Goal: Task Accomplishment & Management: Manage account settings

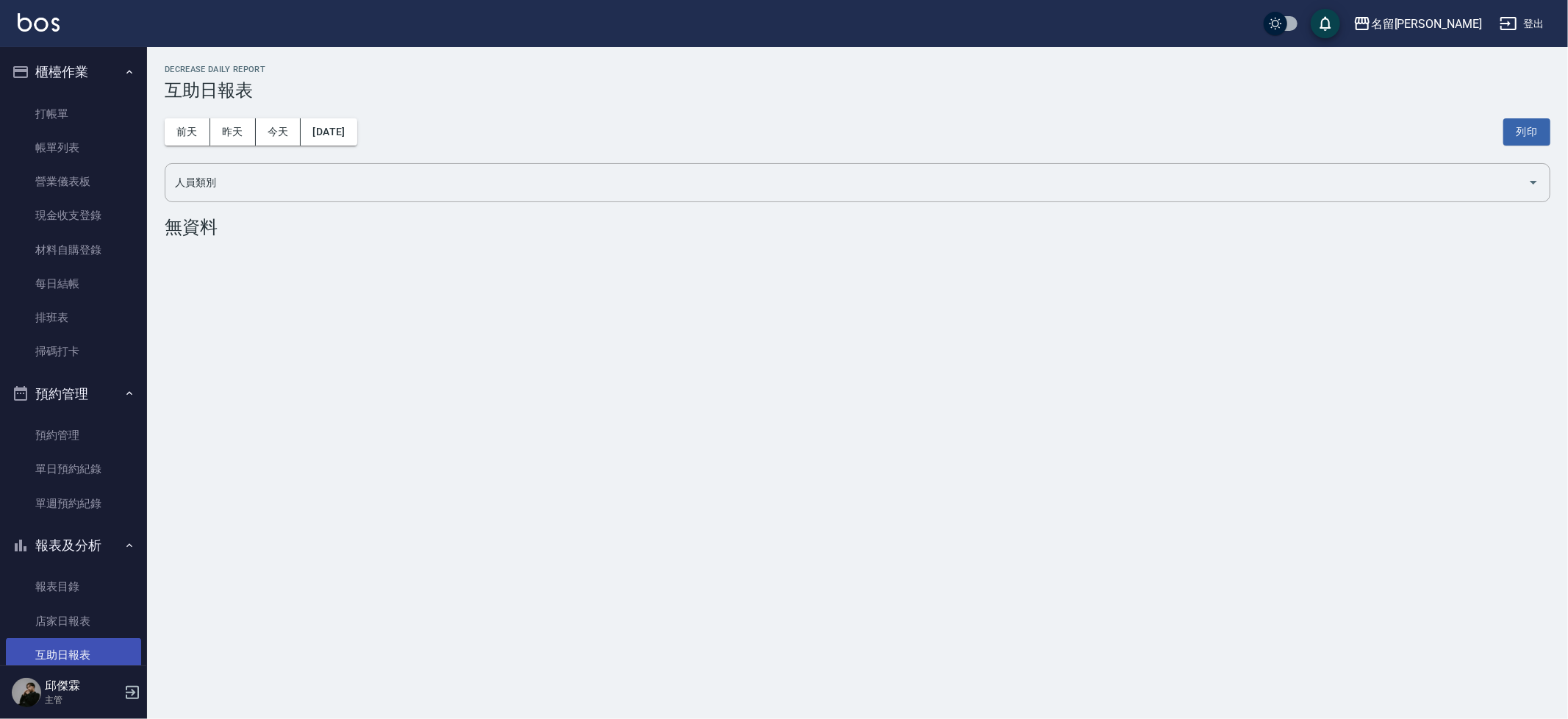
click at [88, 105] on link "打帳單" at bounding box center [73, 114] width 135 height 33
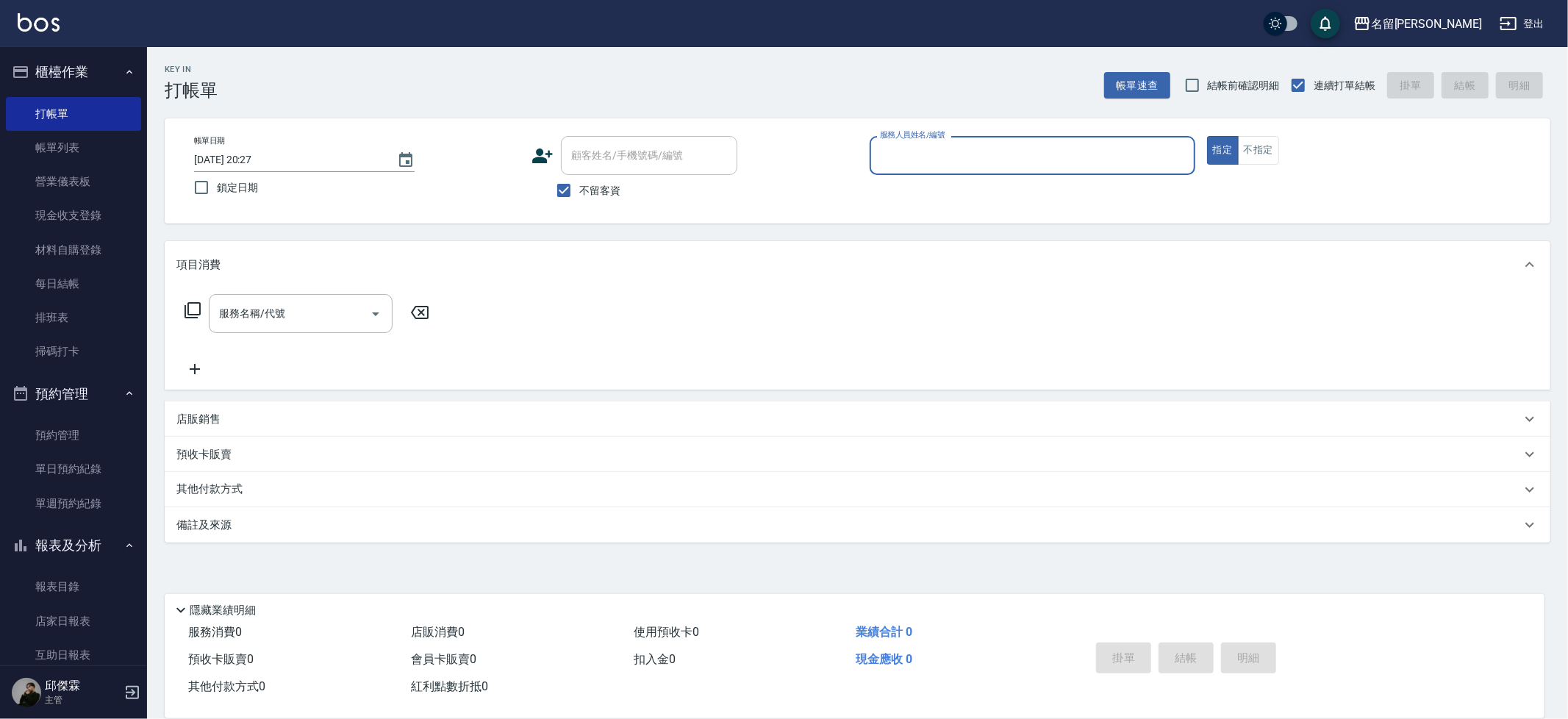
click at [1104, 114] on div "Key In 打帳單 帳單速查 結帳前確認明細 連續打單結帳 掛單 結帳 明細 帳單日期 [DATE] 20:27 鎖定日期 顧客姓名/手機號碼/編號 顧客姓…" at bounding box center [858, 365] width 1421 height 636
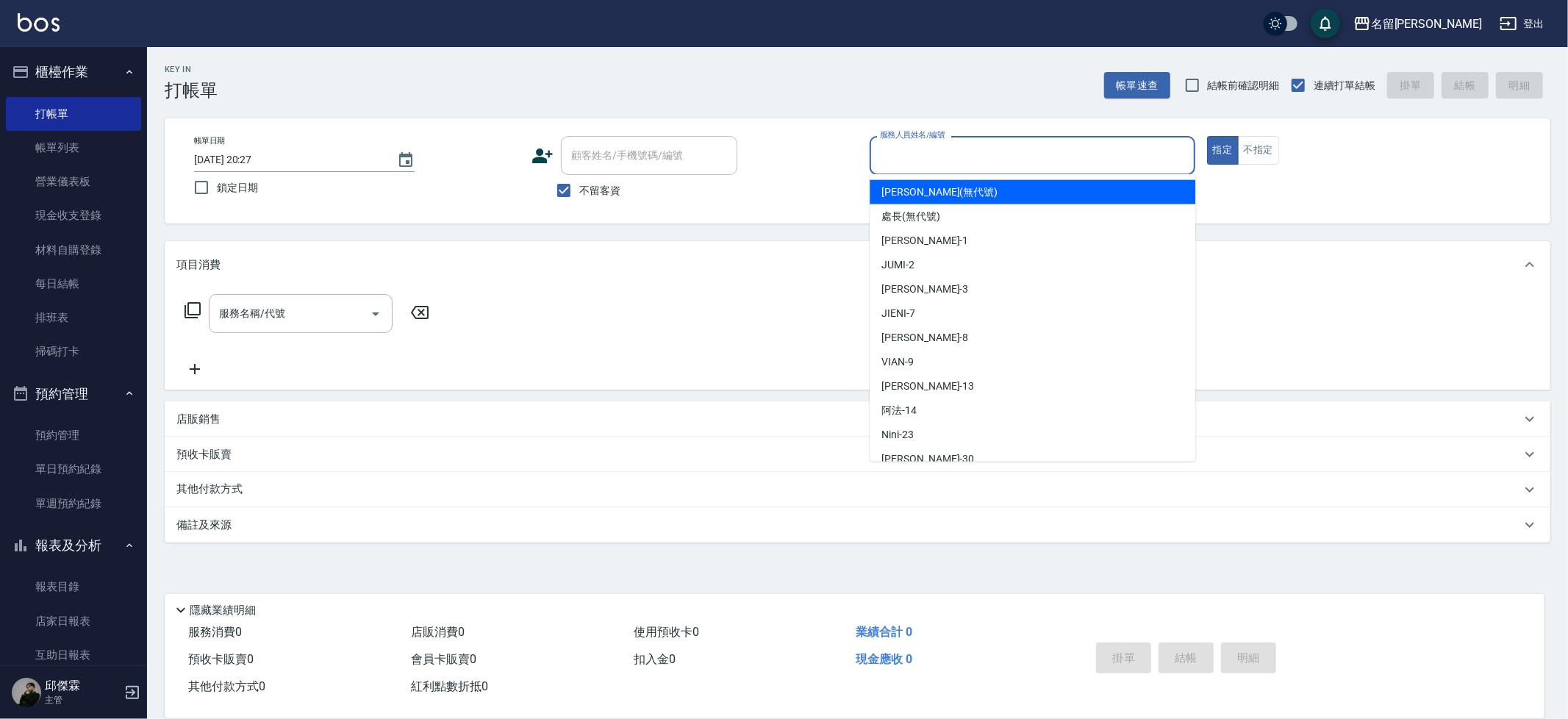
click at [1123, 144] on input "服務人員姓名/編號" at bounding box center [1032, 156] width 312 height 26
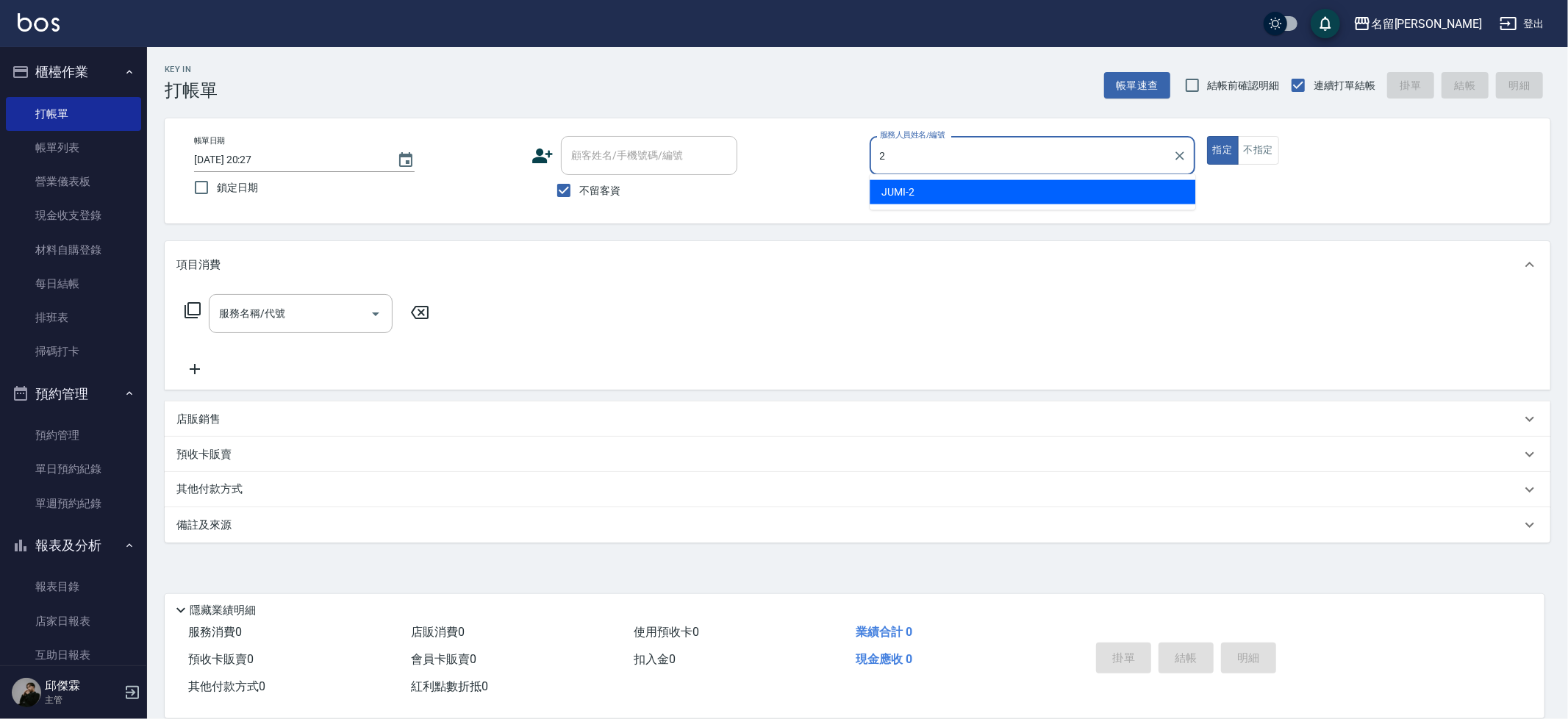
type input "2"
type button "true"
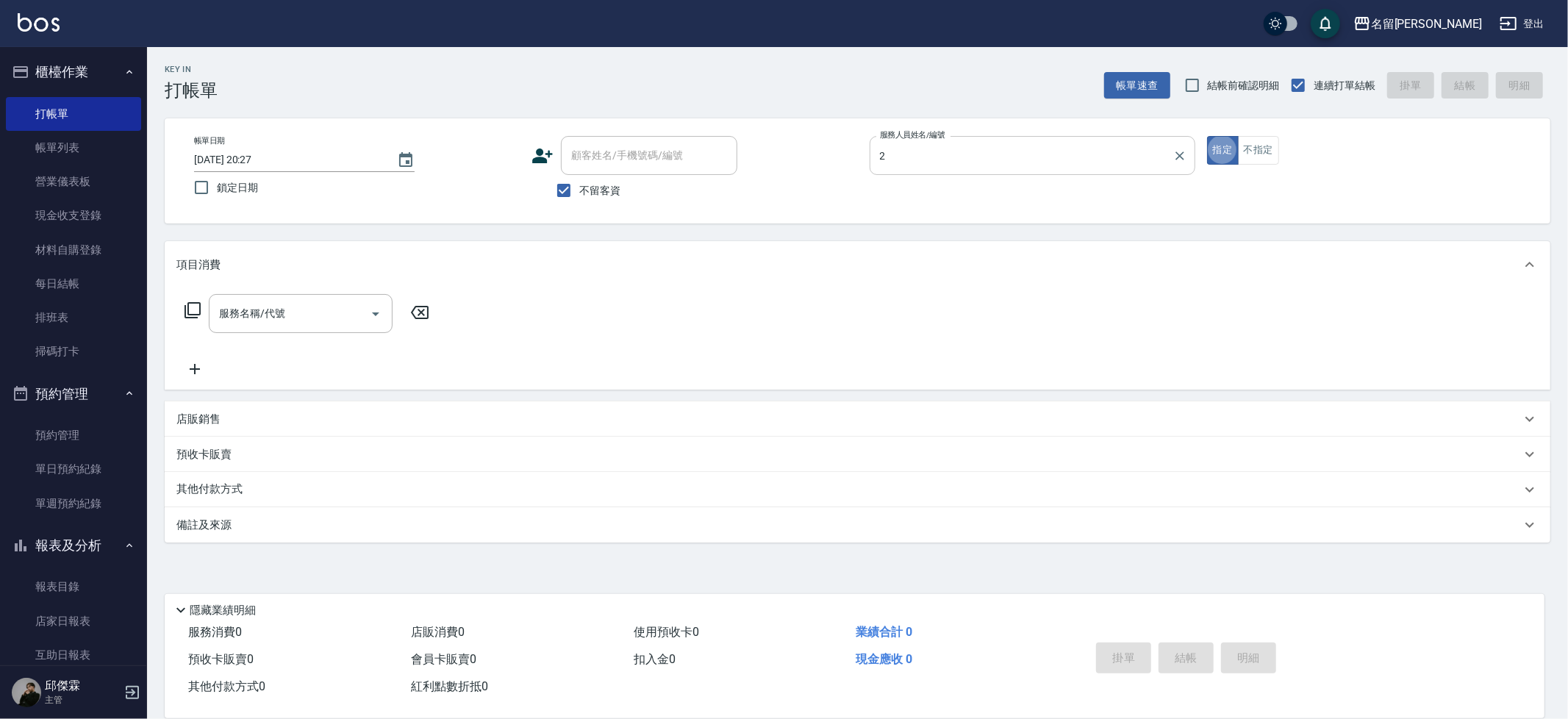
type input "JUMI-2"
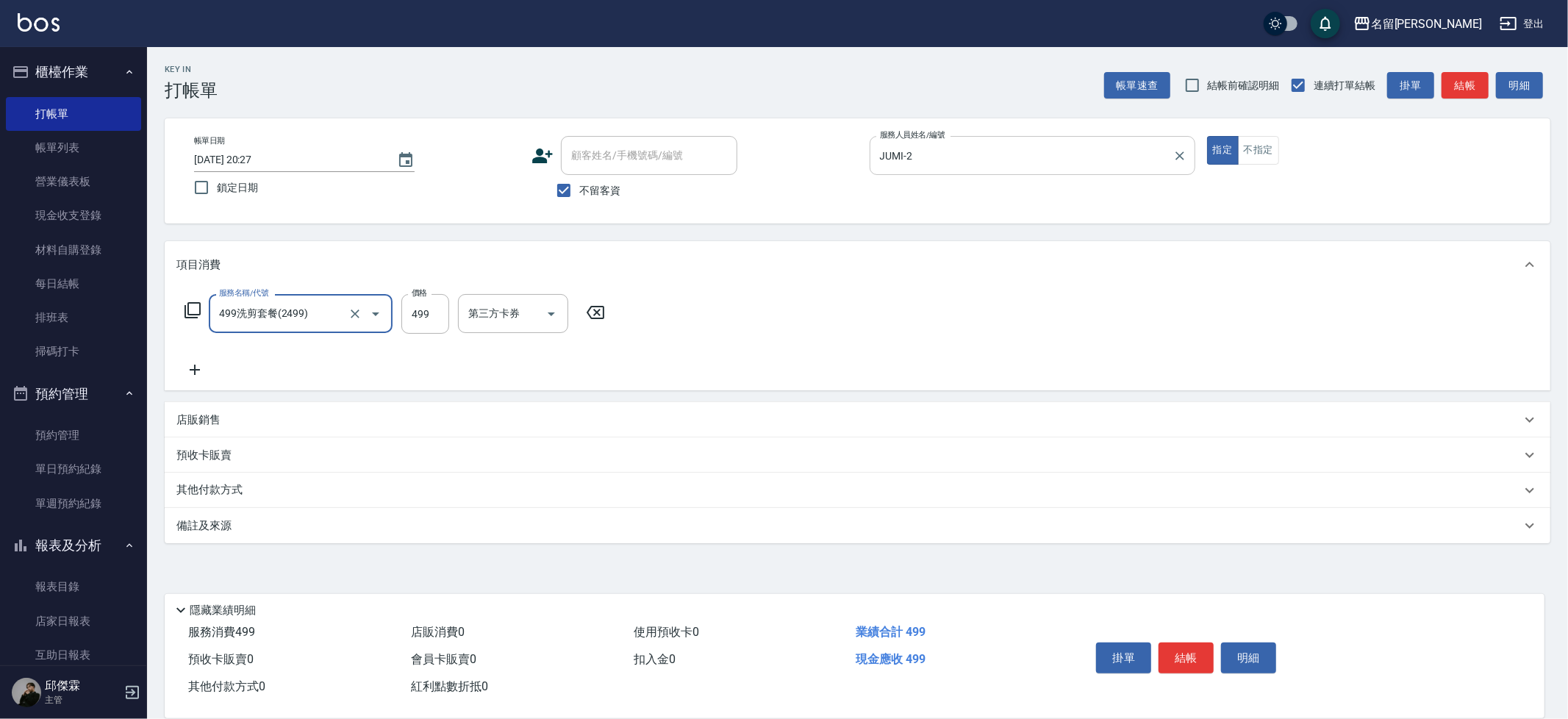
type input "499洗剪套餐(2499)"
type input "500"
type input "吳晨羽-13"
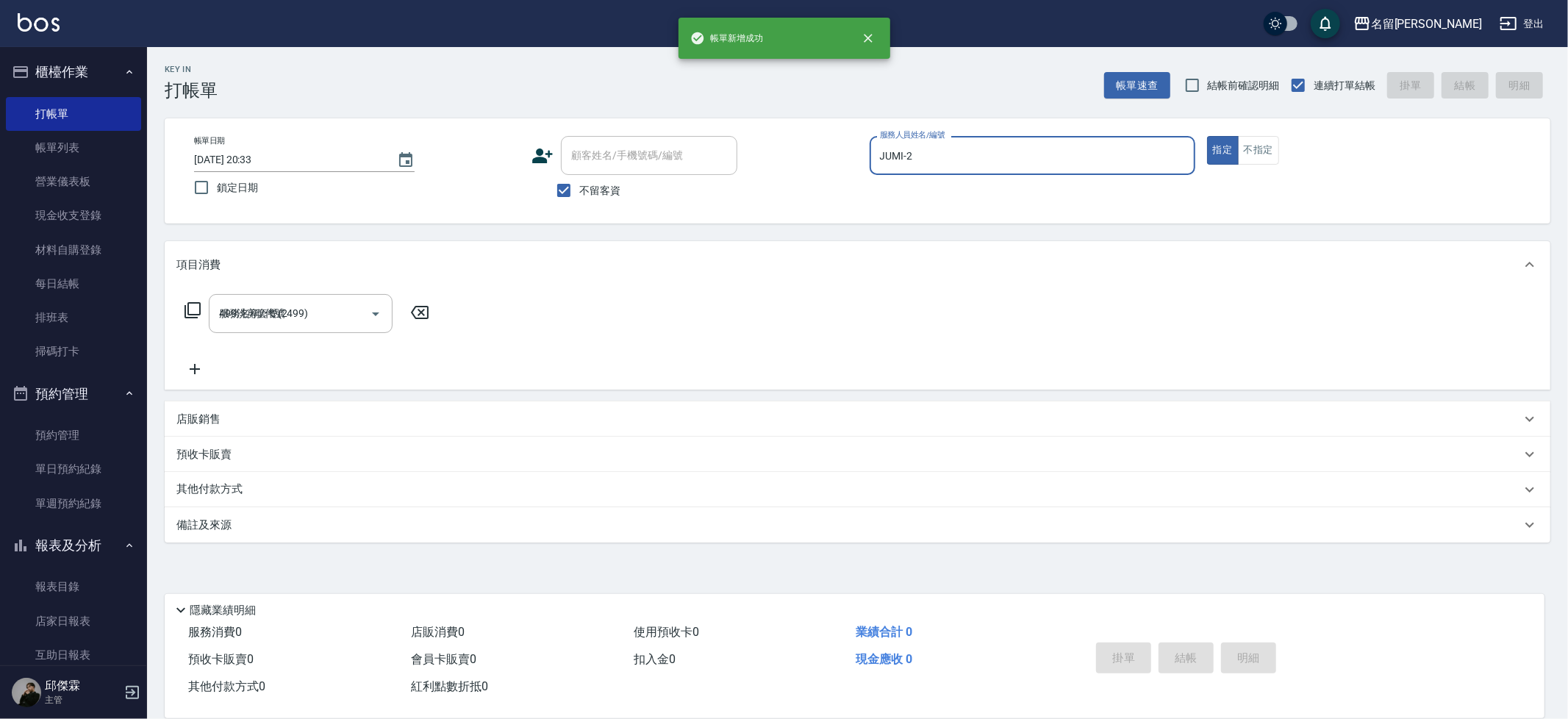
type input "2025/08/13 20:33"
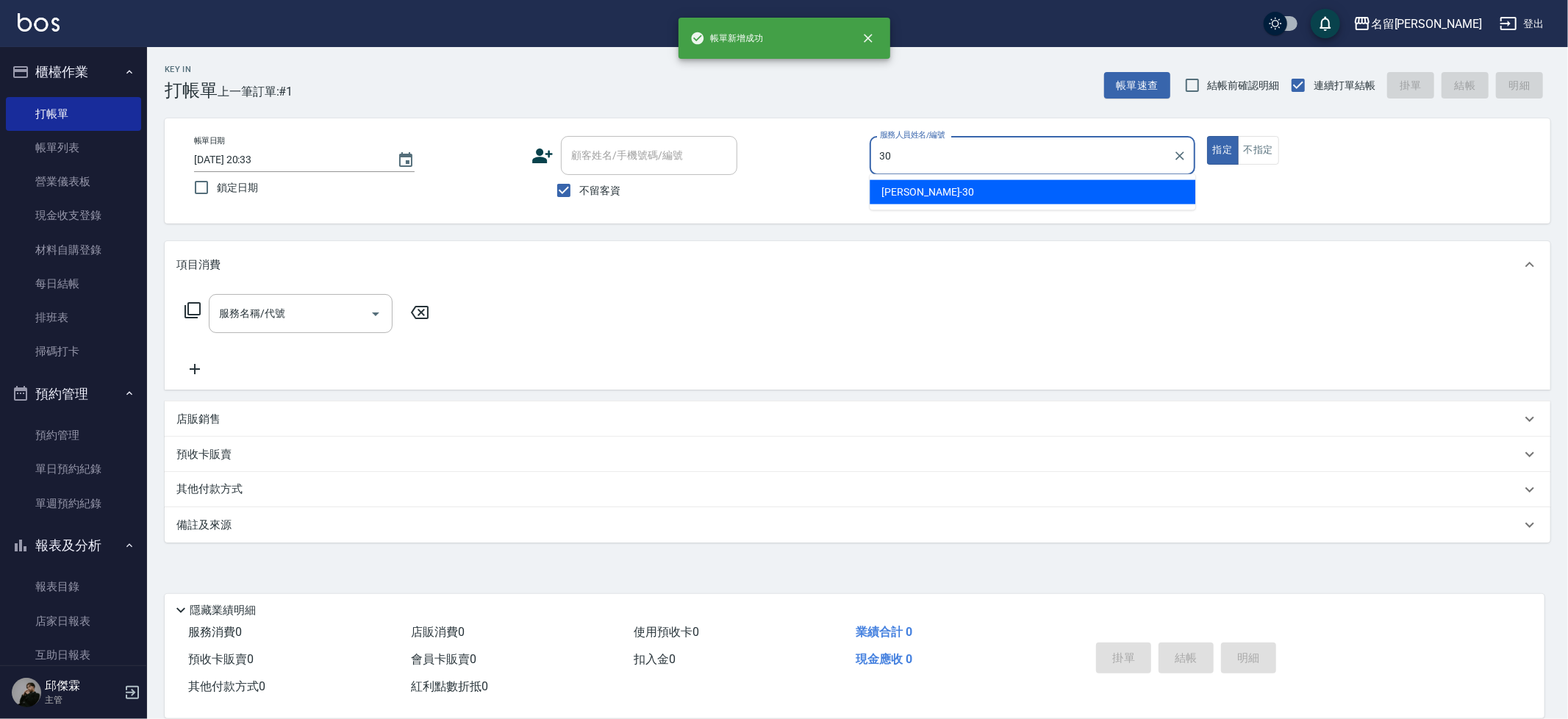
type input "曉雅-30"
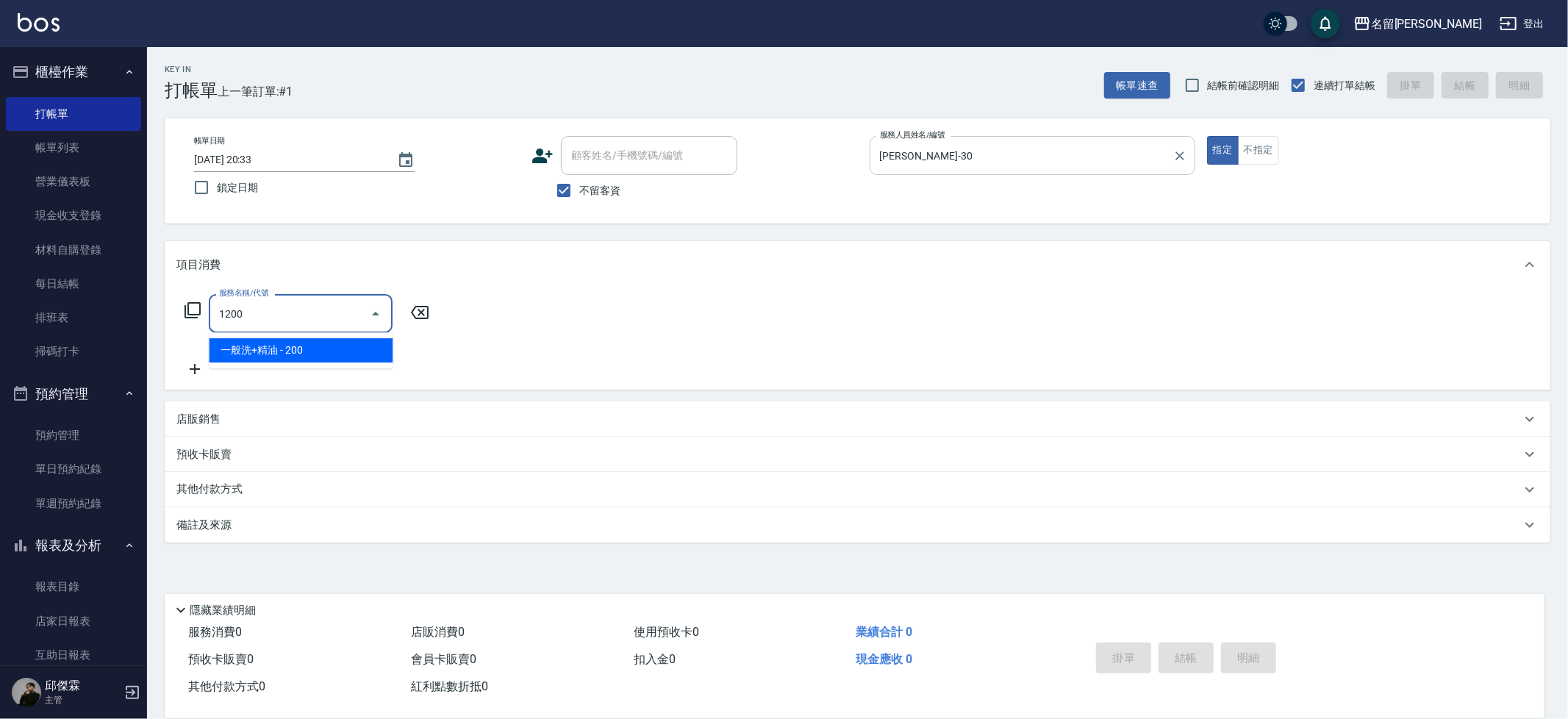
type input "一般洗+精油(1200)"
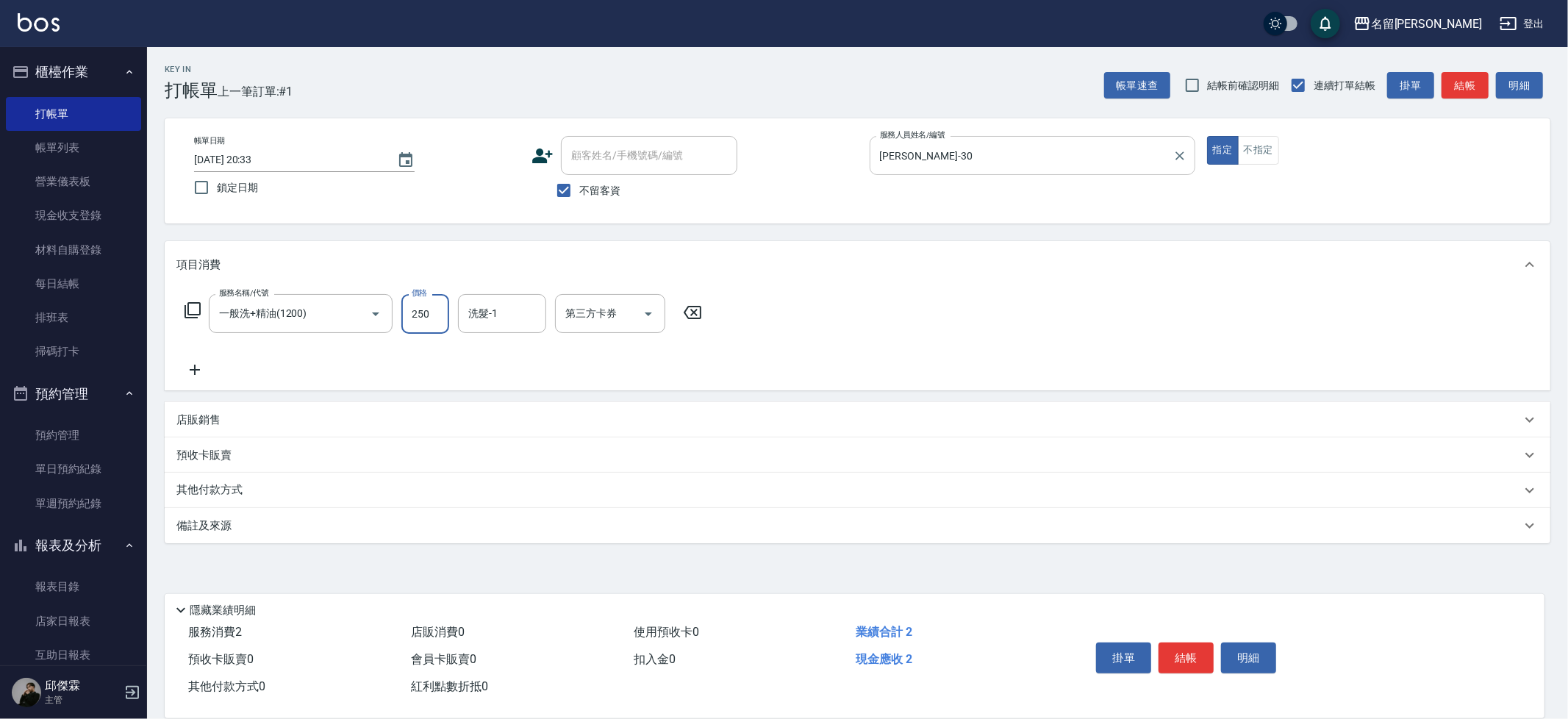
type input "250"
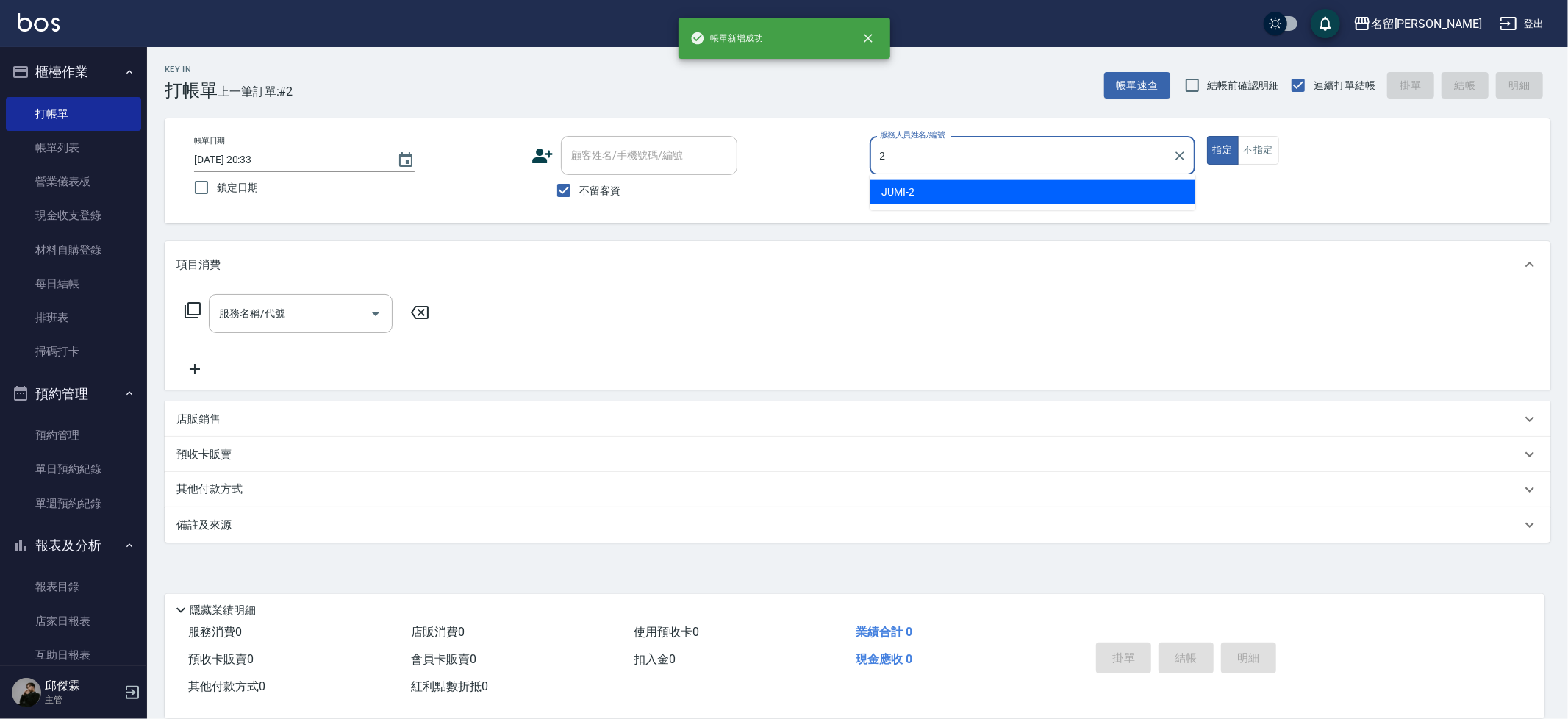
type input "JUMI-2"
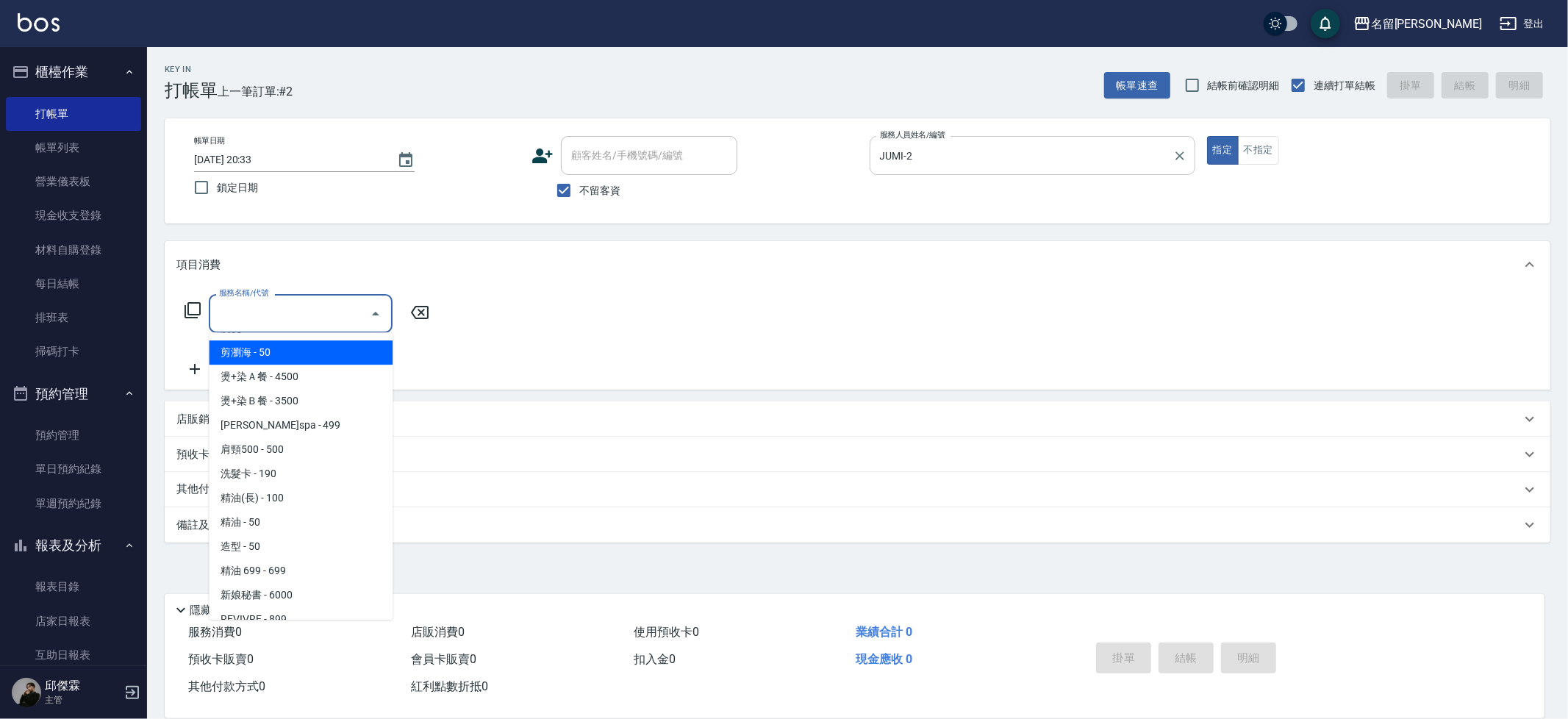
scroll to position [217, 0]
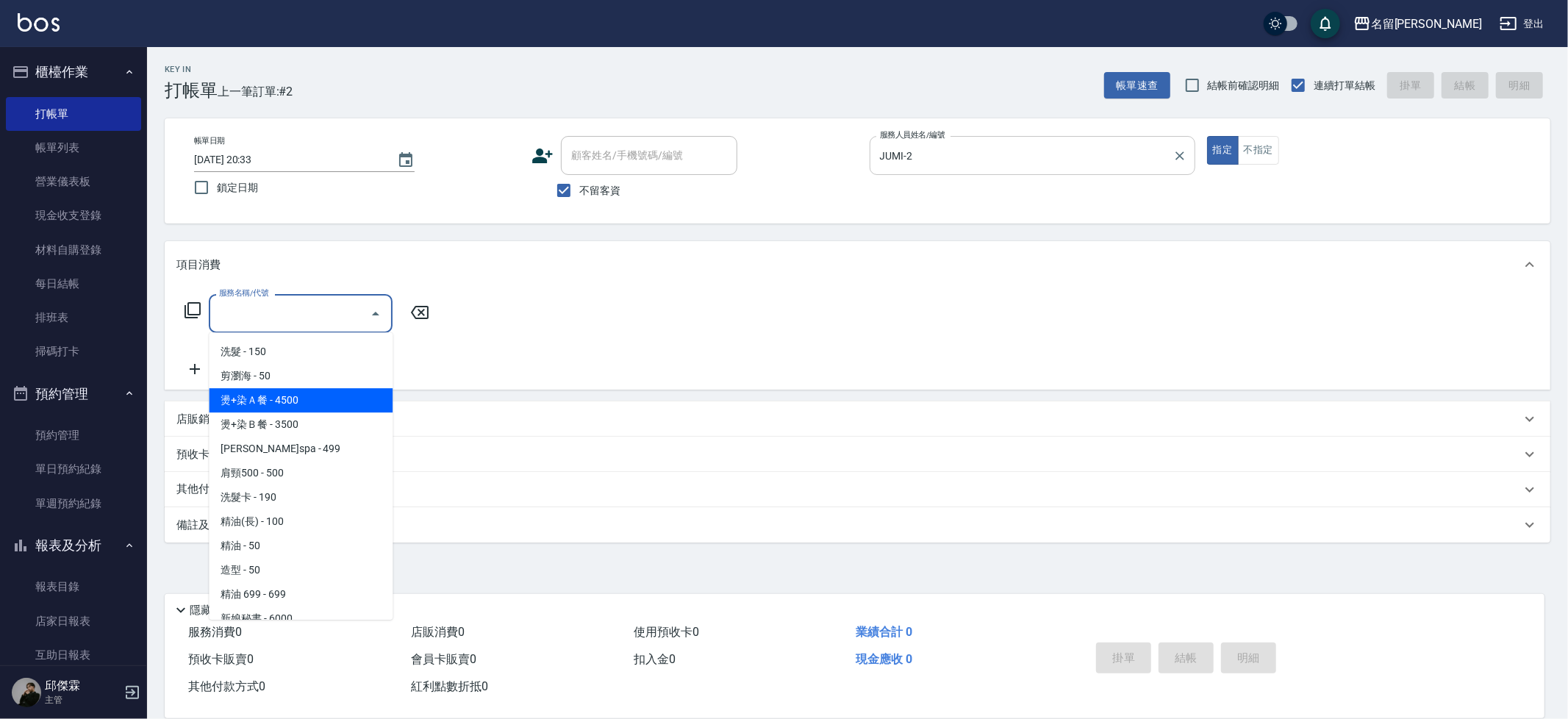
type input "燙+染Ａ餐(341)"
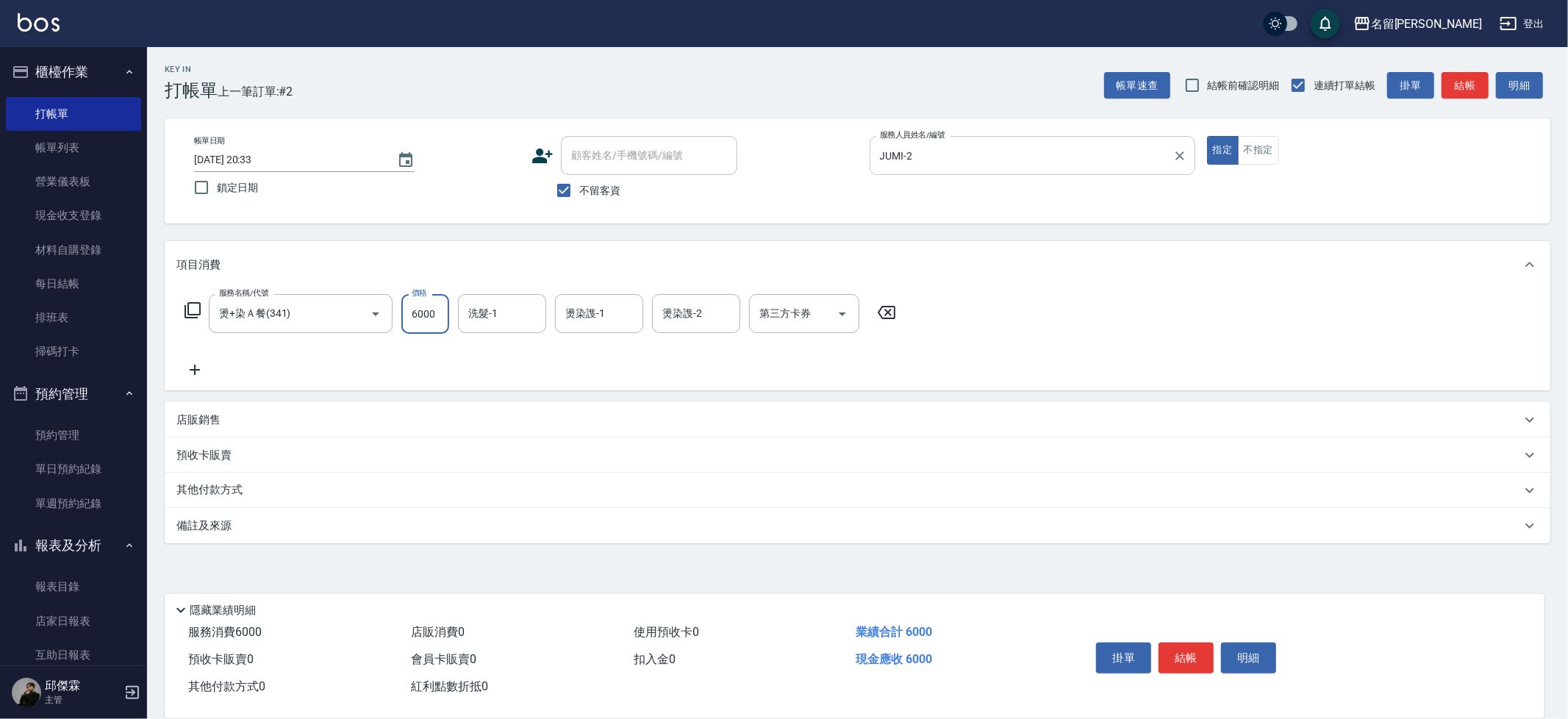
type input "6000"
type input "曉雅-30"
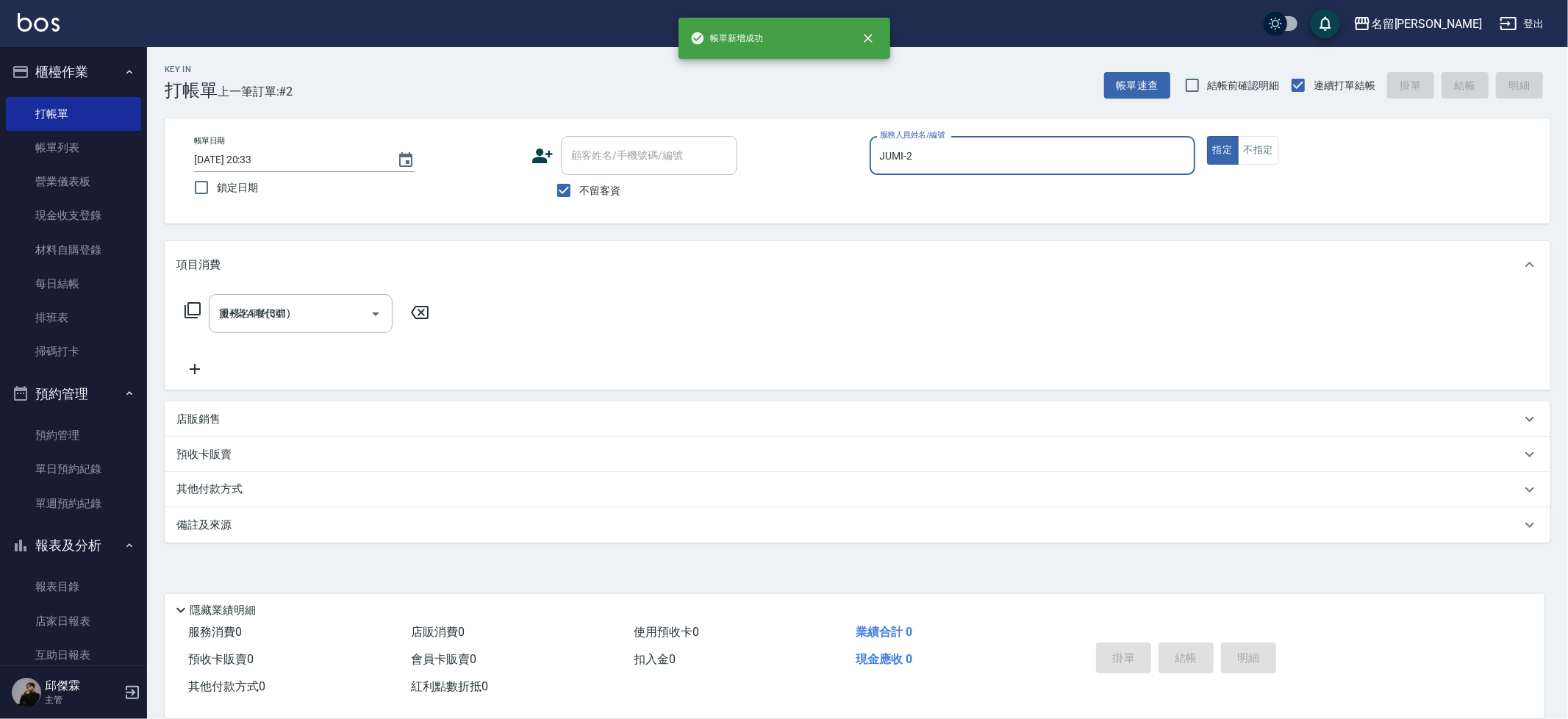
type input "2025/08/13 20:35"
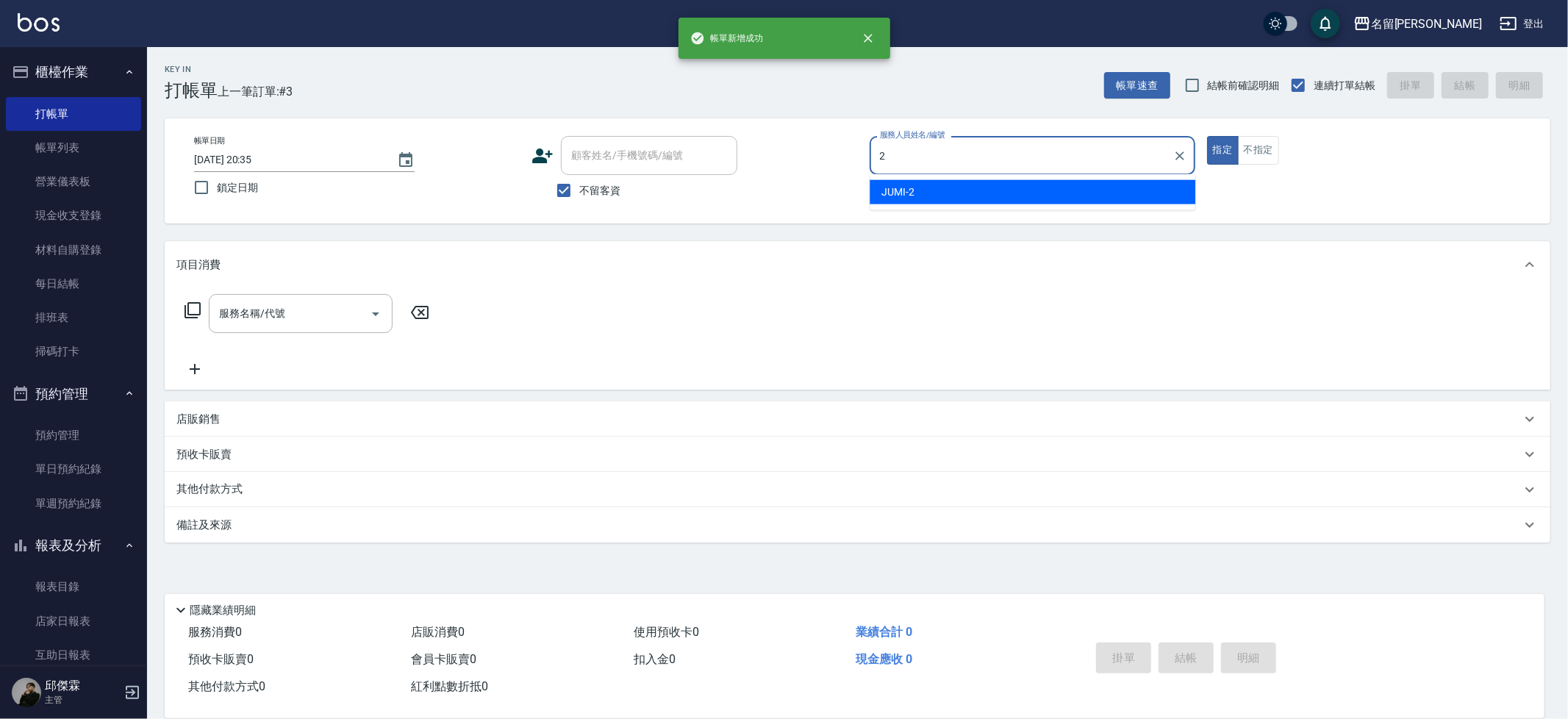
type input "JUMI-2"
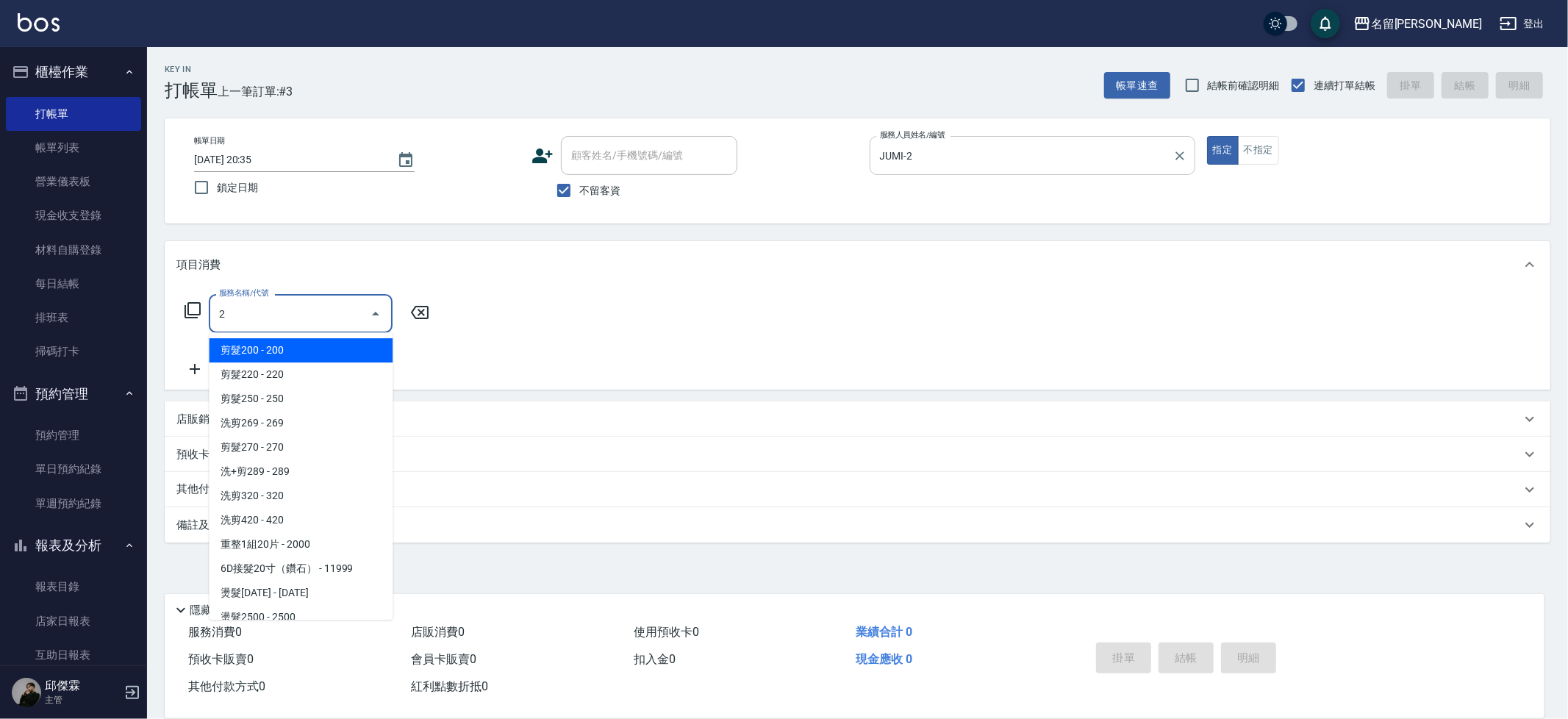
type input "剪髮200(2200)"
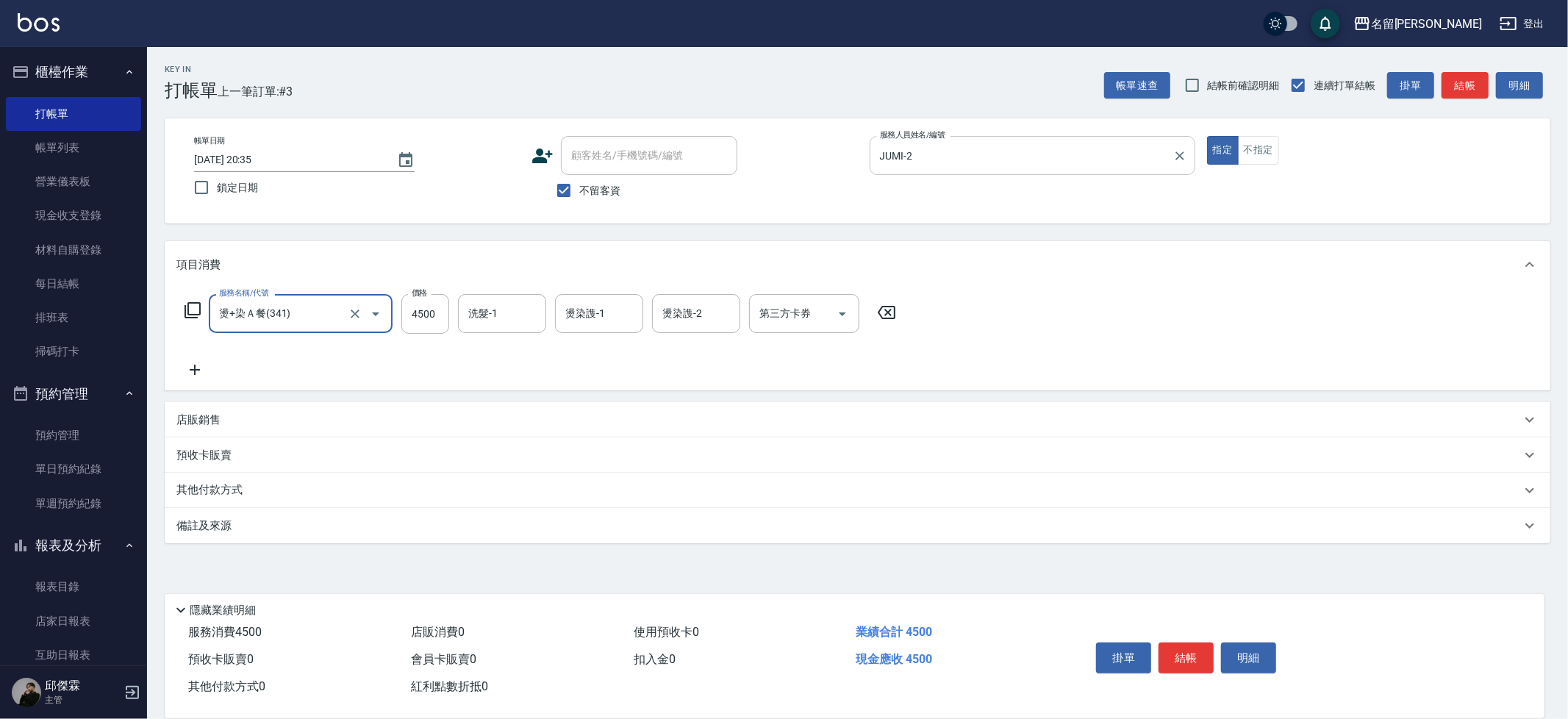
type input "燙+染Ａ餐(341)"
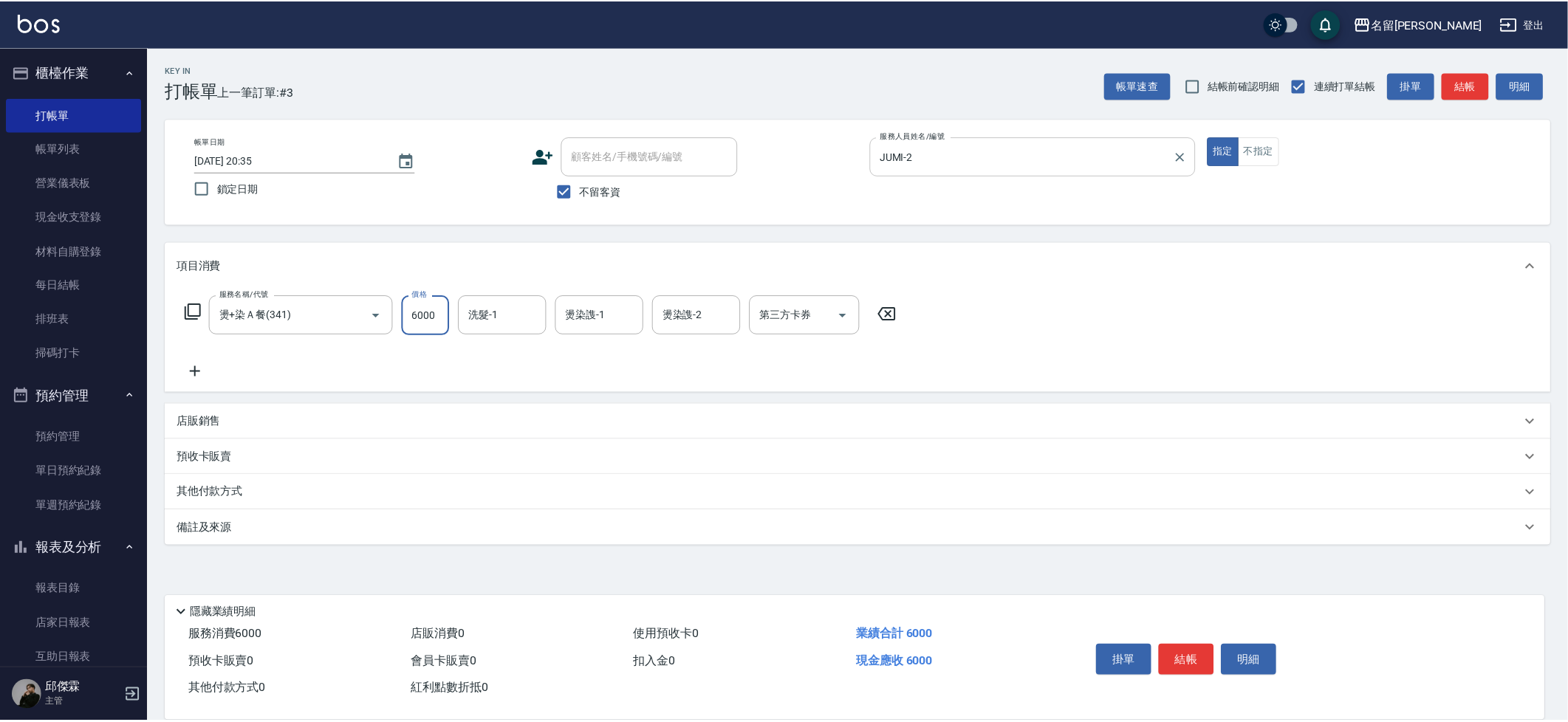
scroll to position [0, 0]
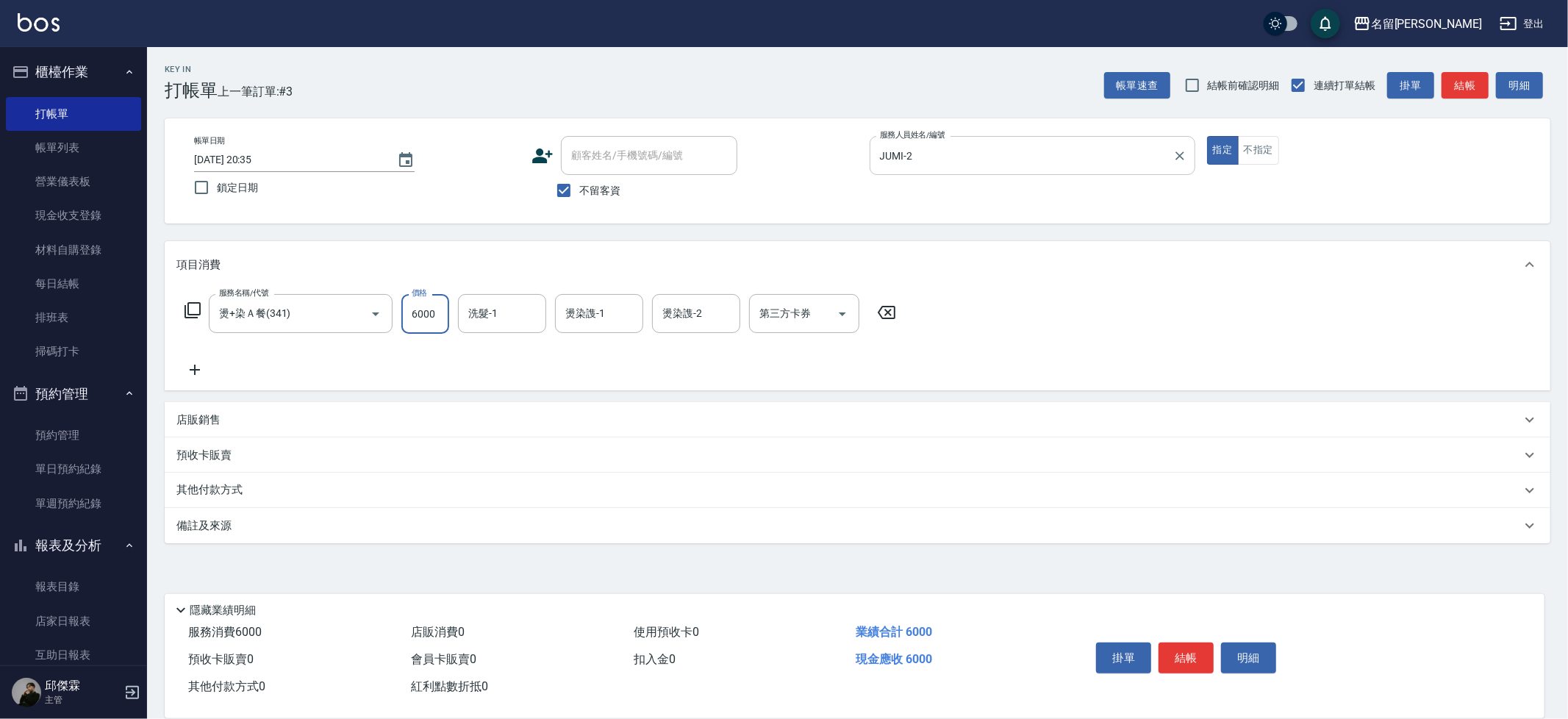
type input "6000"
type input "[PERSON_NAME]-30"
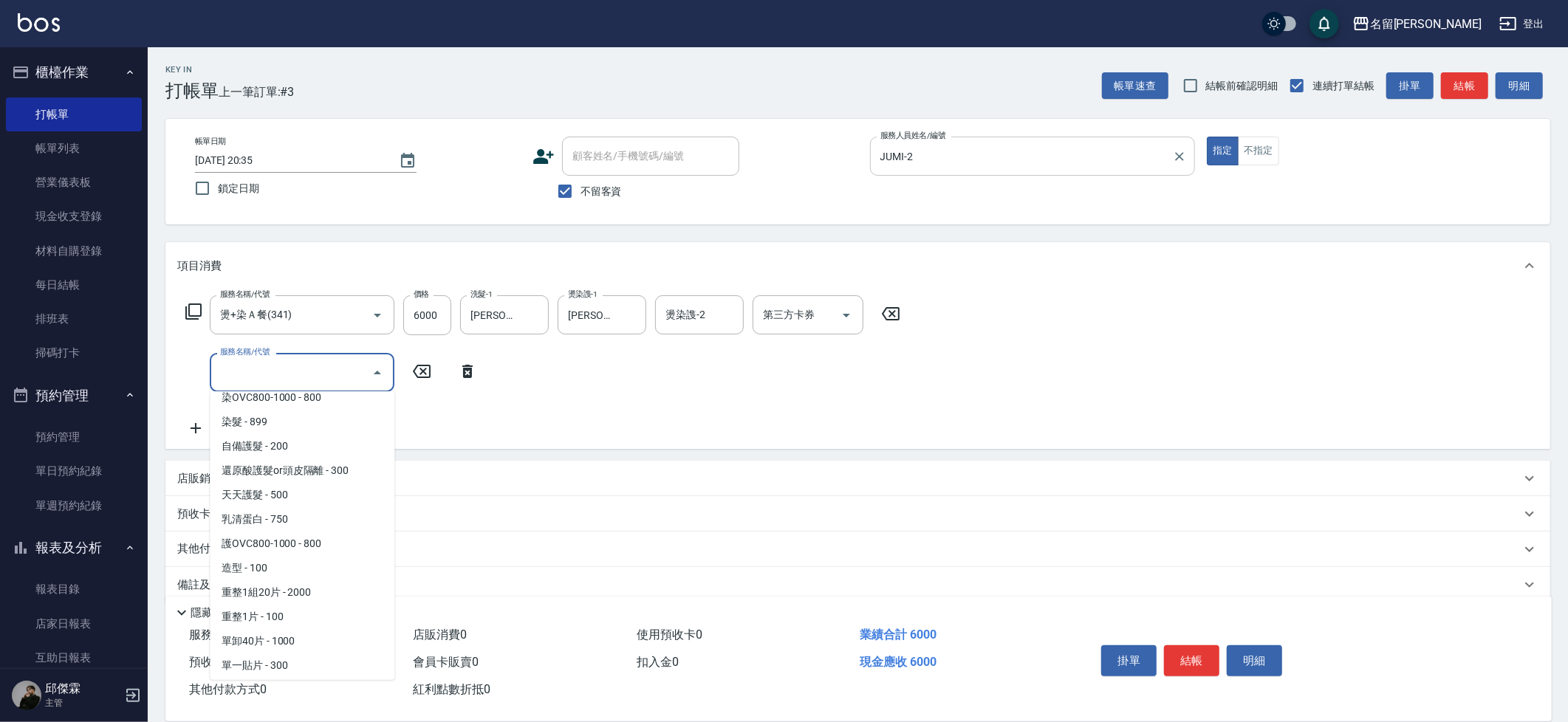
scroll to position [1227, 0]
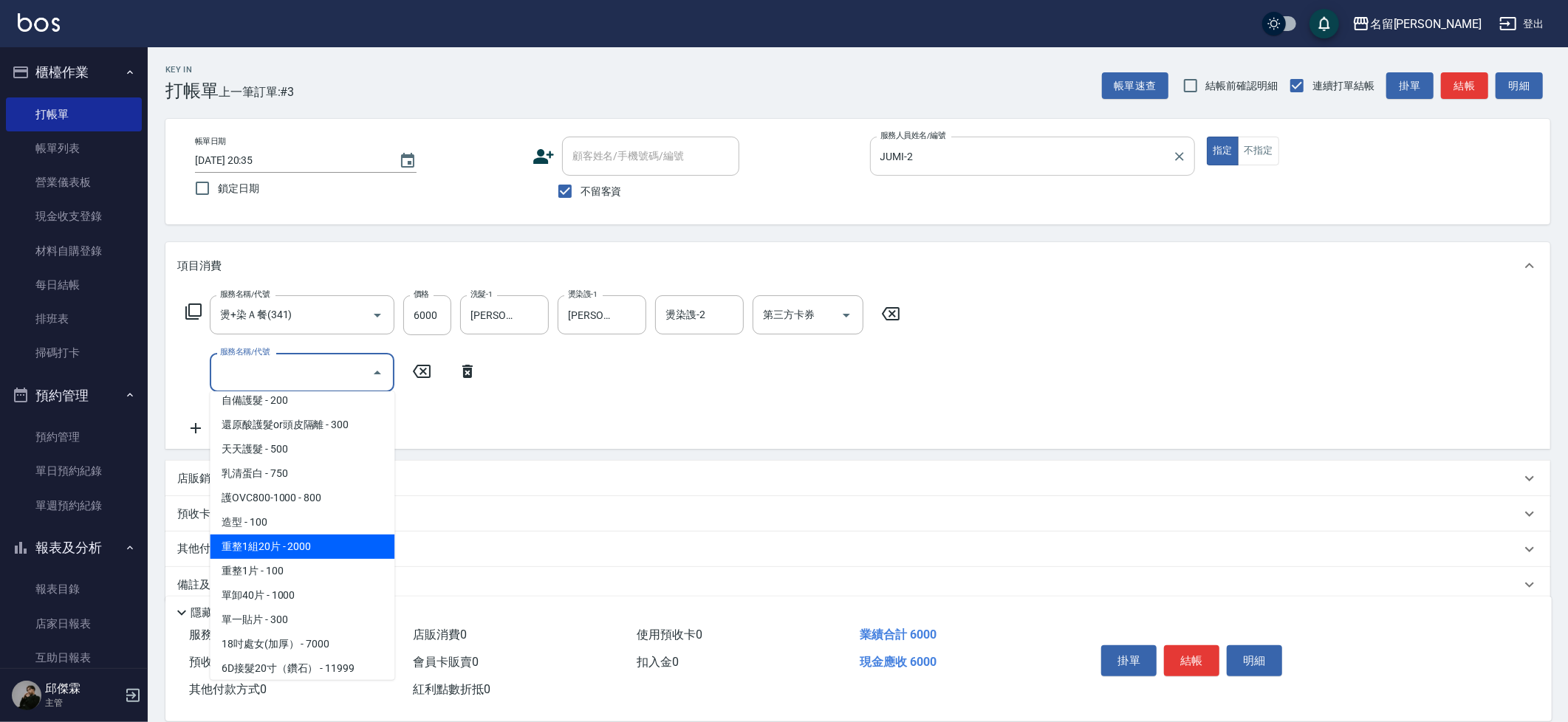
type input "重整1組20片(7006)"
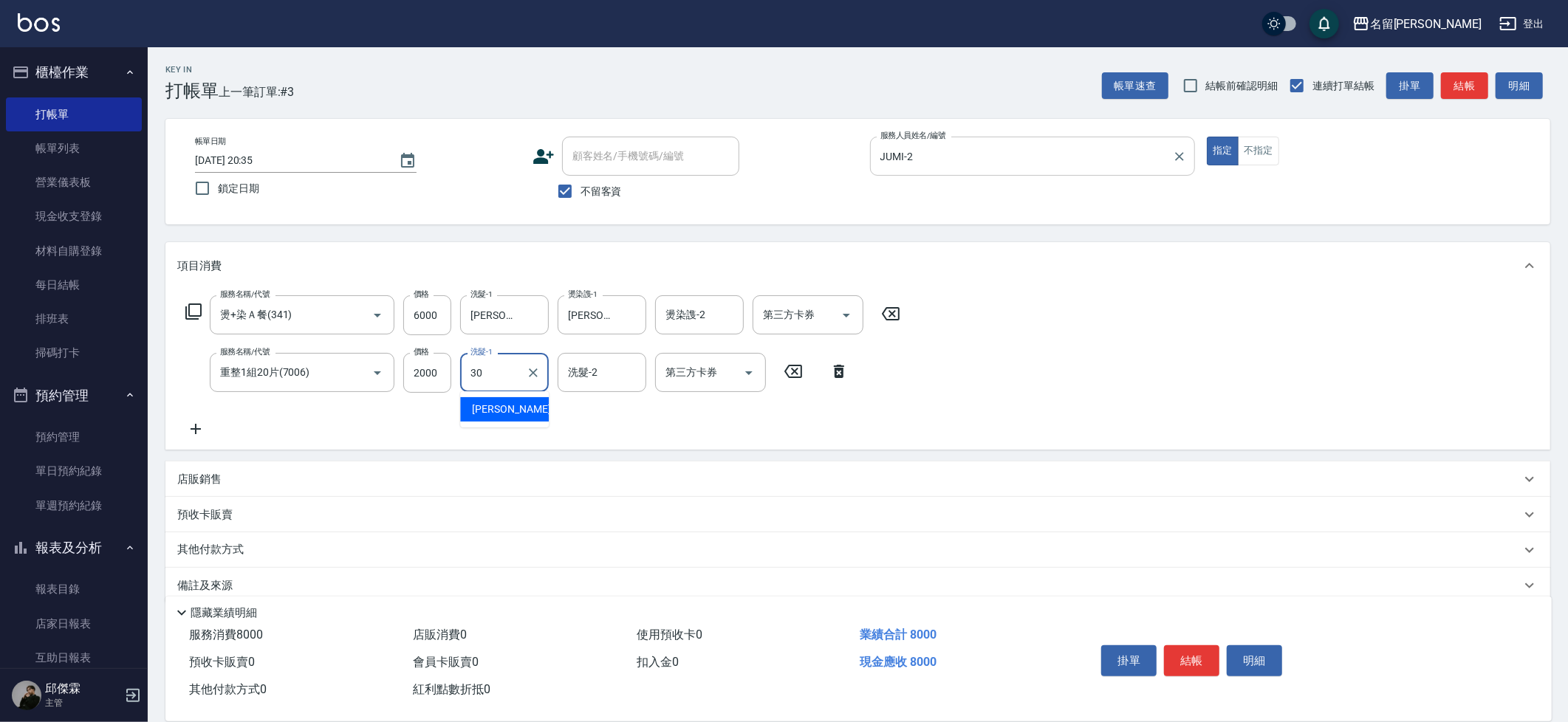
type input "[PERSON_NAME]-30"
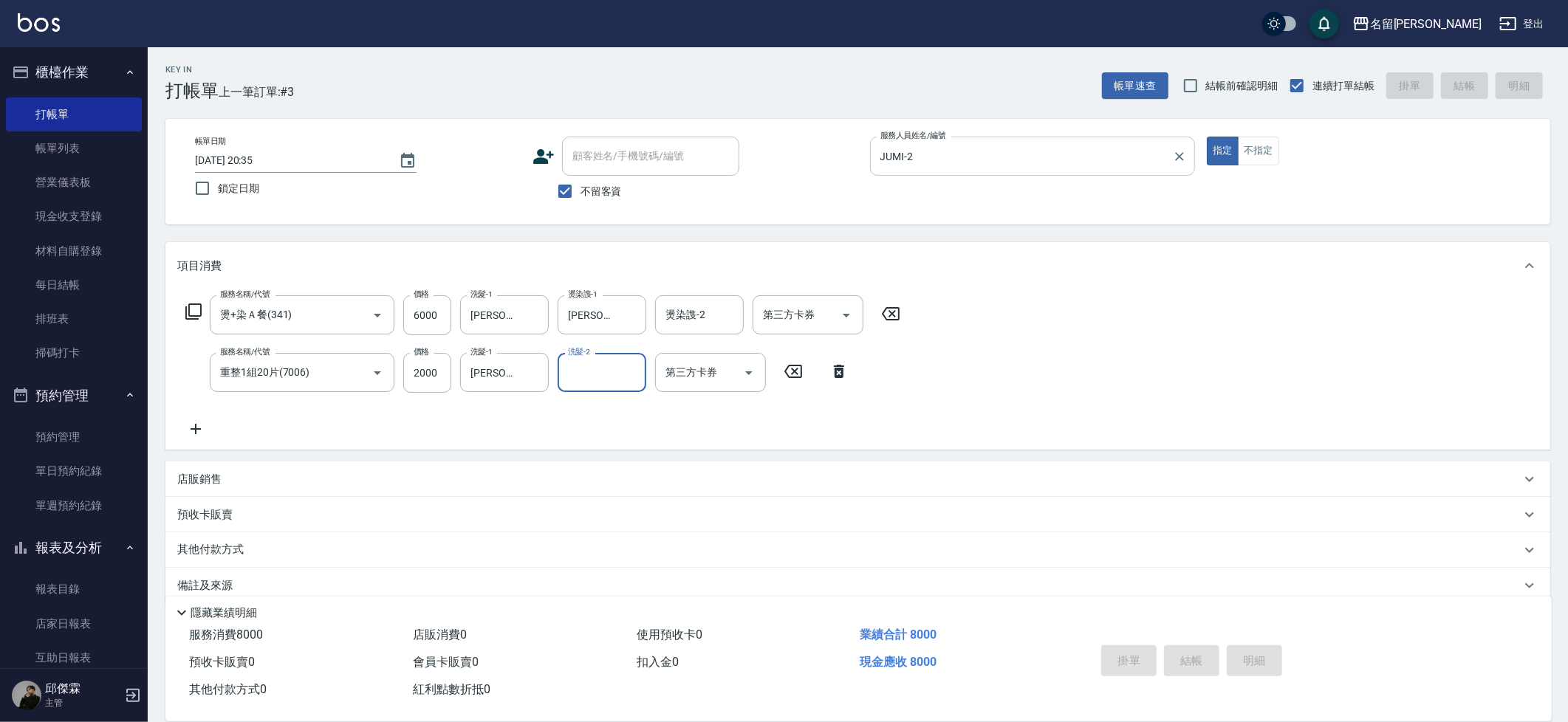
type input "2025/08/13 20:37"
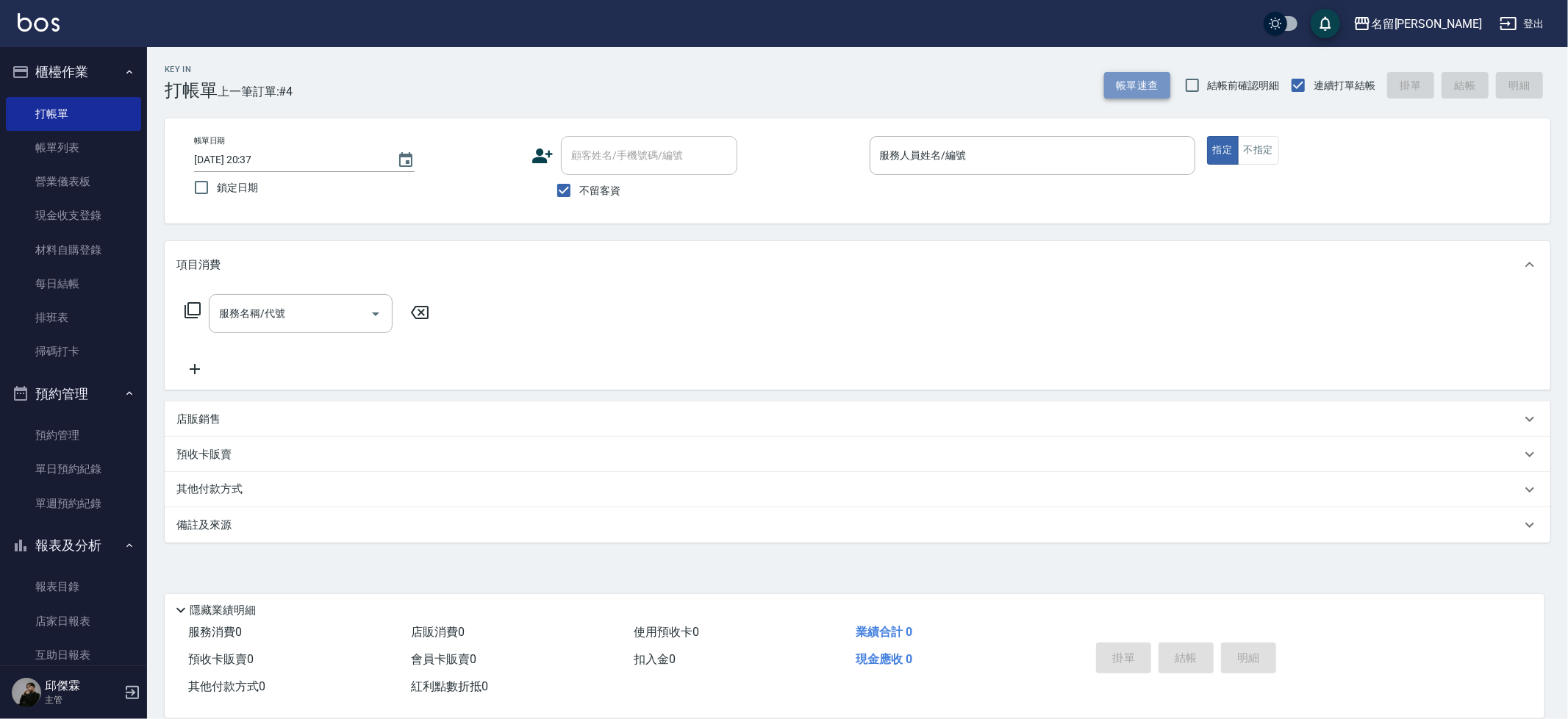
click at [1136, 84] on button "帳單速查" at bounding box center [1136, 85] width 66 height 27
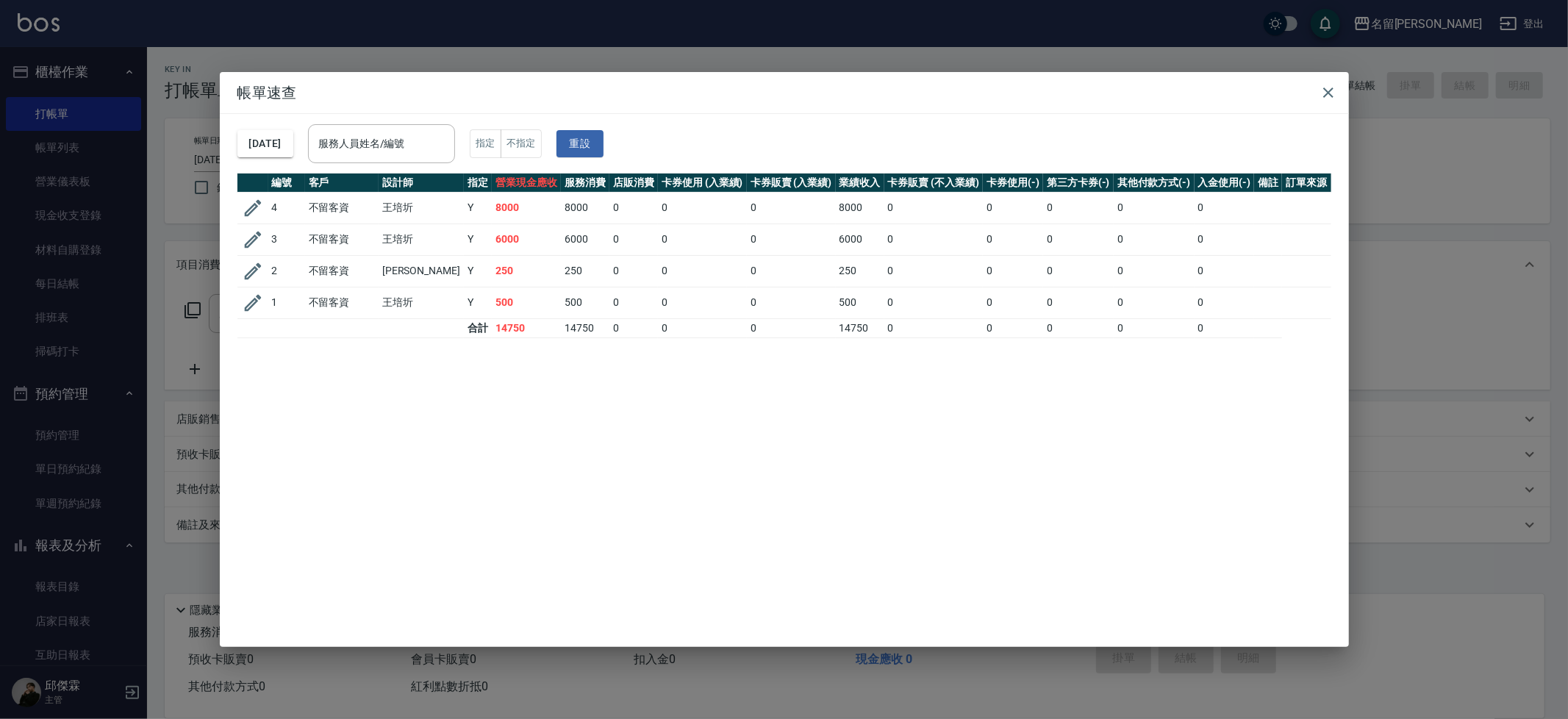
click at [242, 204] on icon "button" at bounding box center [253, 208] width 22 height 22
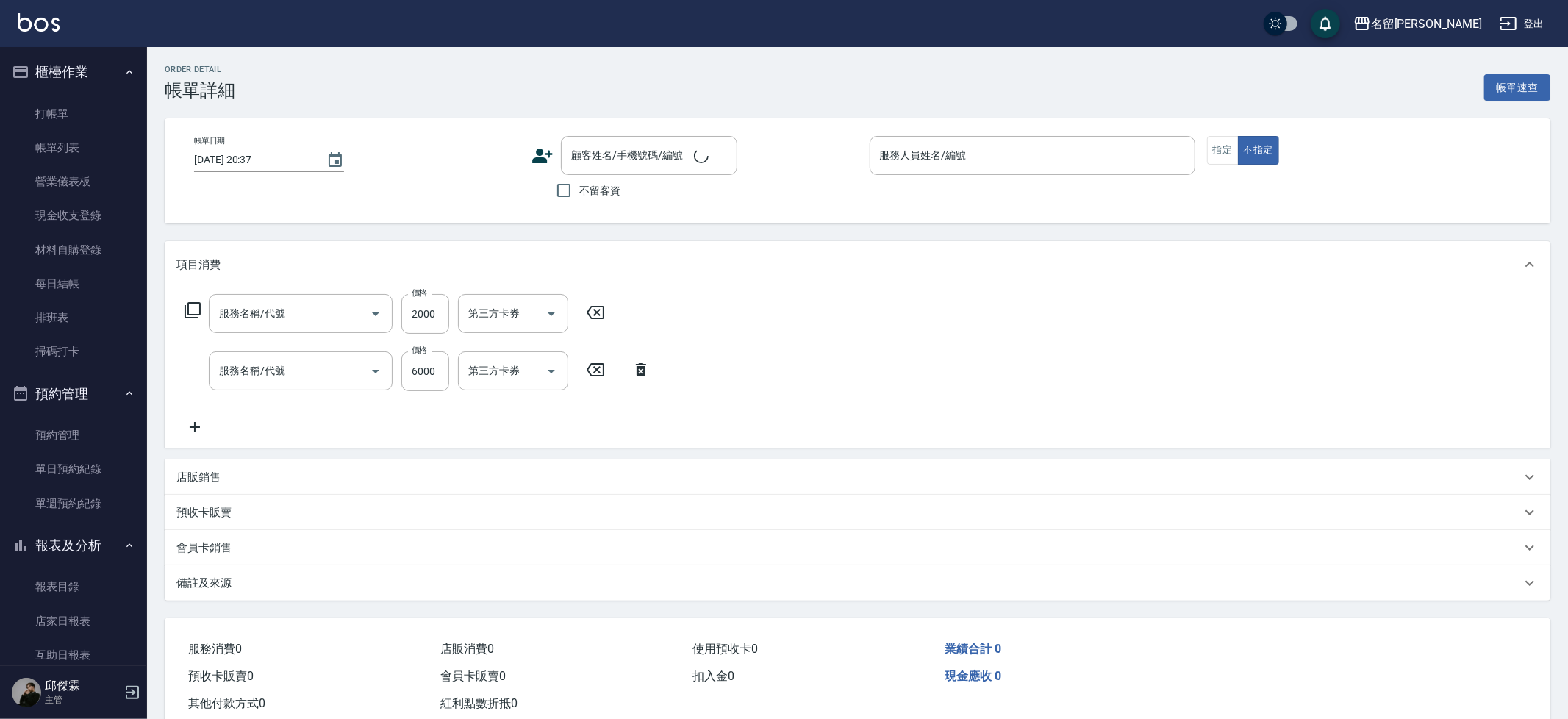
type input "2025/08/13 20:35"
checkbox input "true"
type input "JUMI-2"
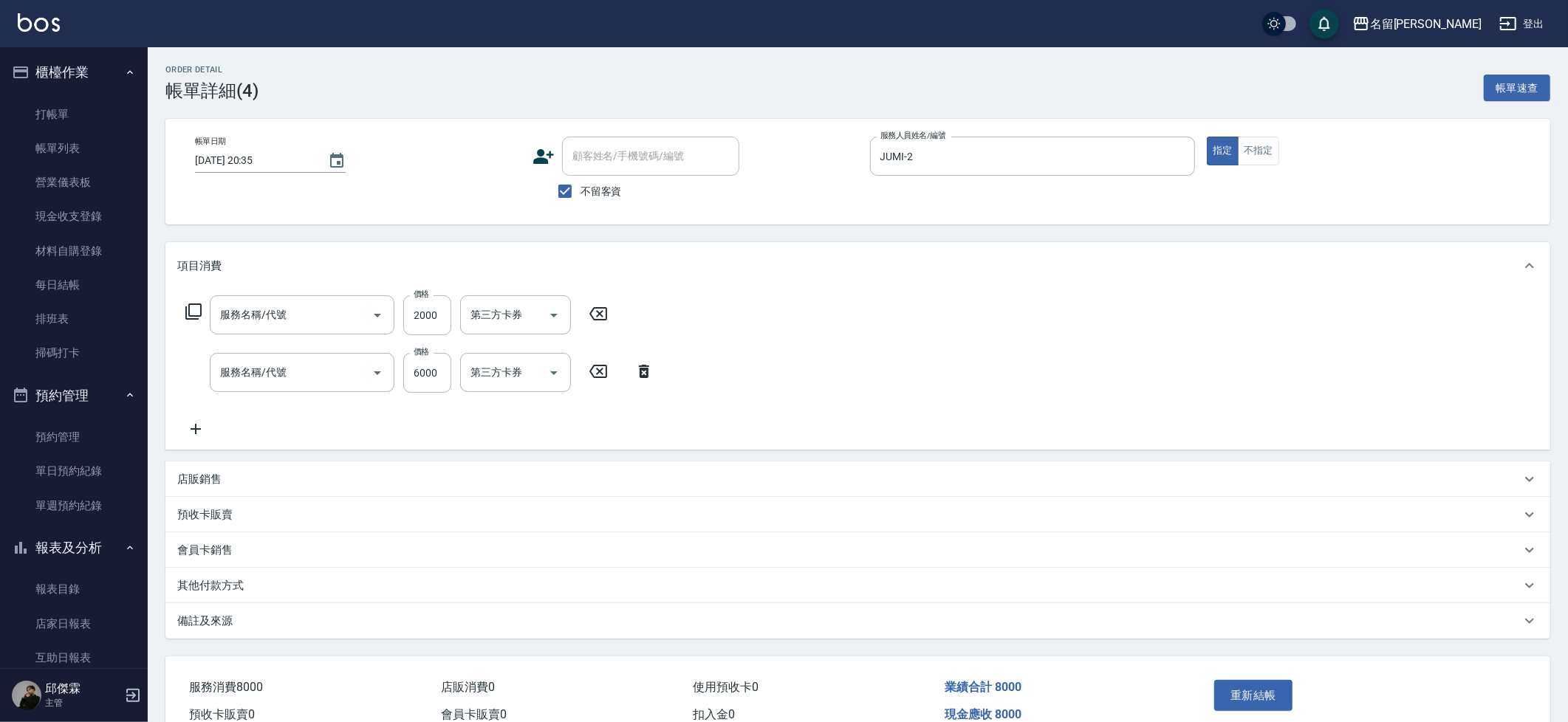
type input "重整1組20片(7006)"
type input "燙+染Ａ餐(341)"
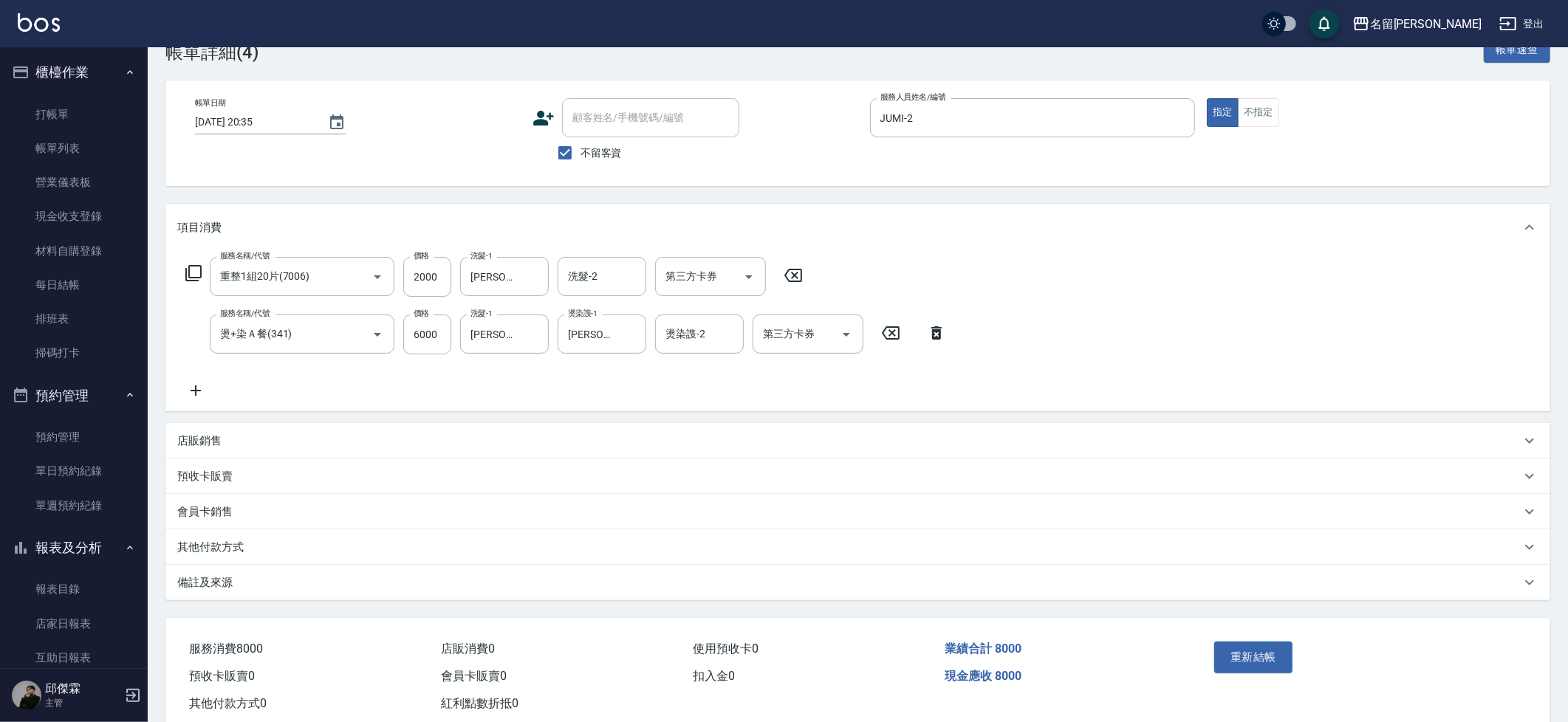
scroll to position [74, 0]
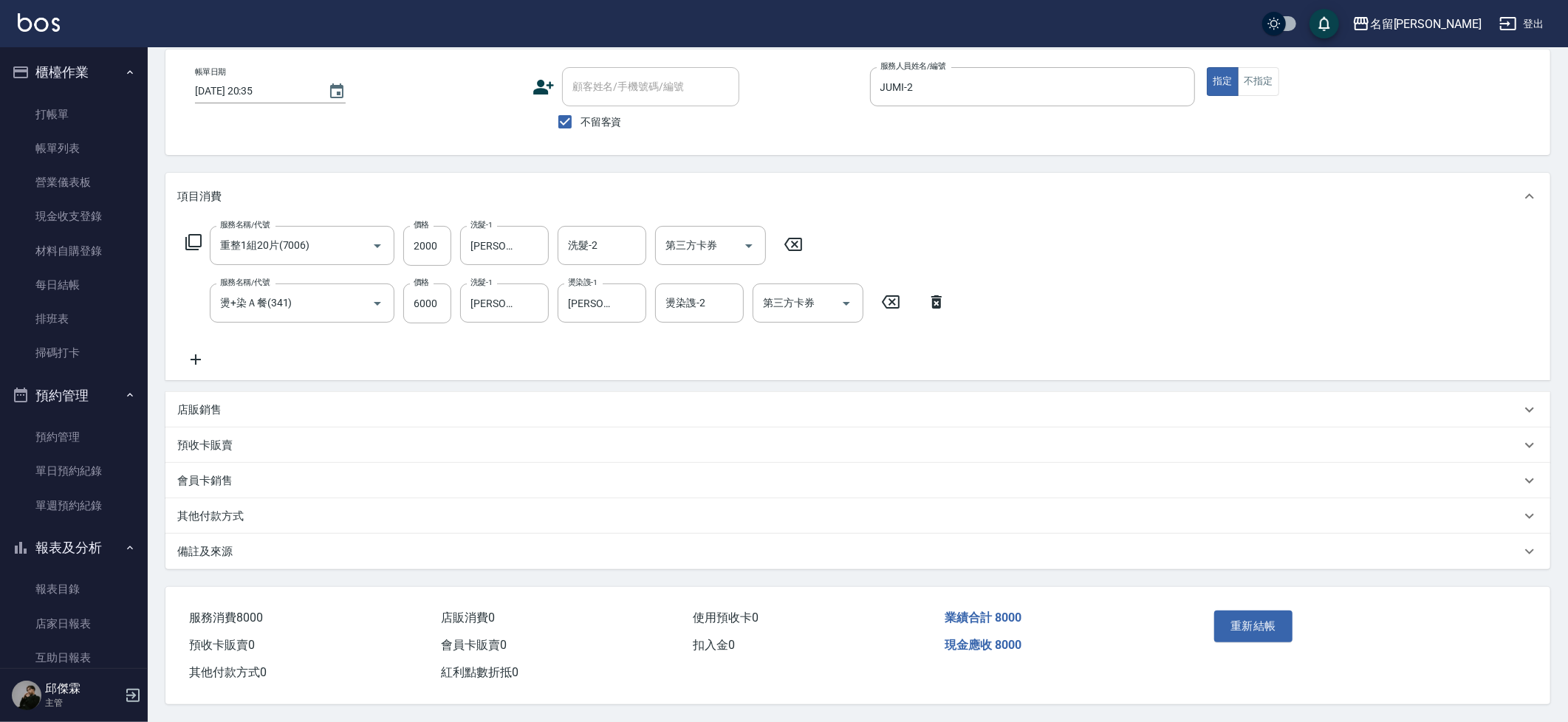
click at [226, 498] on div "其他付款方式" at bounding box center [858, 516] width 1384 height 35
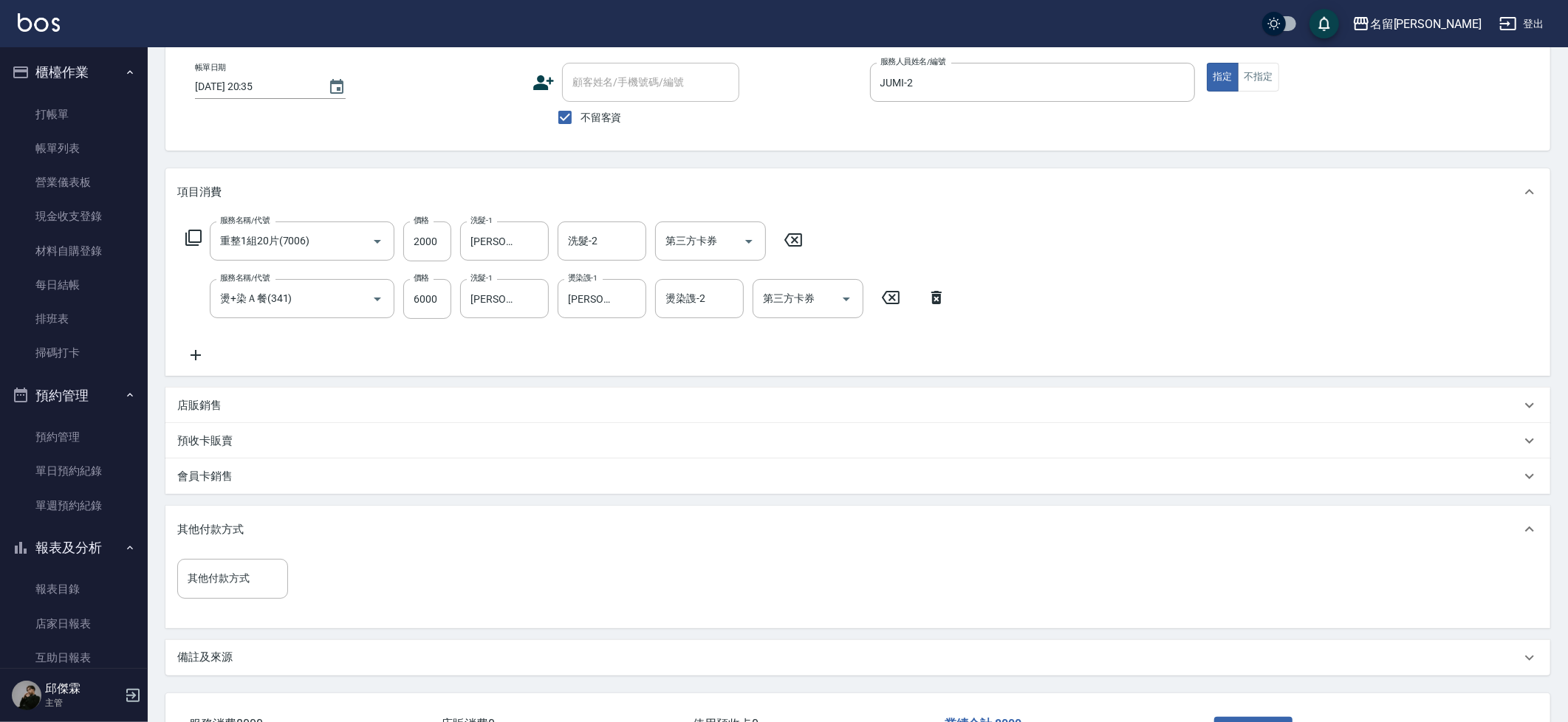
scroll to position [184, 0]
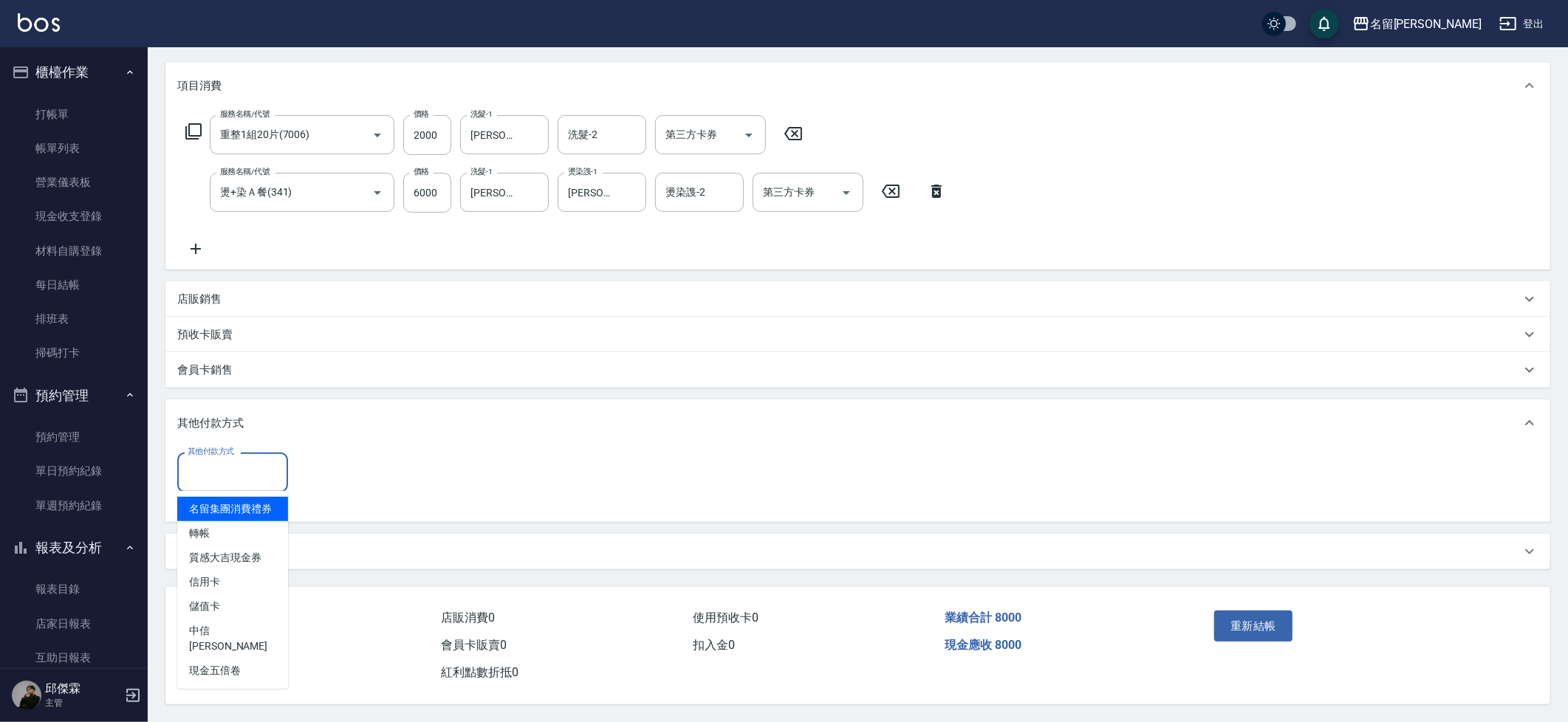
click at [229, 468] on input "其他付款方式" at bounding box center [232, 472] width 98 height 26
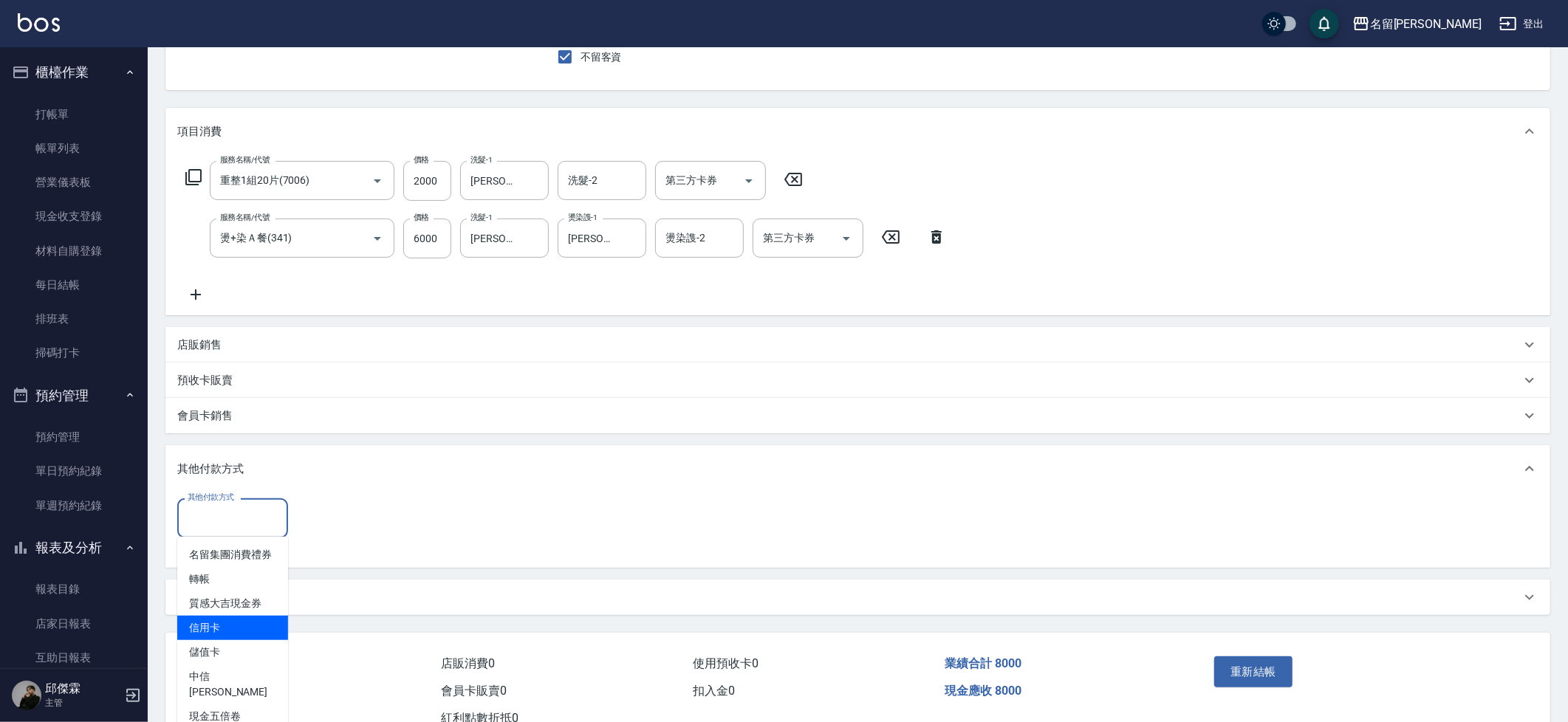
scroll to position [136, 0]
click at [226, 630] on span "信用卡" at bounding box center [232, 626] width 111 height 24
type input "信用卡"
click at [350, 514] on input "0" at bounding box center [352, 516] width 111 height 40
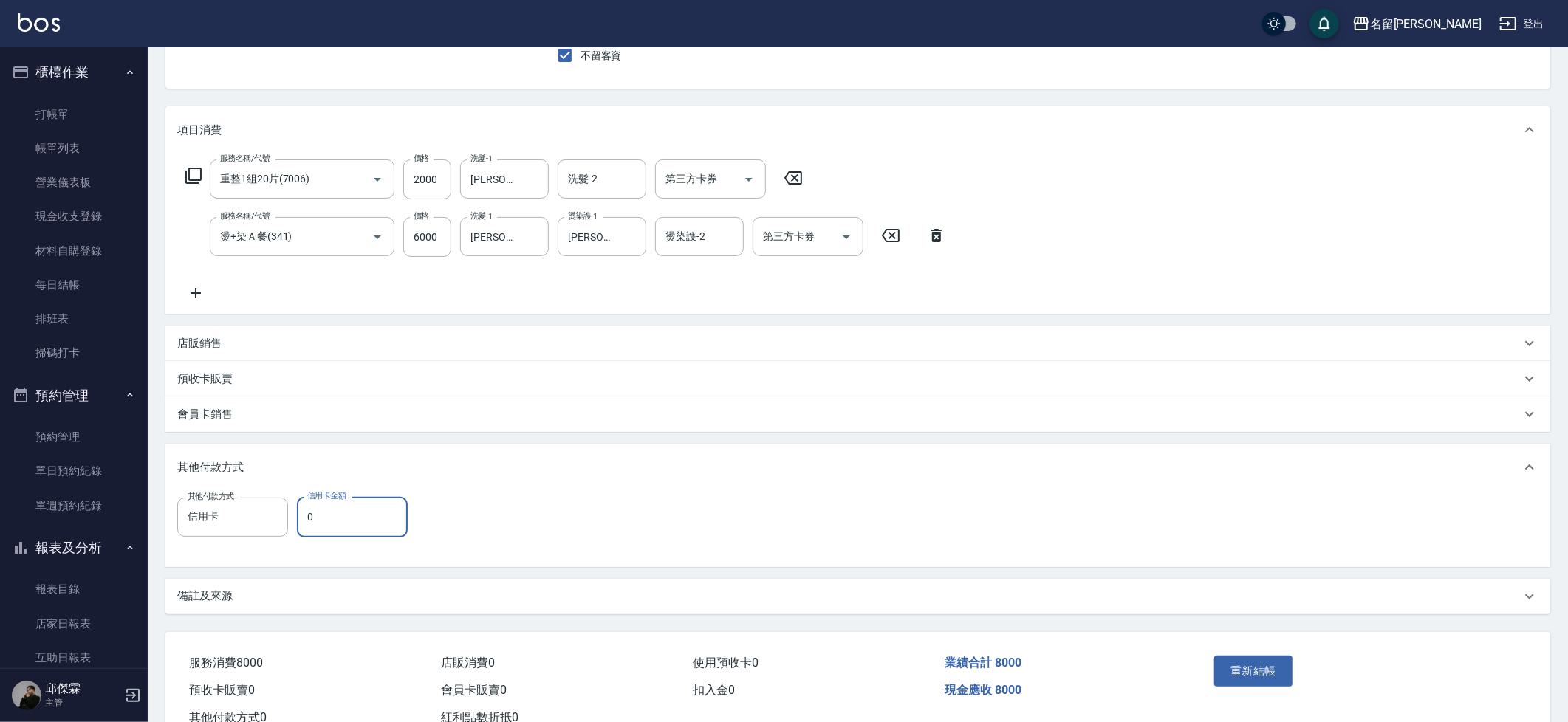
click at [350, 514] on input "0" at bounding box center [352, 516] width 111 height 40
type input "8000"
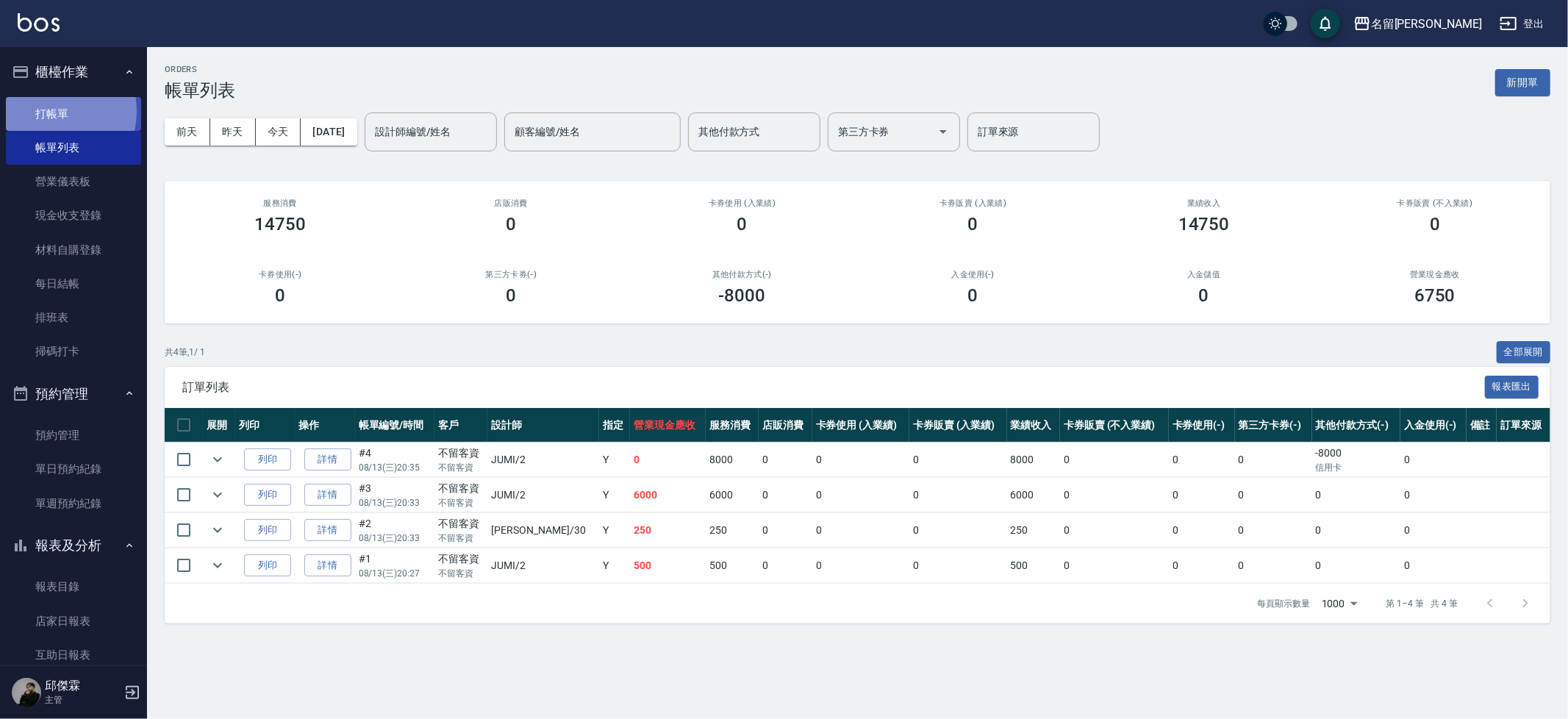
click at [52, 111] on link "打帳單" at bounding box center [73, 114] width 135 height 33
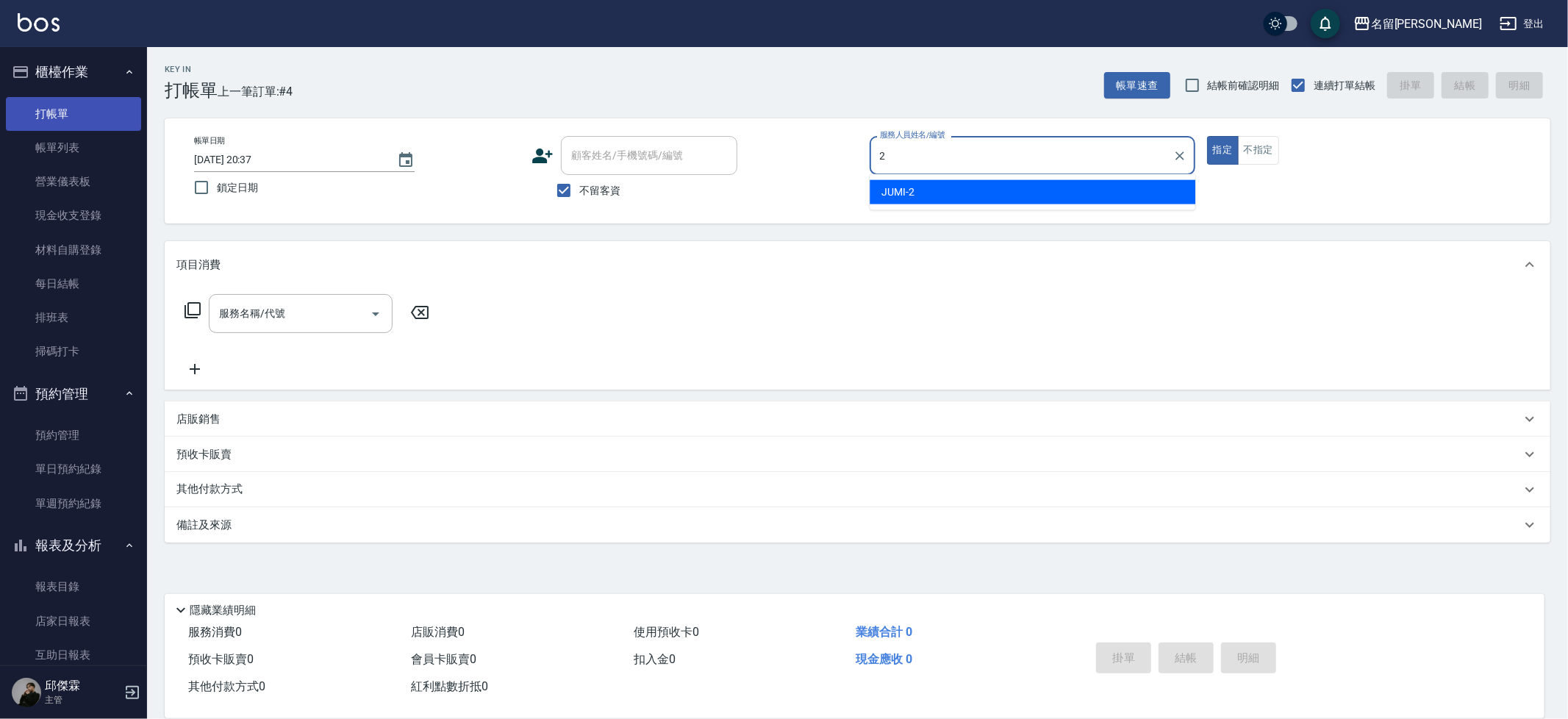
type input "JUMI-2"
type button "true"
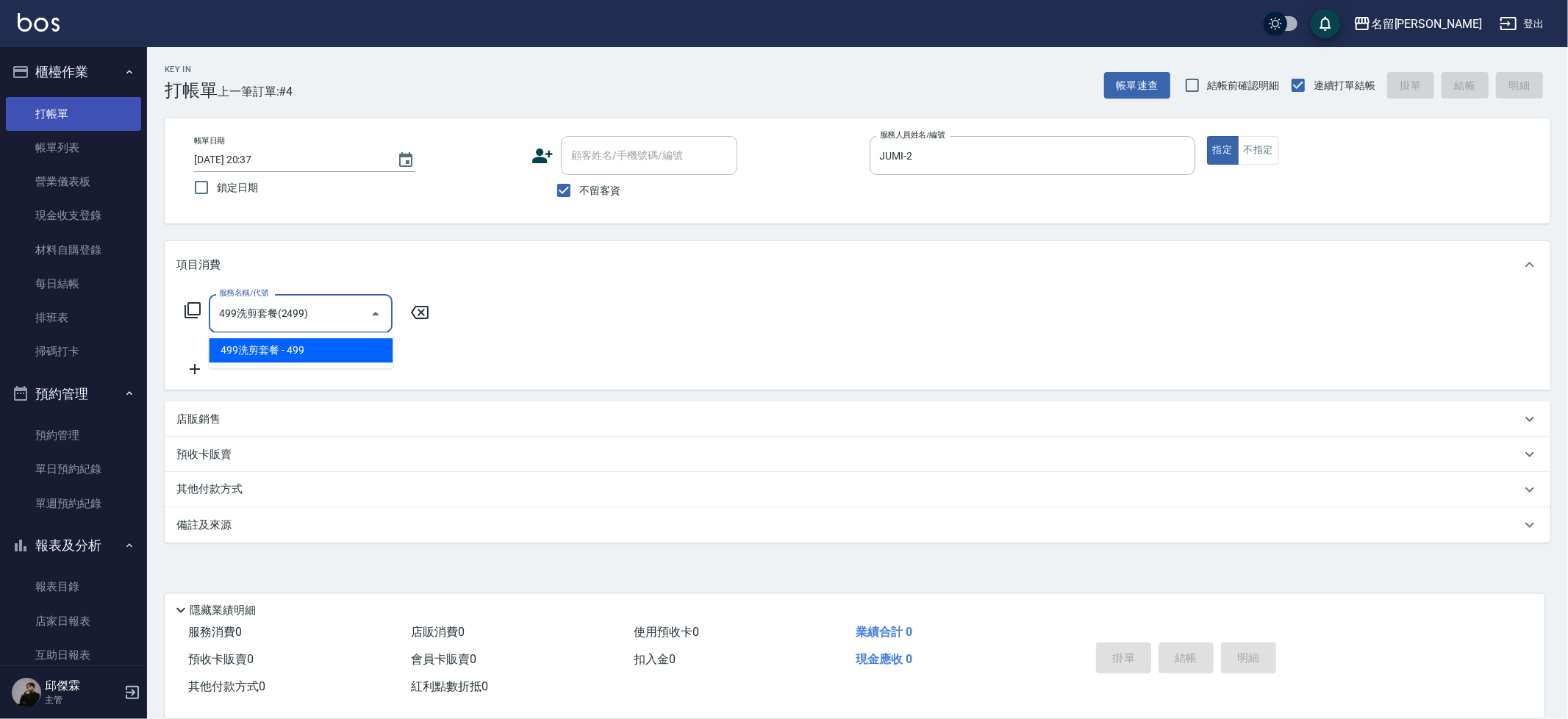
type input "499洗剪套餐(2499)"
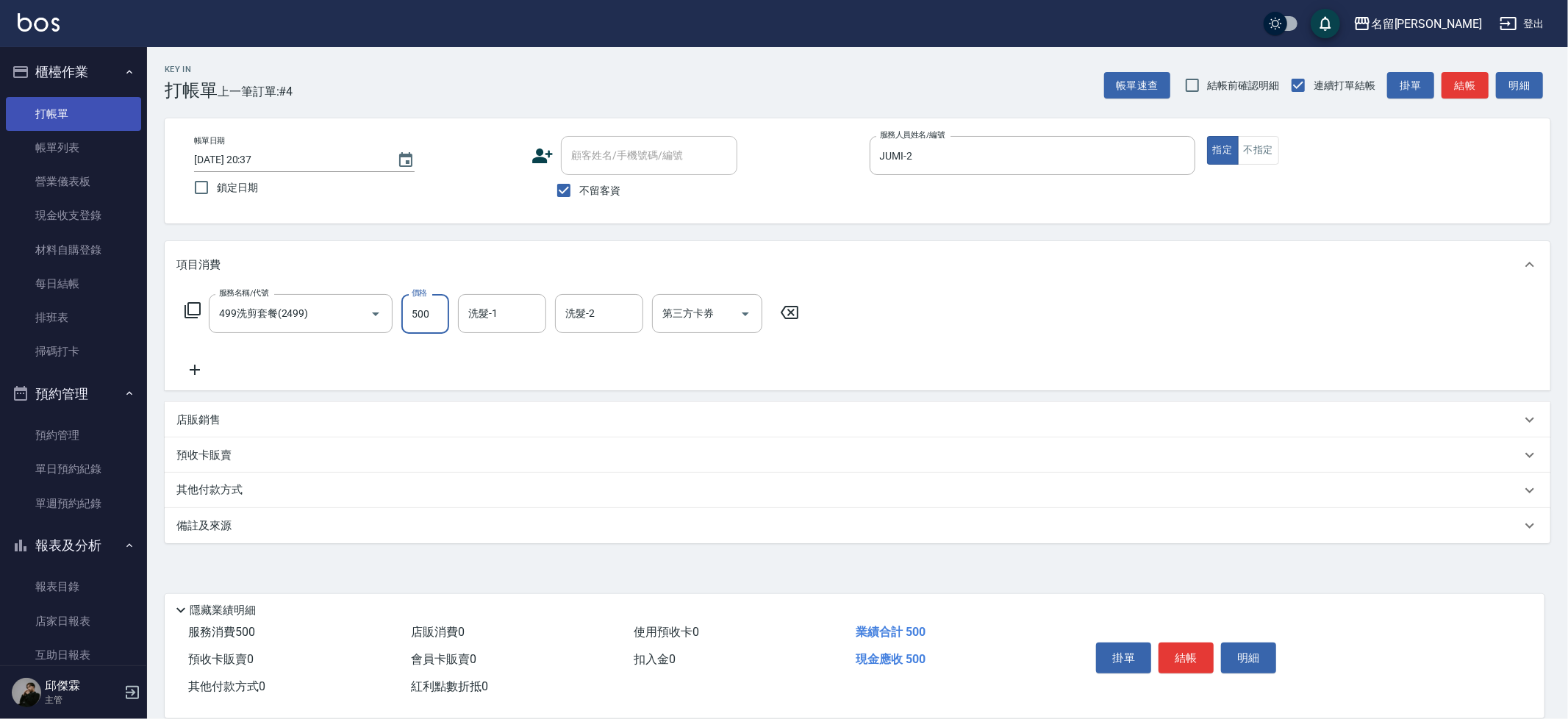
type input "500"
type input "吳晨羽-13"
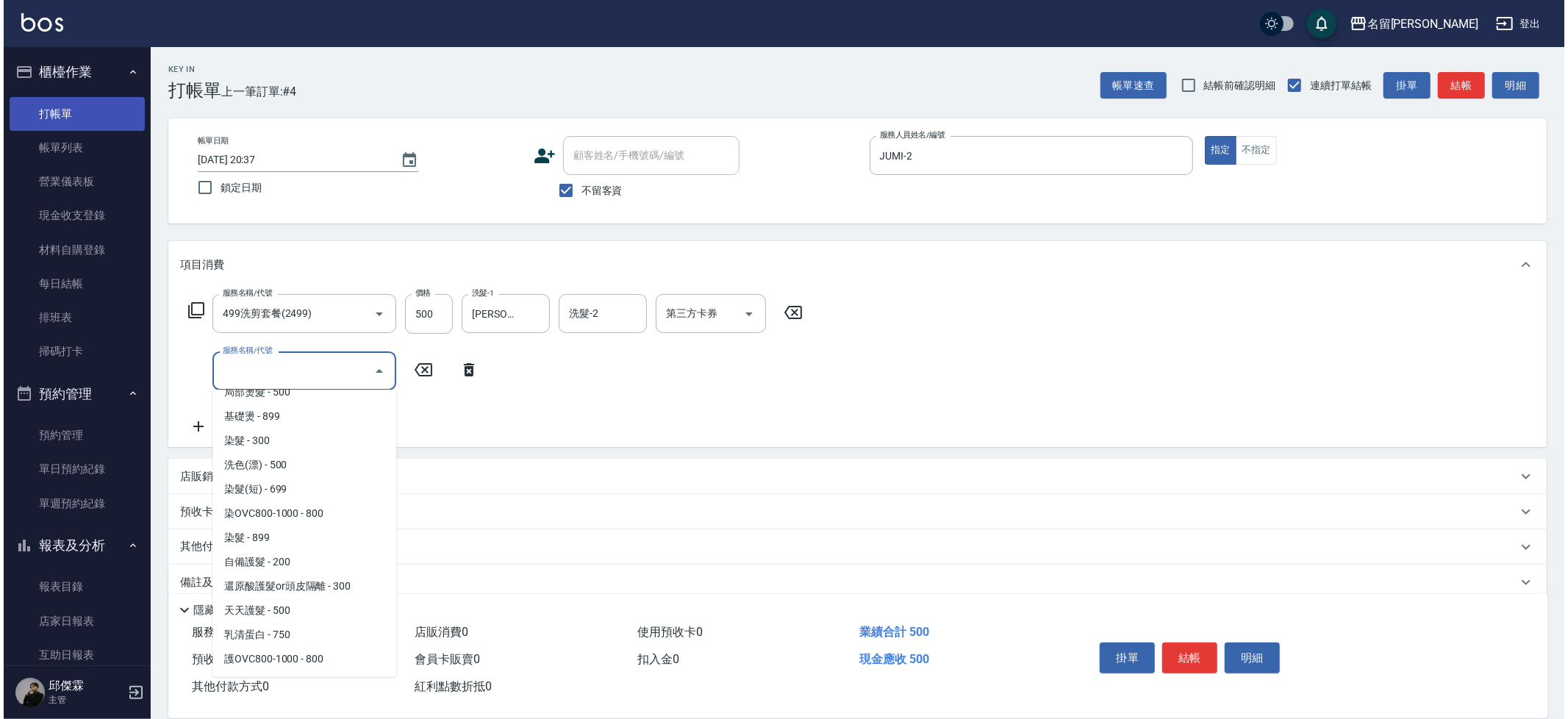
scroll to position [1082, 0]
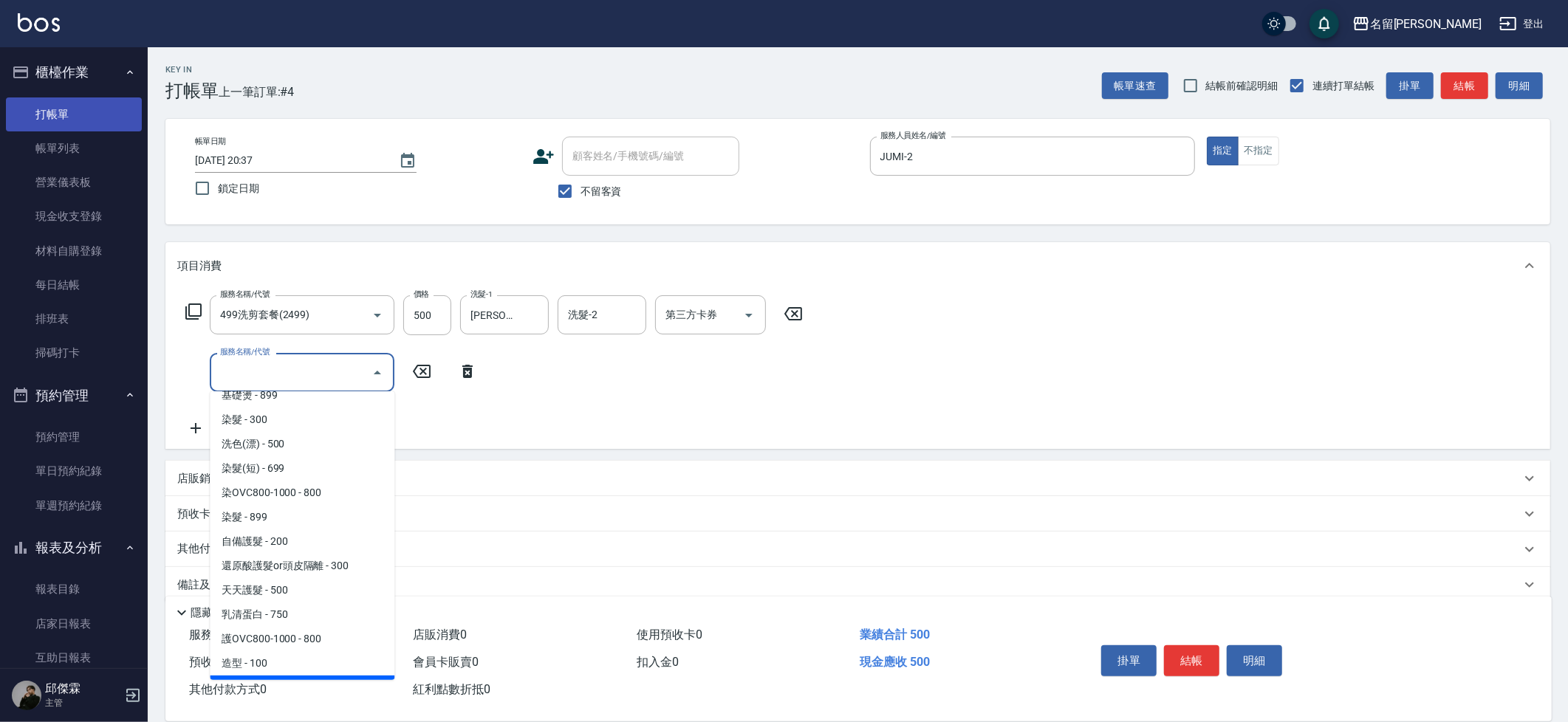
type input "重整1組20片(7006)"
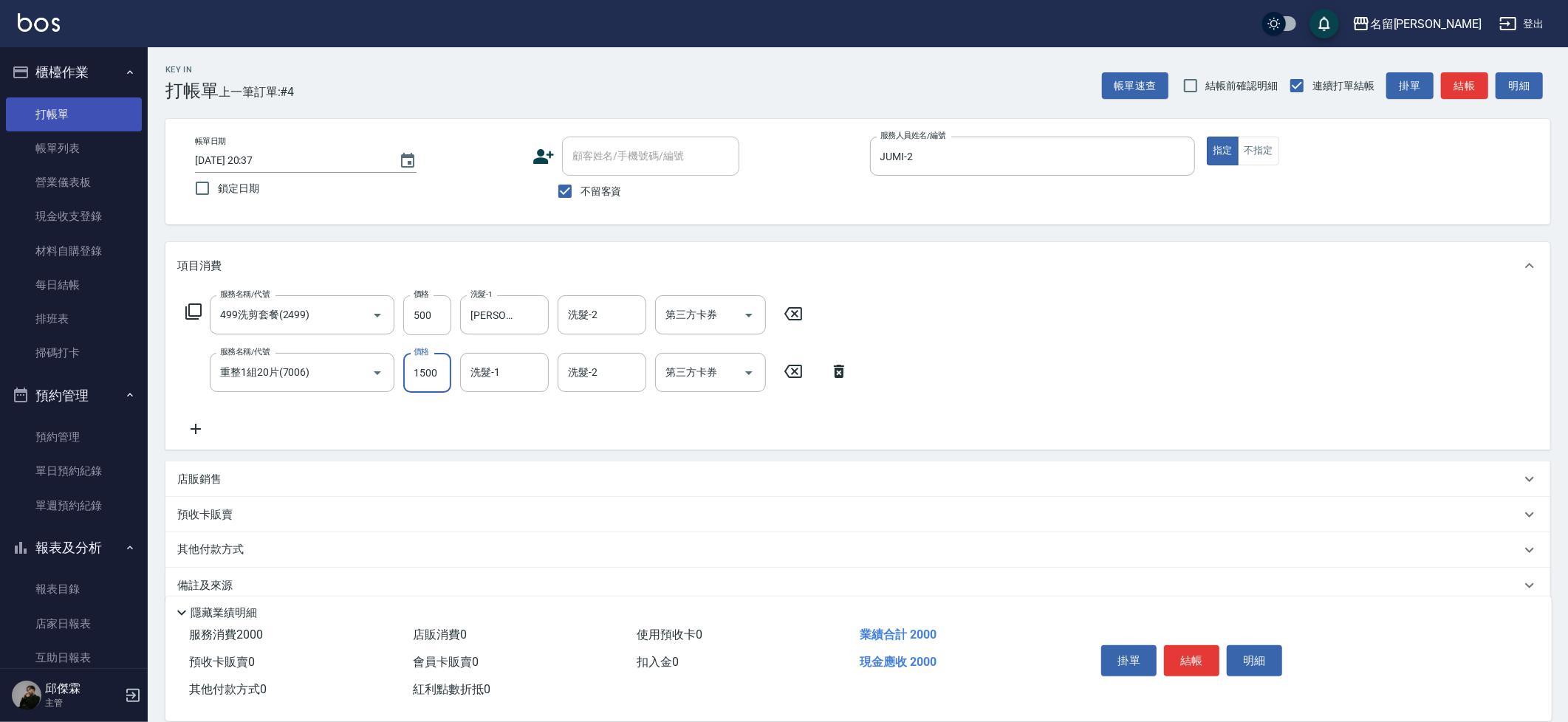
type input "1500"
type input "吳晨羽-13"
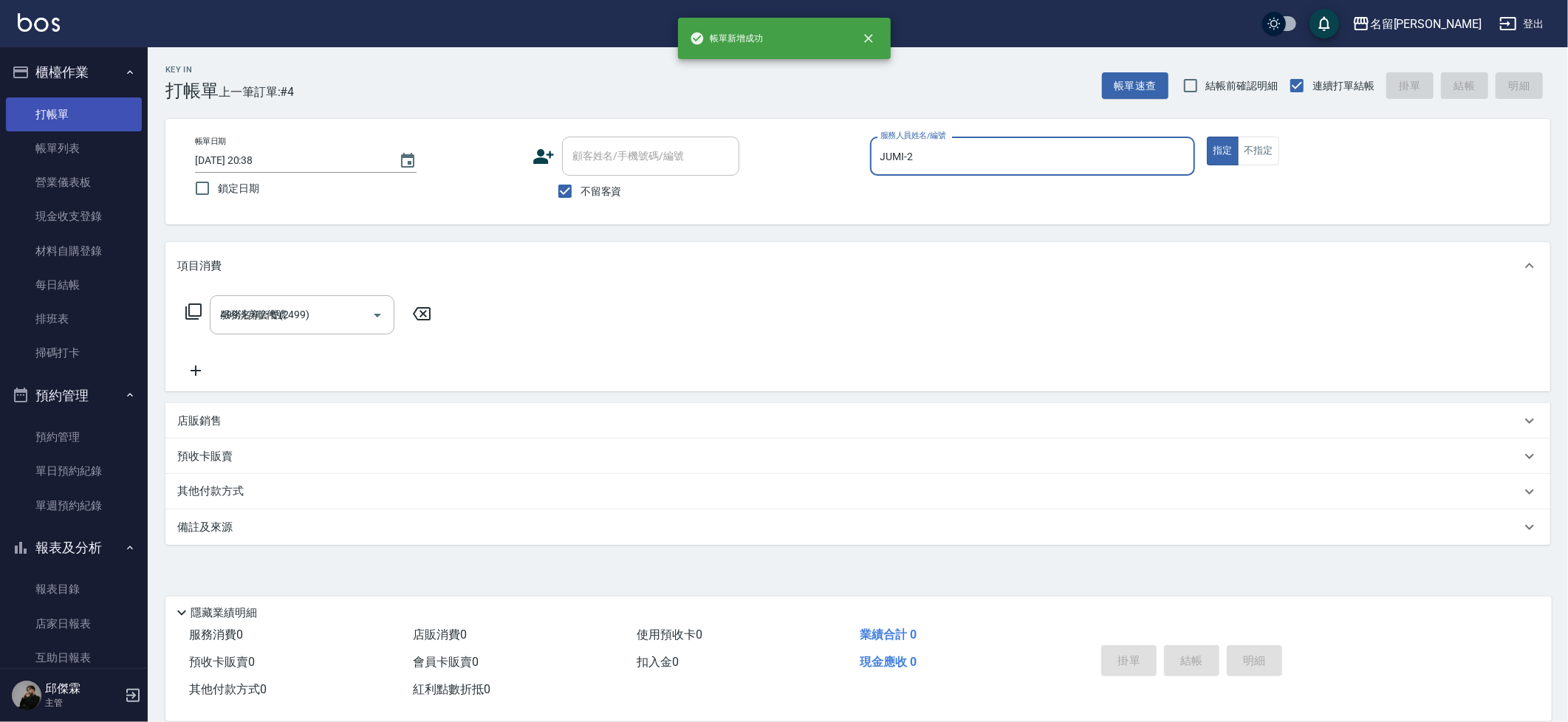
type input "2025/08/13 20:38"
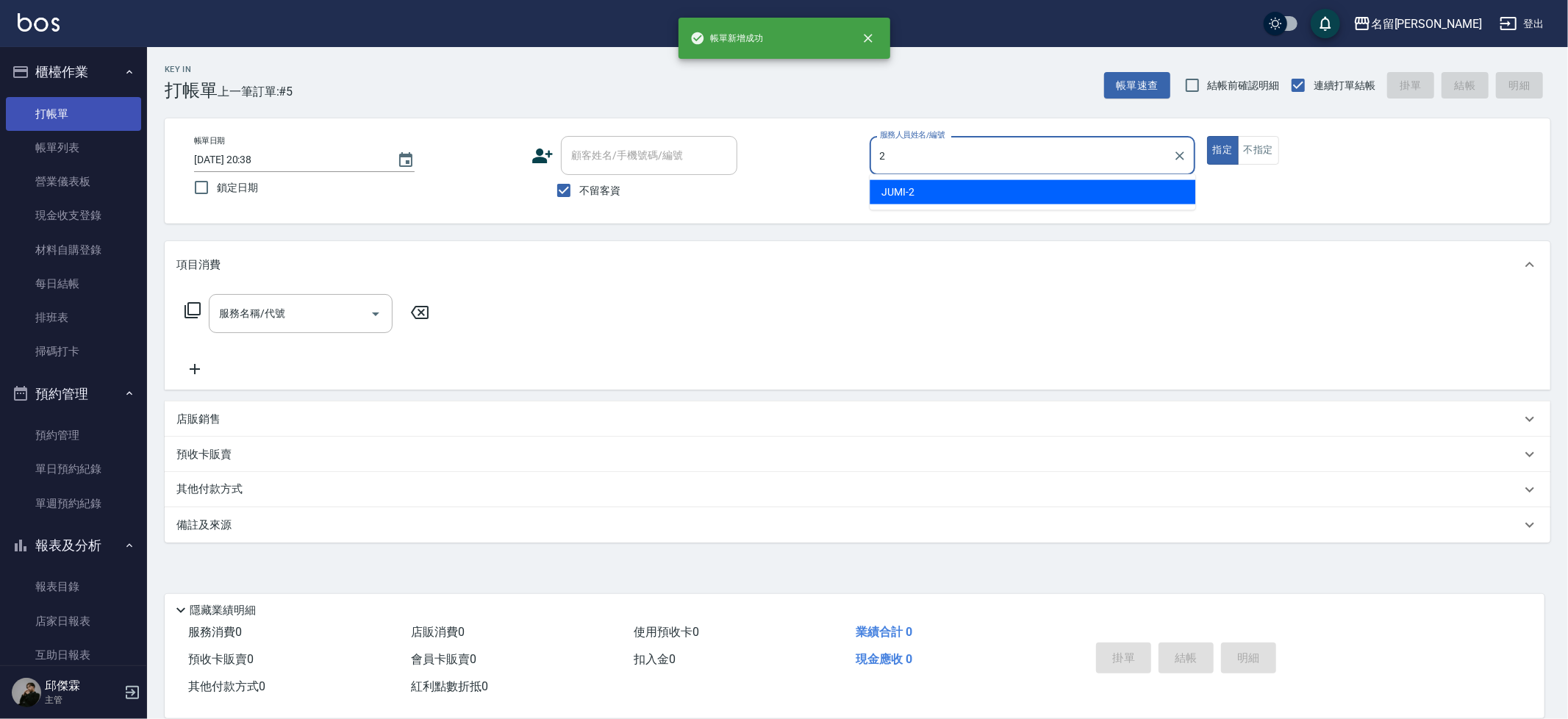
type input "JUMI-2"
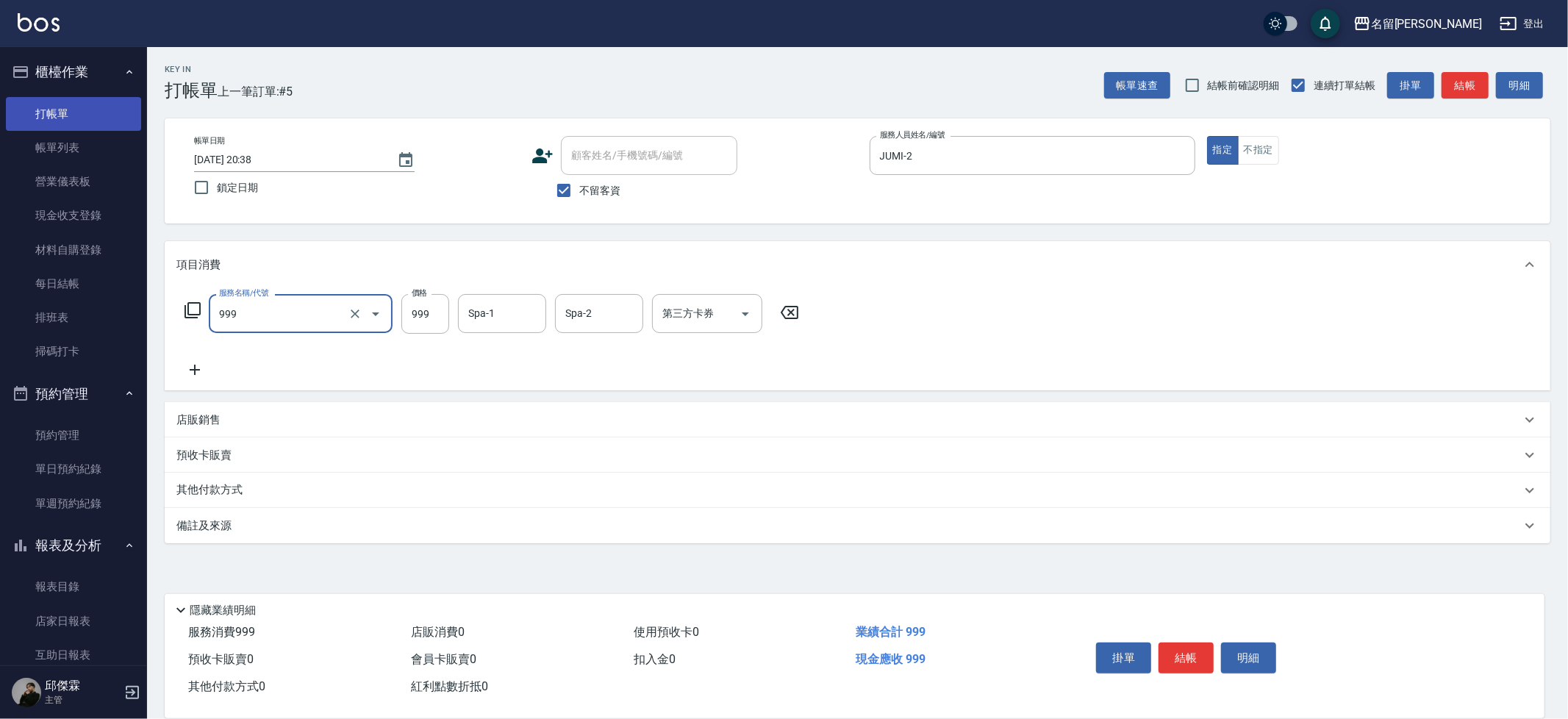
type input "精油SPA+剪髮(999)"
type input "1099"
type input "吳晨羽-13"
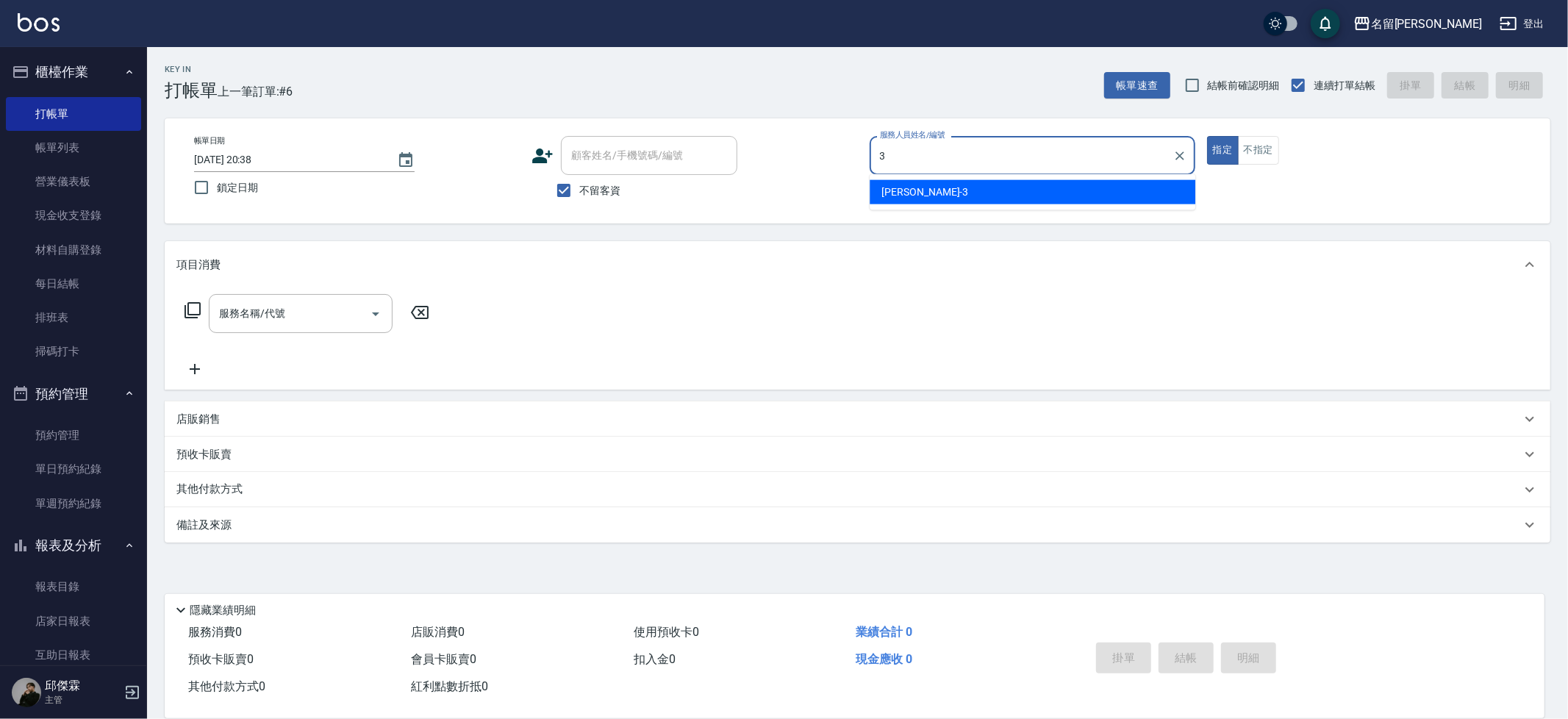
type input "Mina-3"
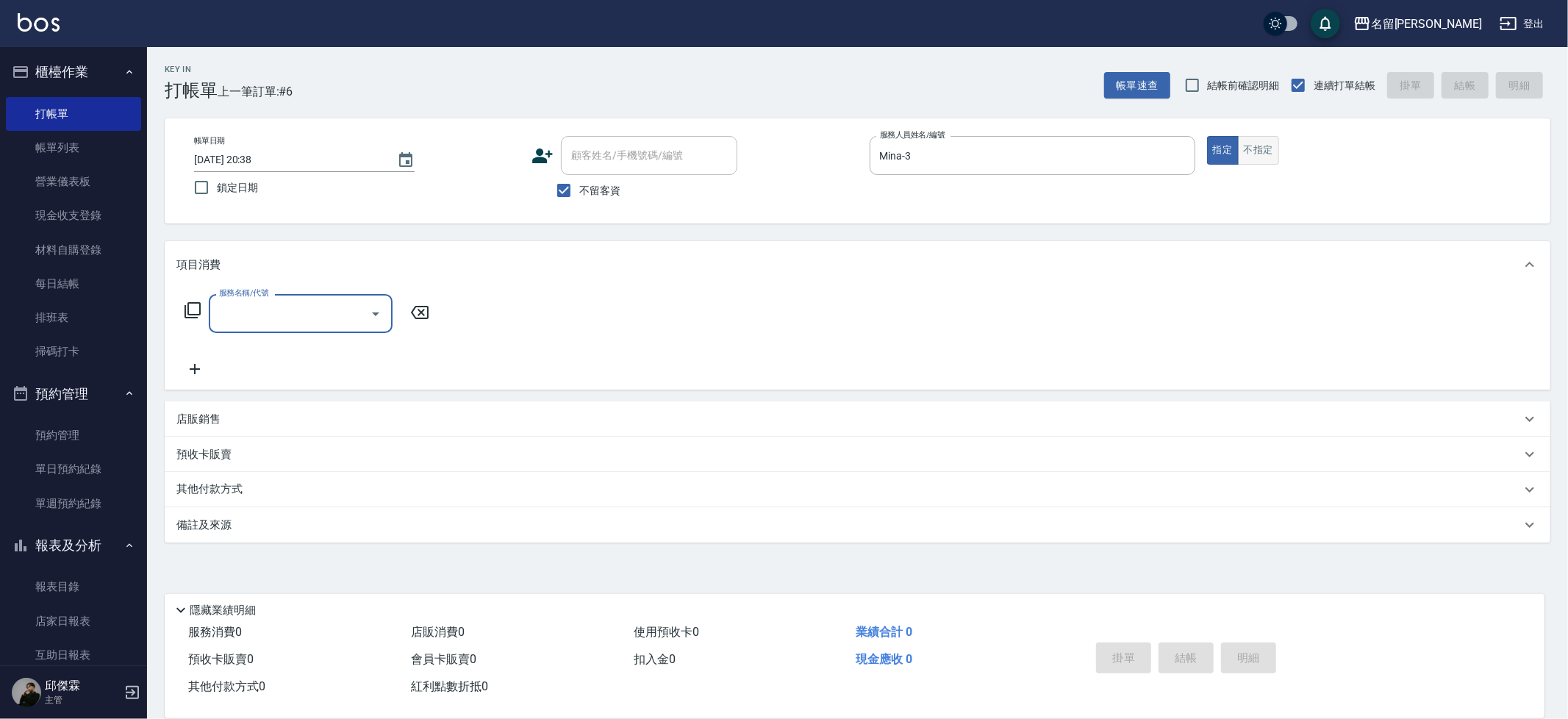
click at [1242, 142] on button "不指定" at bounding box center [1258, 150] width 41 height 29
click at [321, 325] on input "服務名稱/代號" at bounding box center [289, 314] width 148 height 26
type input "剪髮200(2200)"
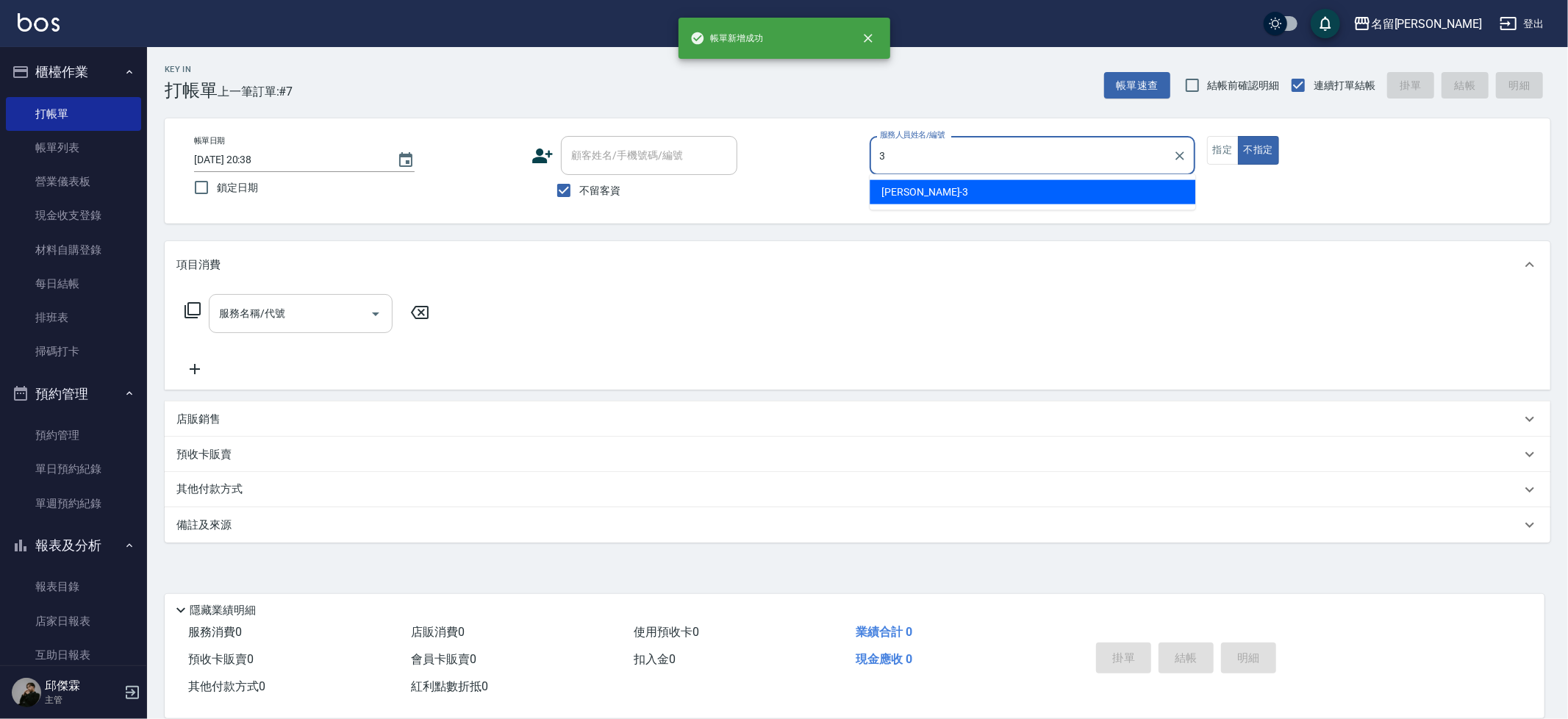
type input "Mina-3"
type button "false"
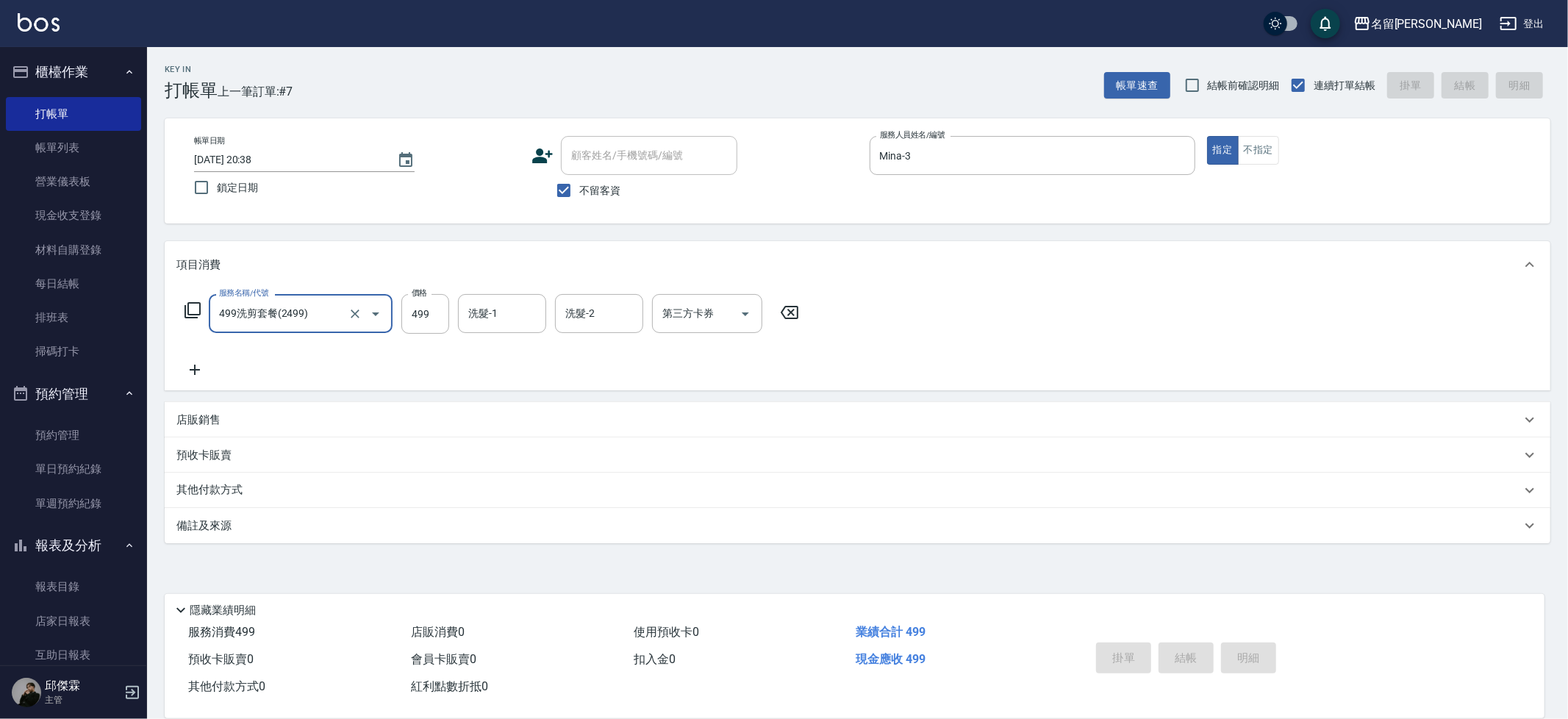
type input "499洗剪套餐(2499)"
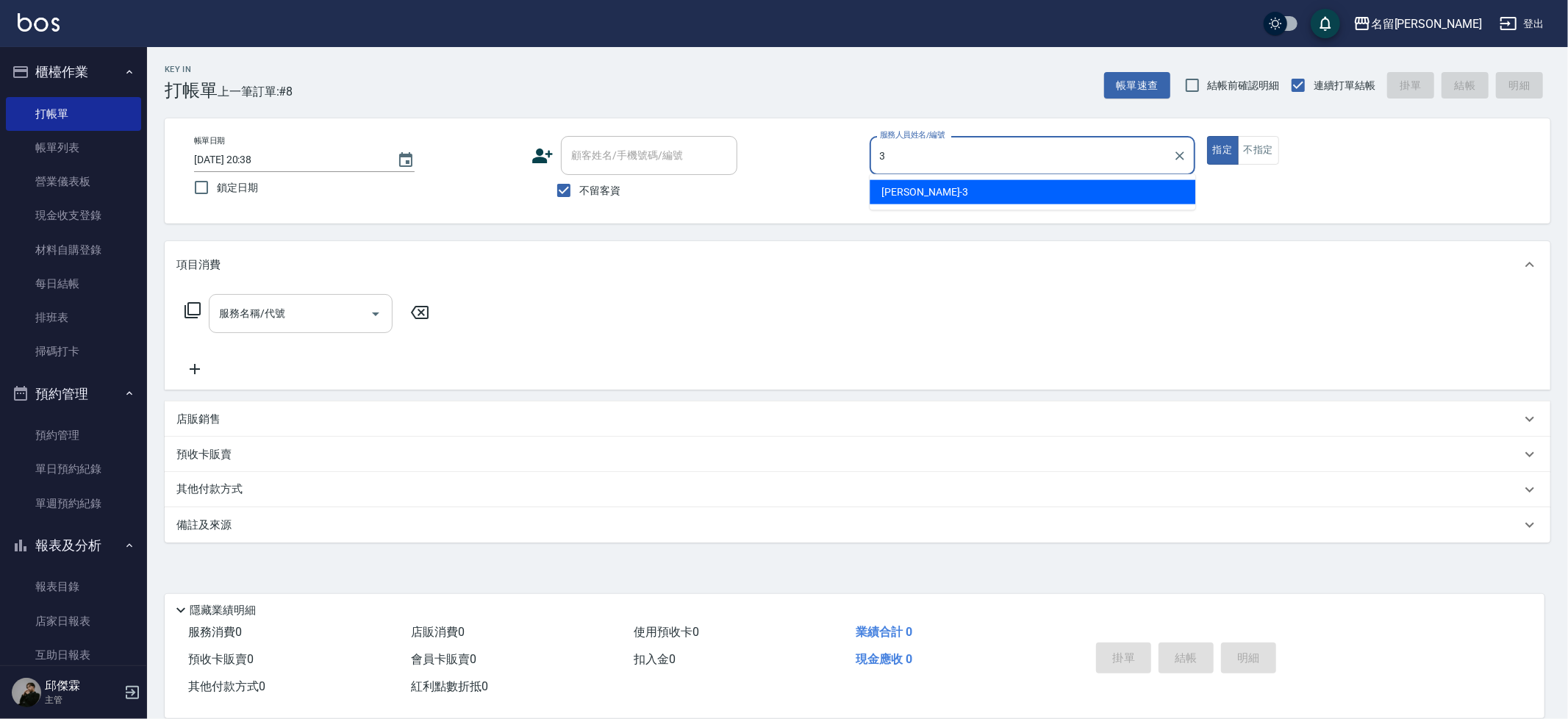
type input "Mina-3"
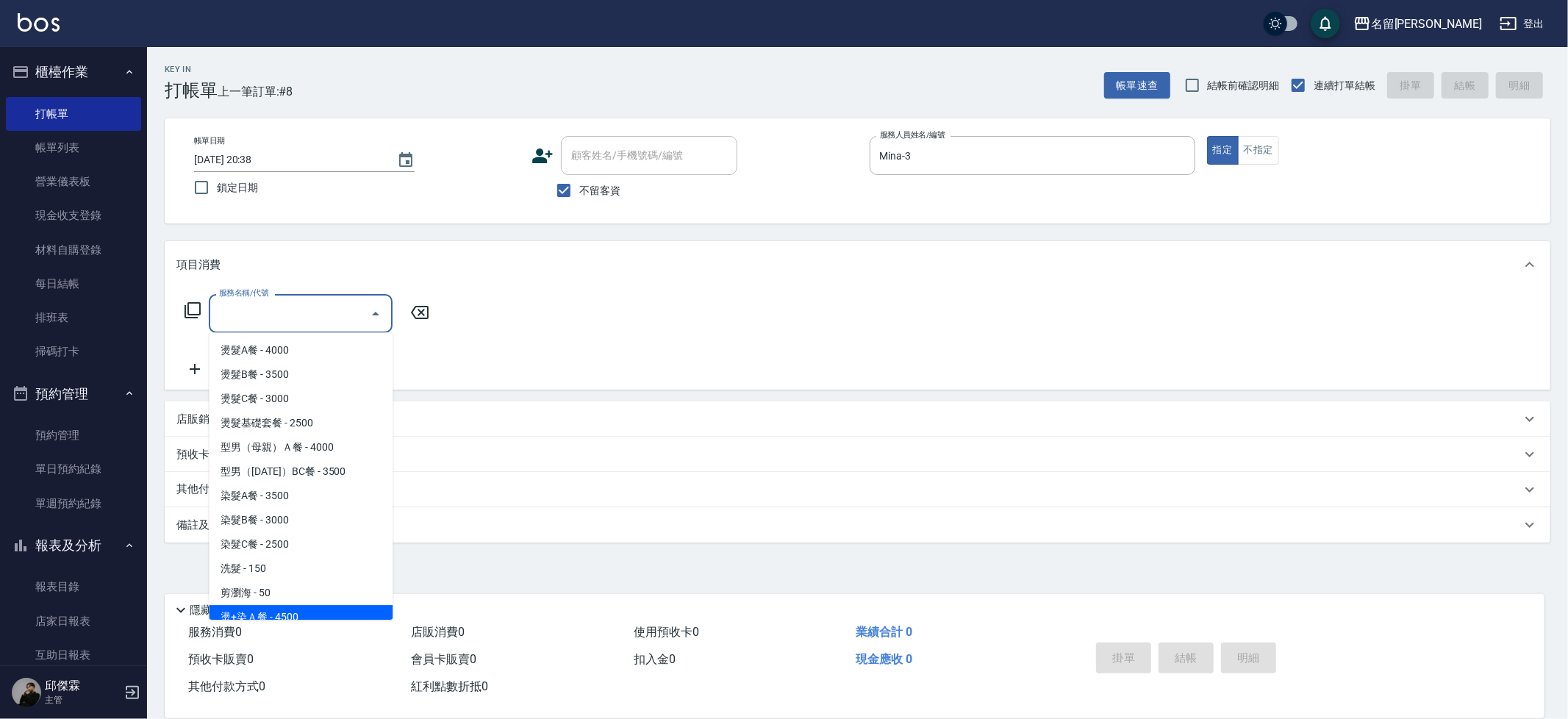
scroll to position [23, 0]
type input "燙+染Ｂ餐(342)"
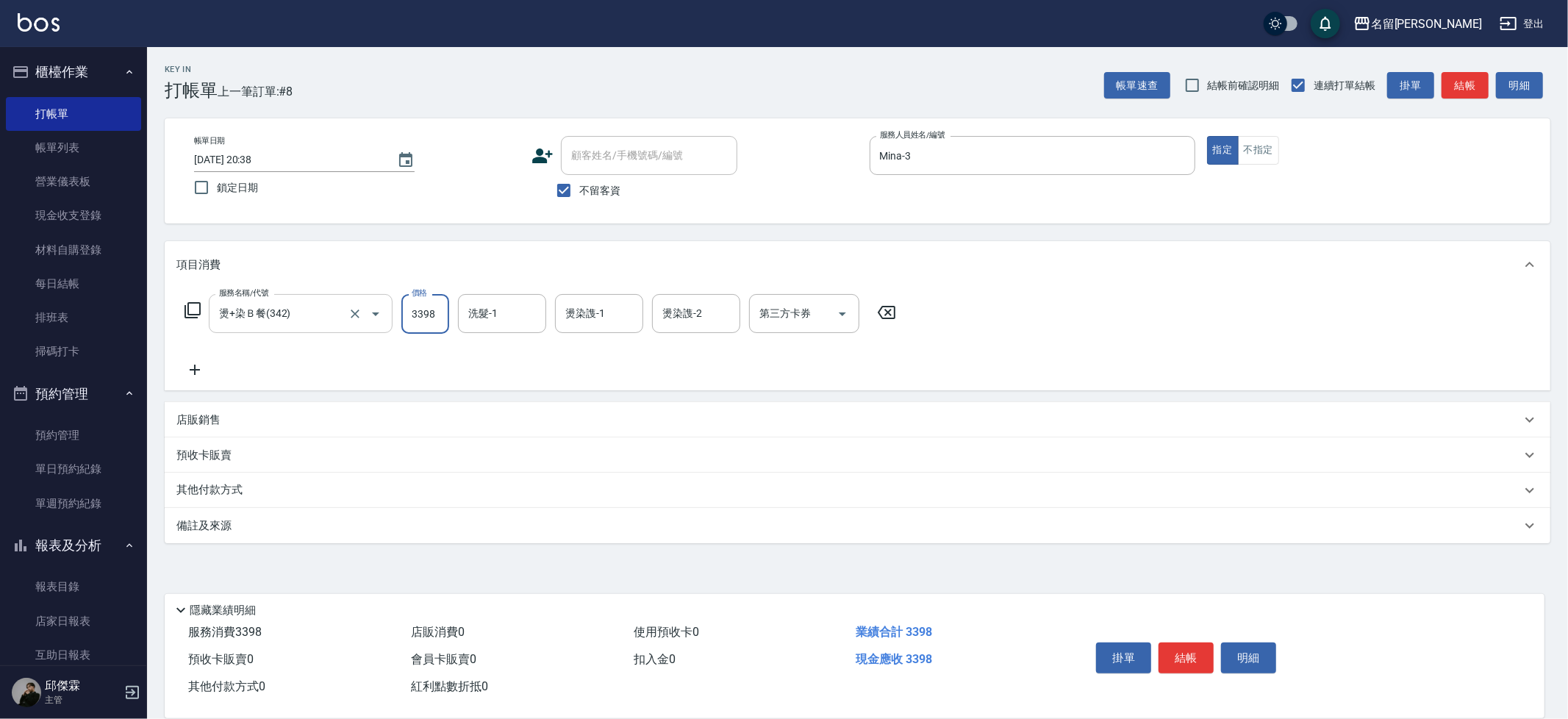
type input "3398"
type input "妞妞-66"
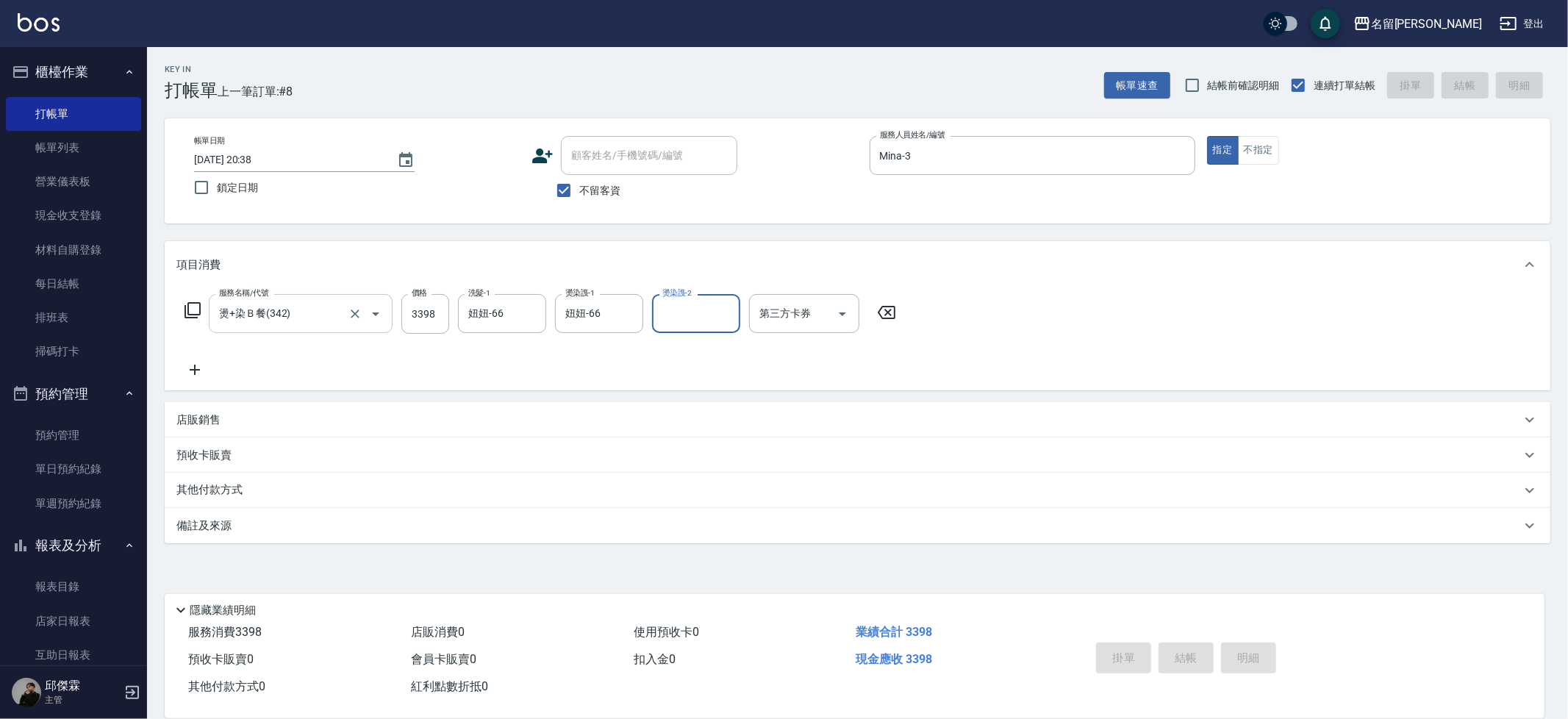
type input "2025/08/13 20:39"
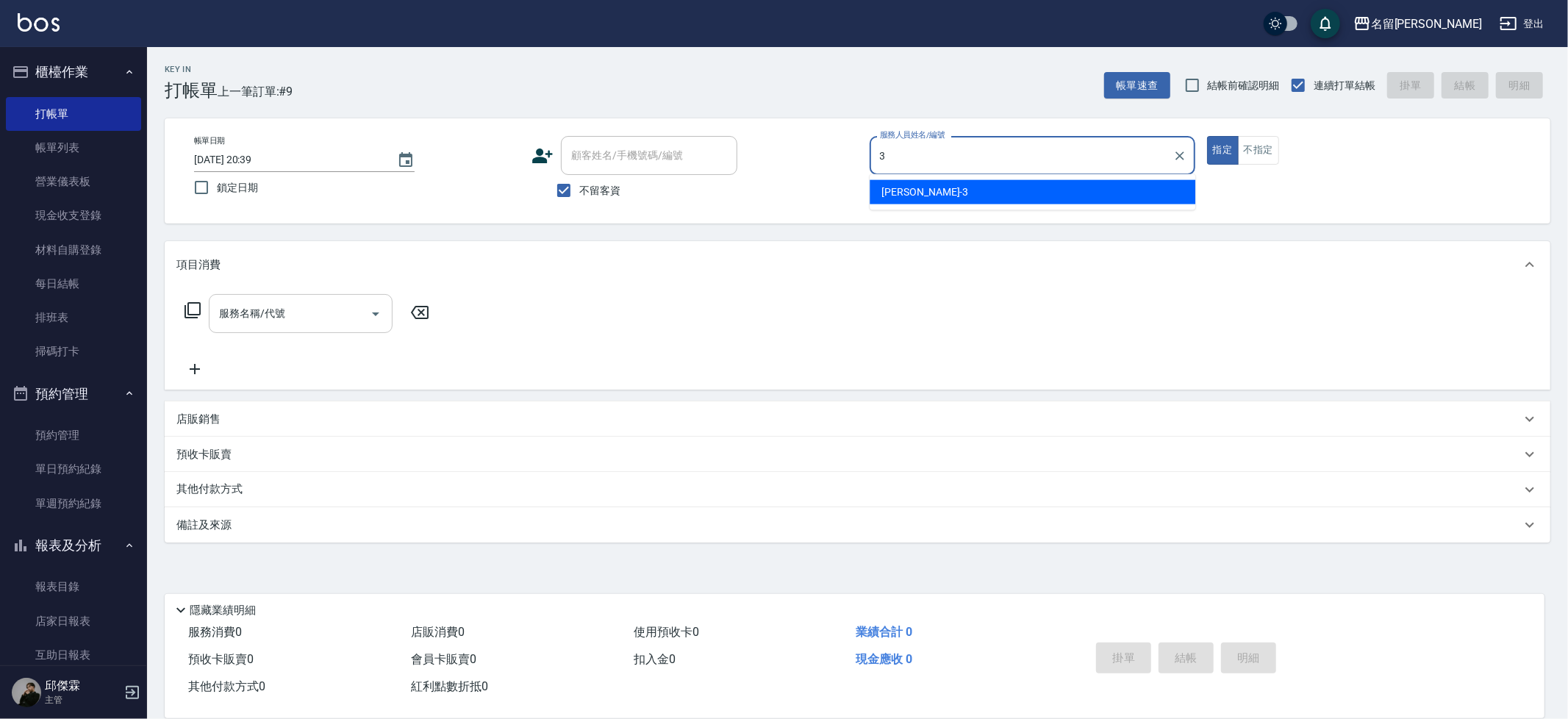
type input "Mina-3"
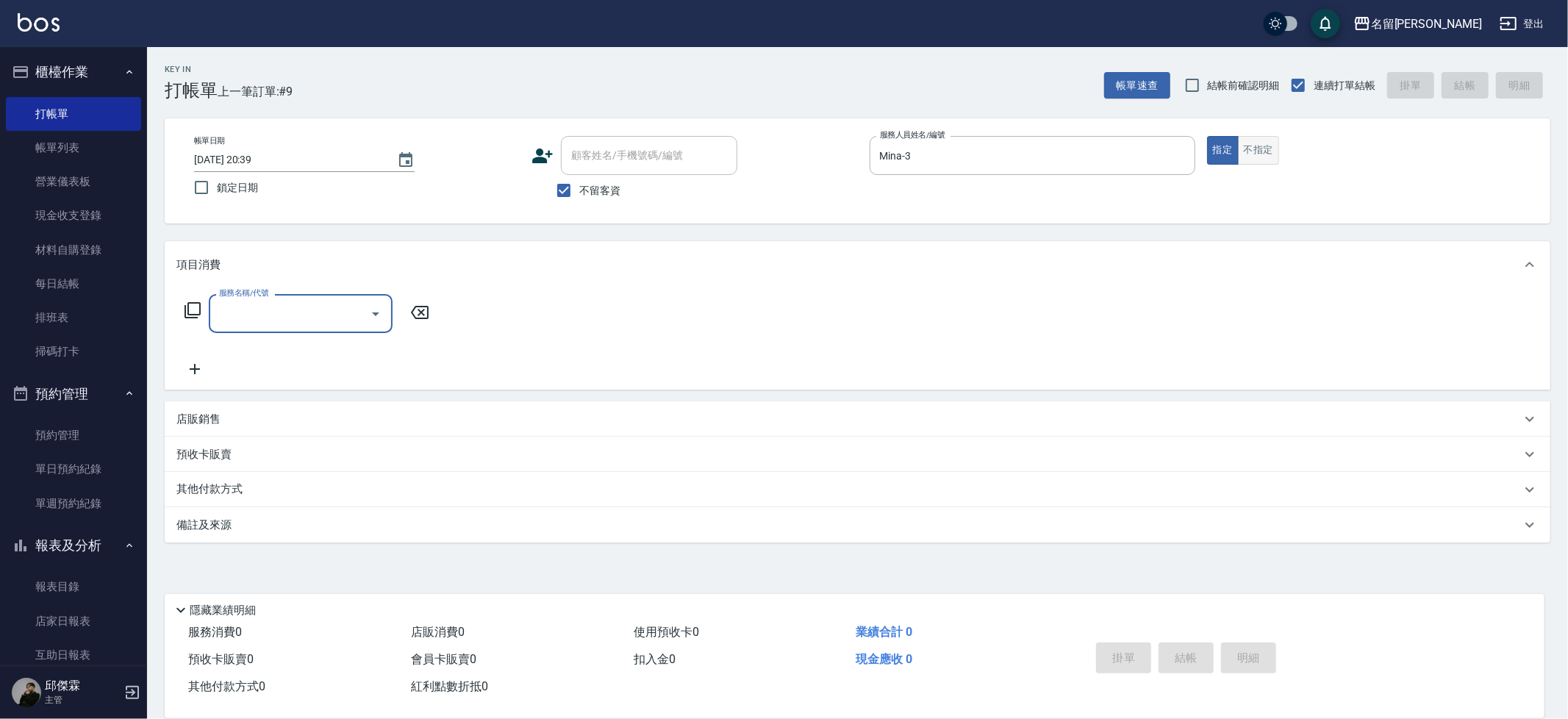
drag, startPoint x: 1266, startPoint y: 158, endPoint x: 1254, endPoint y: 154, distance: 12.6
click at [1266, 158] on button "不指定" at bounding box center [1258, 150] width 41 height 29
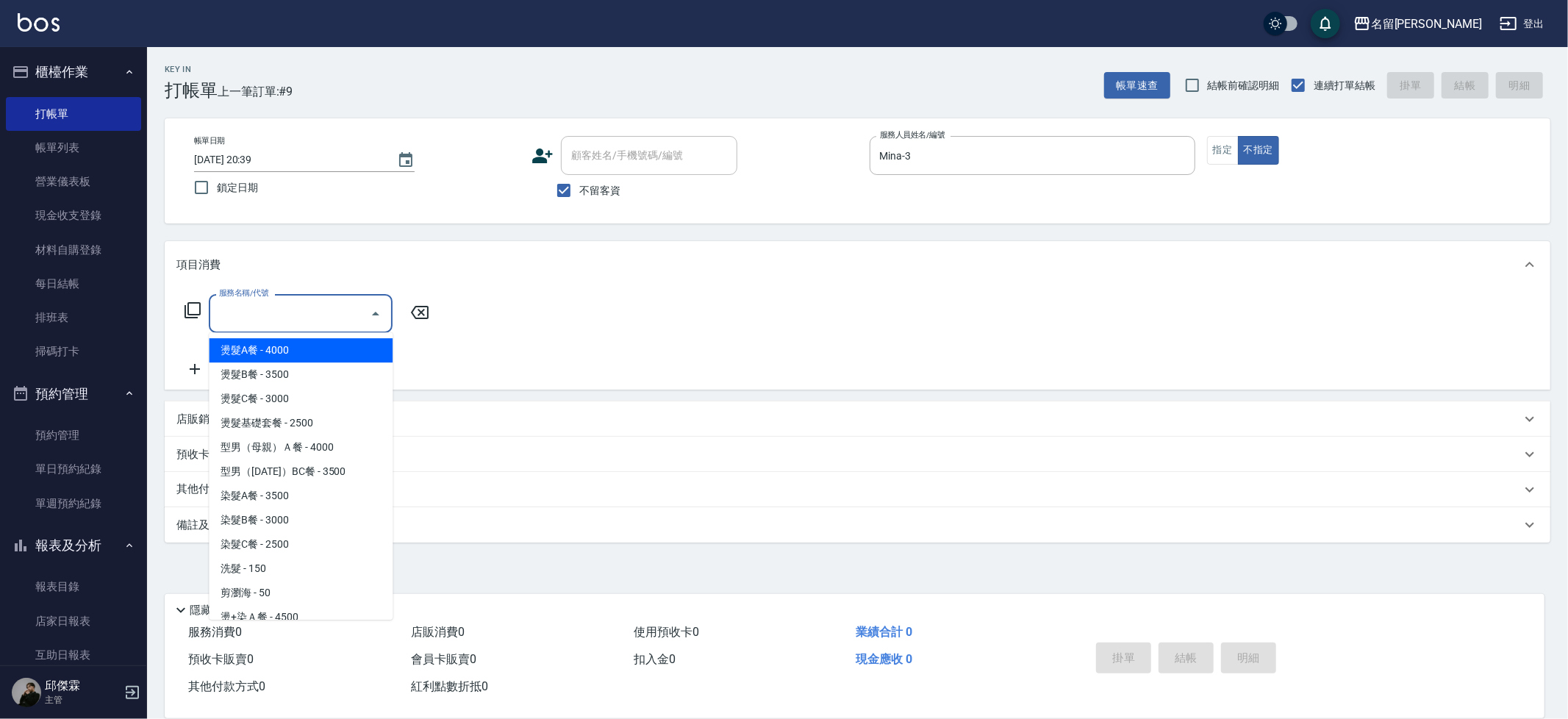
click at [278, 307] on input "服務名稱/代號" at bounding box center [289, 314] width 148 height 26
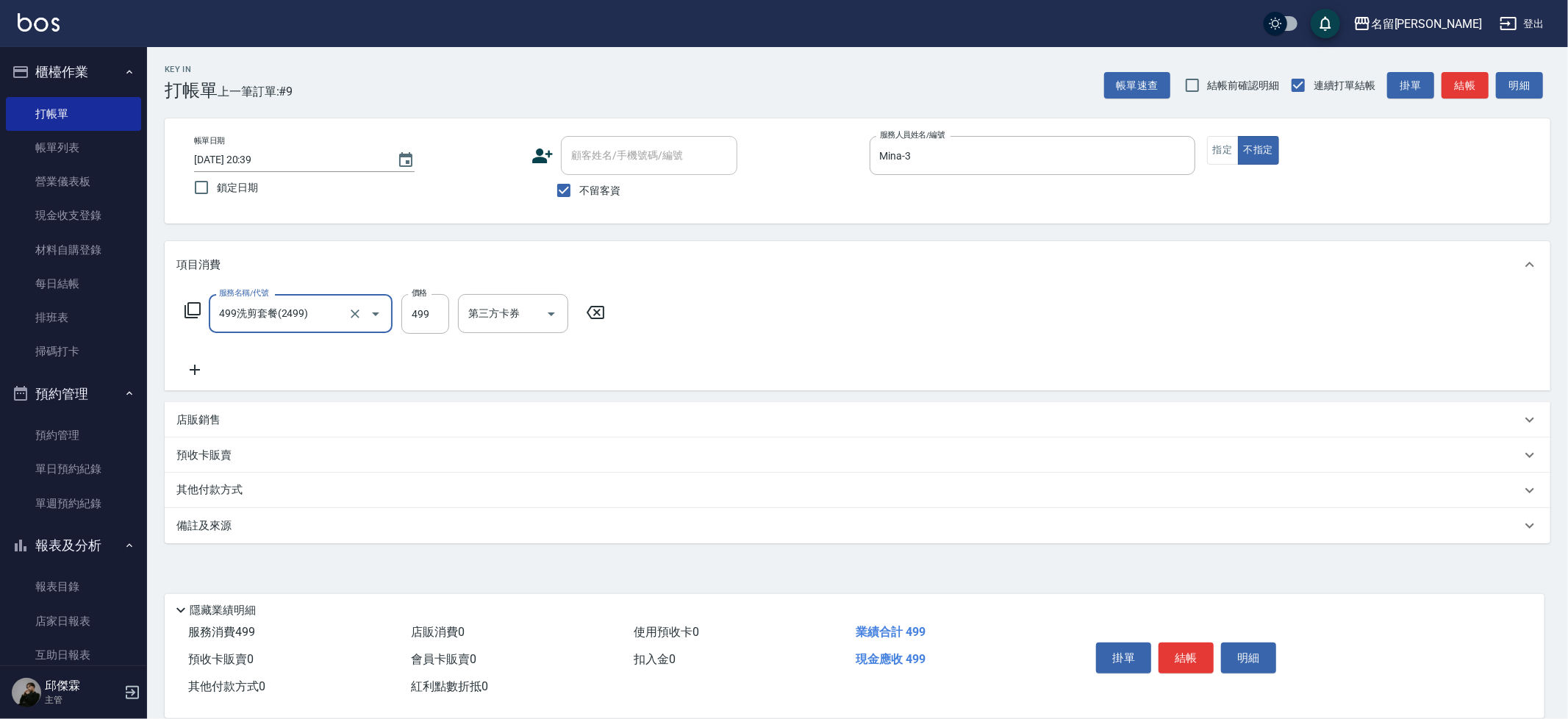
type input "499洗剪套餐(2499)"
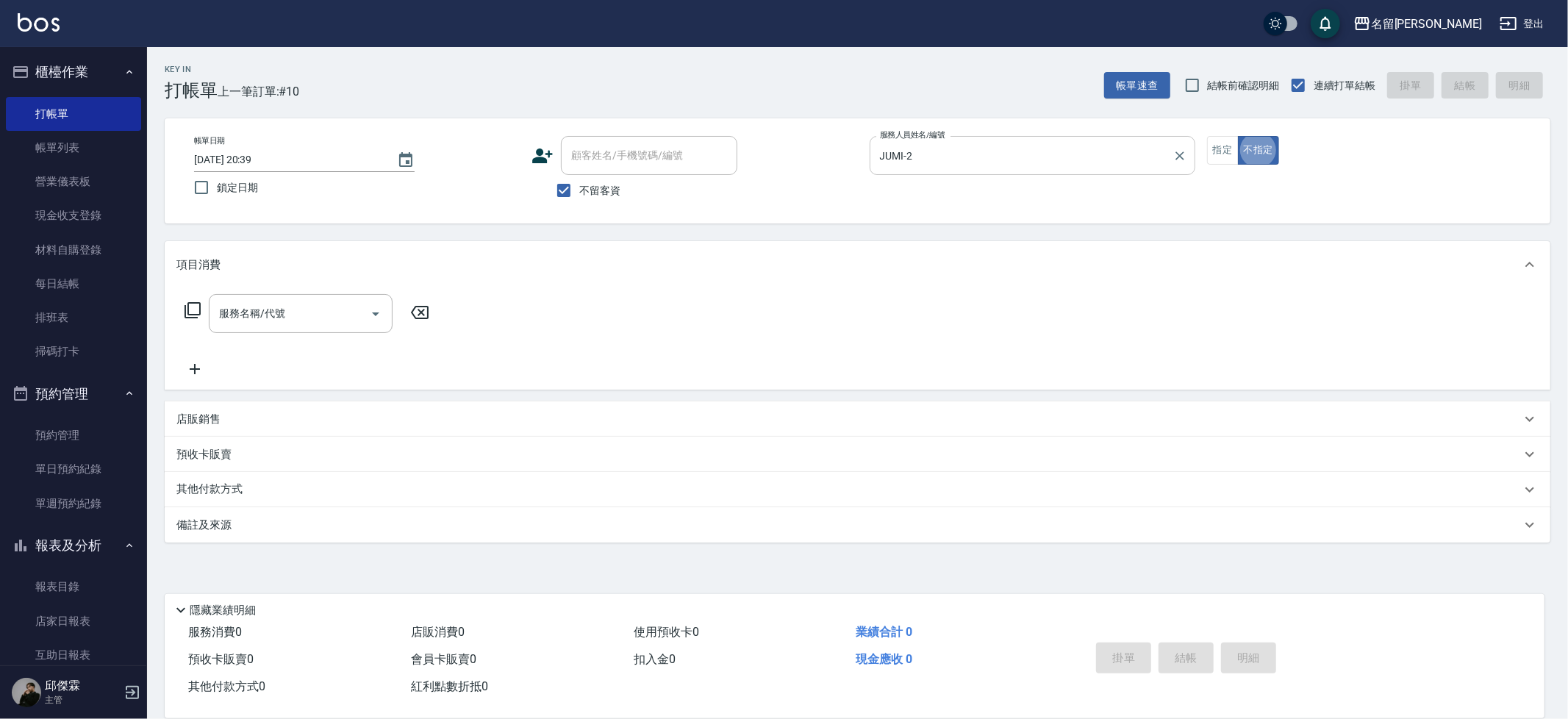
click at [941, 162] on input "JUMI-2" at bounding box center [1021, 156] width 290 height 26
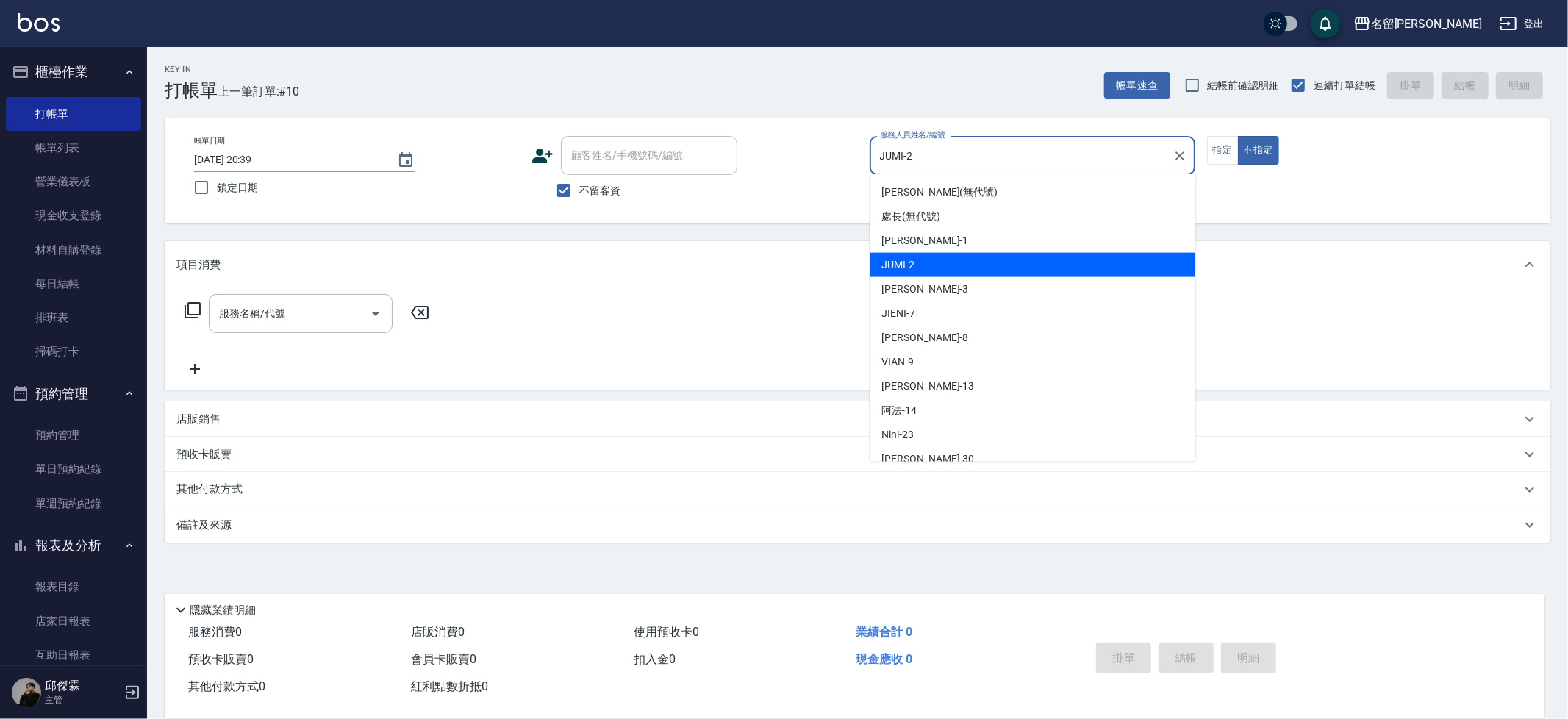
click at [941, 162] on input "JUMI-2" at bounding box center [1021, 156] width 290 height 26
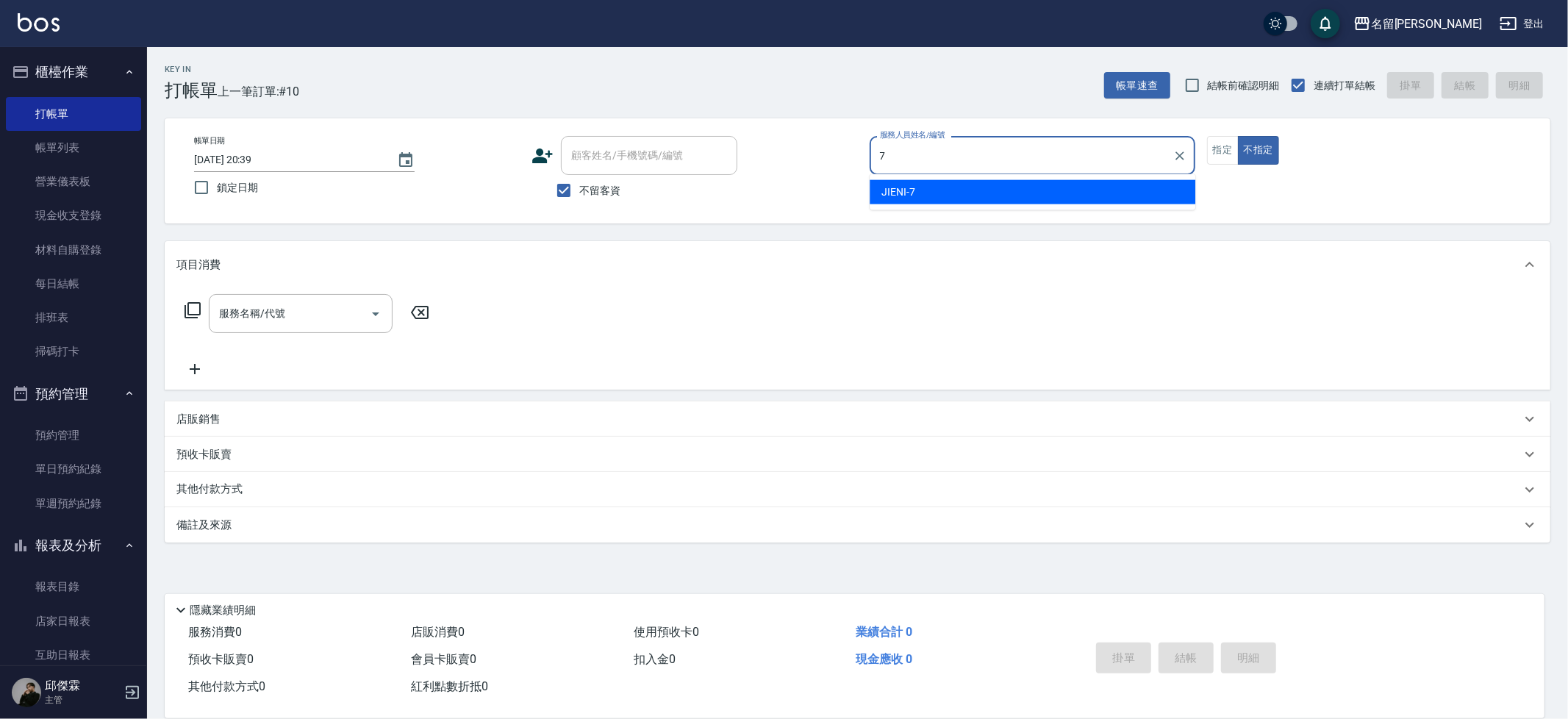
type input "JIENI-7"
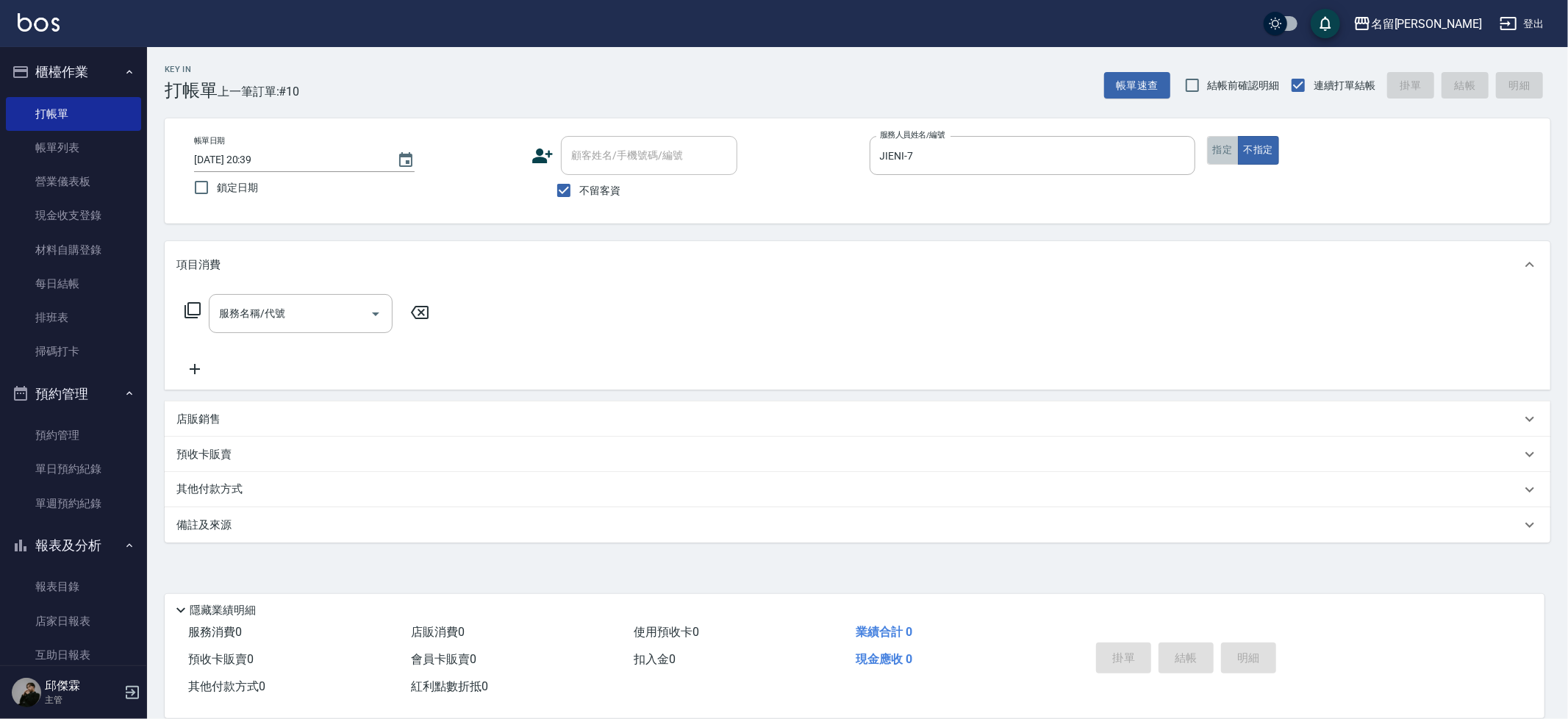
click at [1225, 148] on button "指定" at bounding box center [1222, 150] width 32 height 29
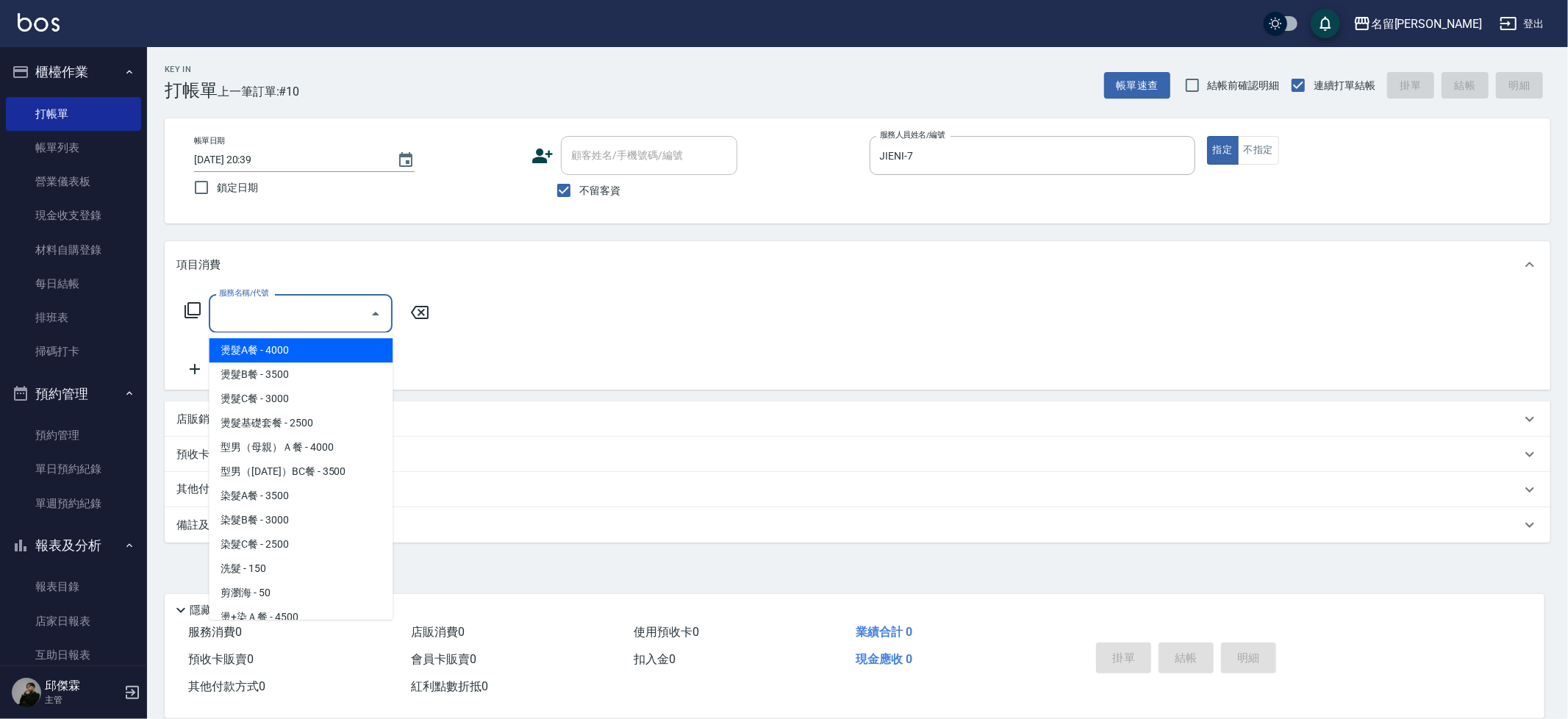
click at [336, 312] on input "服務名稱/代號" at bounding box center [289, 314] width 148 height 26
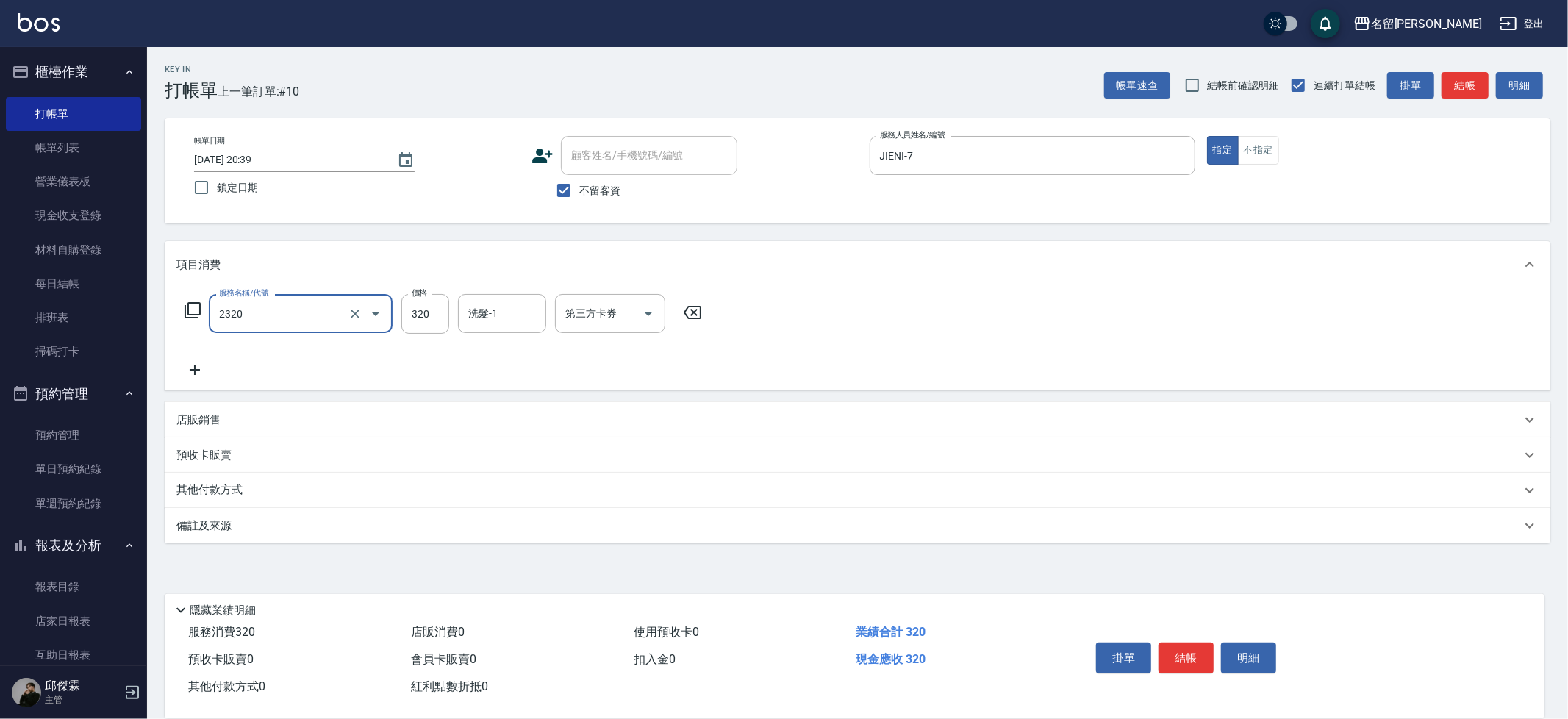
type input "洗剪320(2320)"
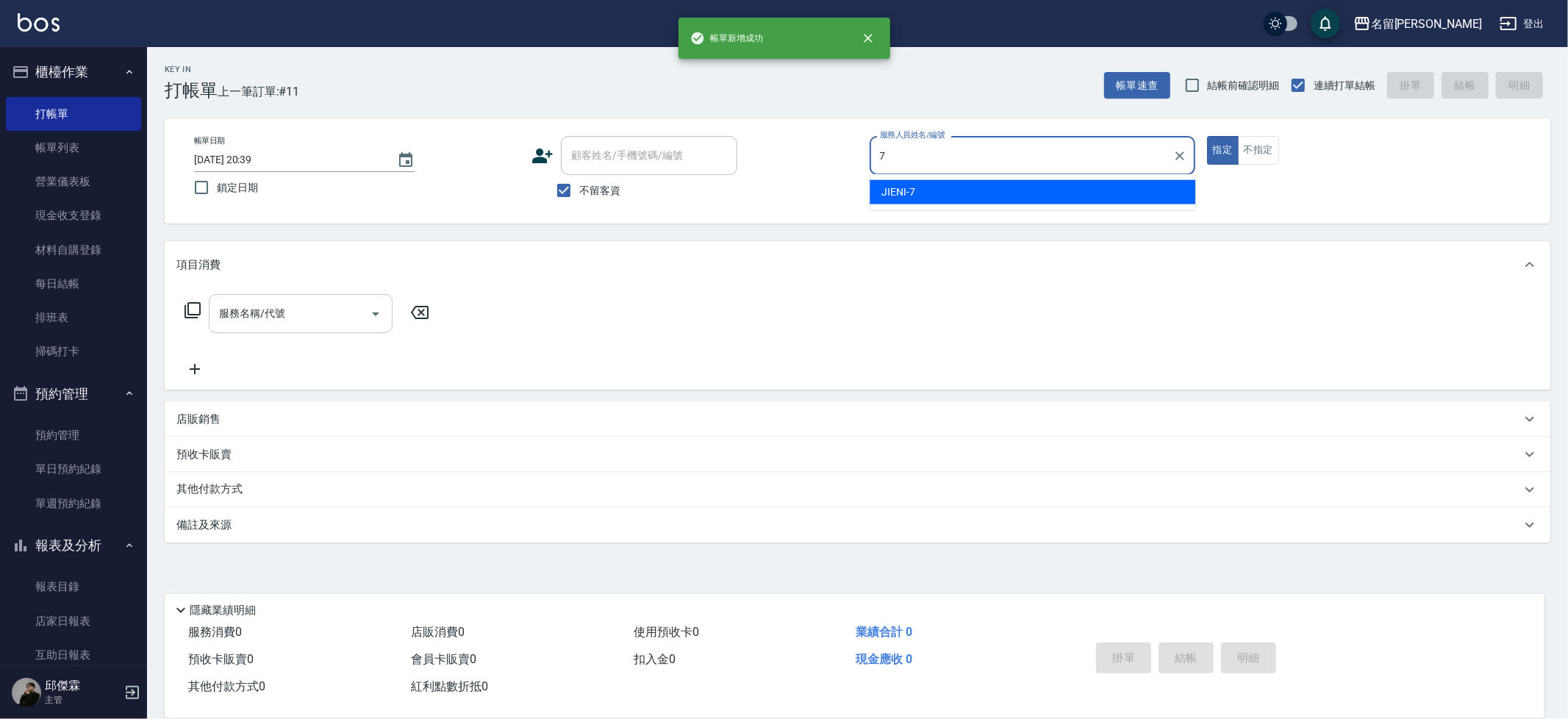
type input "JIENI-7"
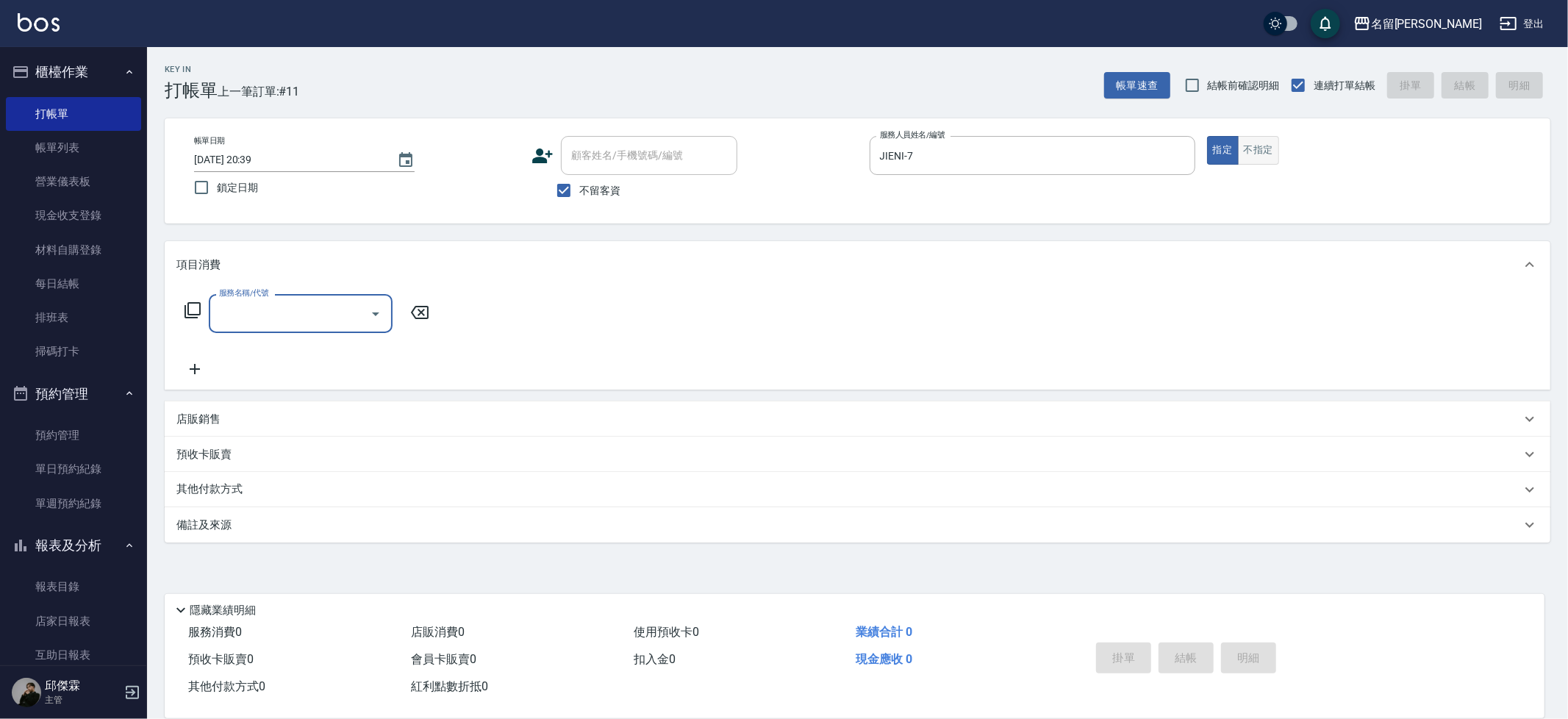
drag, startPoint x: 1242, startPoint y: 156, endPoint x: 1250, endPoint y: 158, distance: 8.2
click at [1242, 156] on button "不指定" at bounding box center [1258, 150] width 41 height 29
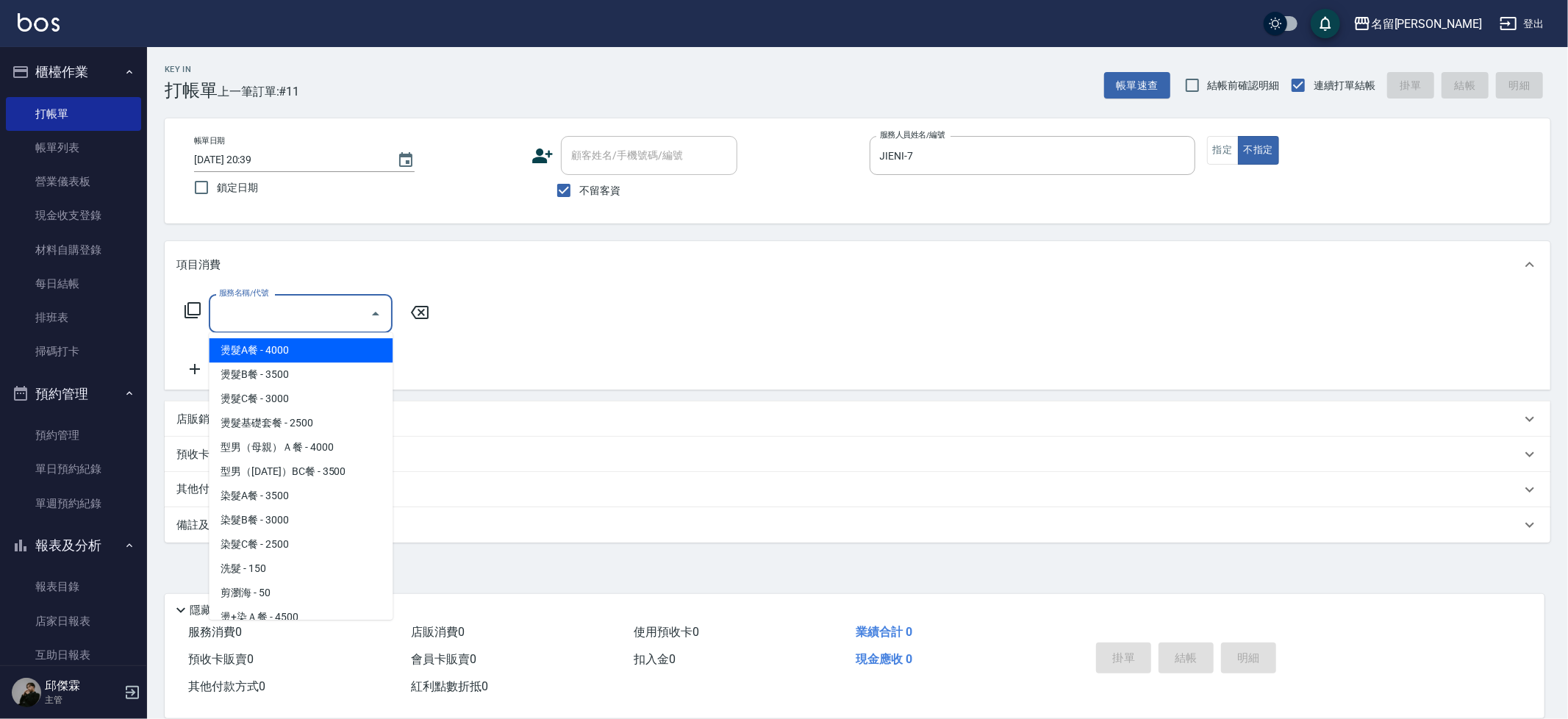
click at [334, 302] on input "服務名稱/代號" at bounding box center [289, 314] width 148 height 26
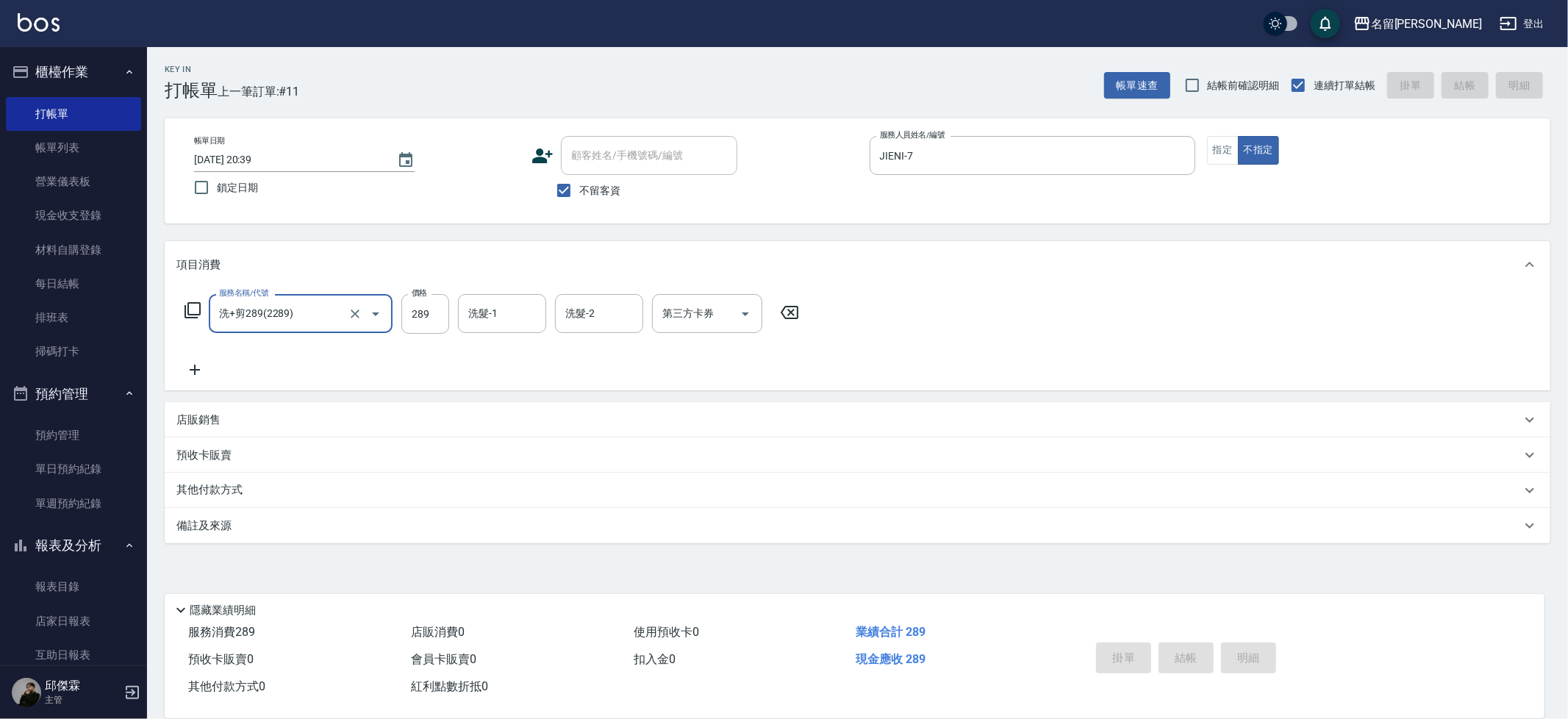
type input "洗+剪289(2289)"
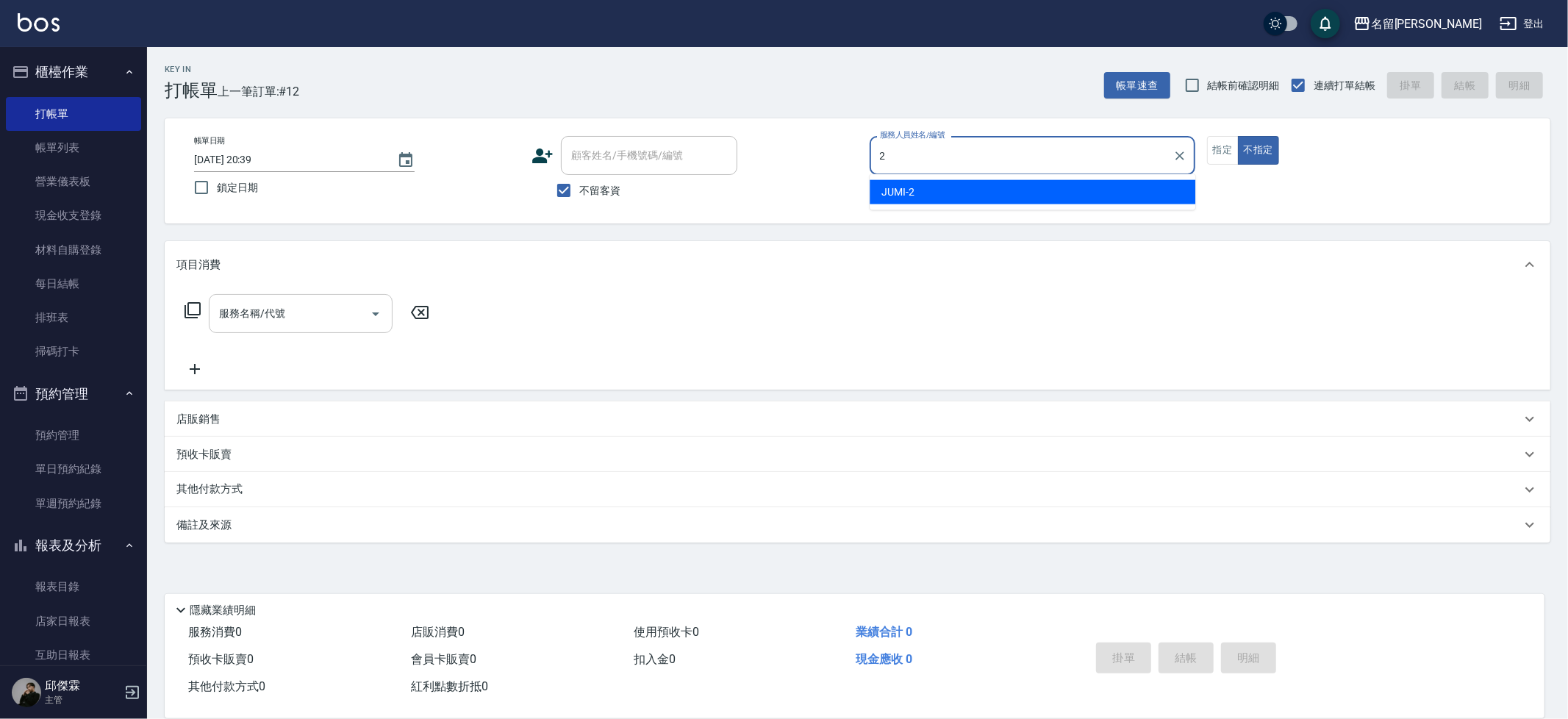
type input "JUMI-2"
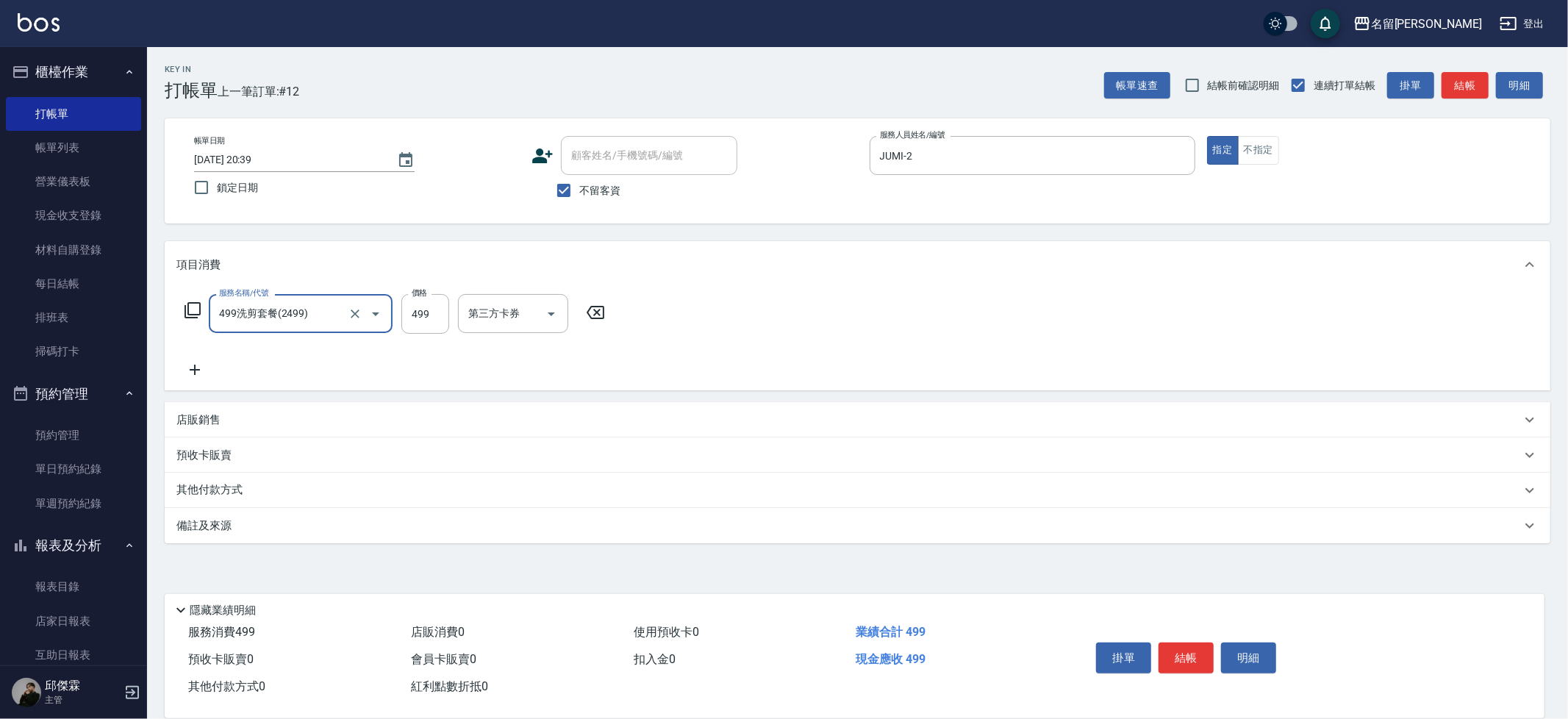
type input "499洗剪套餐(2499)"
type input "500"
type input "吳晨羽-13"
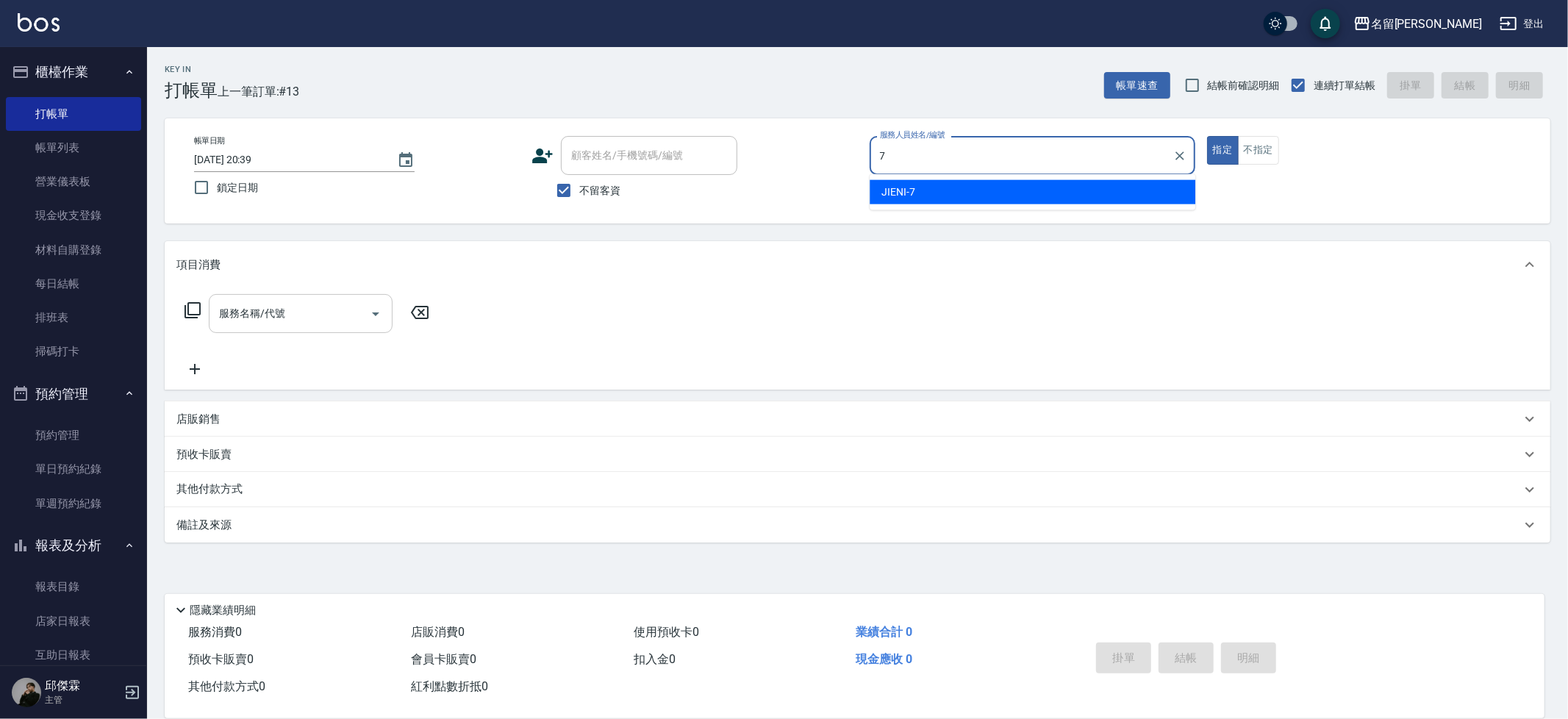
type input "JIENI-7"
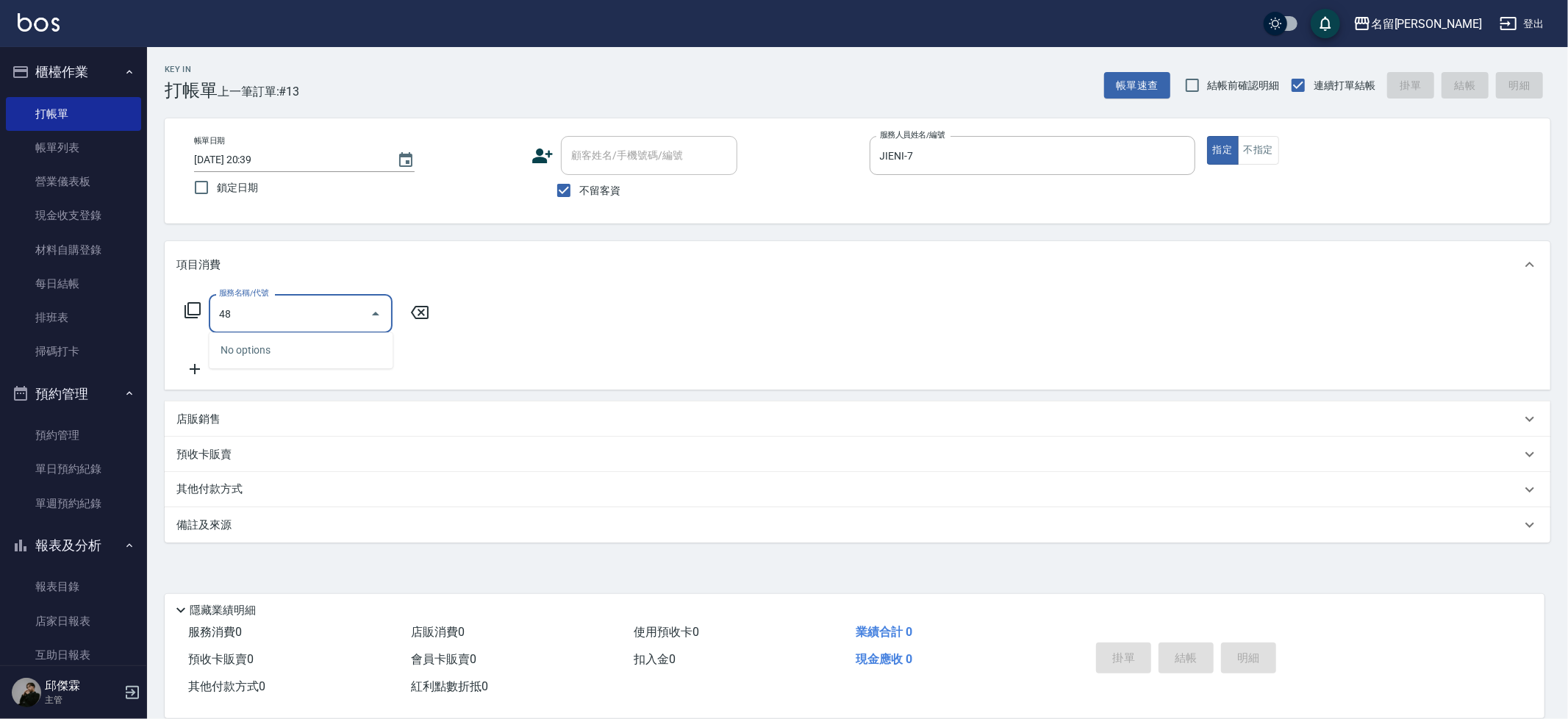
type input "4"
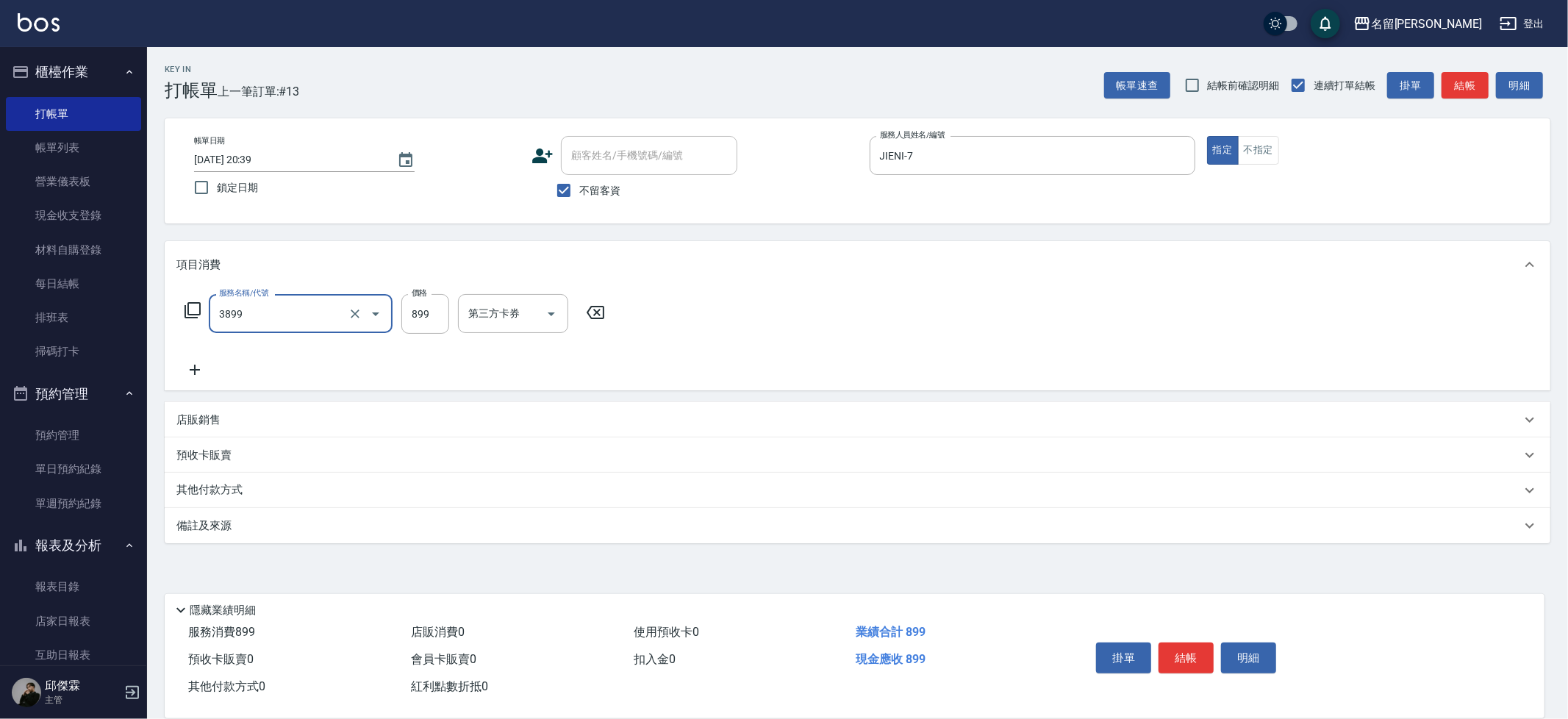
type input "基礎燙(3899)"
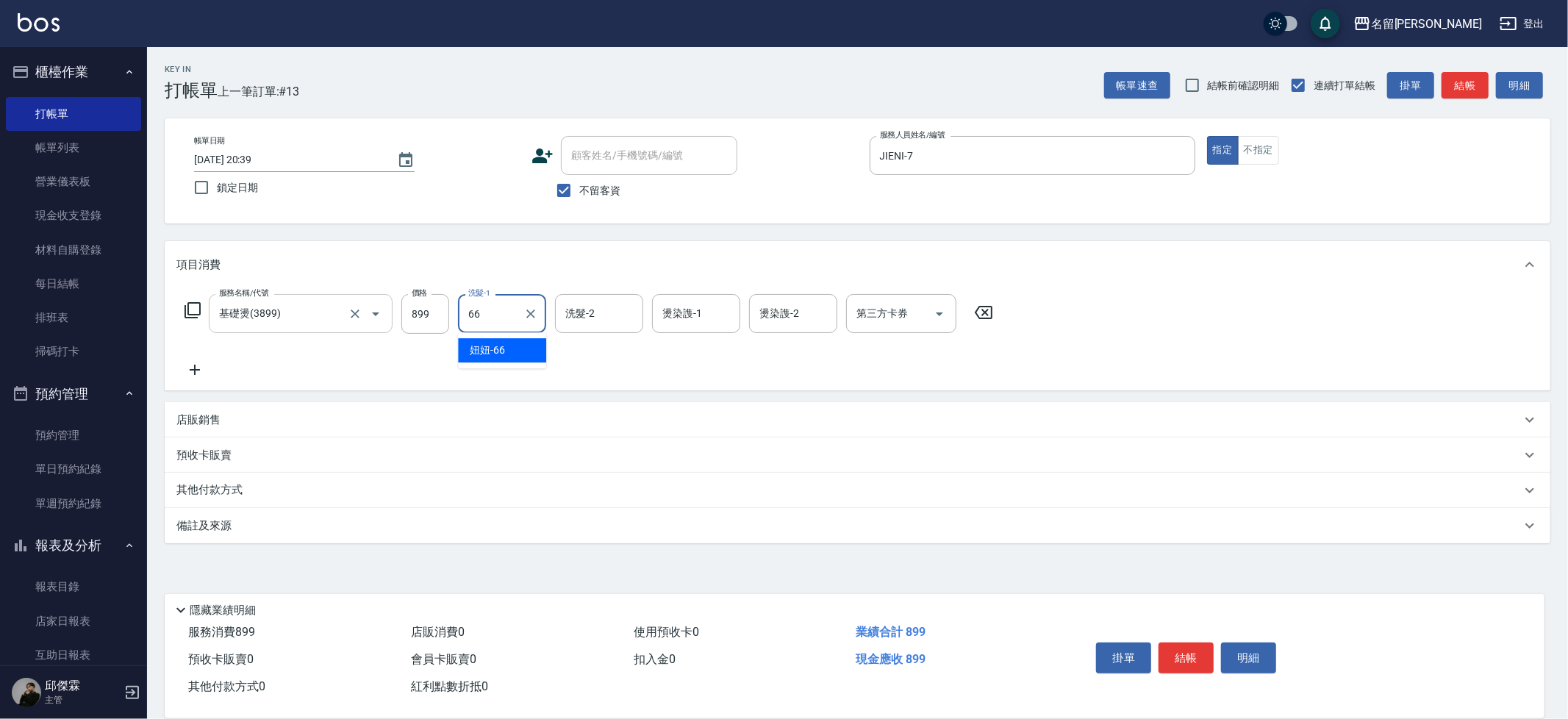
type input "妞妞-66"
click at [427, 318] on input "899" at bounding box center [426, 314] width 48 height 40
type input "1999"
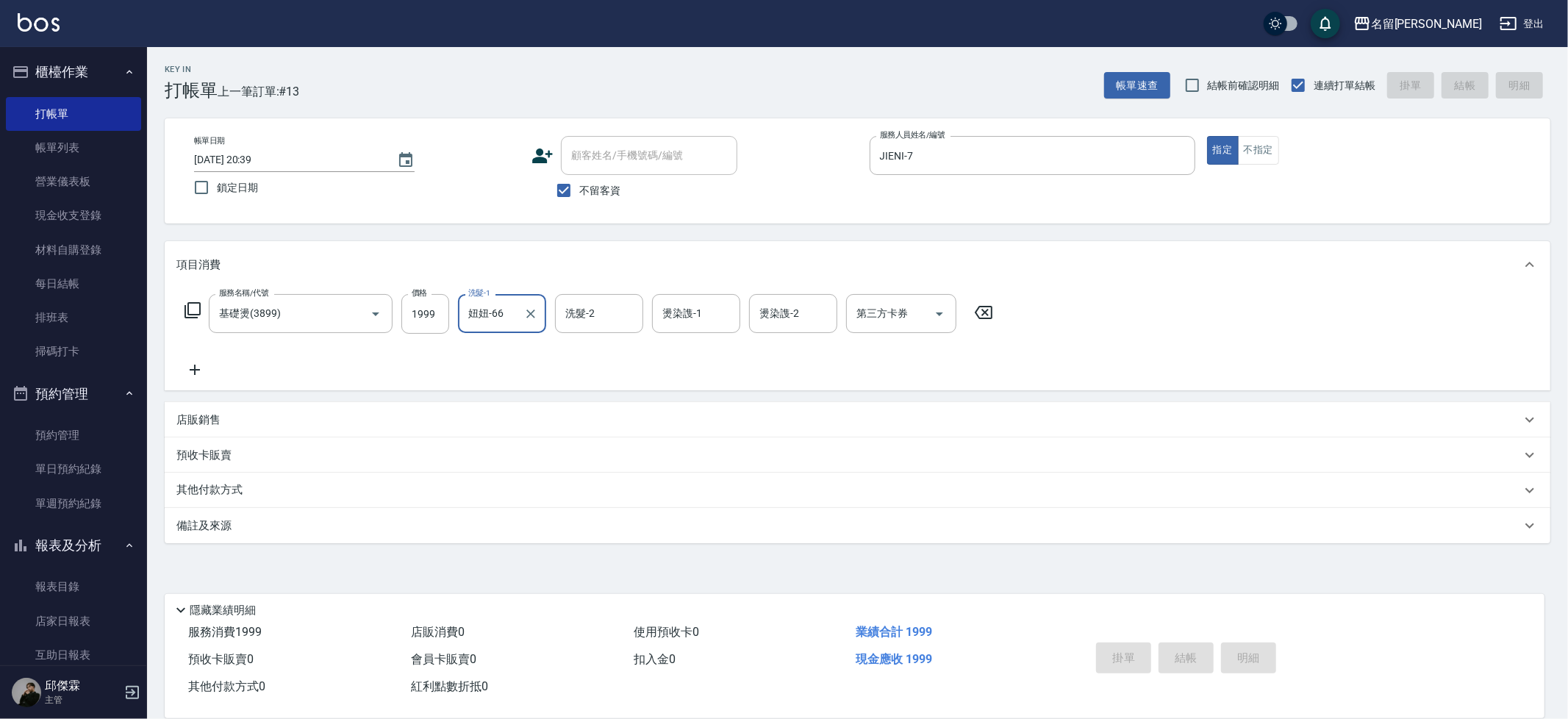
type input "2025/08/13 20:40"
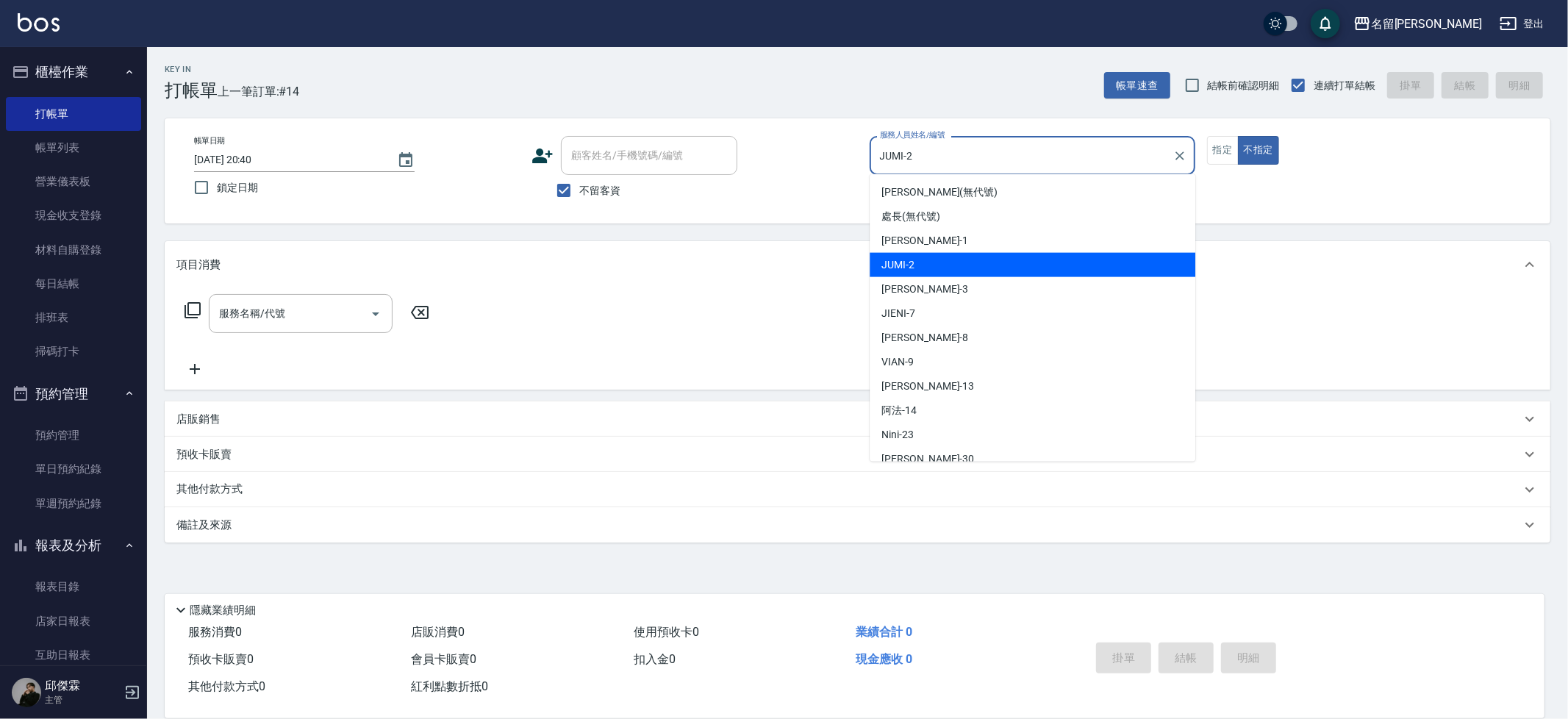
click at [983, 165] on input "JUMI-2" at bounding box center [1021, 156] width 290 height 26
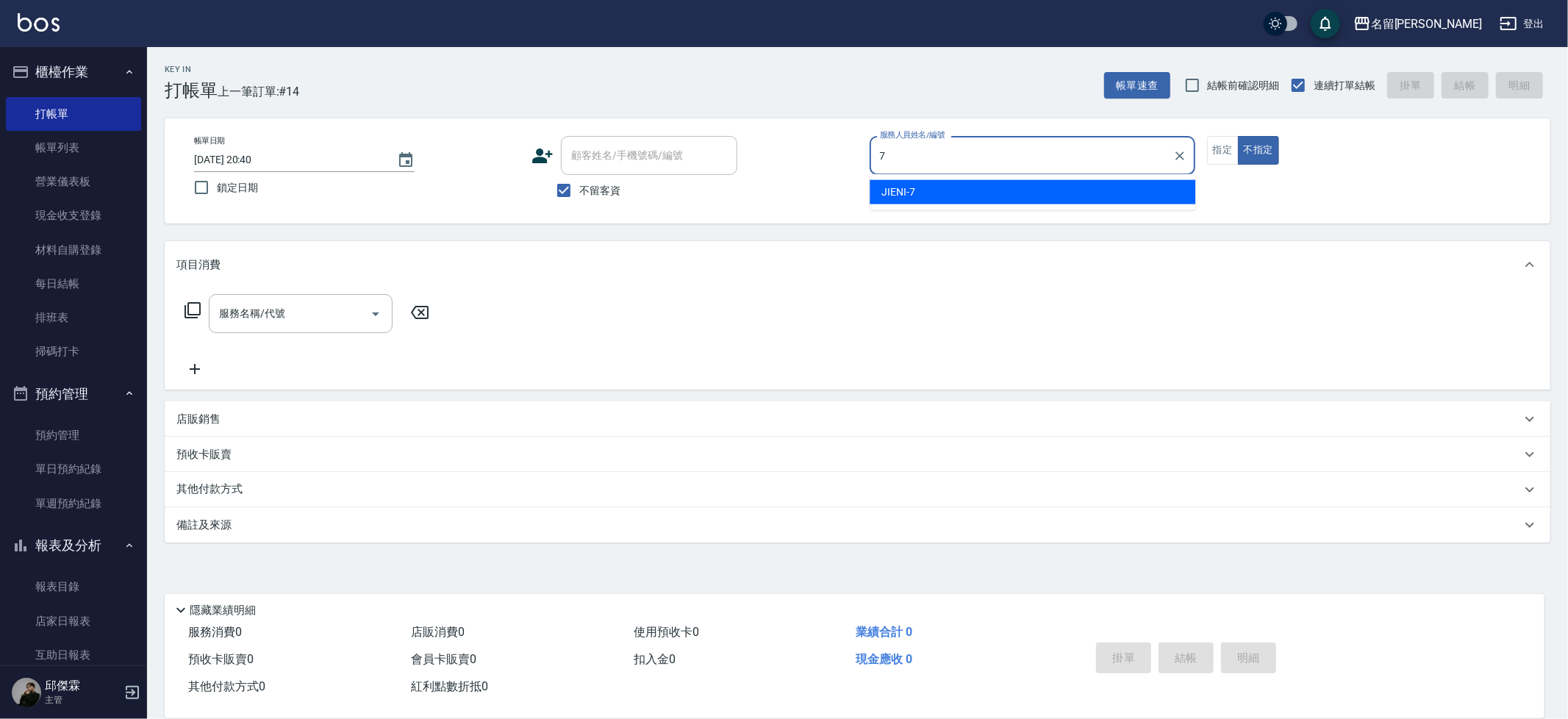
type input "JIENI-7"
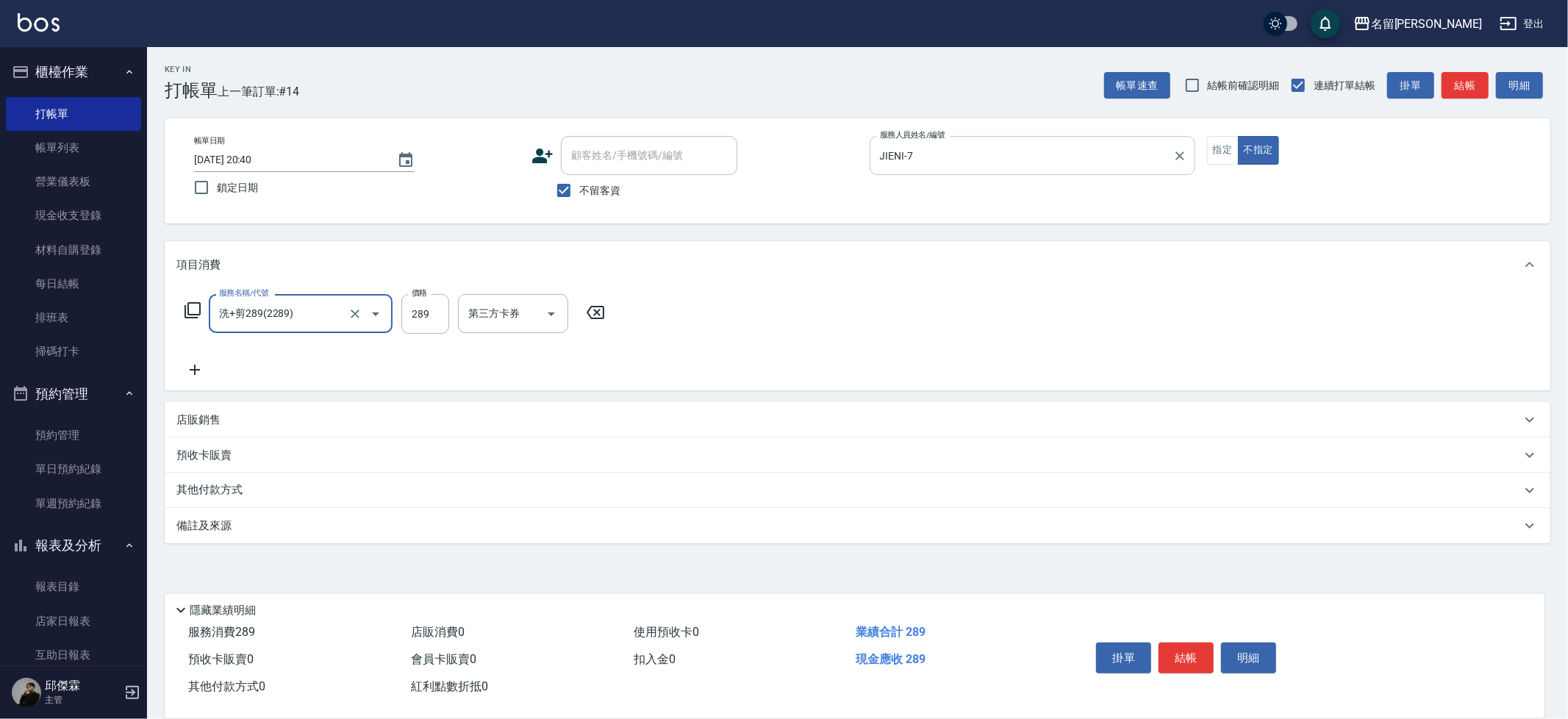
type input "洗+剪289(2289)"
type input "妞妞-66"
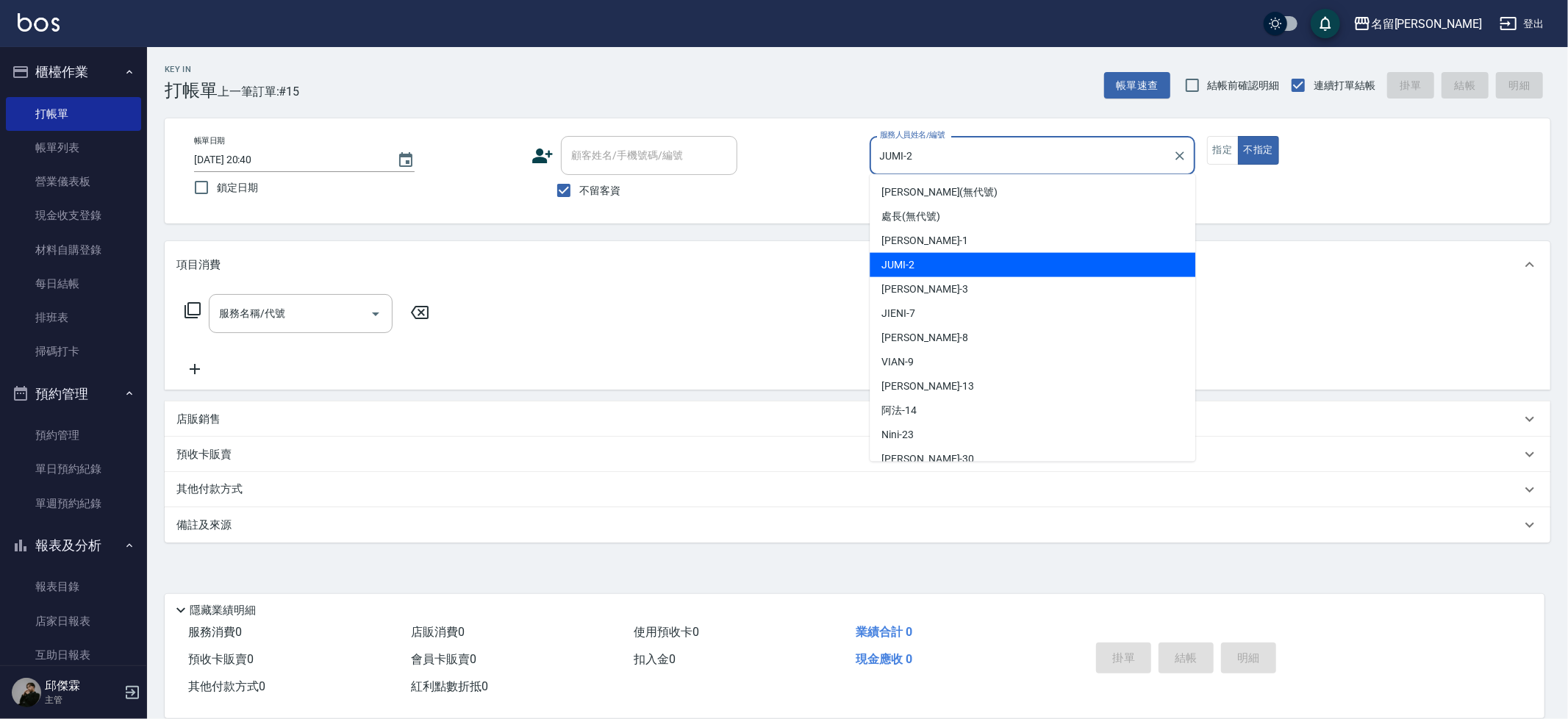
click at [1113, 157] on input "JUMI-2" at bounding box center [1021, 156] width 290 height 26
click at [1117, 157] on input "JUMI-2" at bounding box center [1021, 156] width 290 height 26
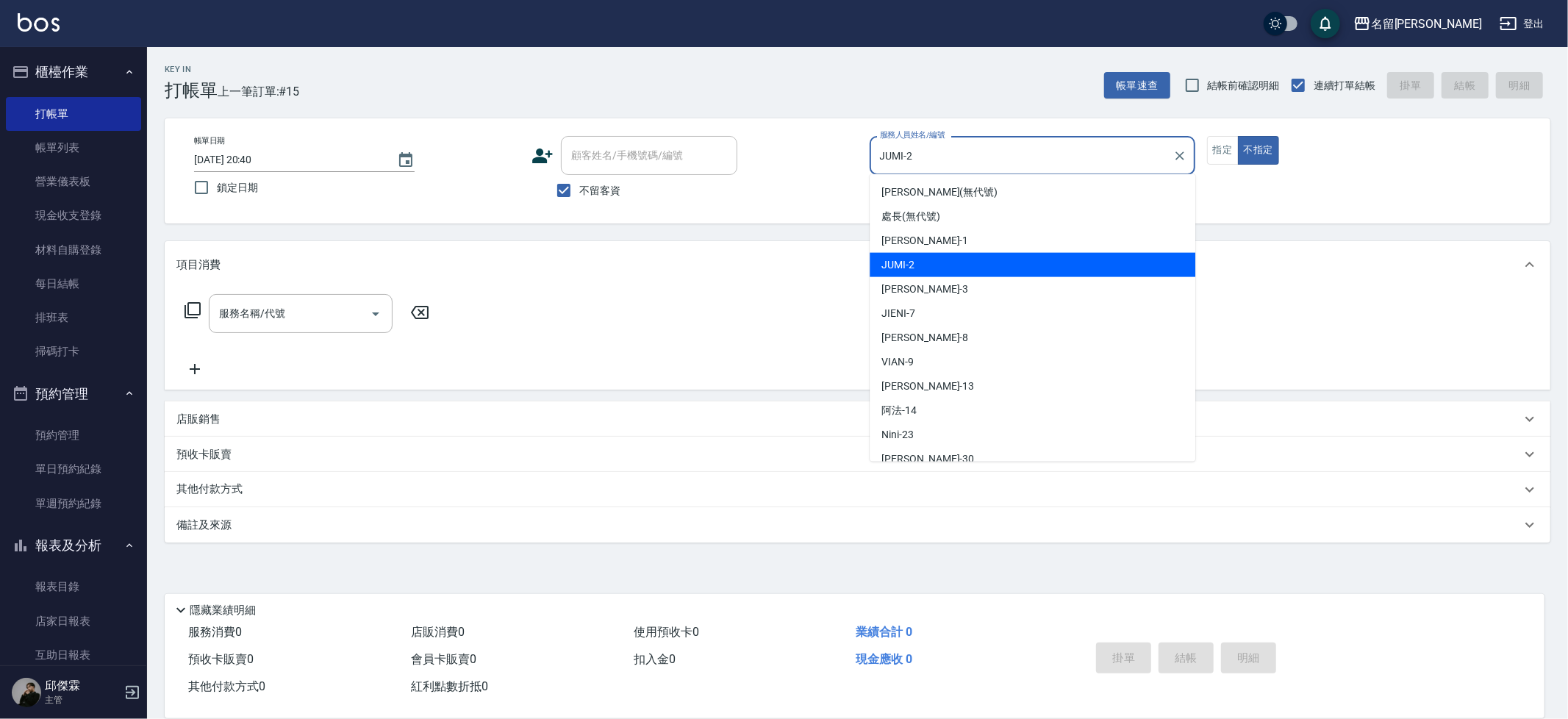
click at [1117, 157] on input "JUMI-2" at bounding box center [1021, 156] width 290 height 26
click at [1117, 158] on input "JUMI-2" at bounding box center [1021, 156] width 290 height 26
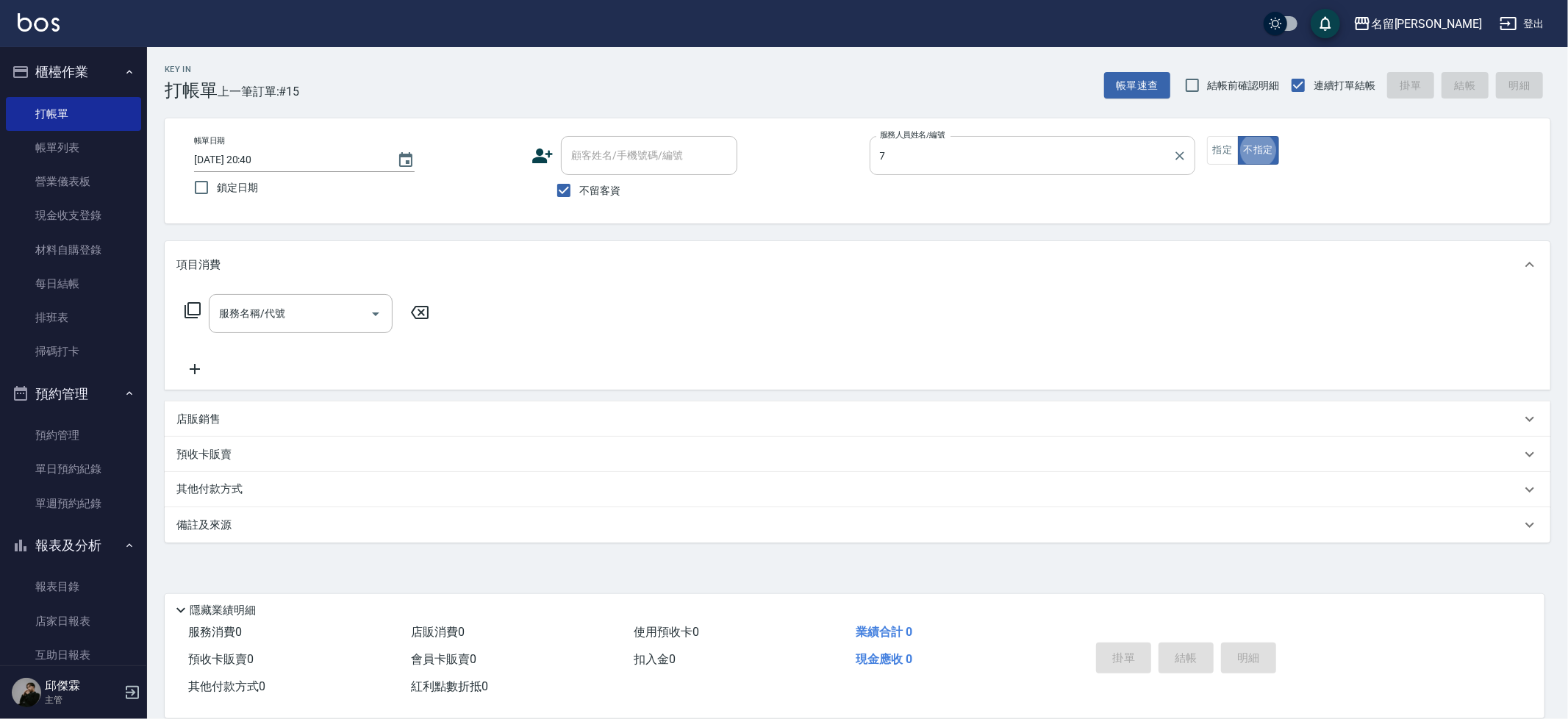
type input "JIENI-7"
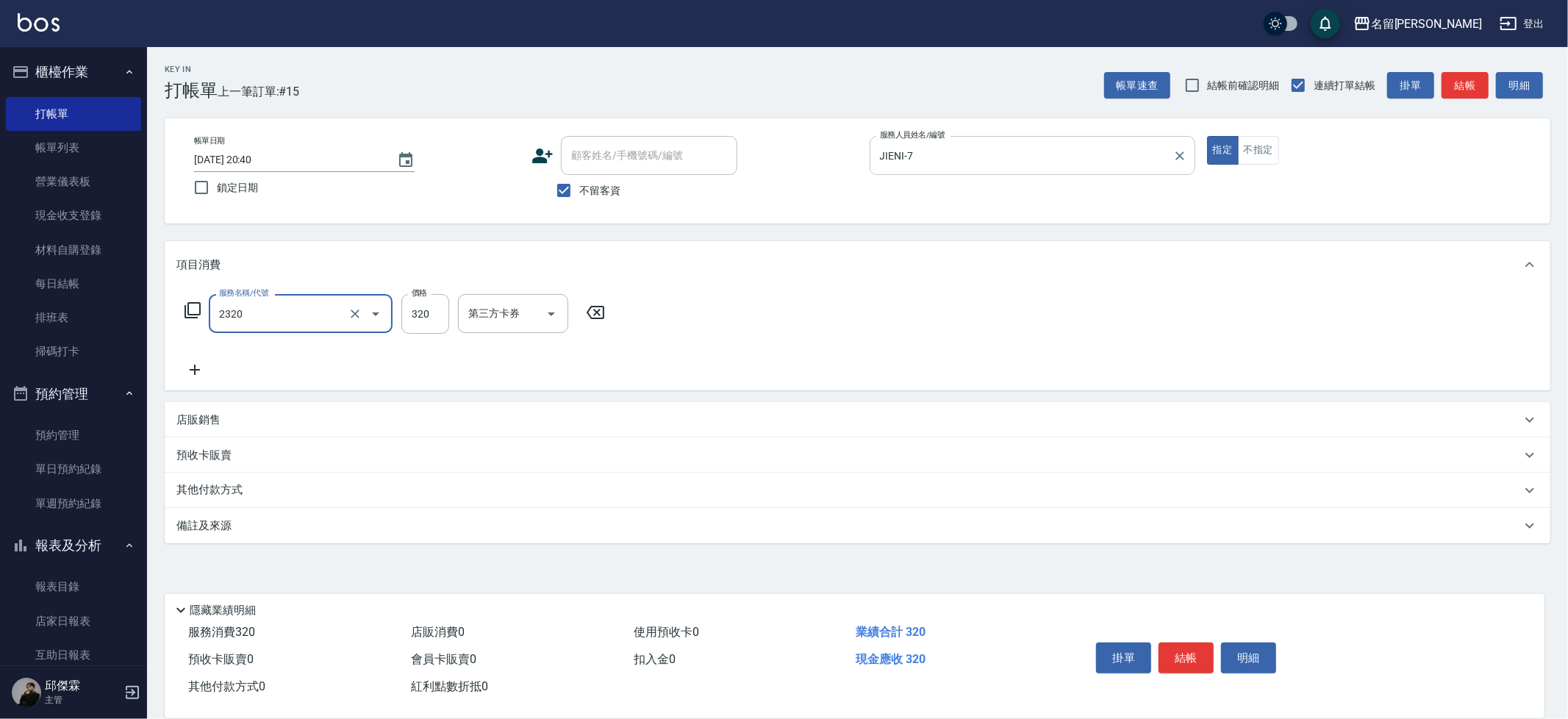
type input "洗剪320(2320)"
type input "Mina-3"
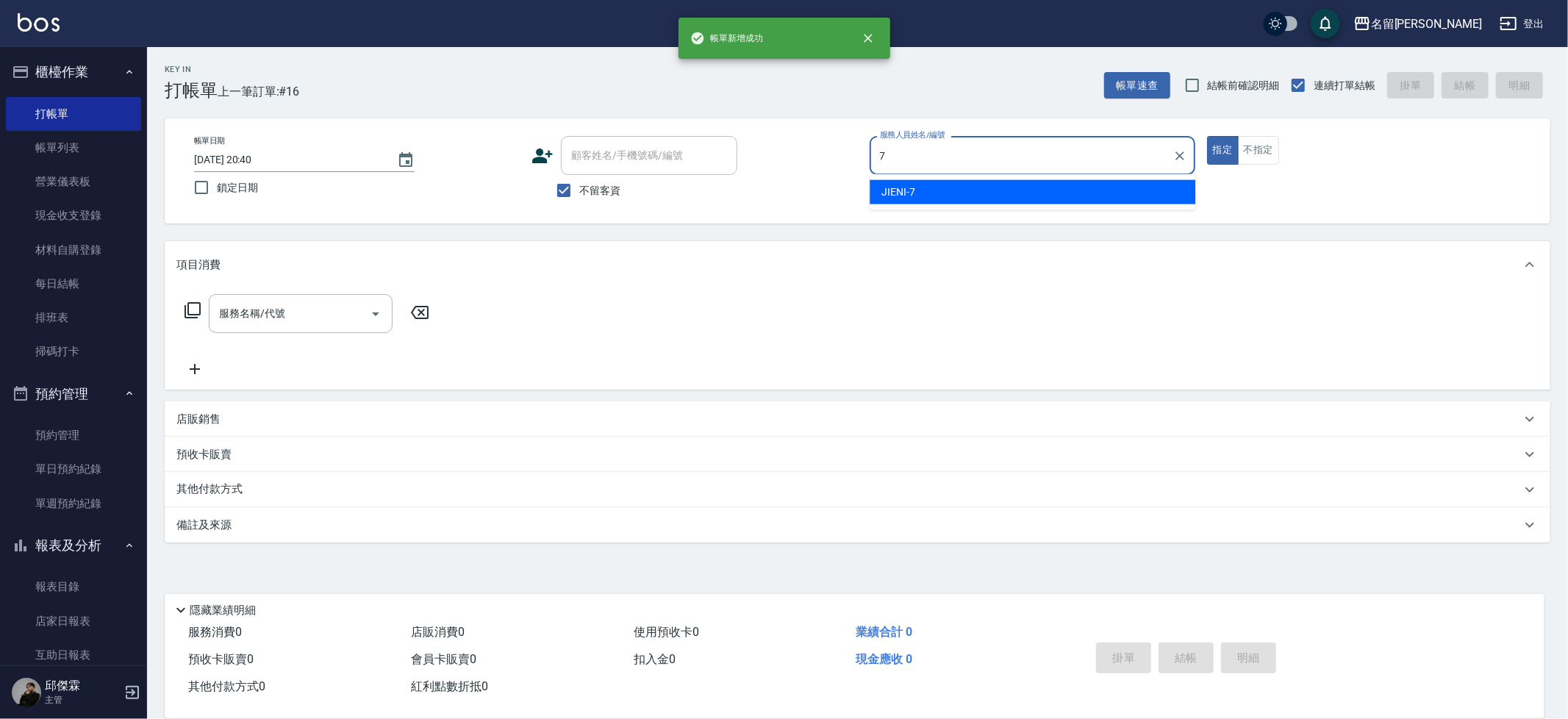
type input "JIENI-7"
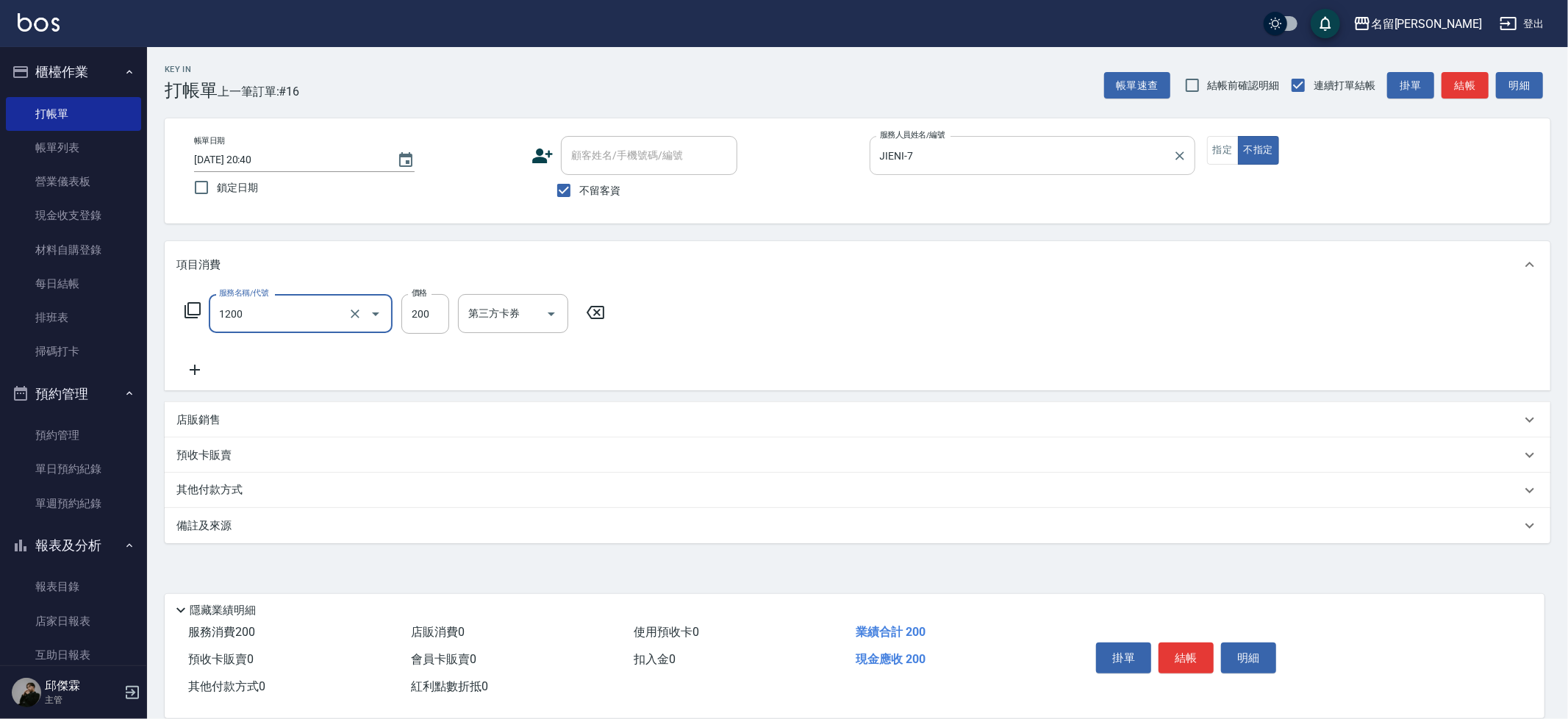
type input "一般洗+精油(1200)"
type input "250"
type input "Kira-8"
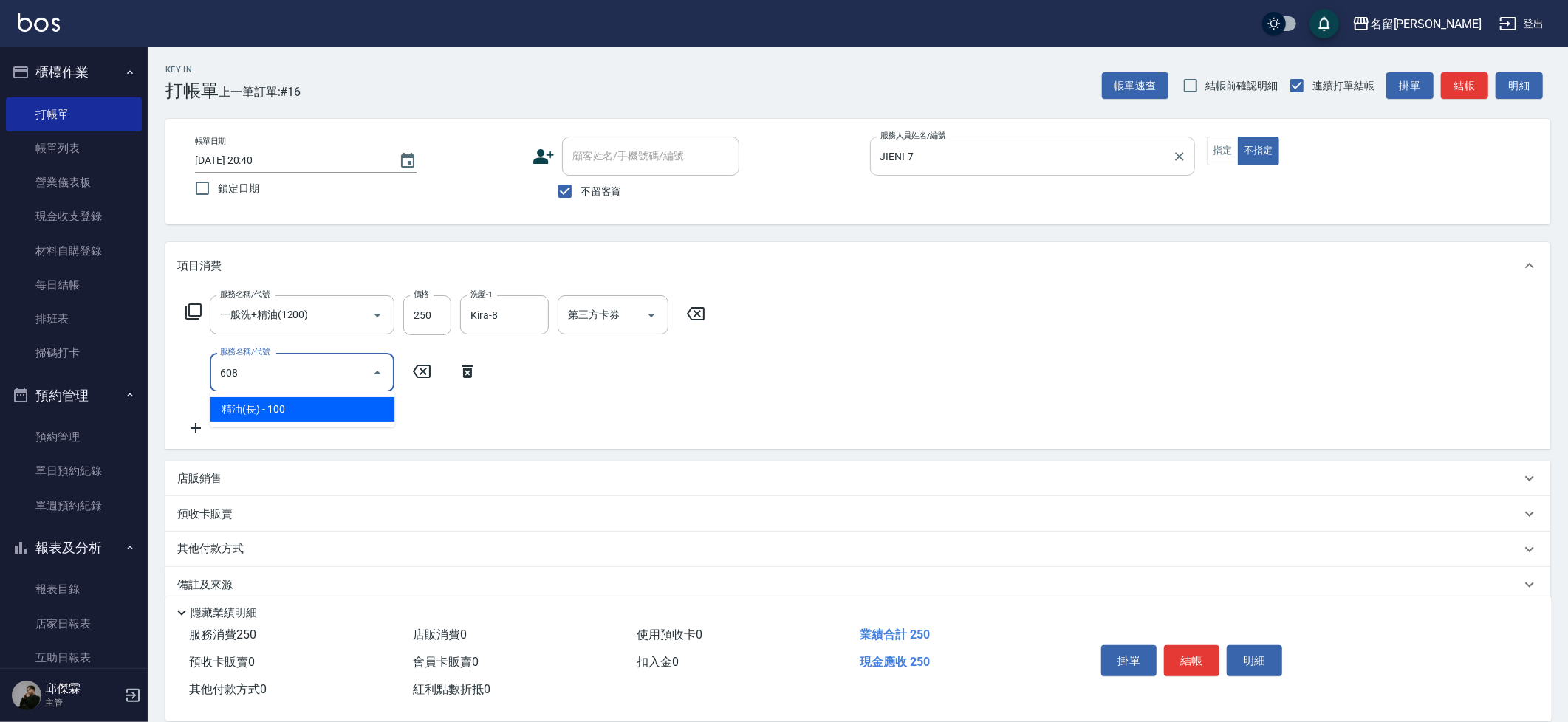
type input "精油(長)(608)"
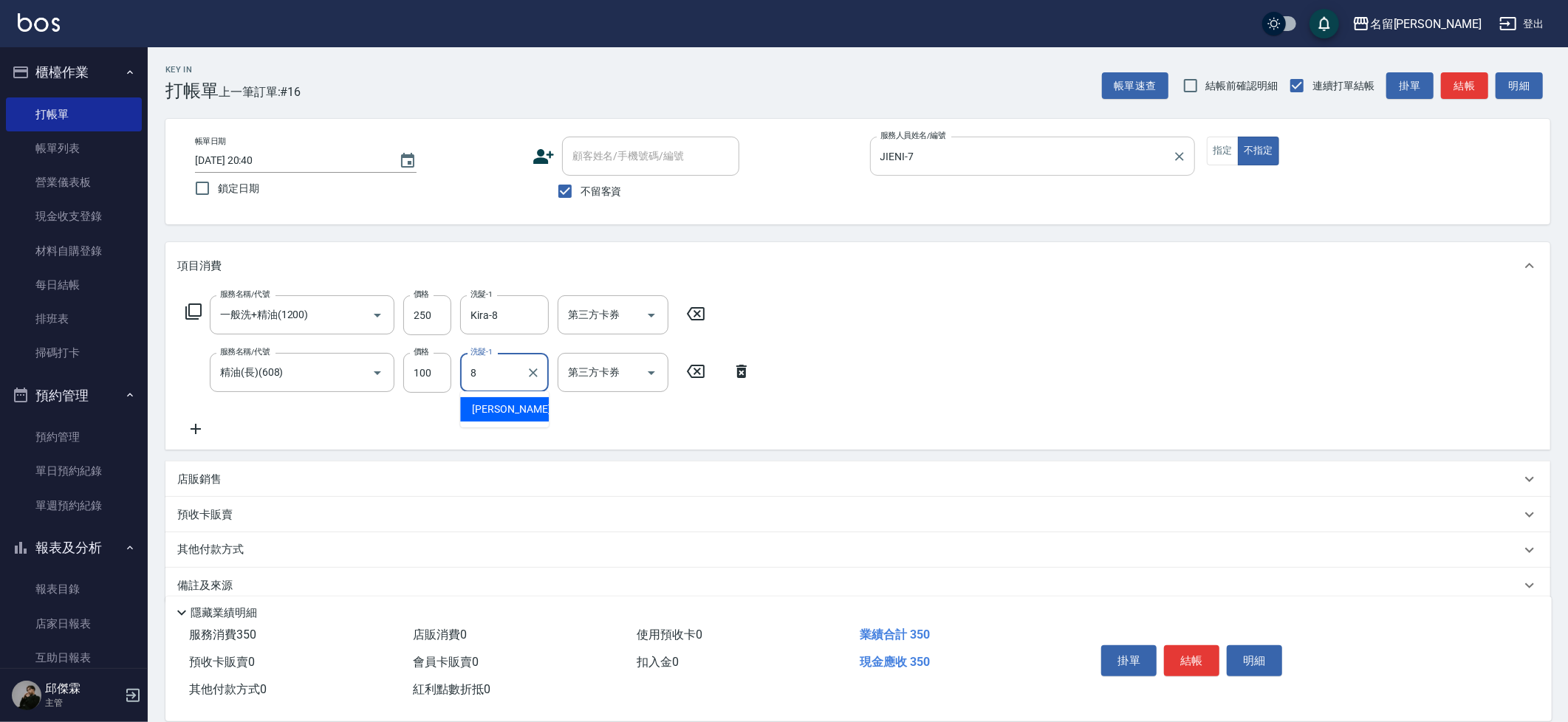
type input "Kira-8"
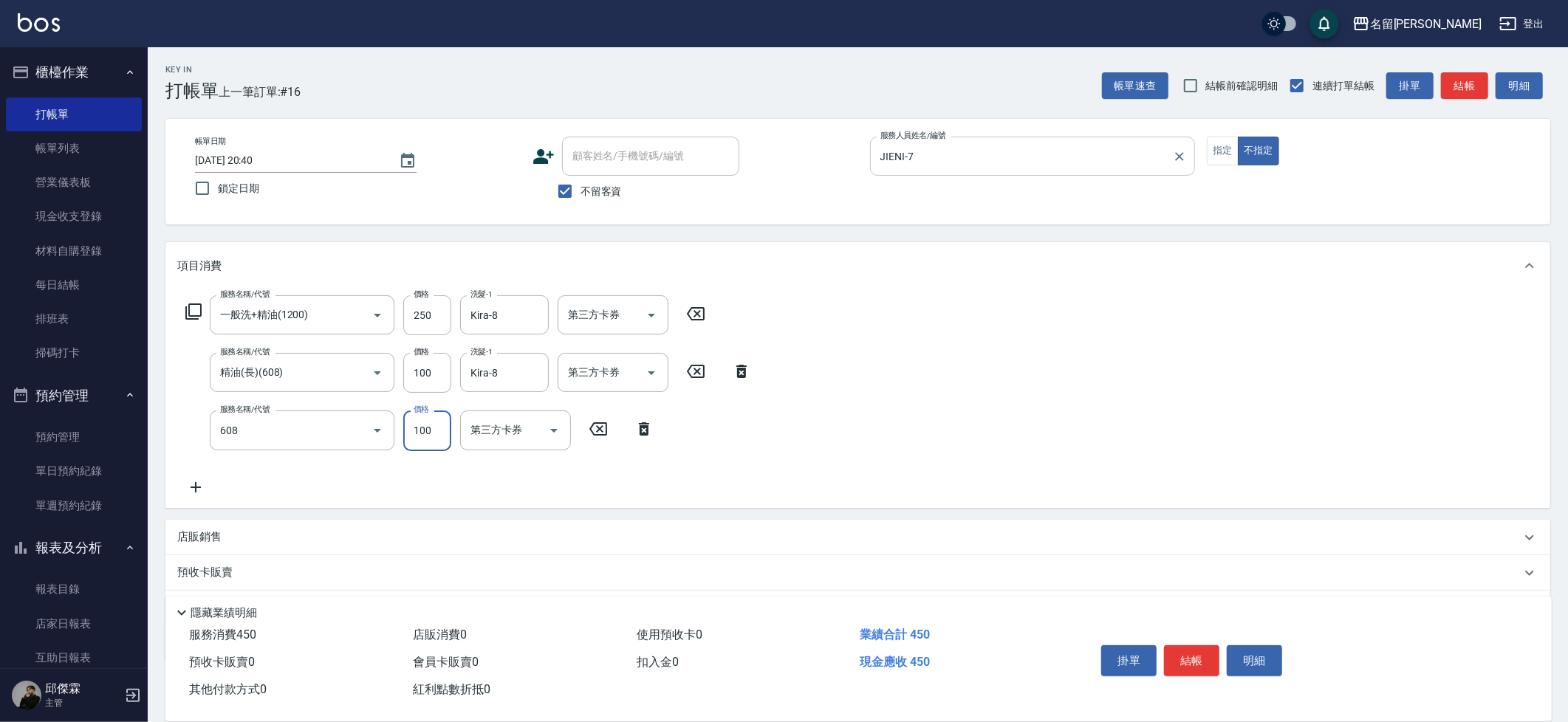
type input "精油(長)(608)"
type input "Kira-8"
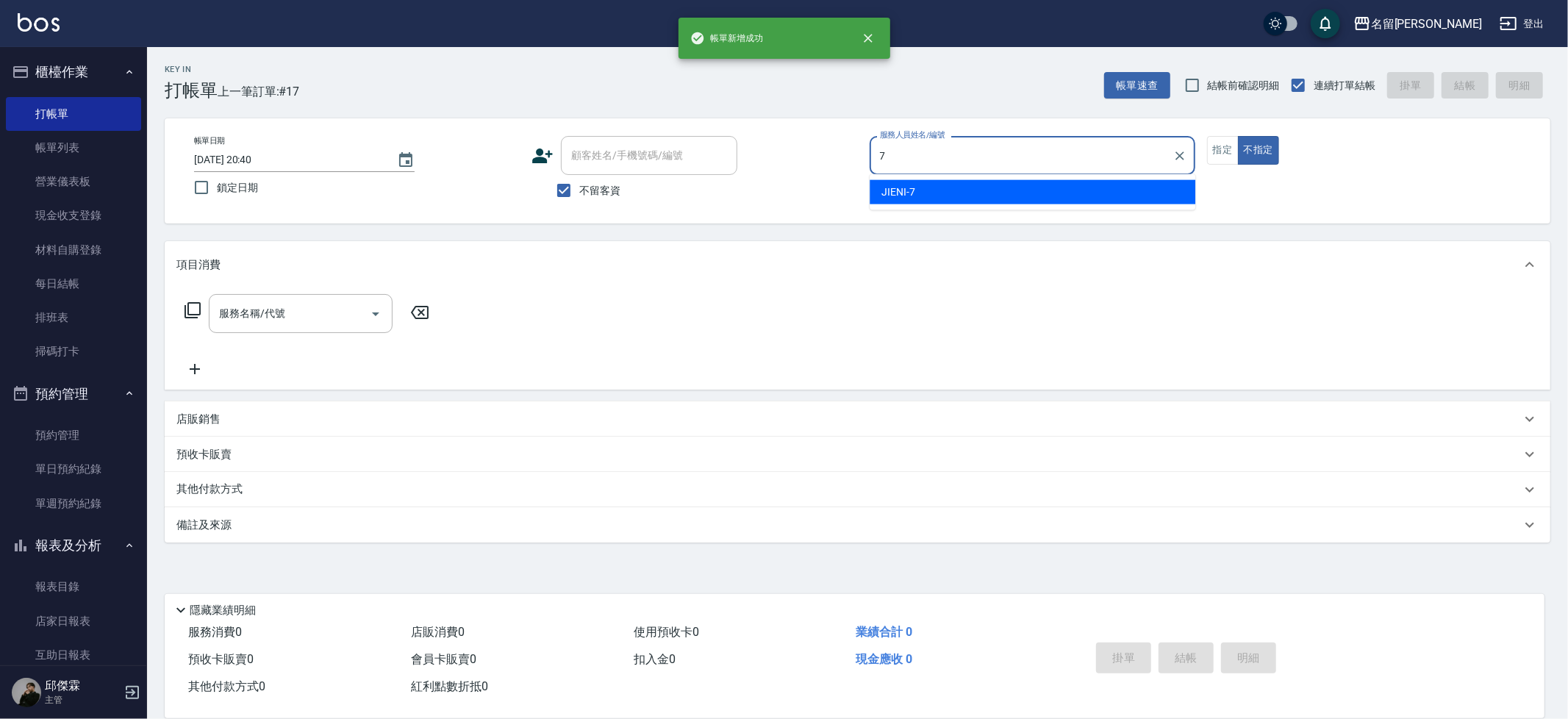
type input "JIENI-7"
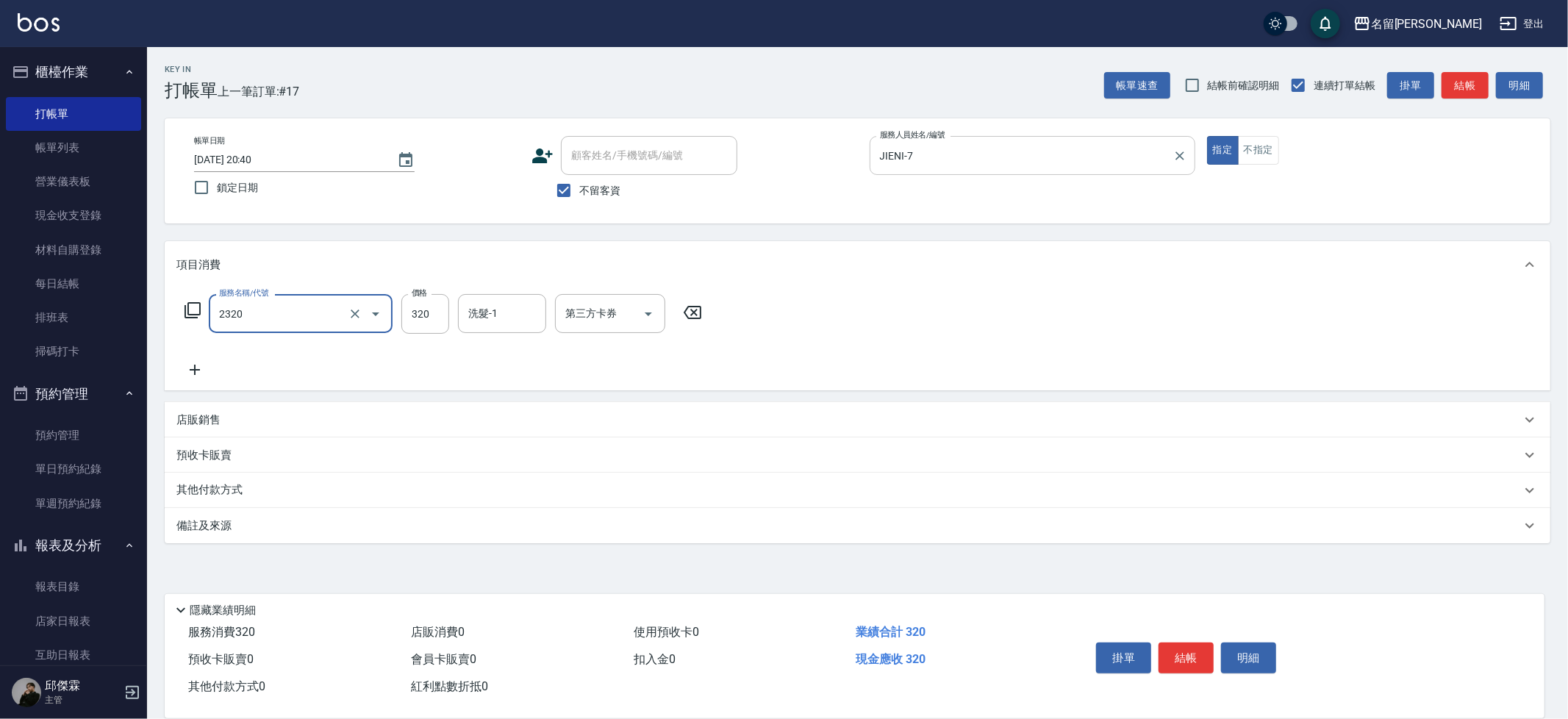
type input "洗剪320(2320)"
type input "吳晨羽-13"
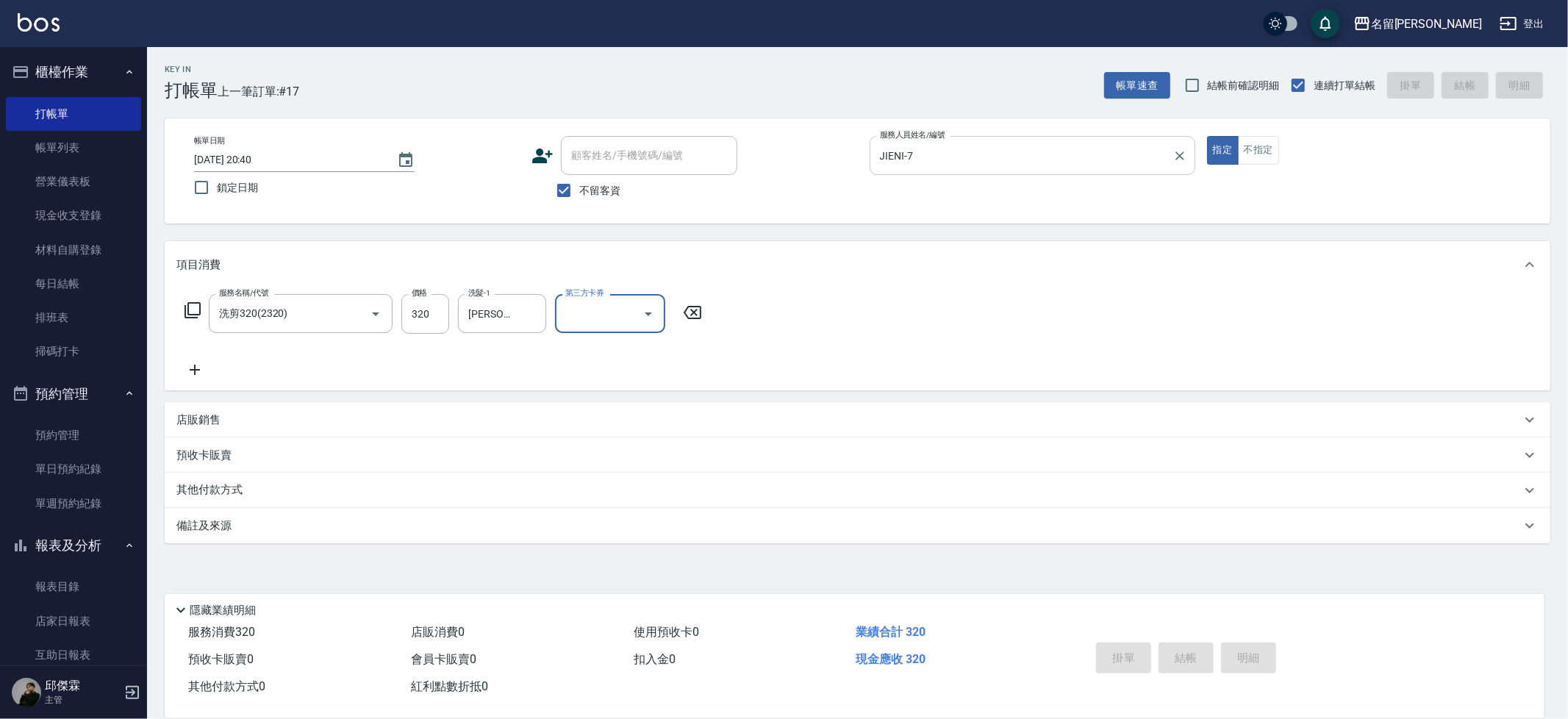
type input "[DATE] 20:41"
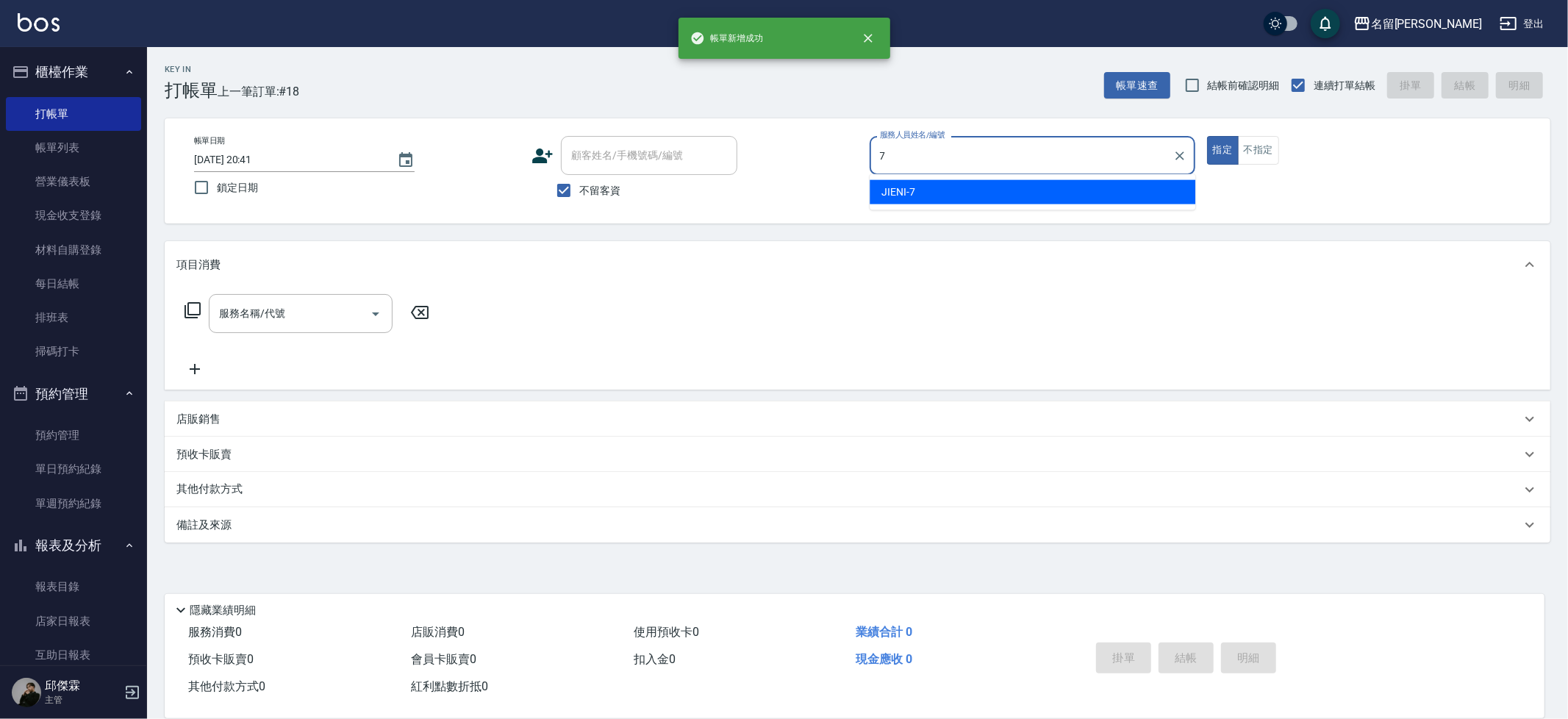
type input "JIENI-7"
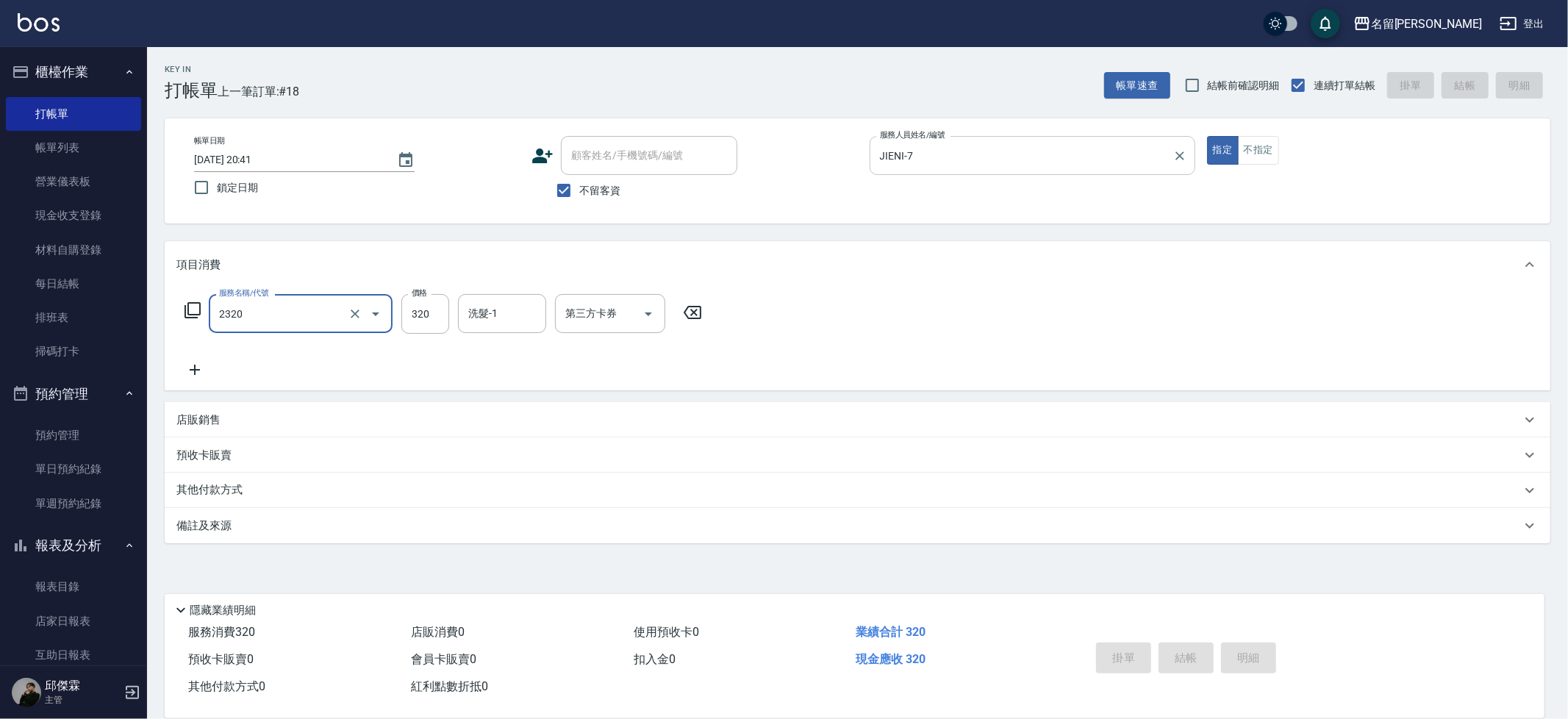
type input "2320"
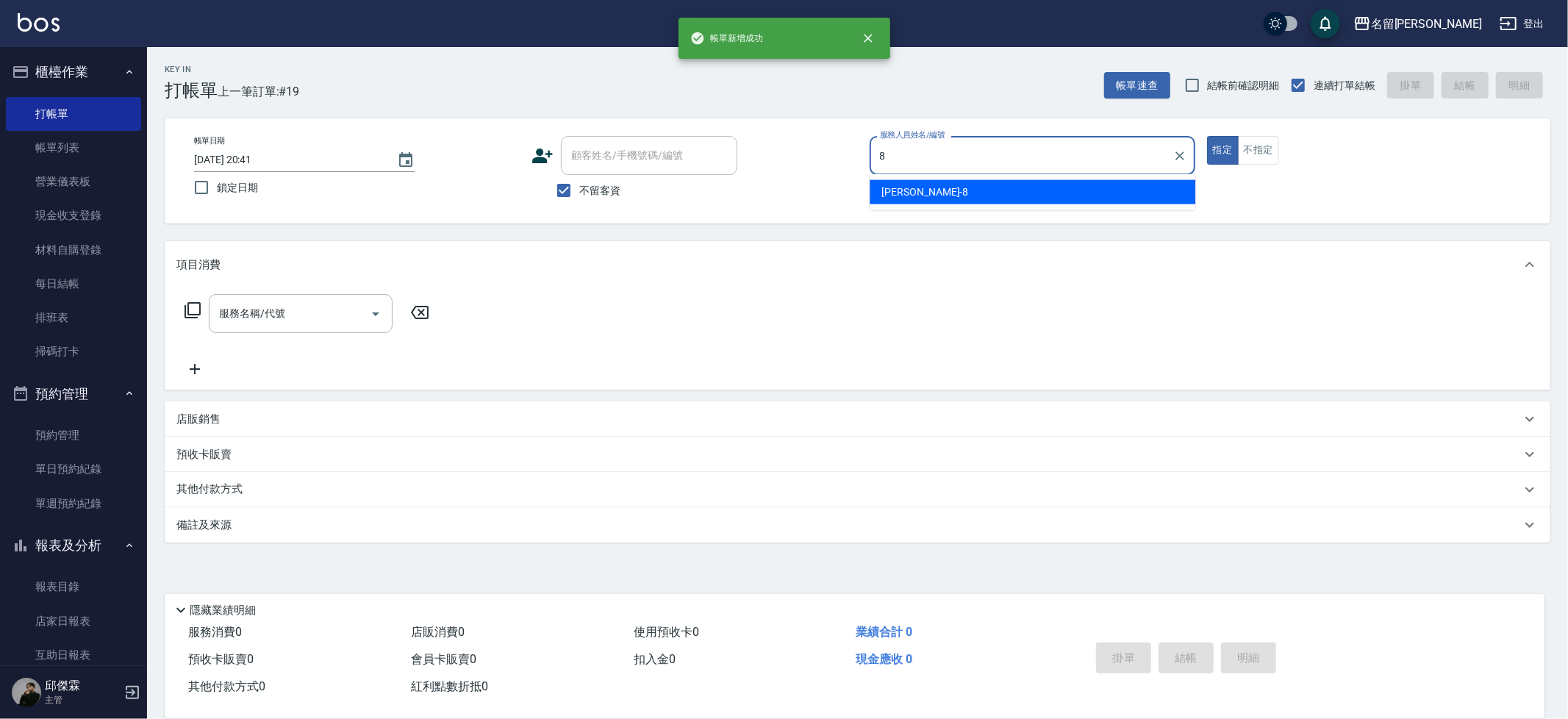
type input "Kira-8"
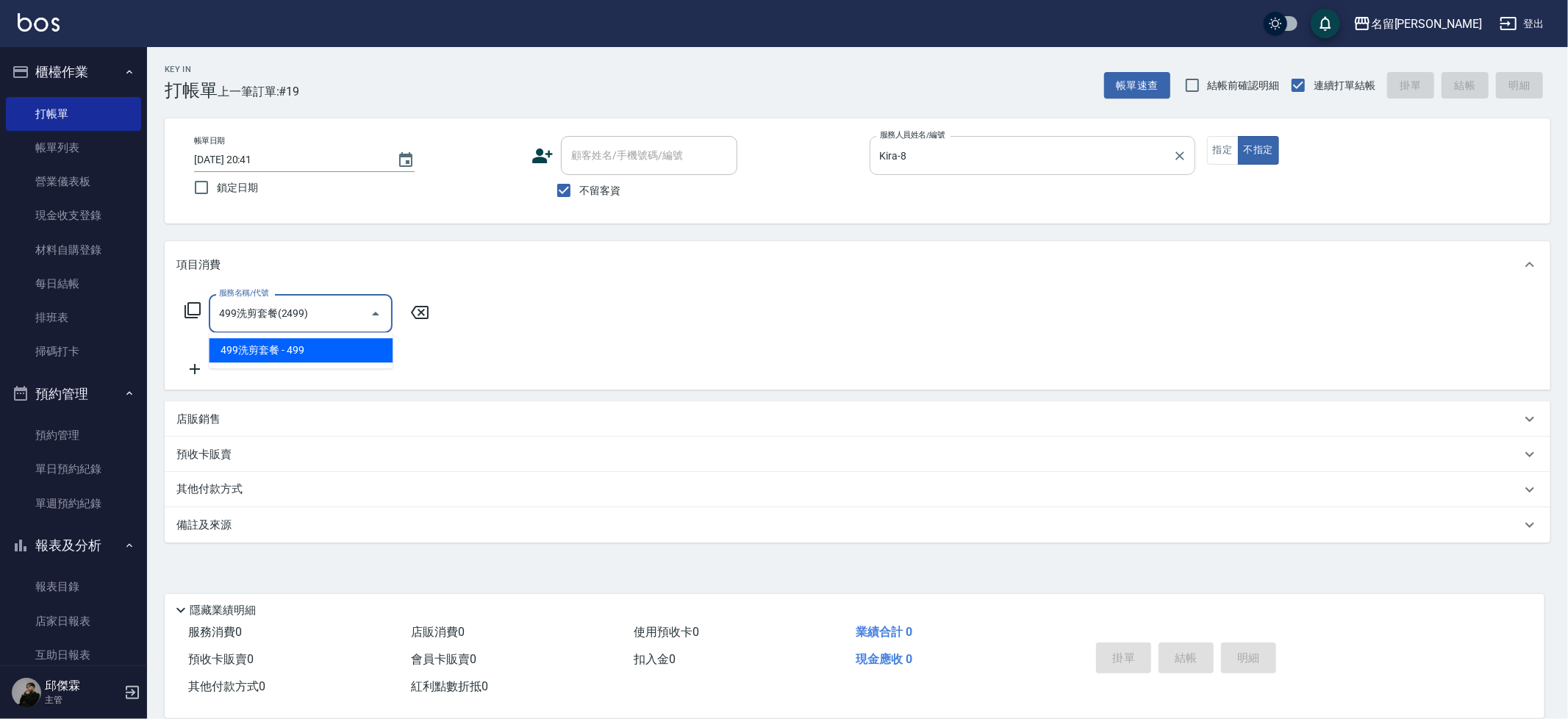
type input "499洗剪套餐(2499)"
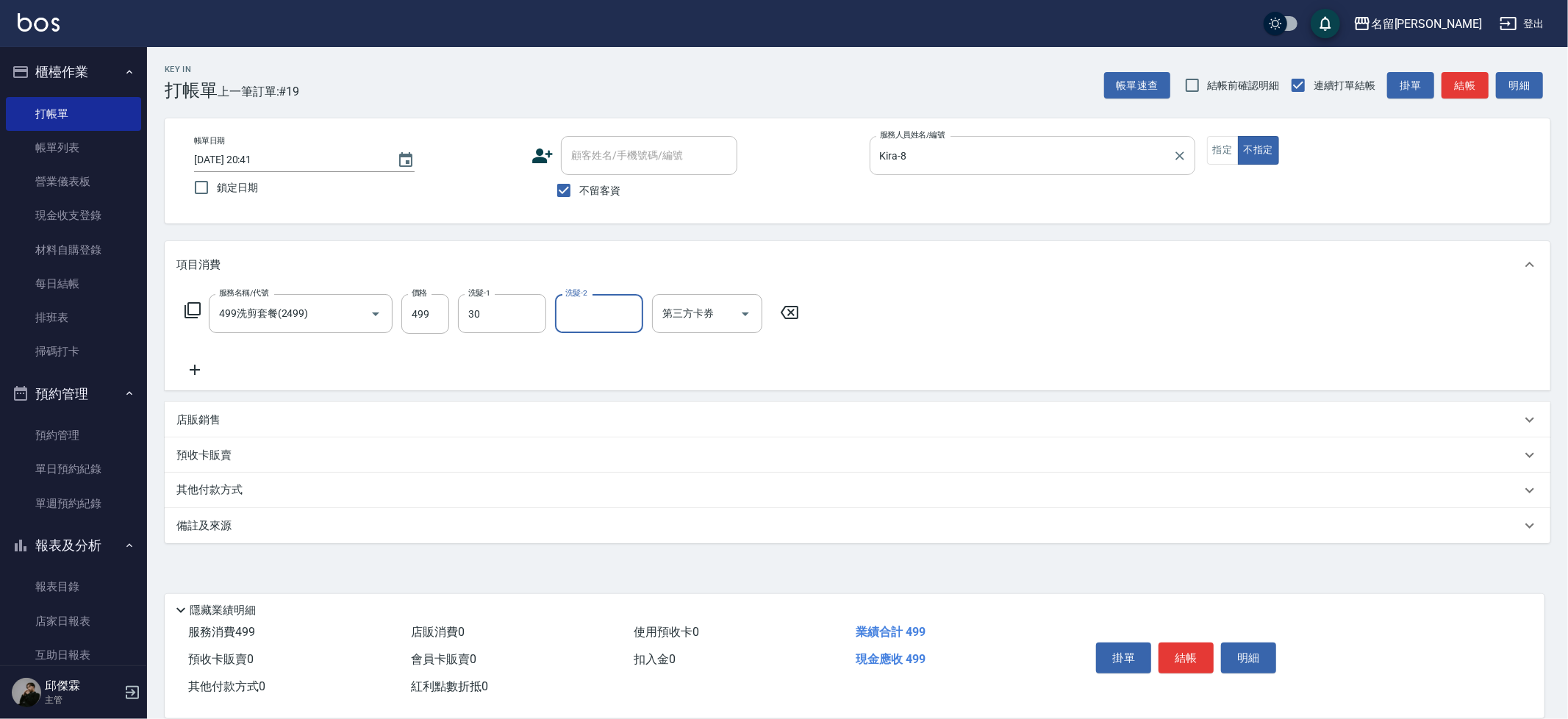
type input "[PERSON_NAME]-30"
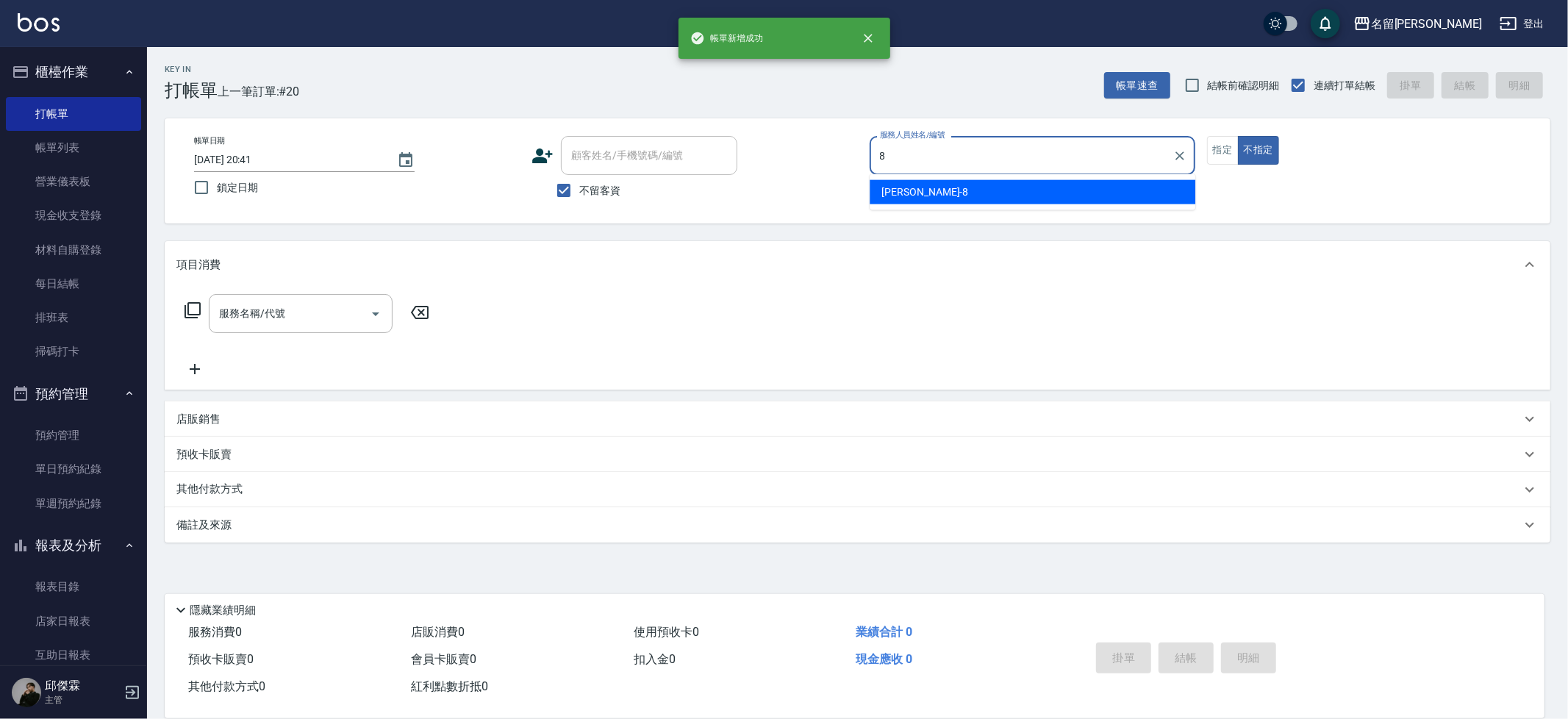
type input "Kira-8"
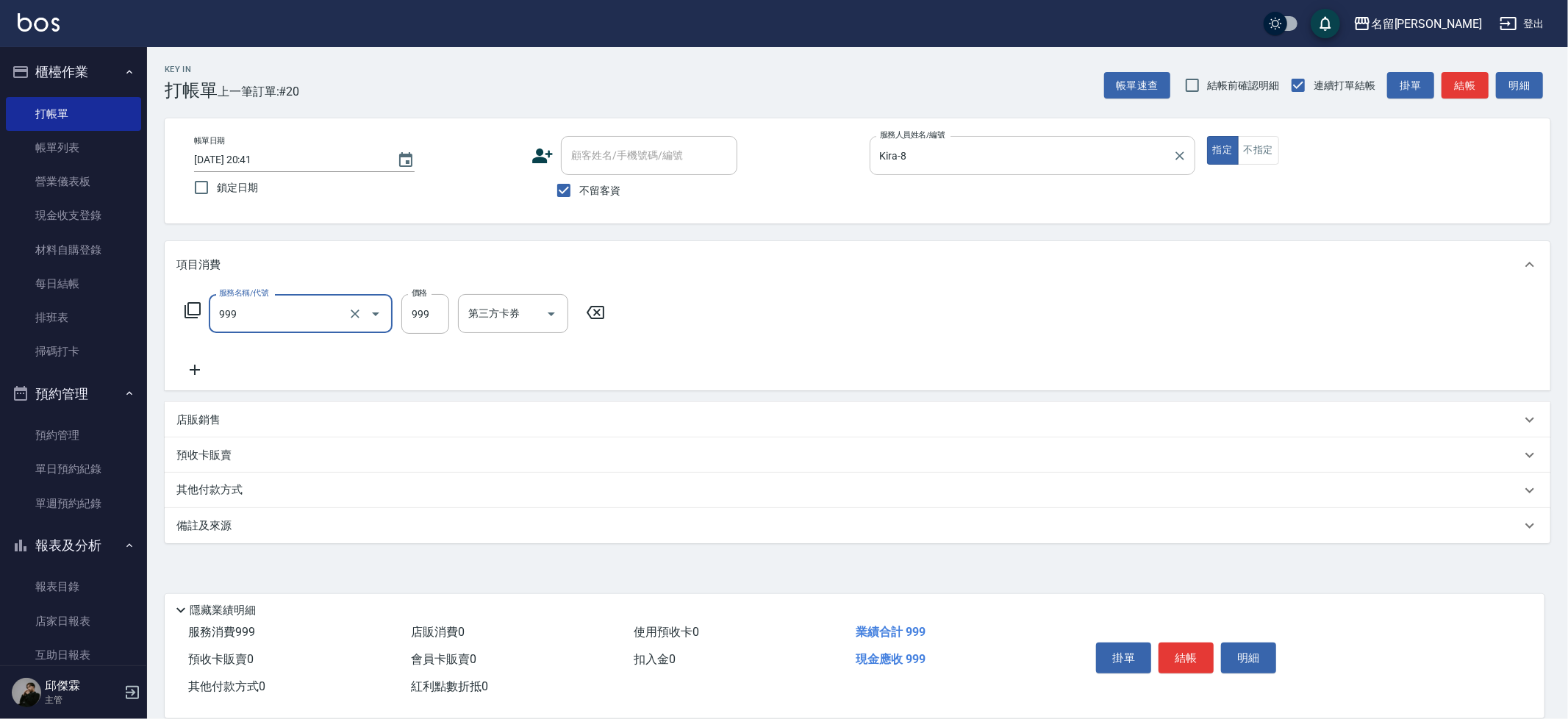
type input "精油SPA+剪髮(999)"
type input "1000"
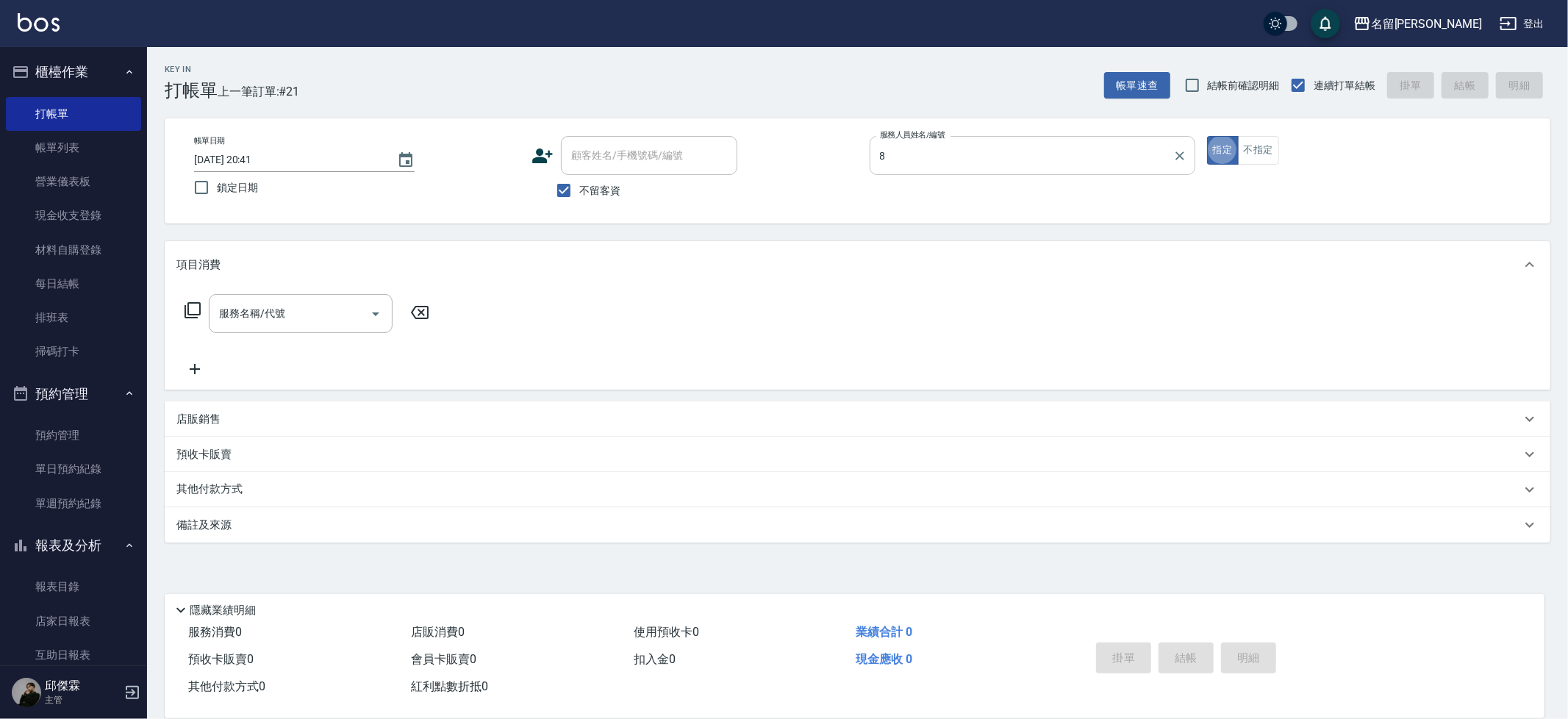
type input "Kira-8"
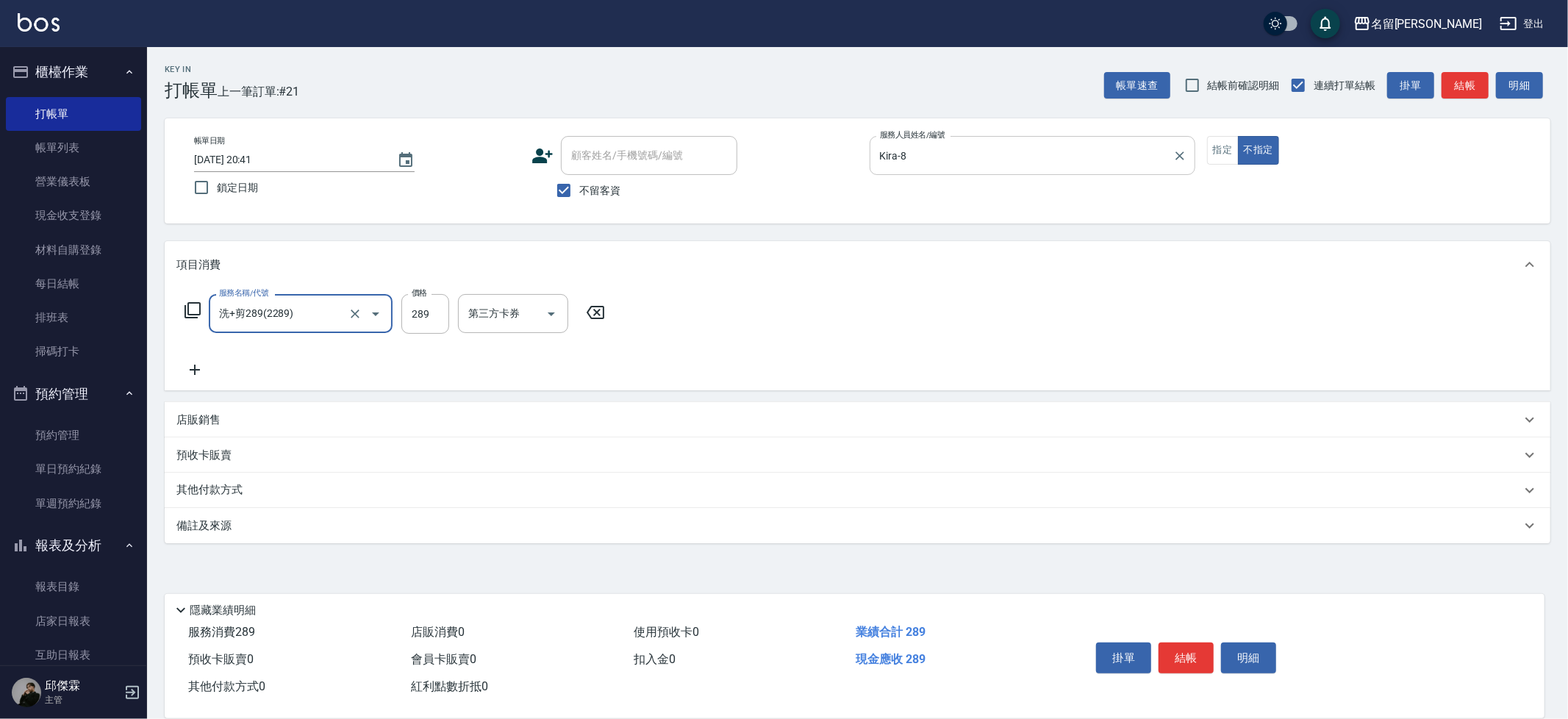
type input "洗+剪289(2289)"
type input "妞妞-66"
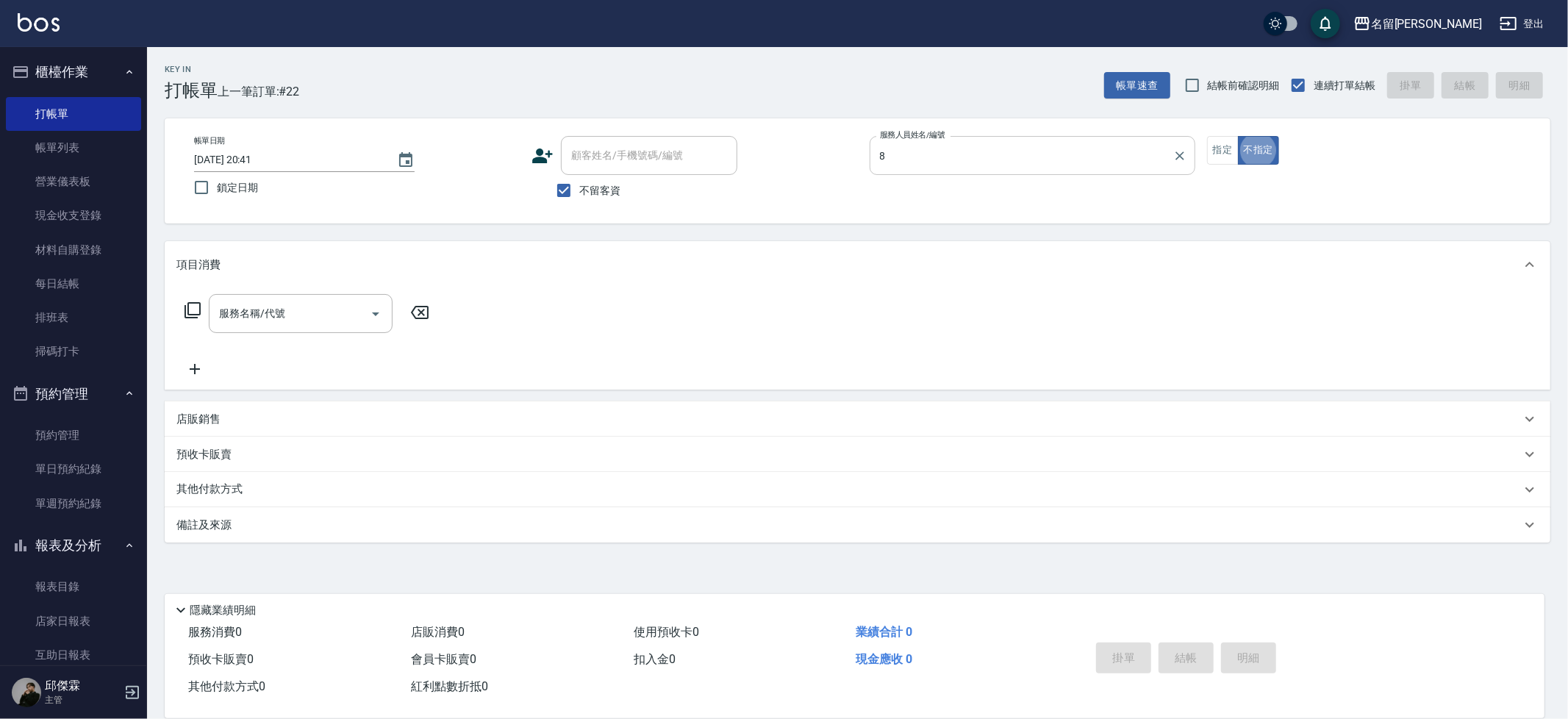
type input "Kira-8"
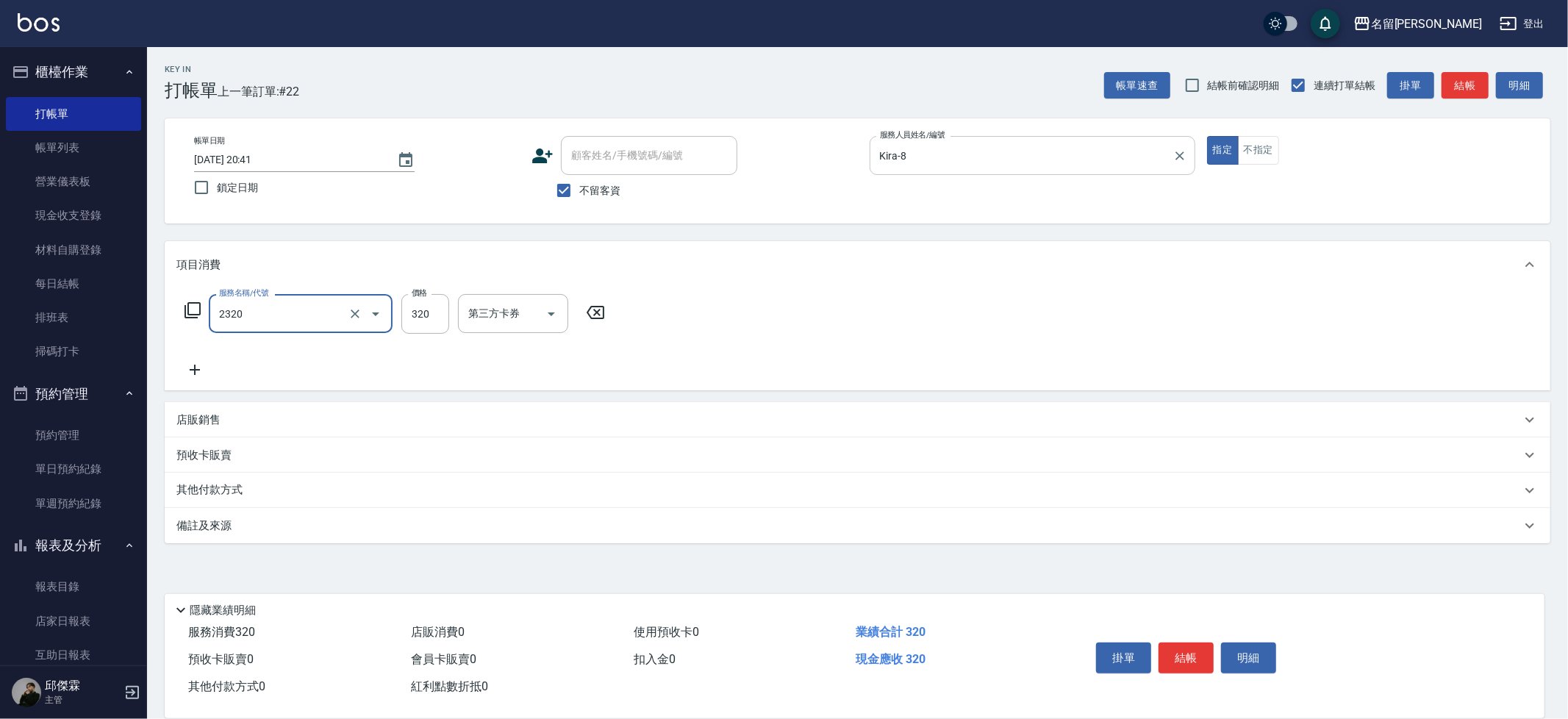
type input "洗剪320(2320)"
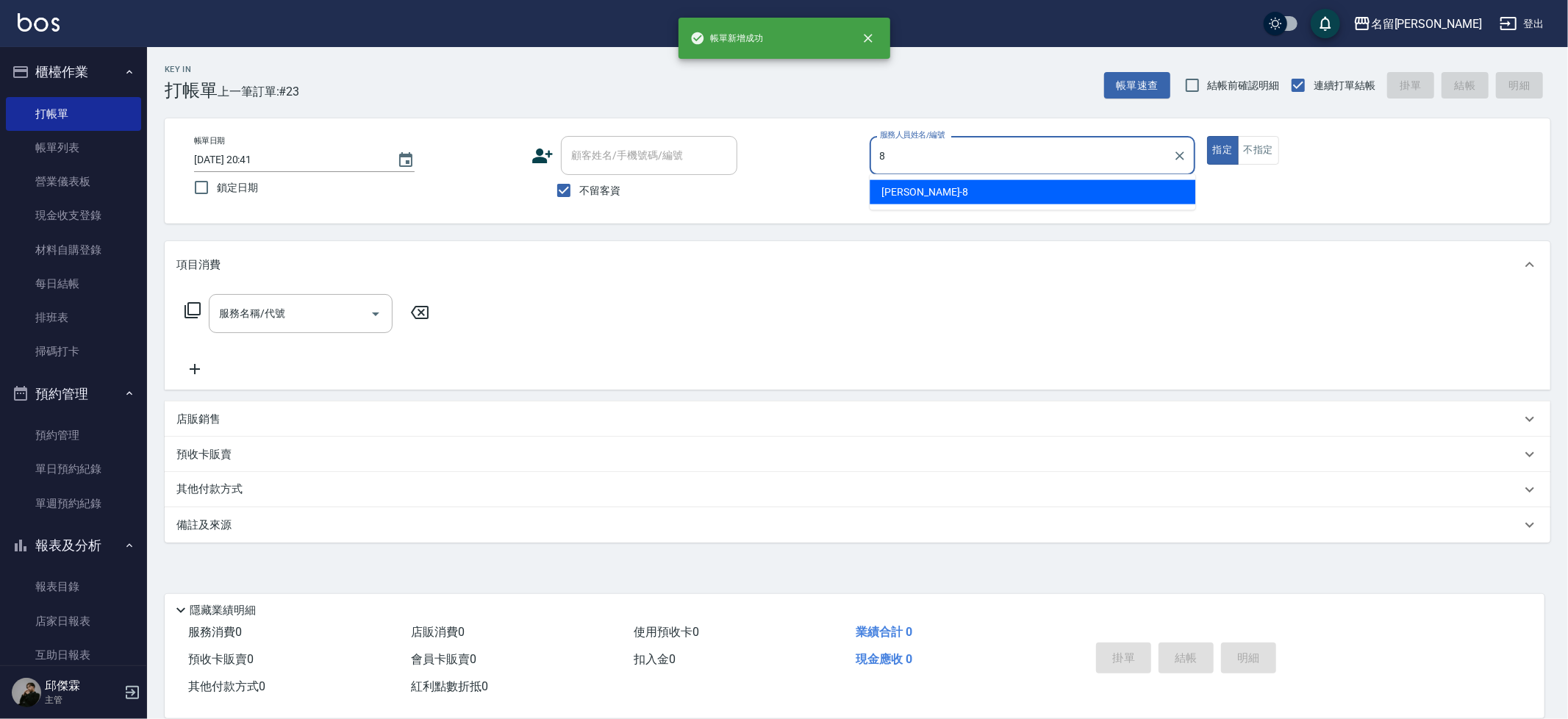
type input "Kira-8"
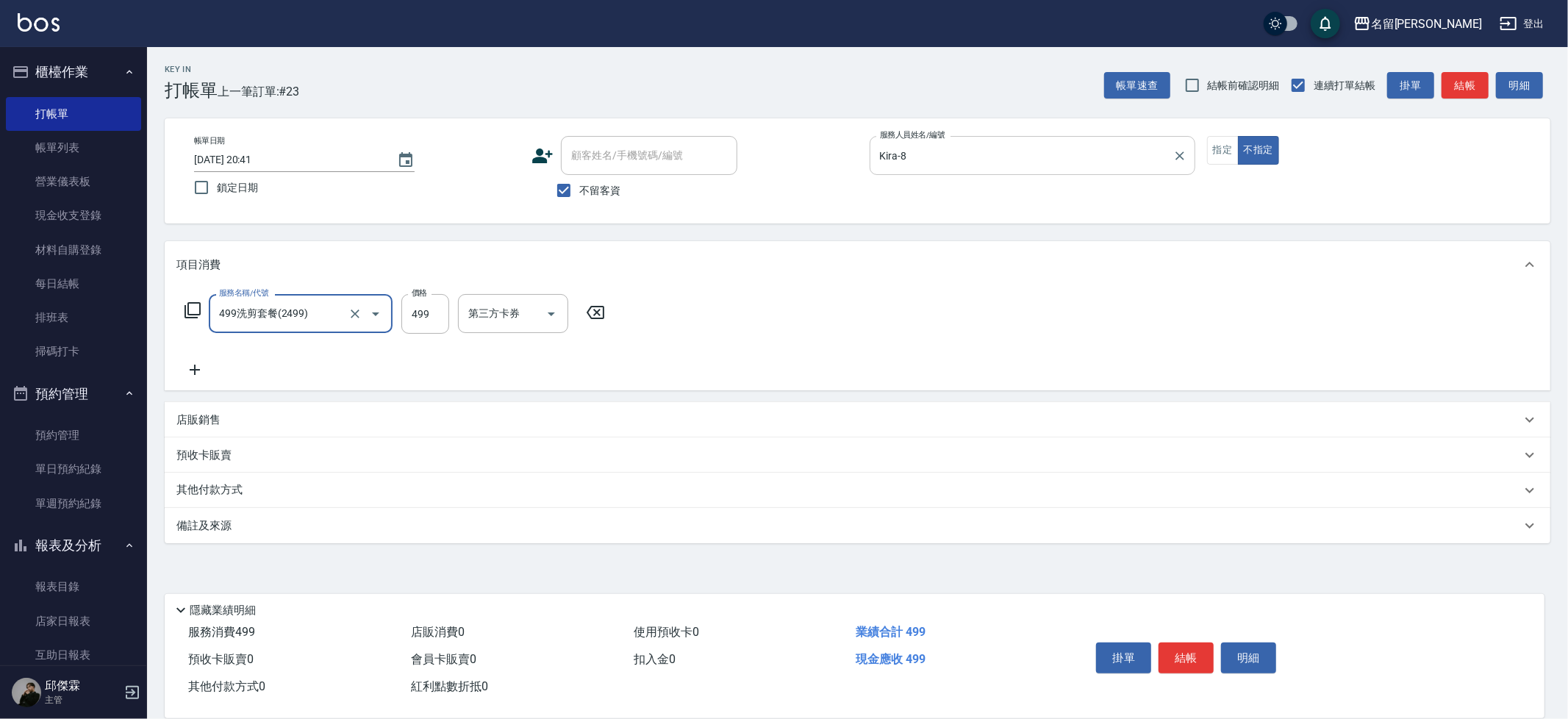
type input "499洗剪套餐(2499)"
type input "吳晨羽-13"
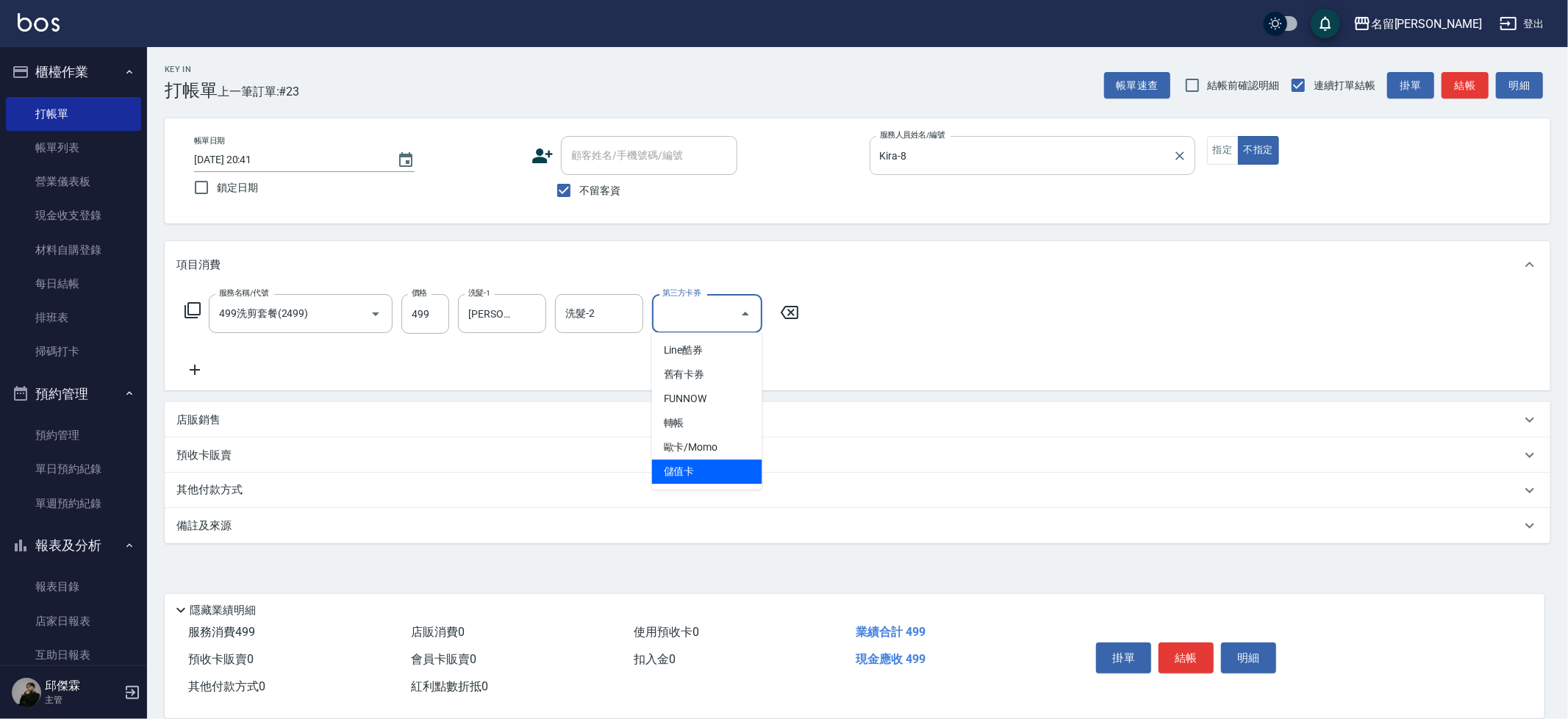
type input "儲值卡"
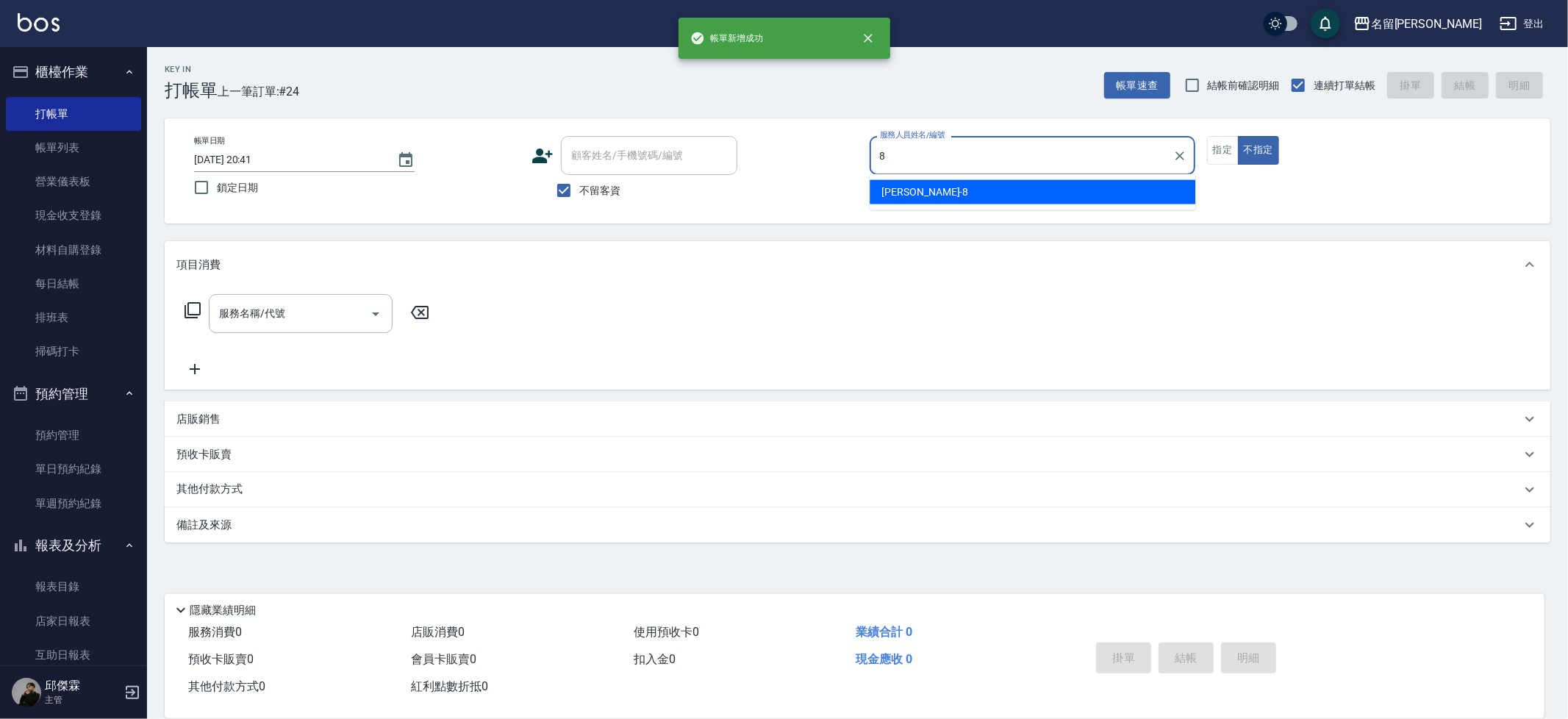
type input "Kira-8"
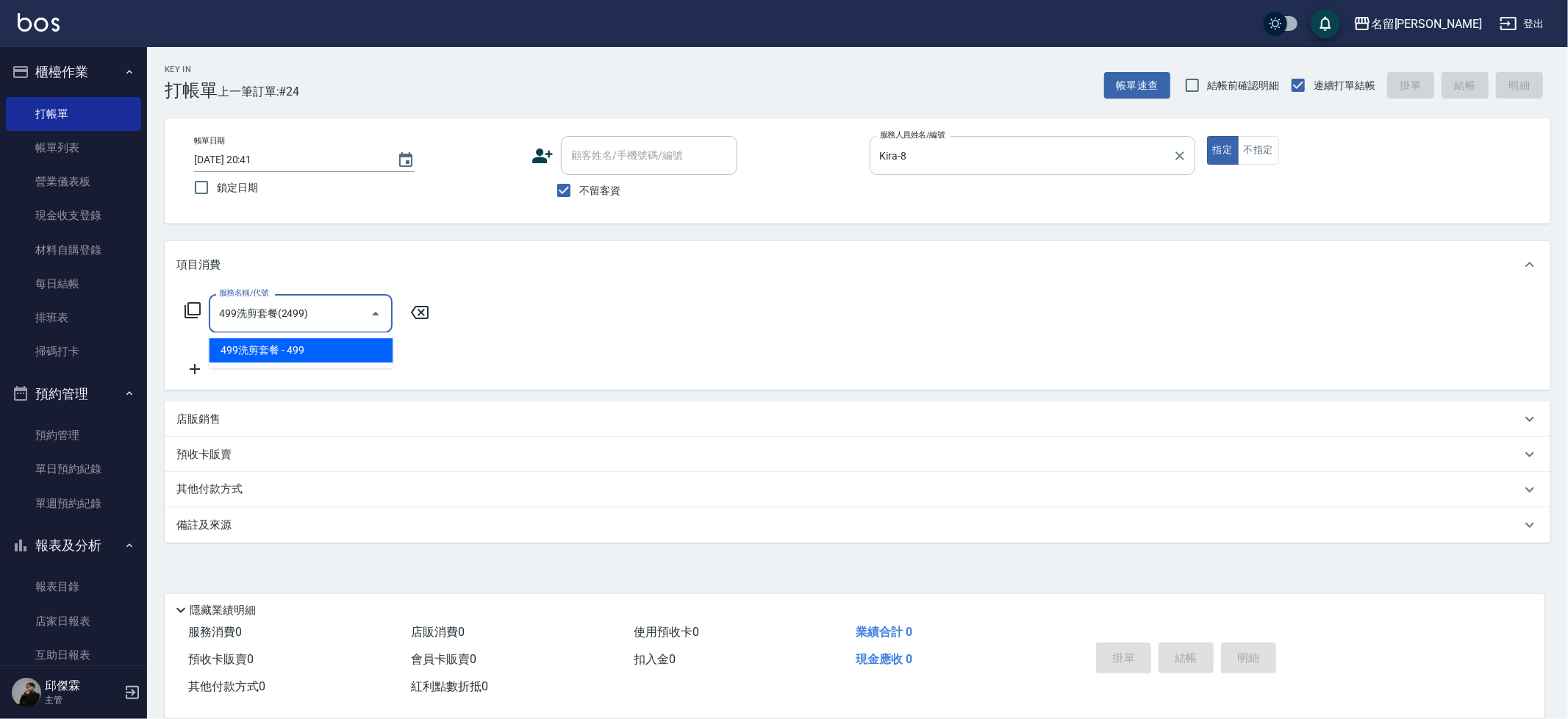
type input "499洗剪套餐(2499)"
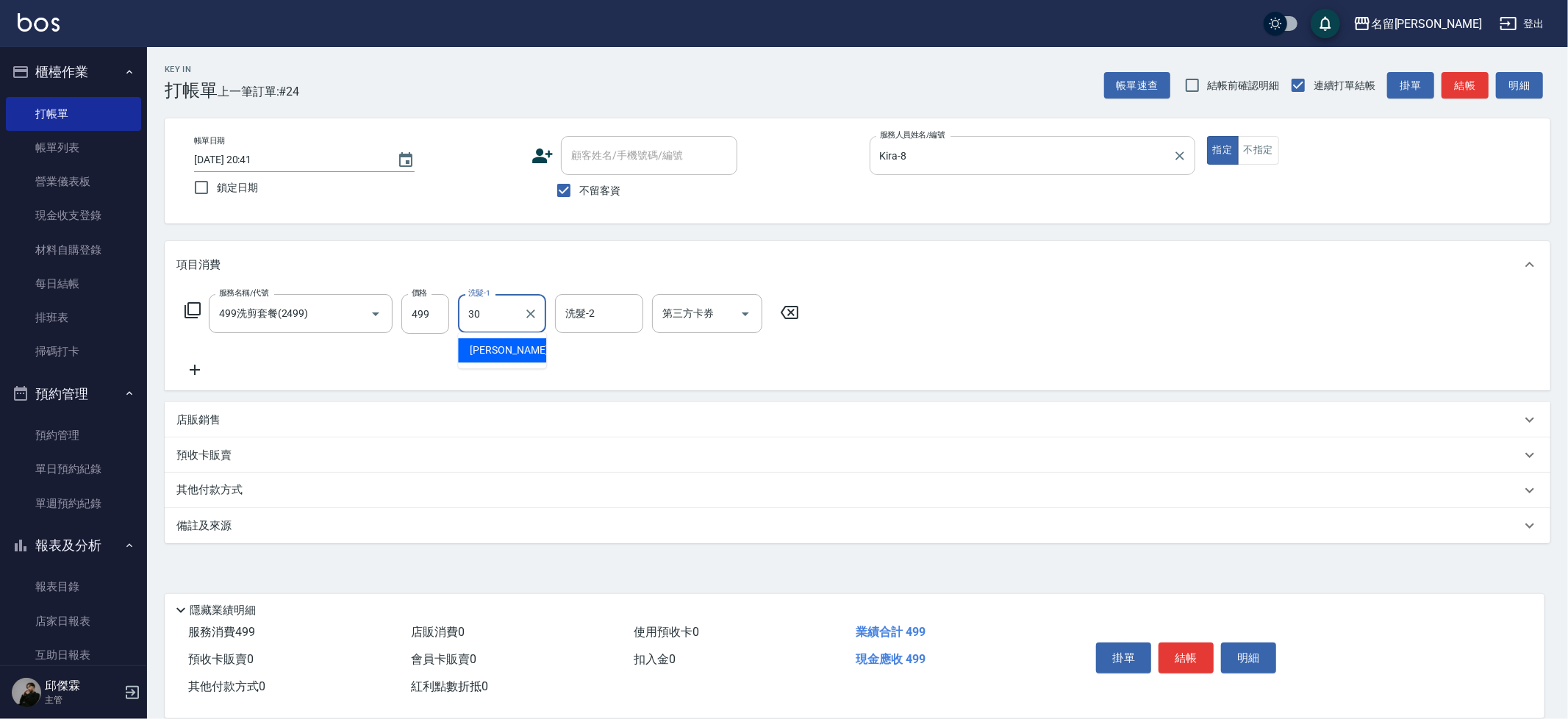
type input "[PERSON_NAME]-30"
type input "-"
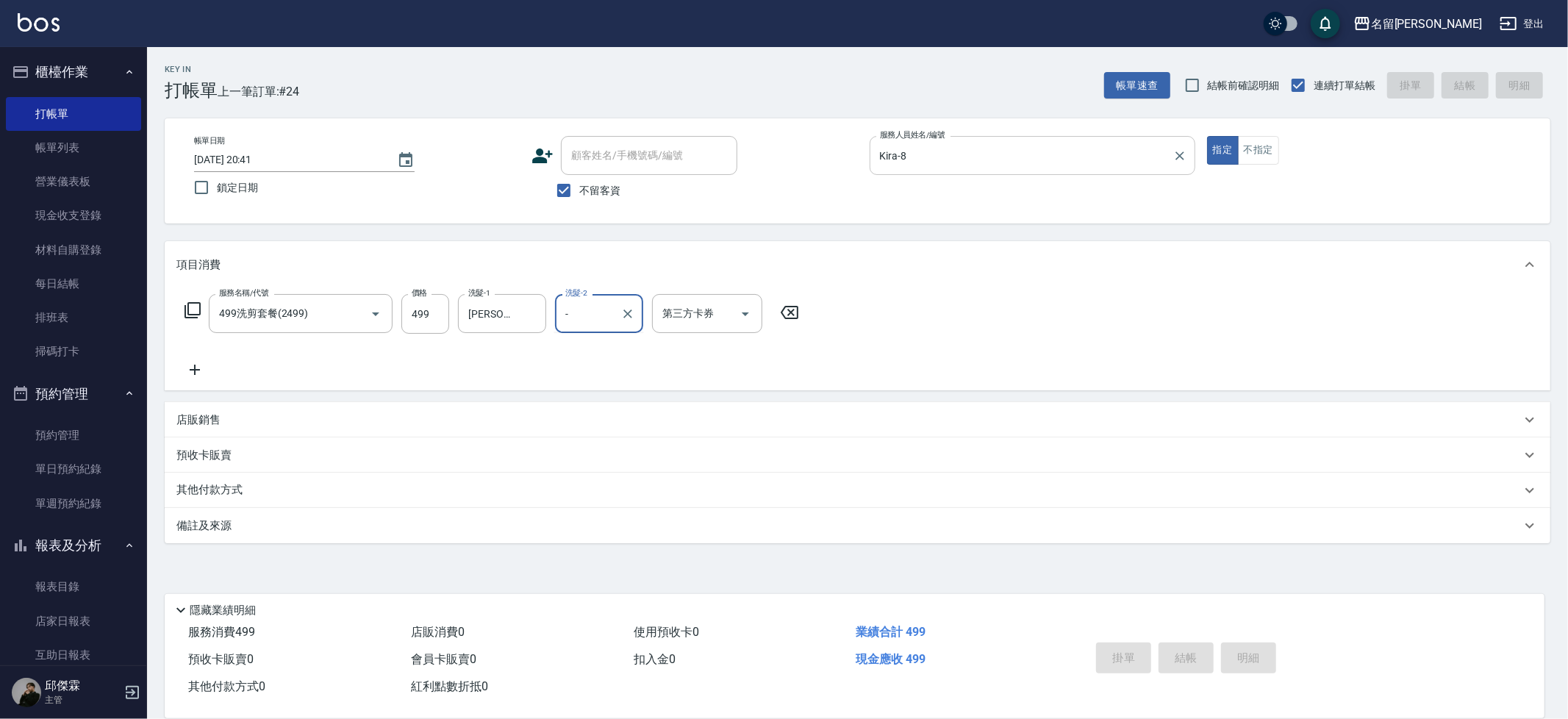
type input "2025/08/13 20:42"
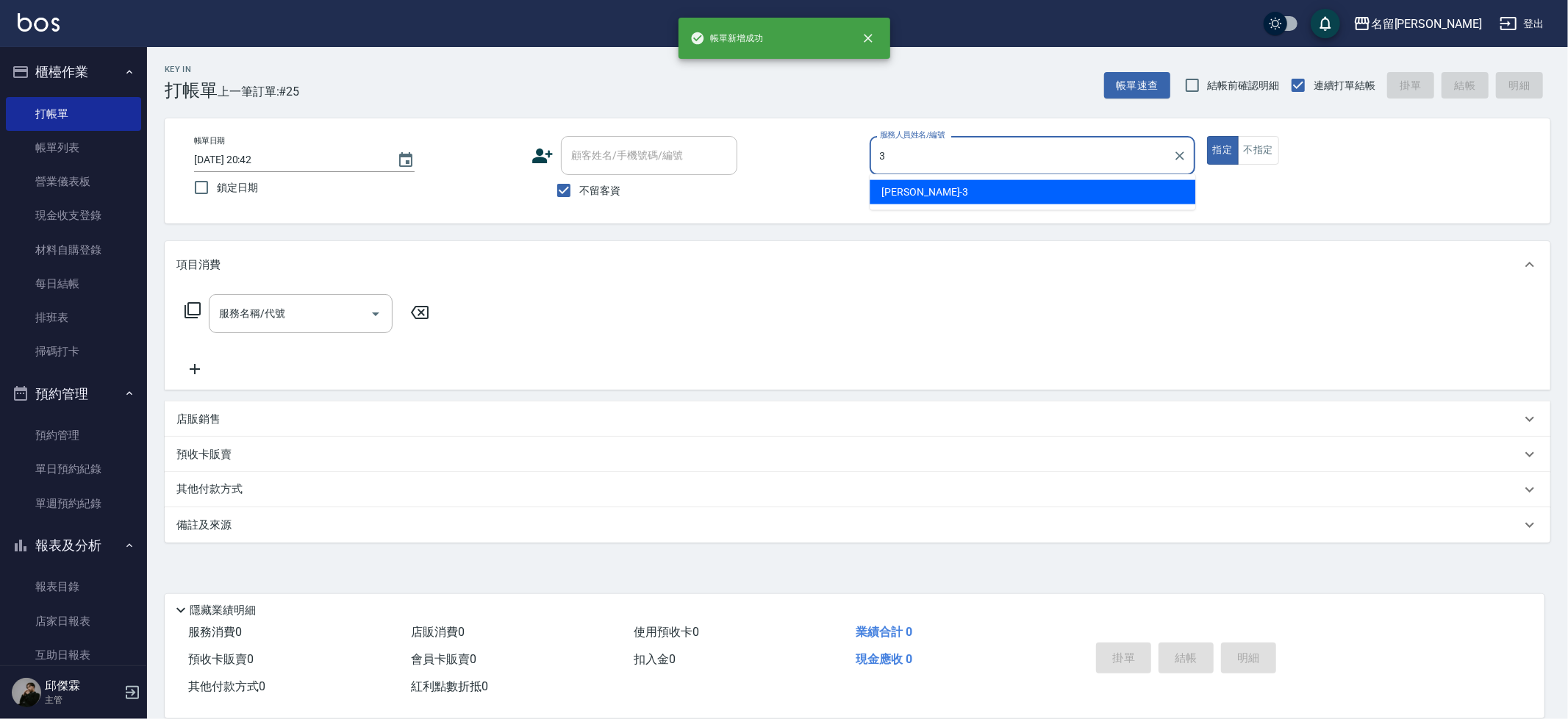
type input "Mina-3"
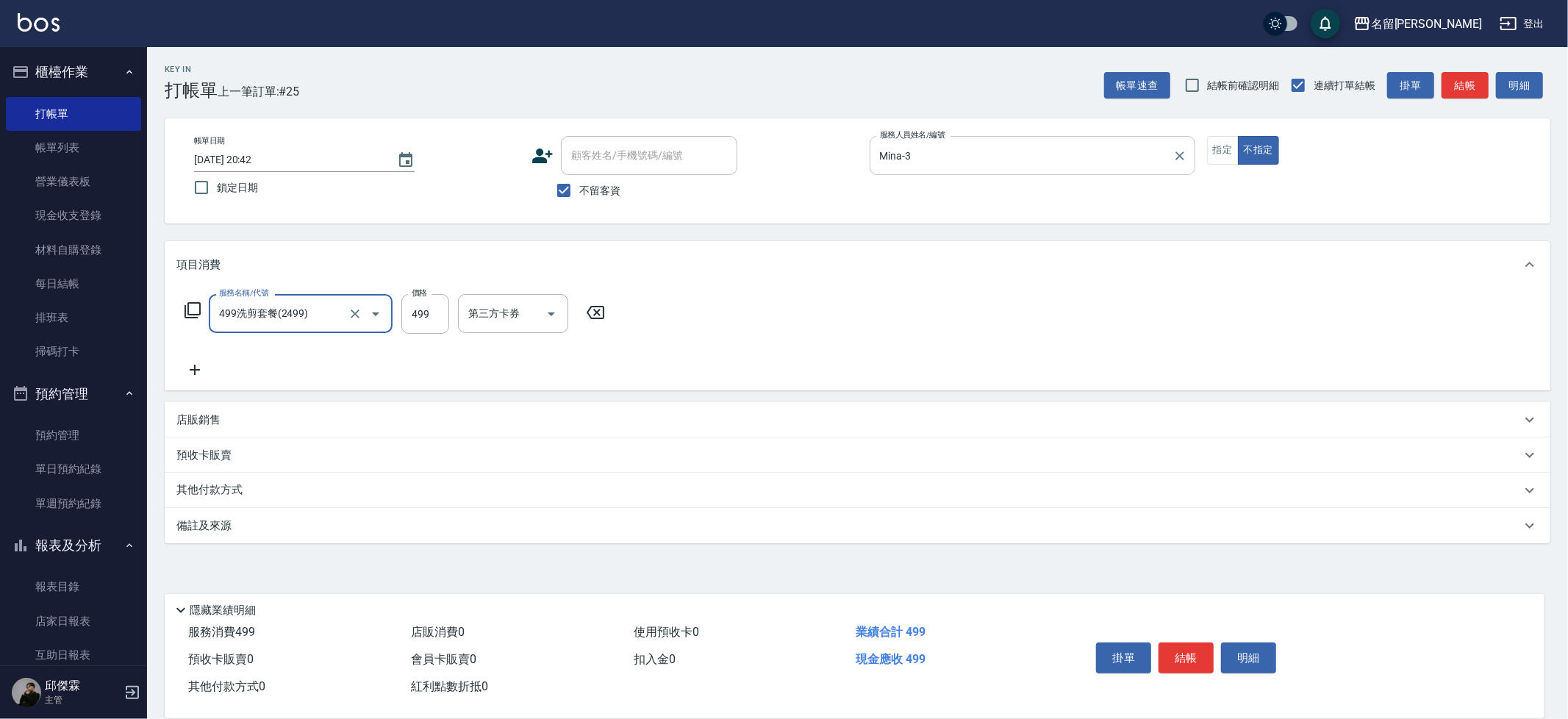
type input "499洗剪套餐(2499)"
type input "499"
type input "吳晨羽-13"
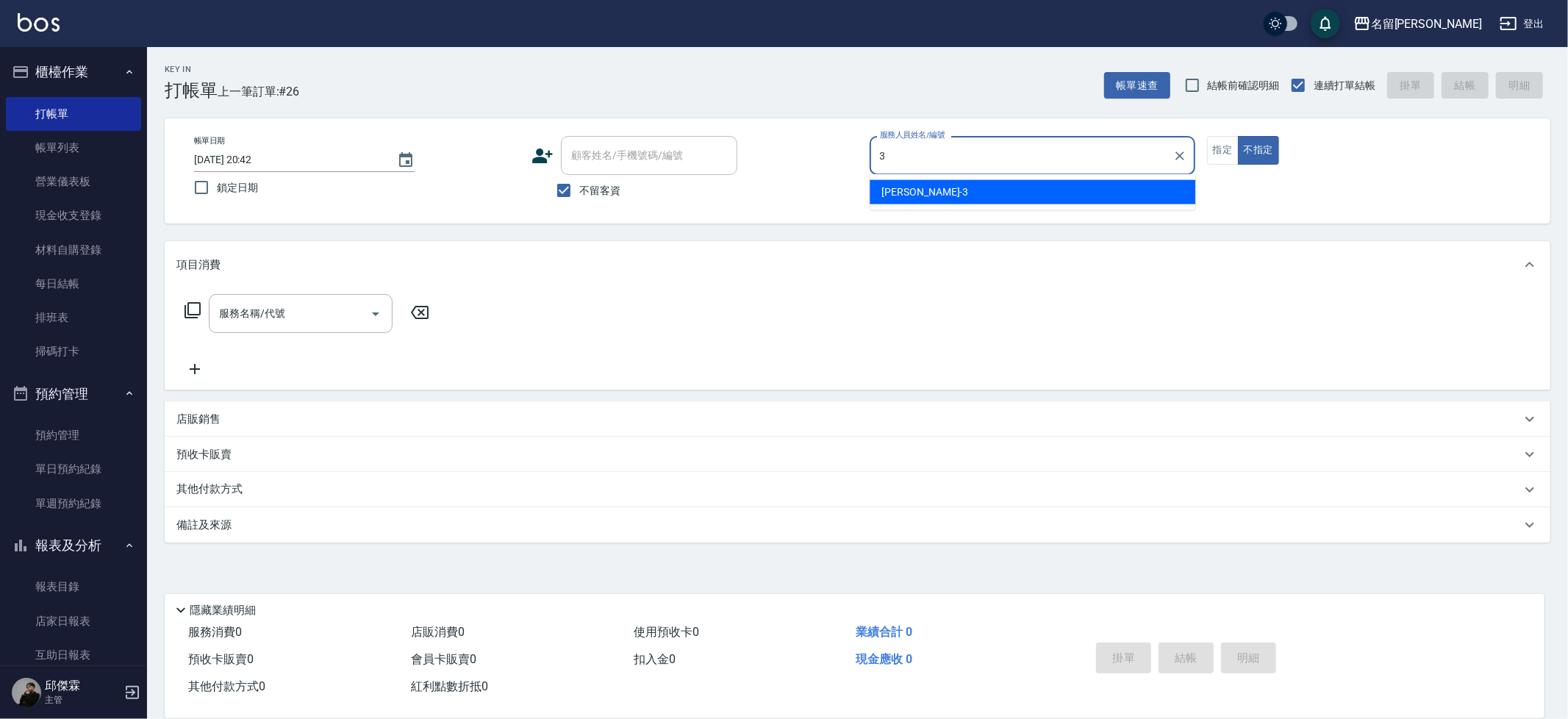
type input "Mina-3"
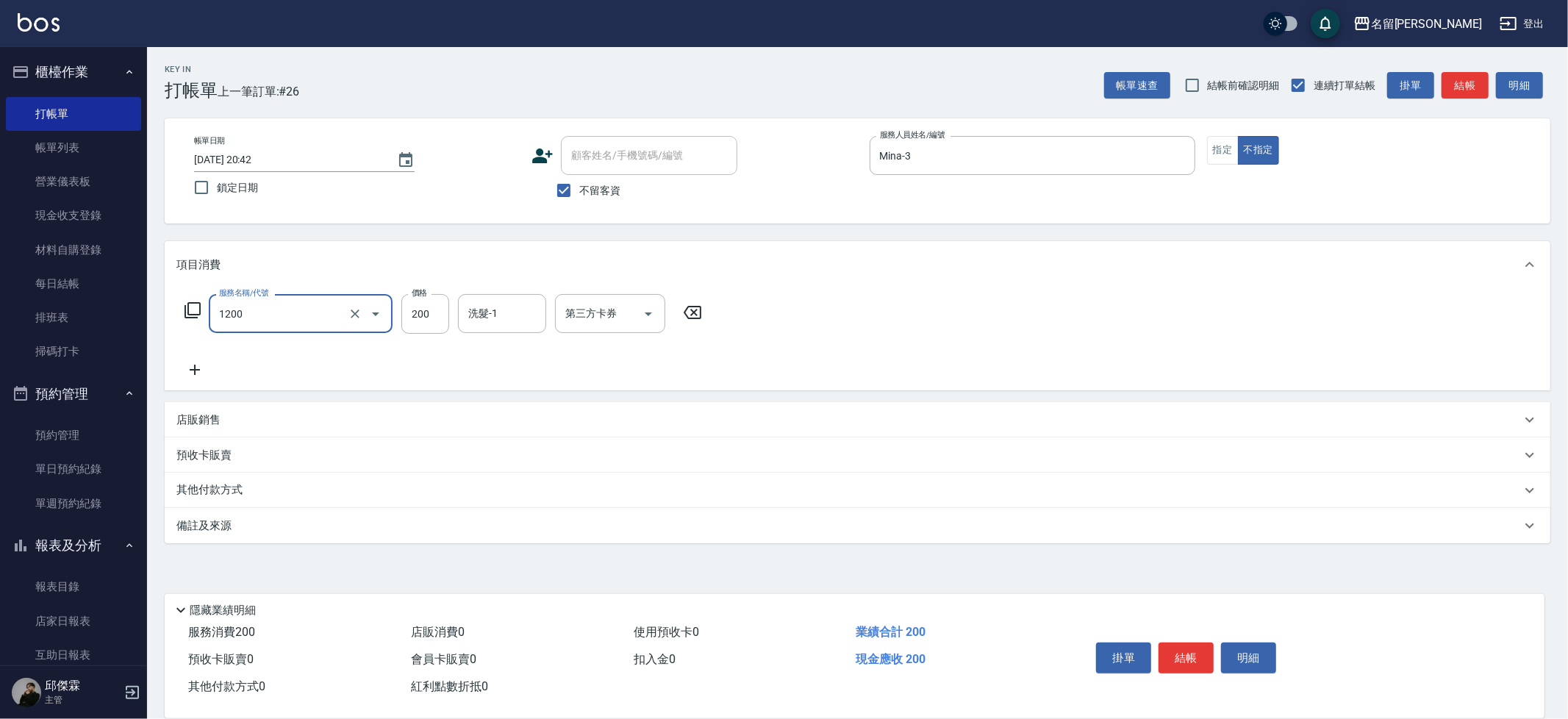
type input "一般洗+精油(1200)"
type input "250"
type input "吳晨羽-13"
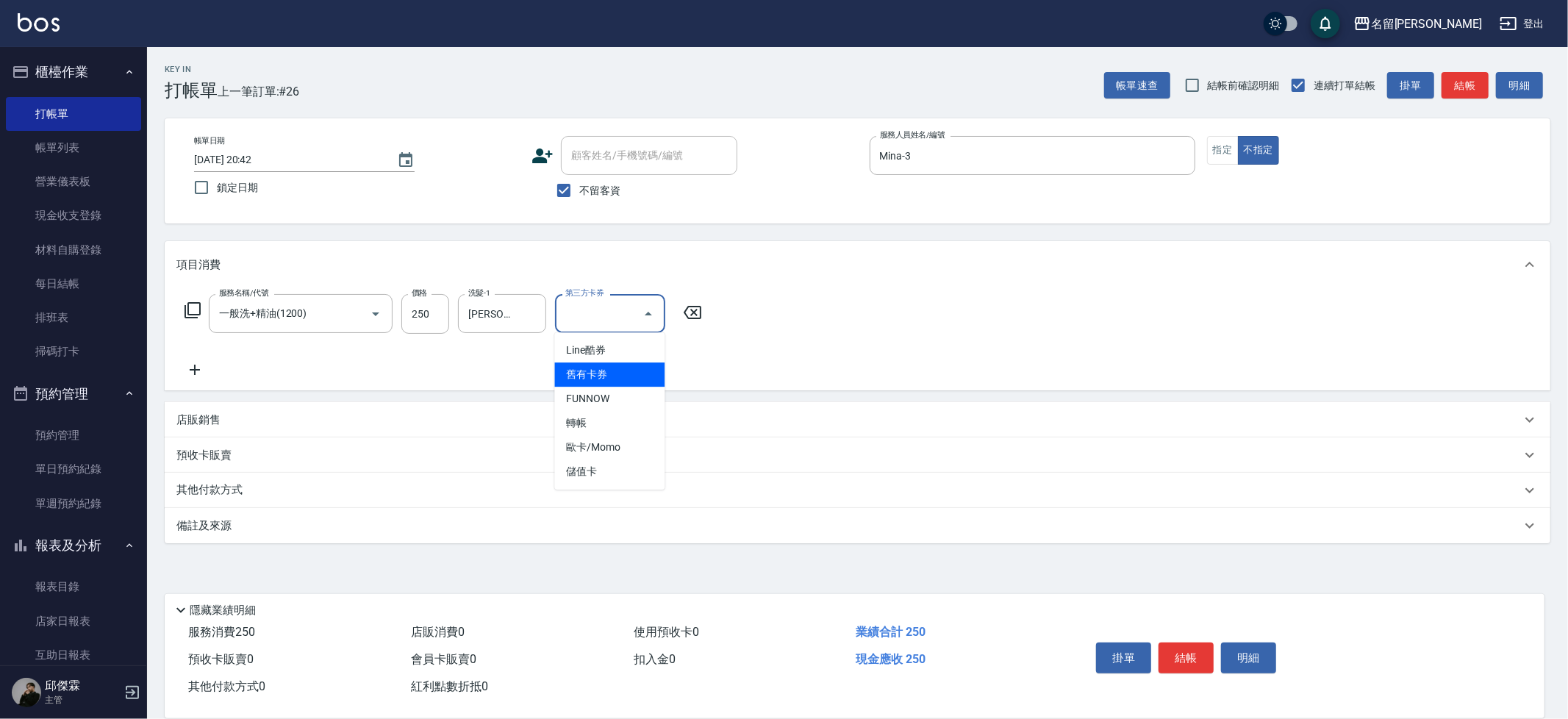
type input "舊有卡券"
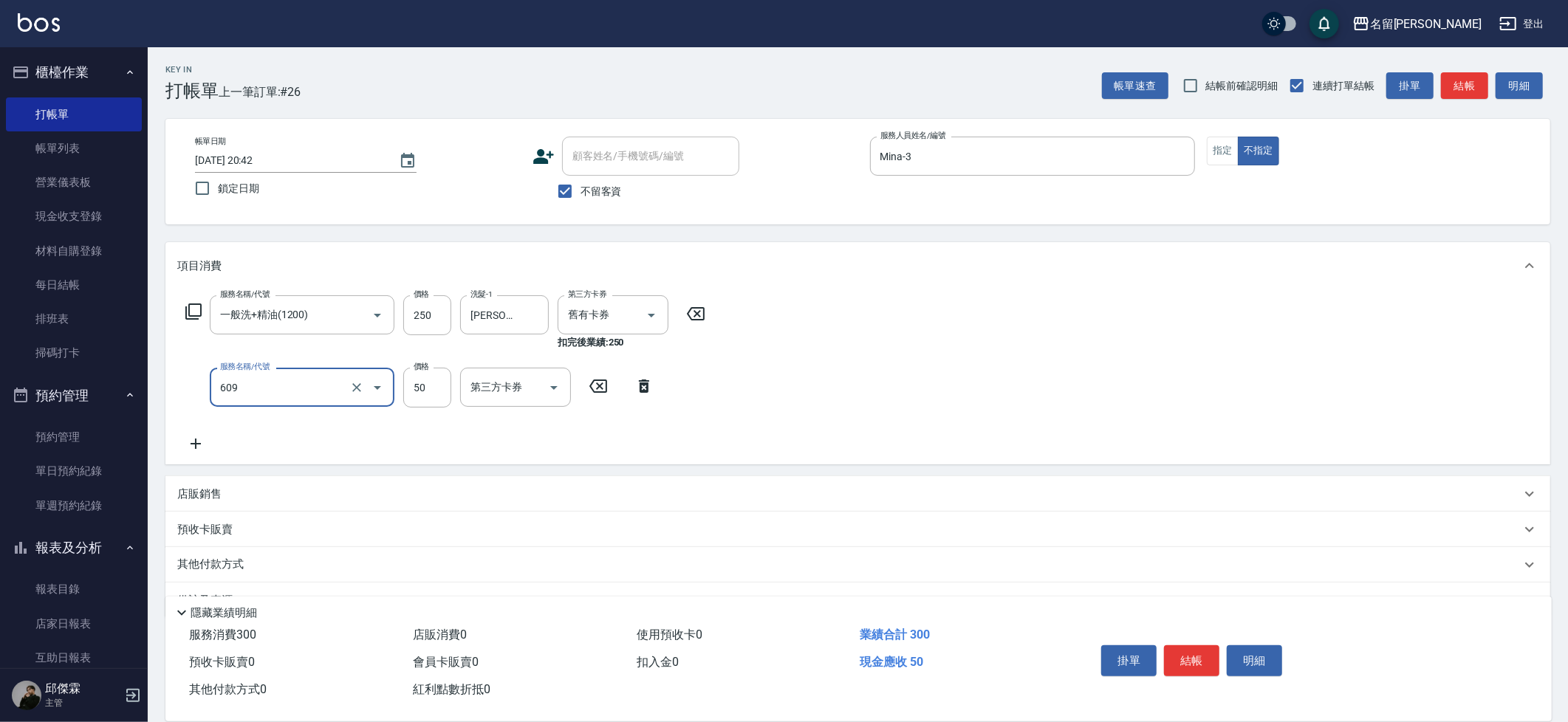
type input "精油(609)"
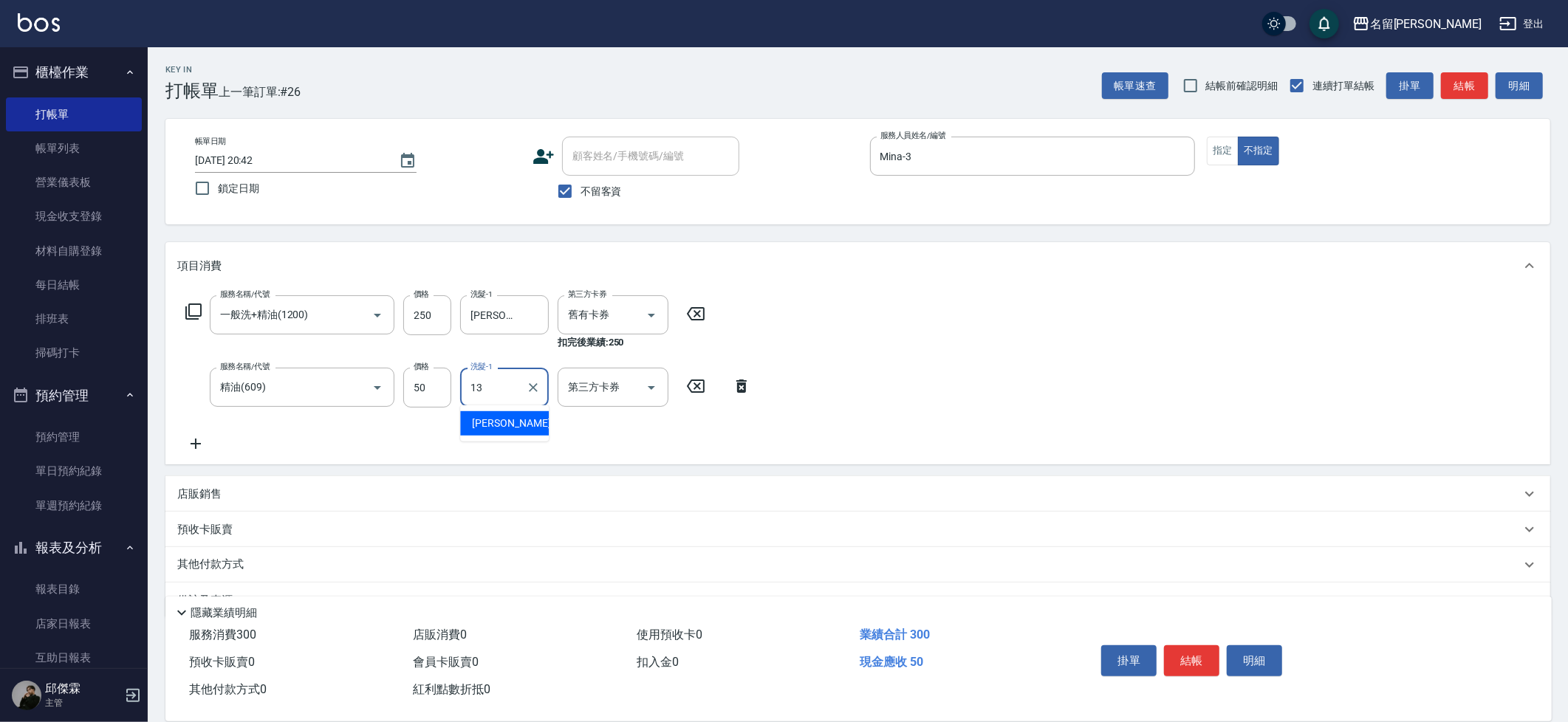
type input "吳晨羽-13"
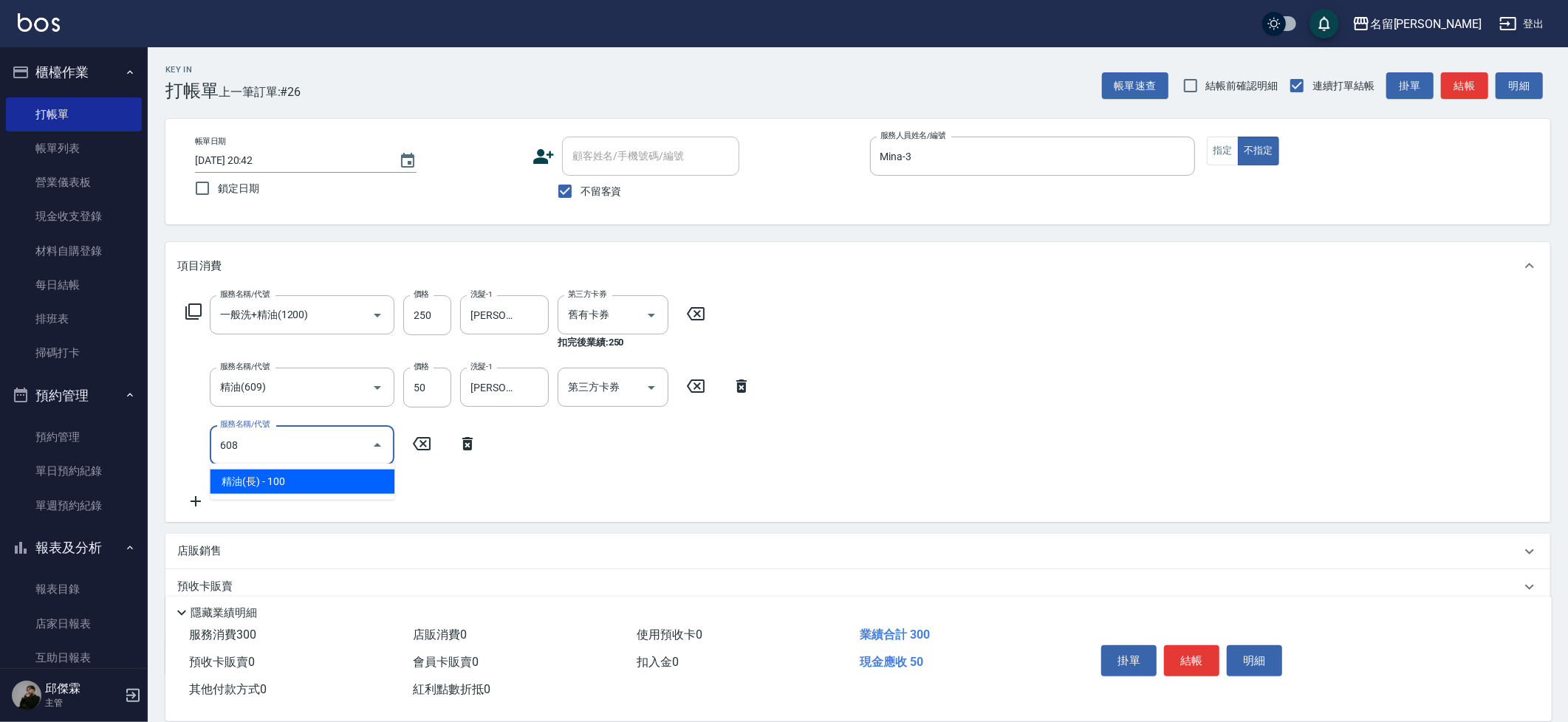
type input "精油(長)(608)"
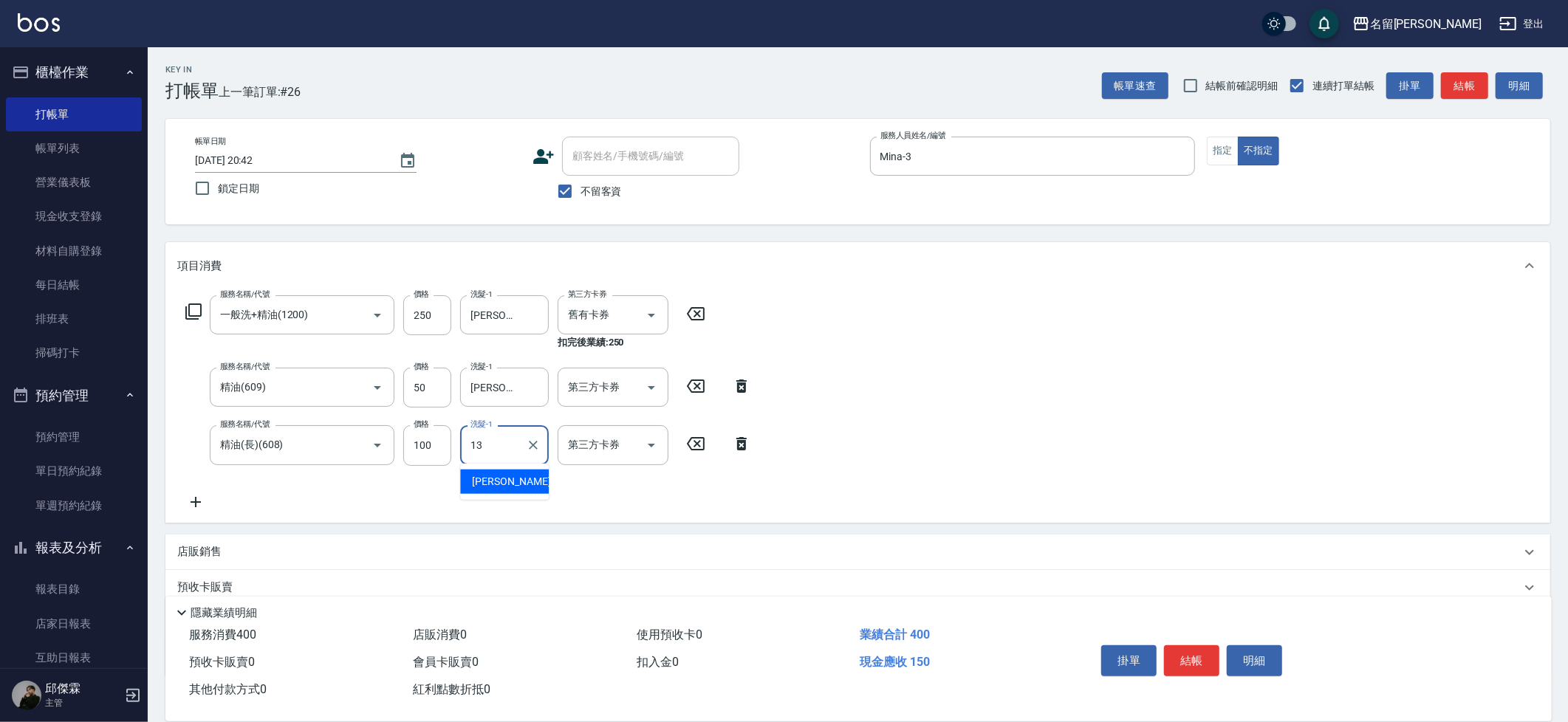
type input "吳晨羽-13"
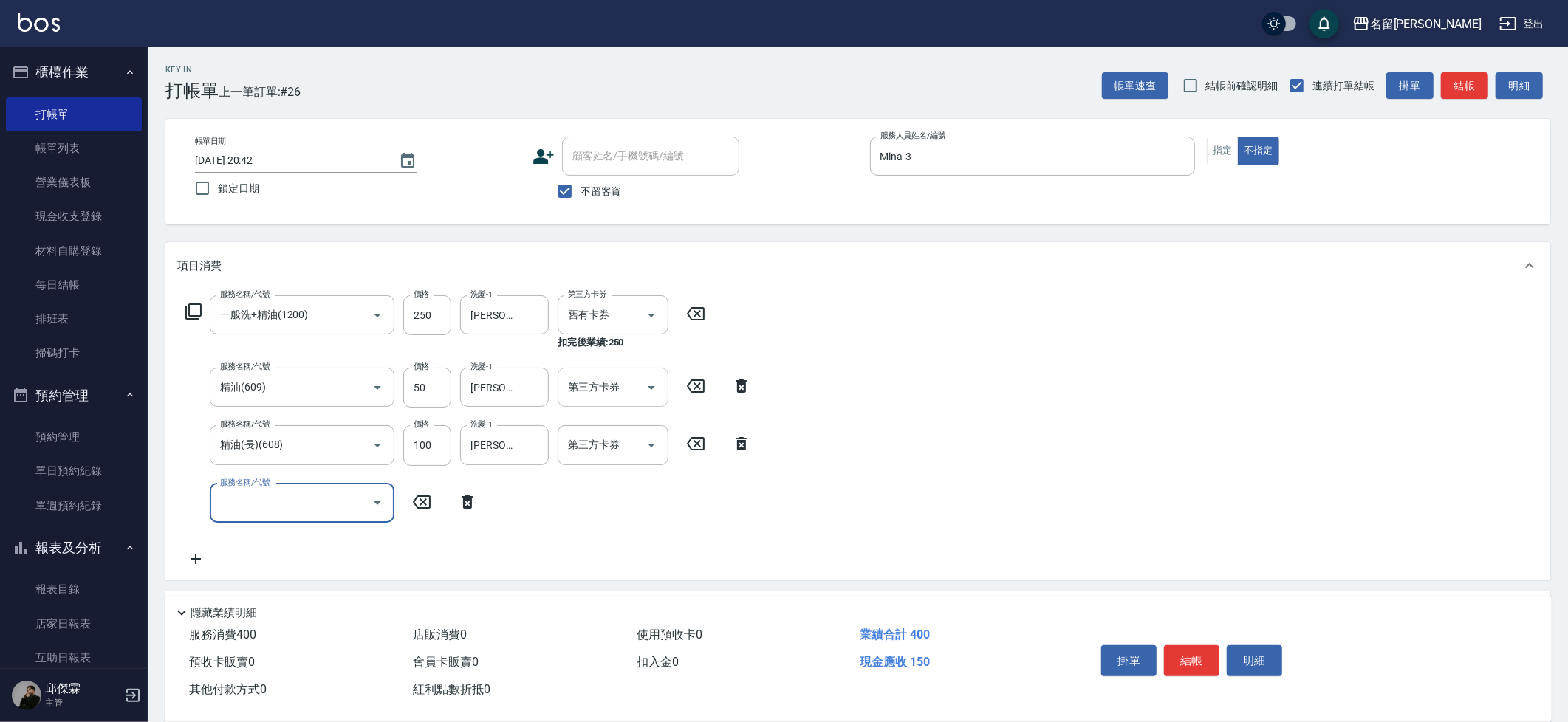
click at [630, 389] on input "第三方卡券" at bounding box center [602, 388] width 75 height 26
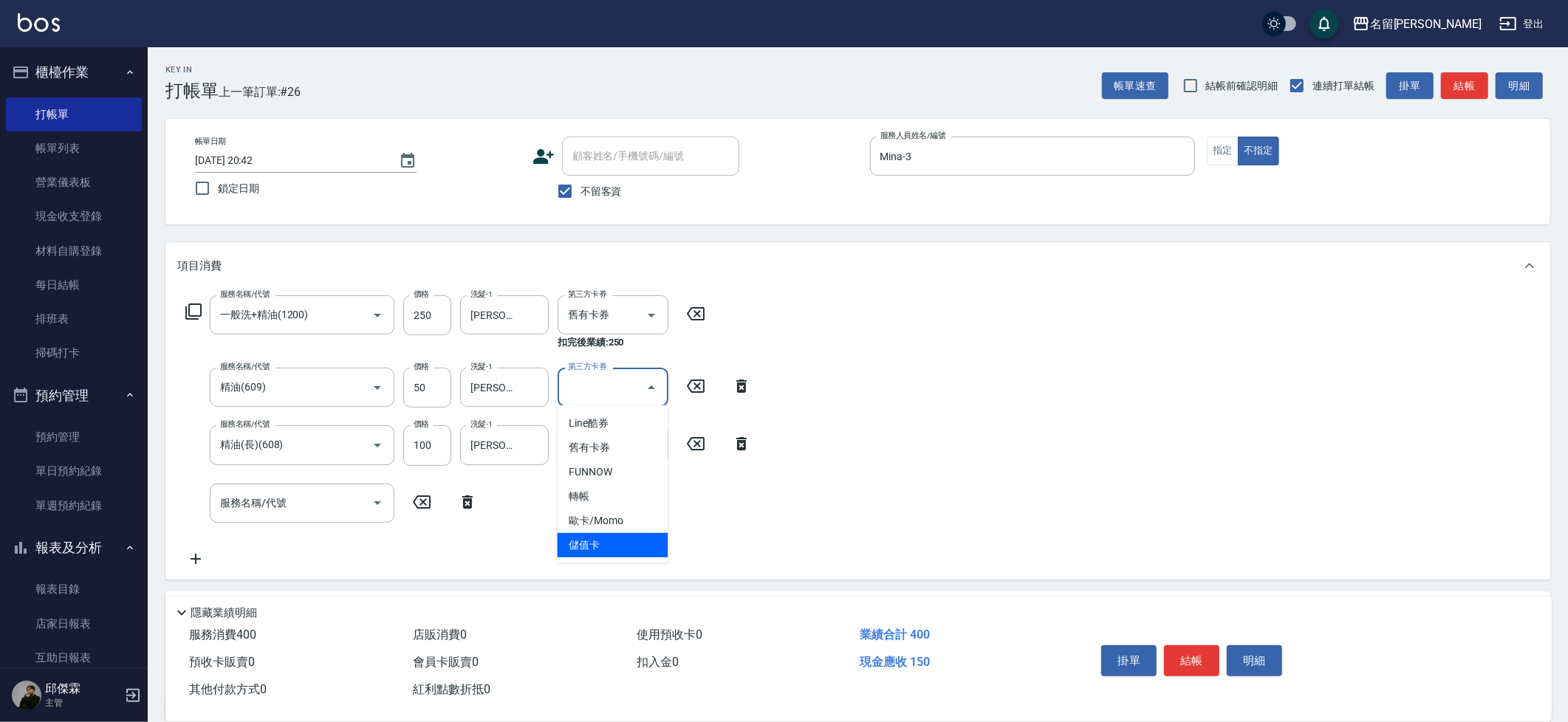
click at [616, 540] on span "儲值卡" at bounding box center [612, 545] width 111 height 24
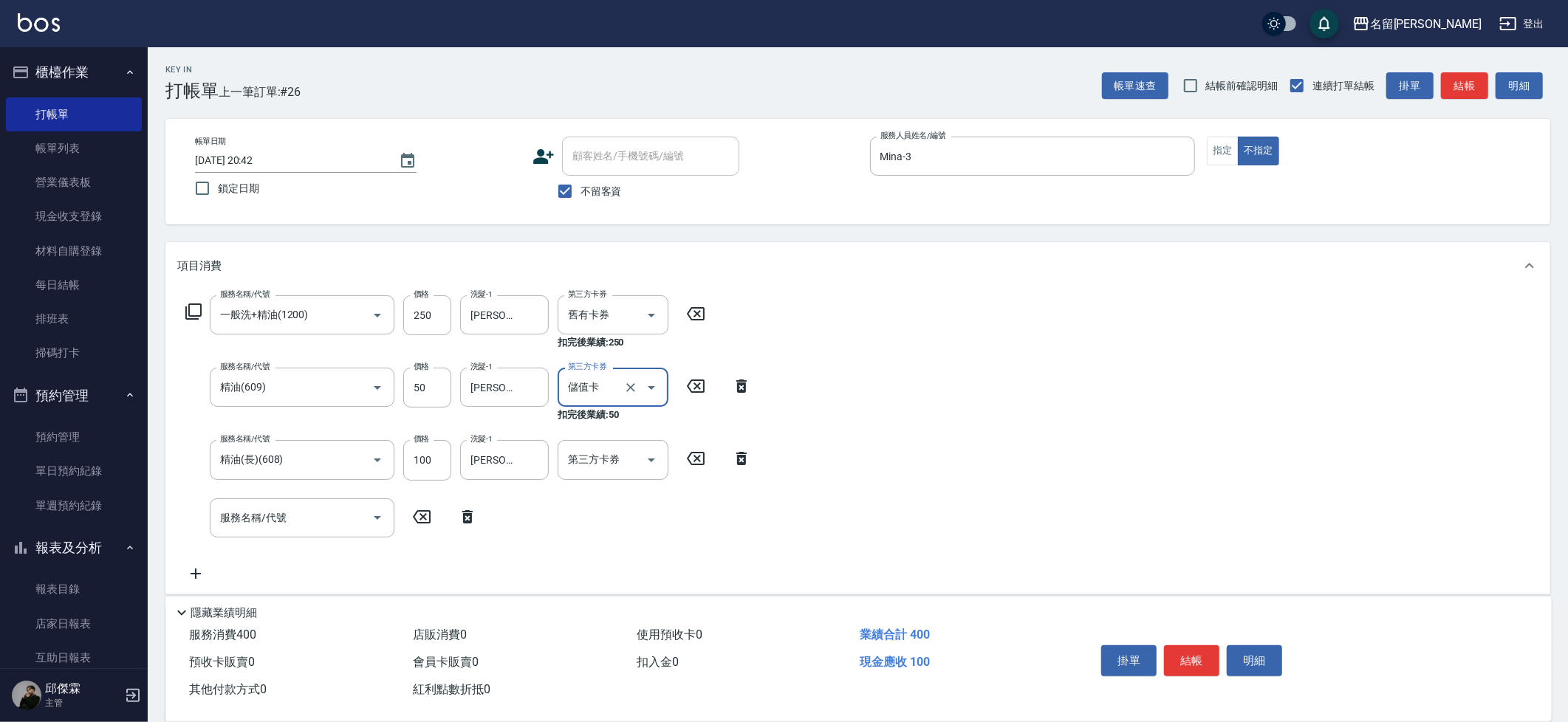
type input "儲值卡"
click at [640, 475] on div at bounding box center [650, 459] width 22 height 39
click at [649, 451] on icon "Open" at bounding box center [651, 459] width 18 height 18
click at [600, 606] on span "儲值卡" at bounding box center [612, 618] width 111 height 24
type input "儲值卡"
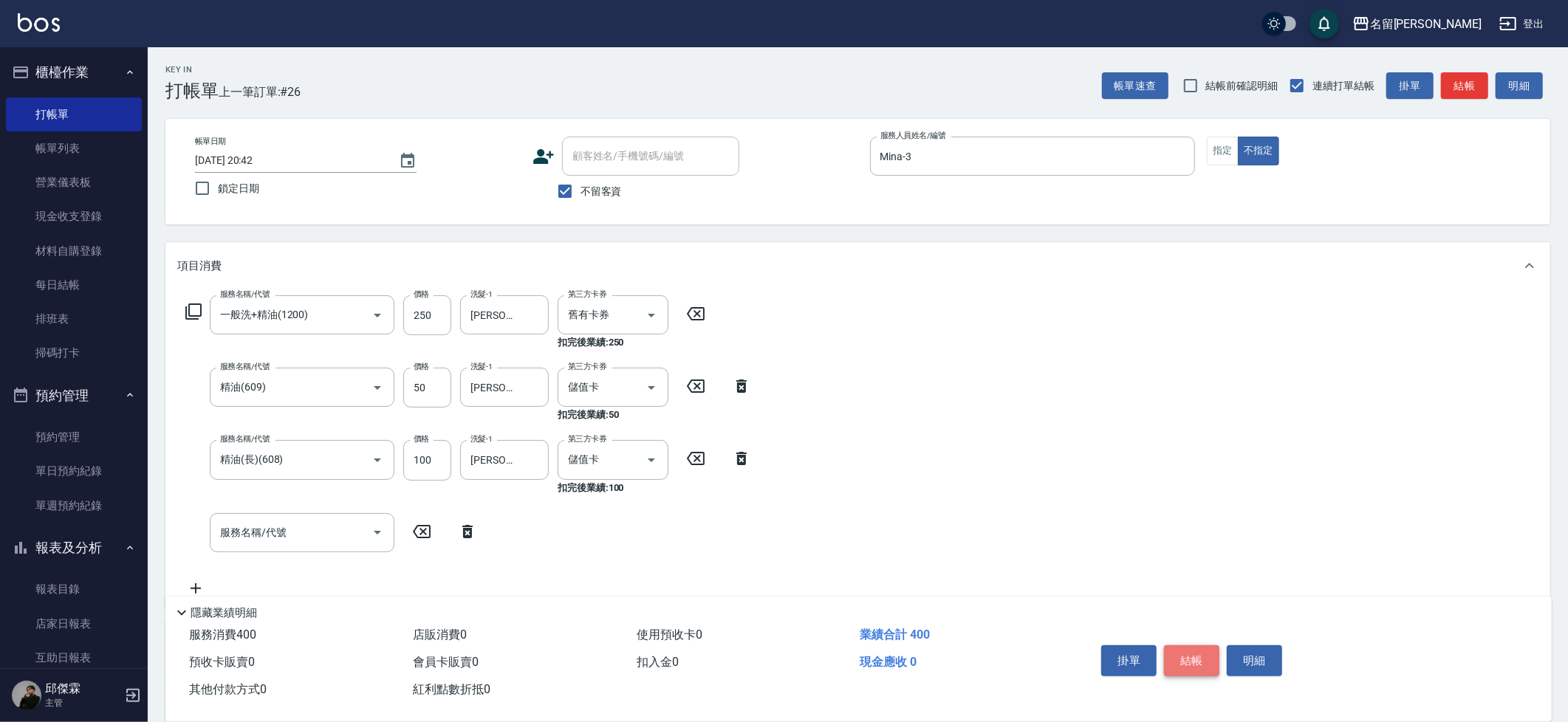
click at [1186, 650] on button "結帳" at bounding box center [1191, 661] width 55 height 31
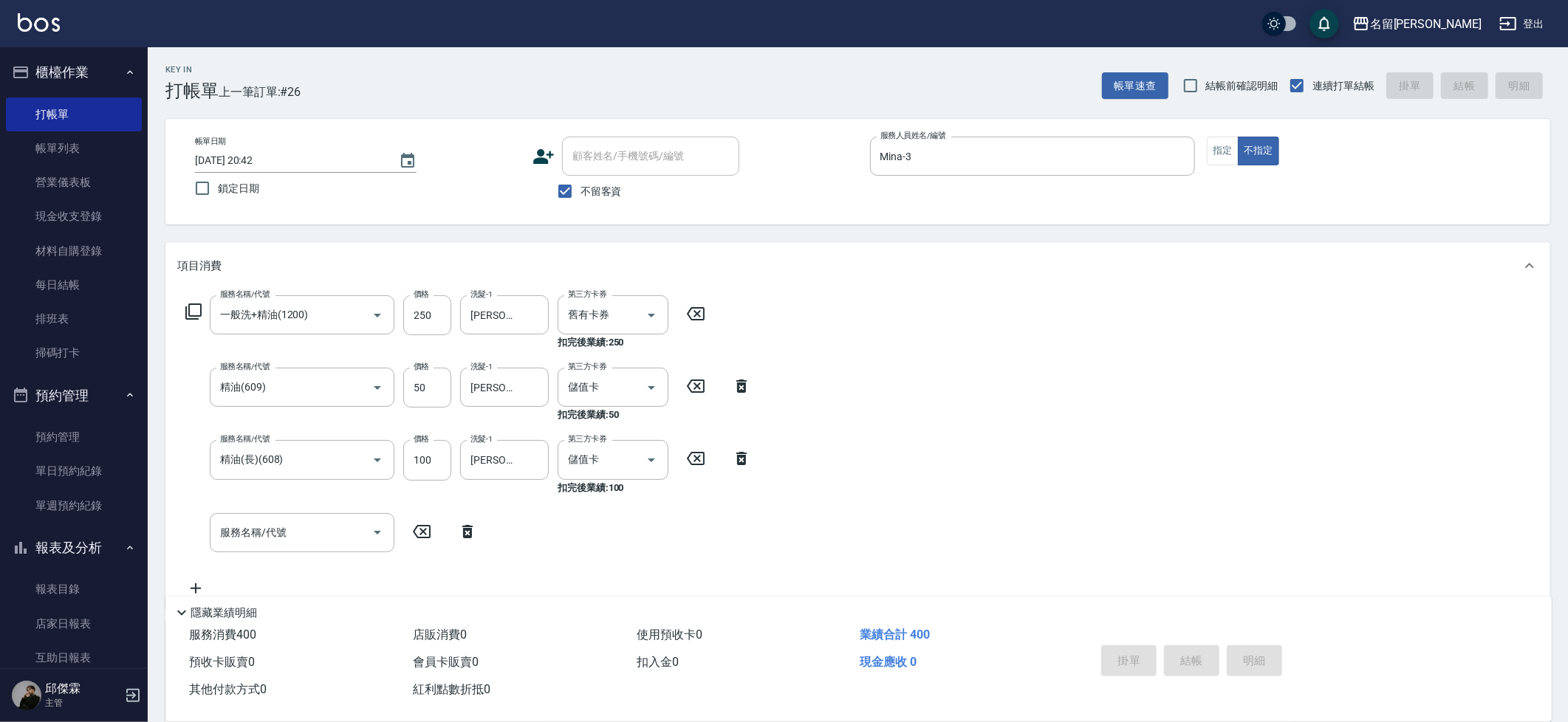
type input "2025/08/13 20:47"
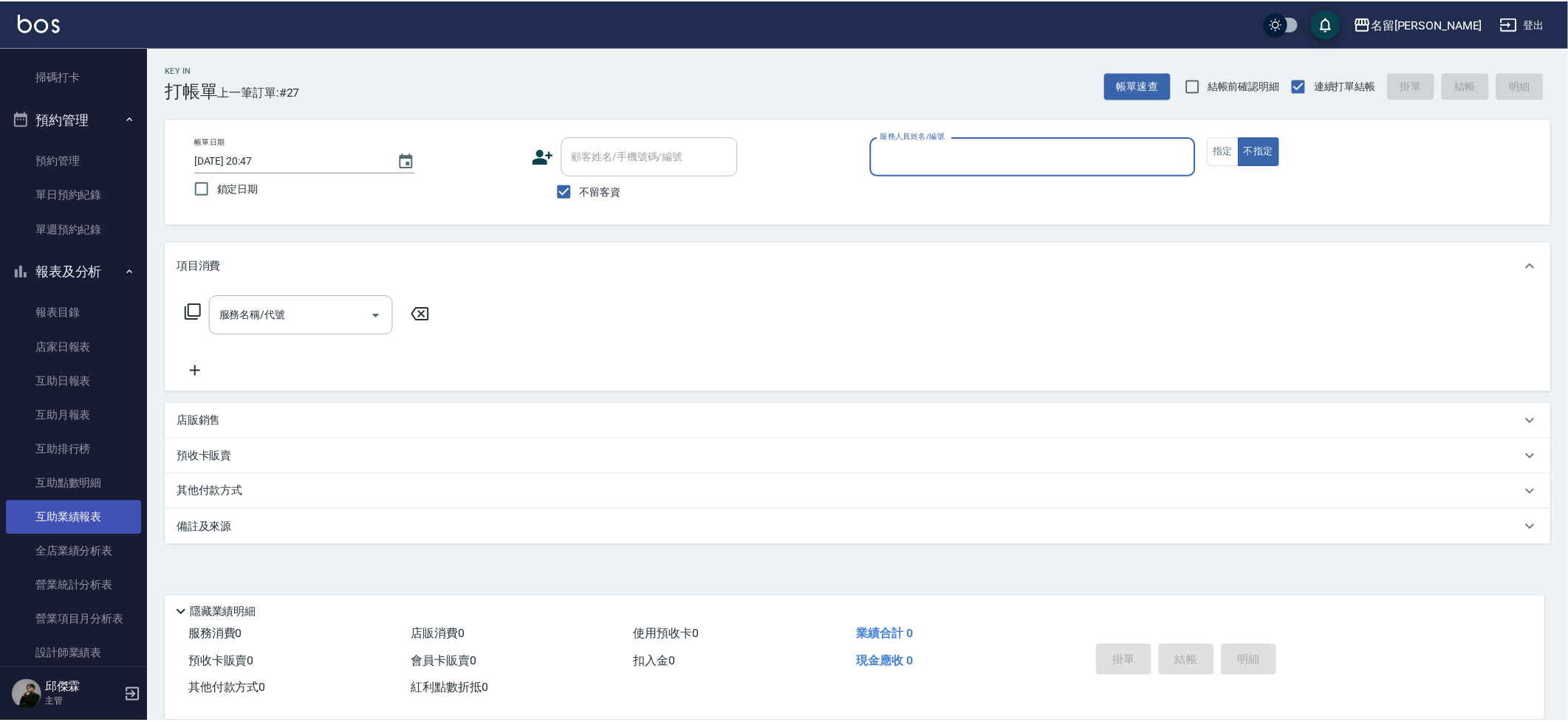
scroll to position [281, 0]
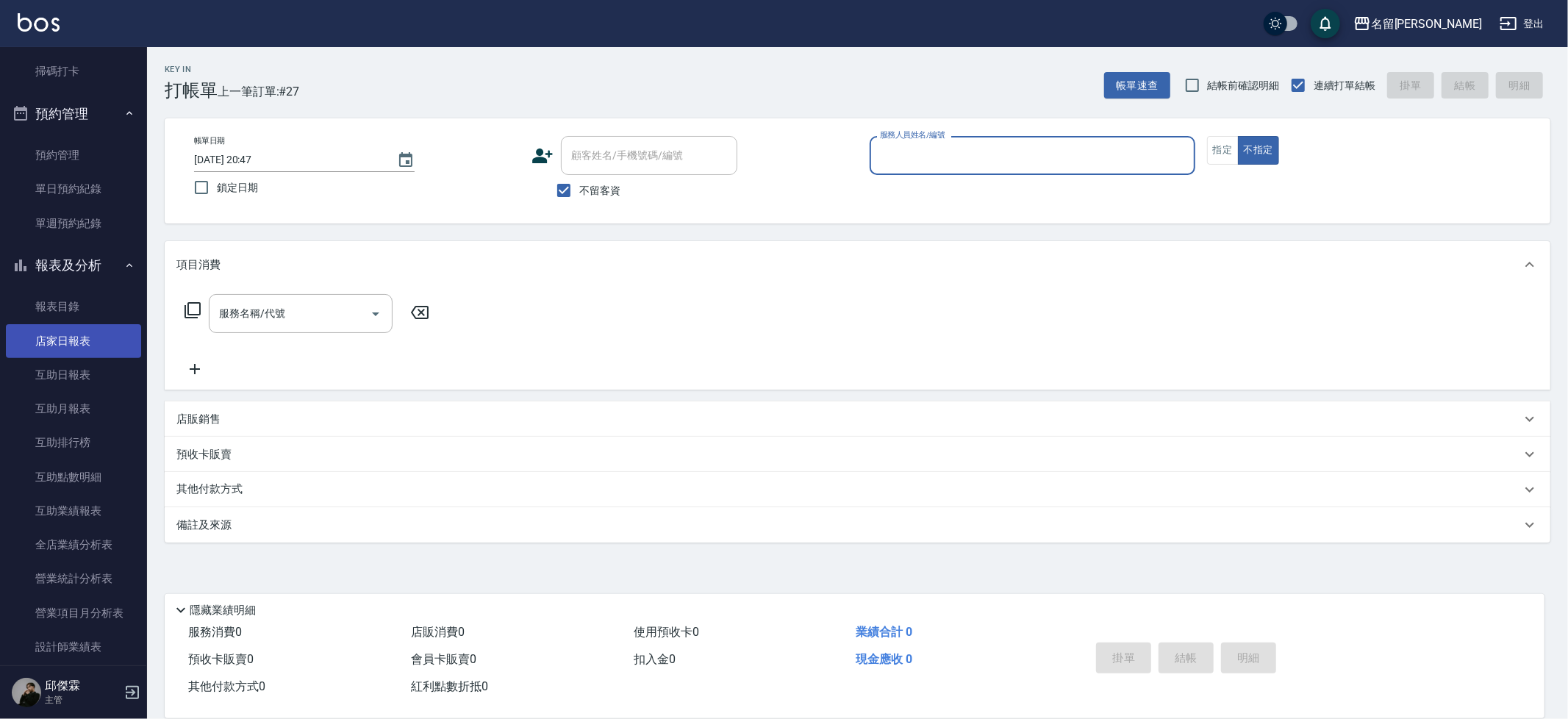
click at [52, 338] on link "店家日報表" at bounding box center [73, 341] width 135 height 33
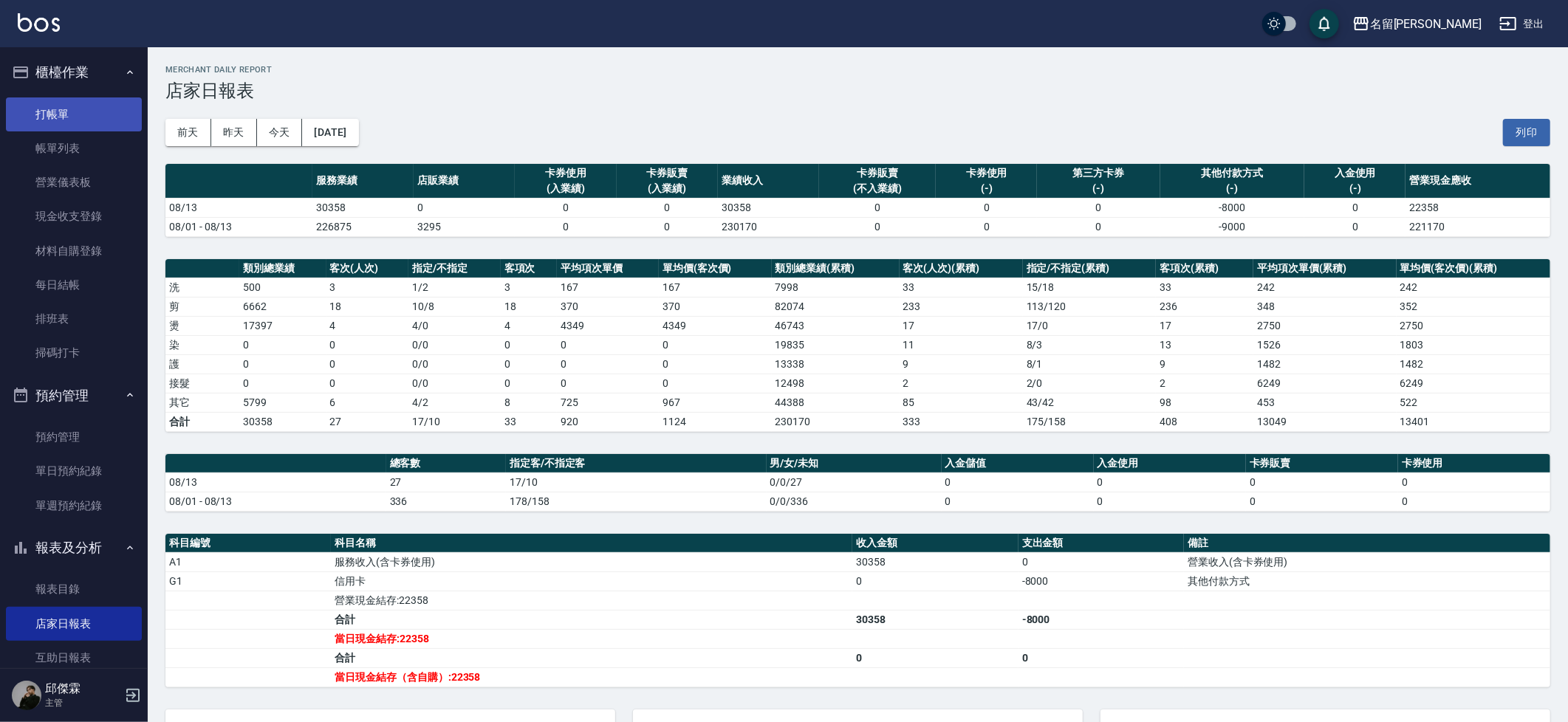
click at [49, 123] on link "打帳單" at bounding box center [74, 115] width 136 height 34
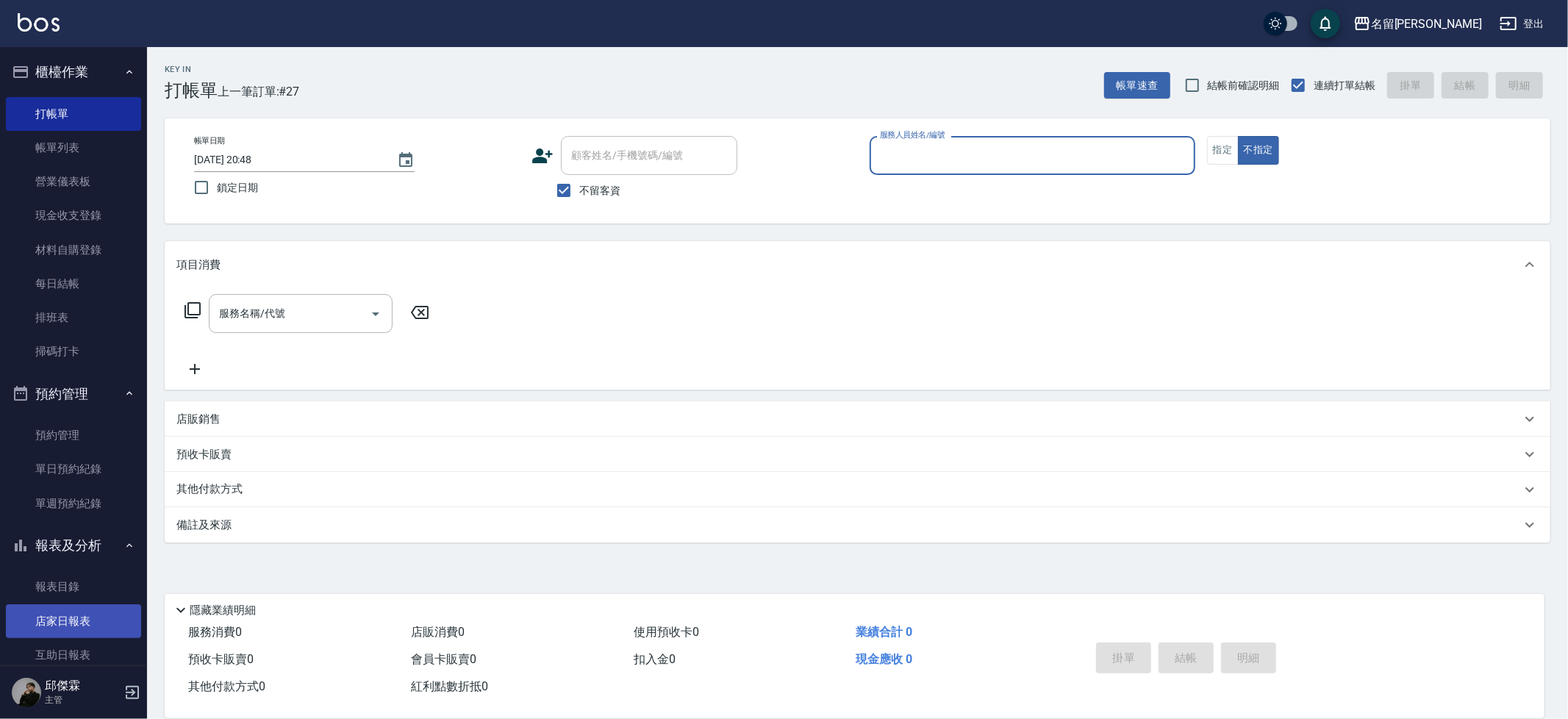
click at [66, 625] on link "店家日報表" at bounding box center [73, 621] width 135 height 33
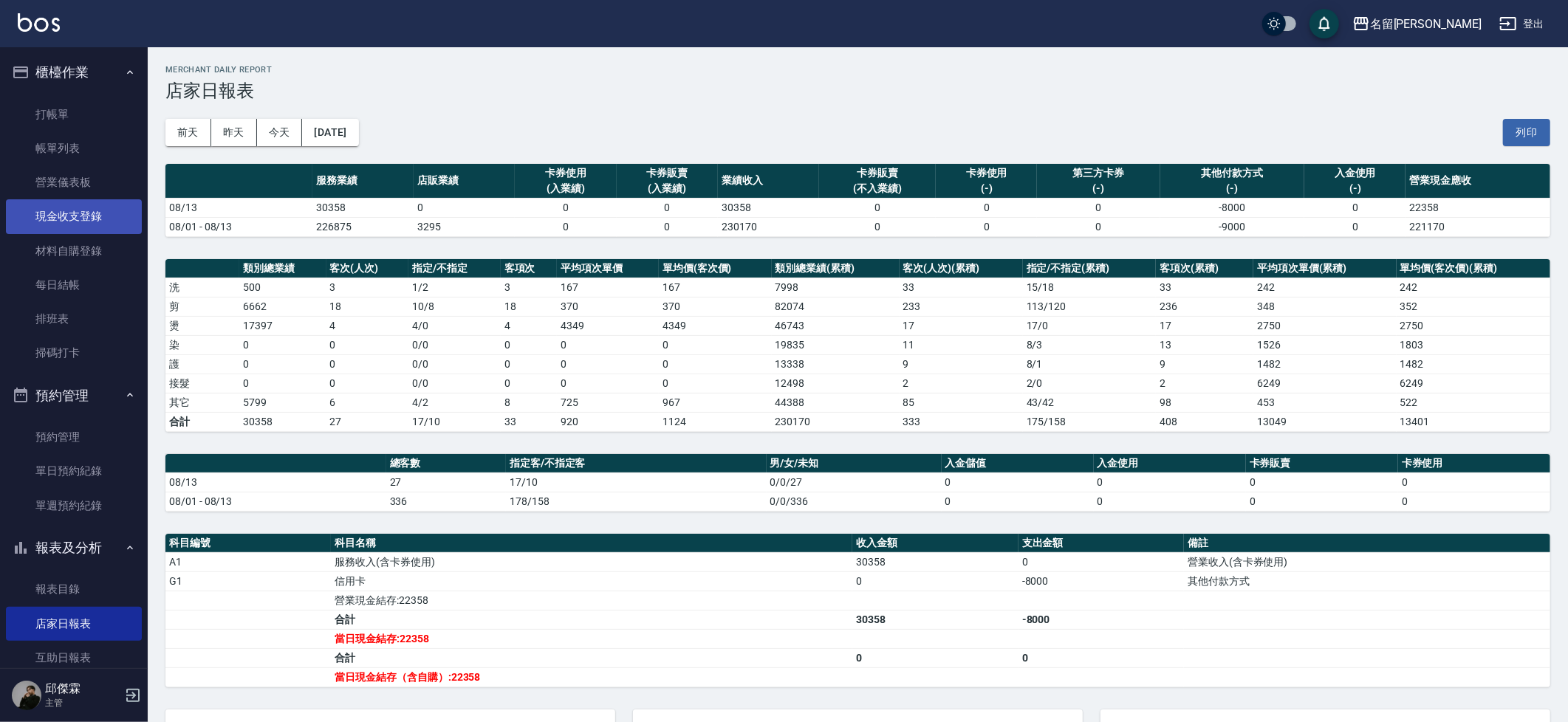
click at [71, 220] on link "現金收支登錄" at bounding box center [74, 216] width 136 height 34
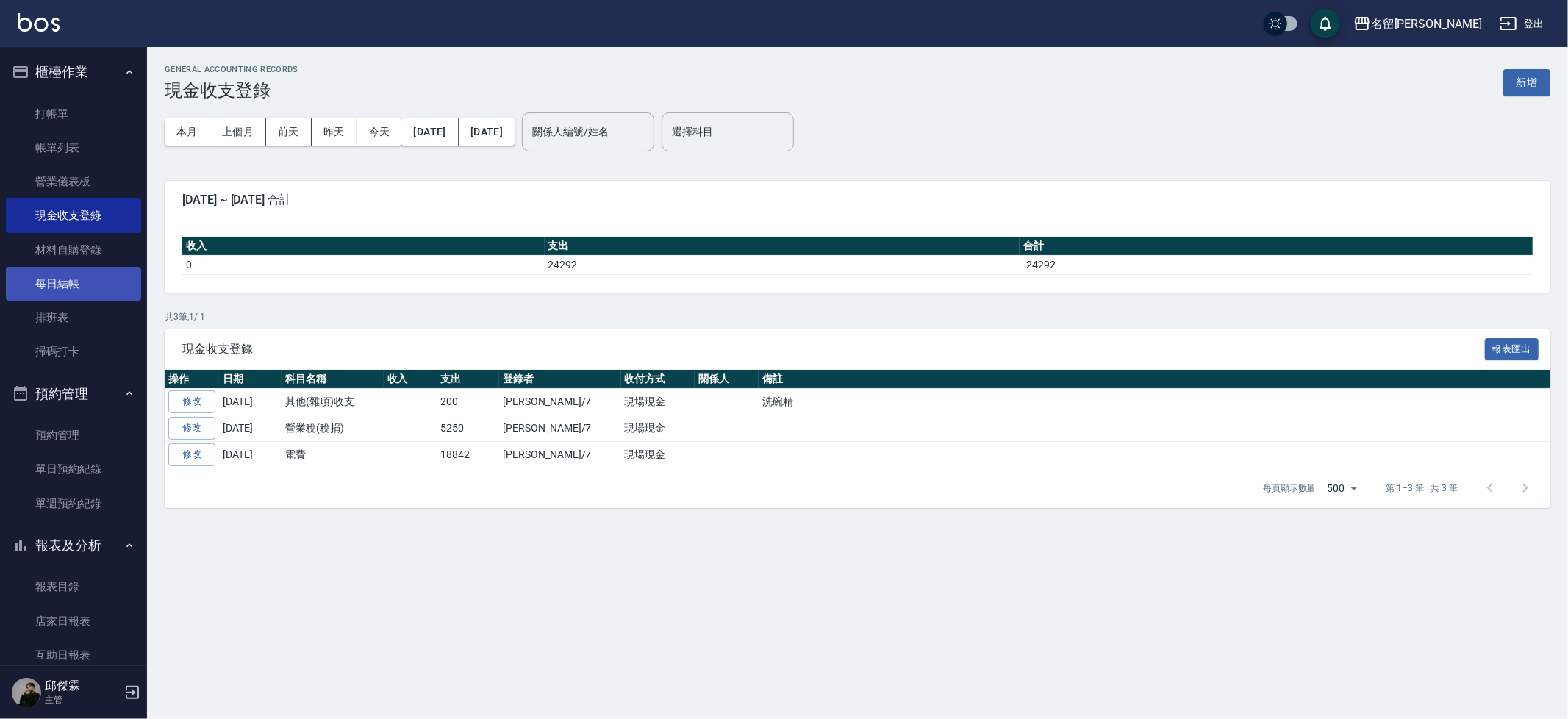
click at [41, 282] on link "每日結帳" at bounding box center [73, 284] width 135 height 33
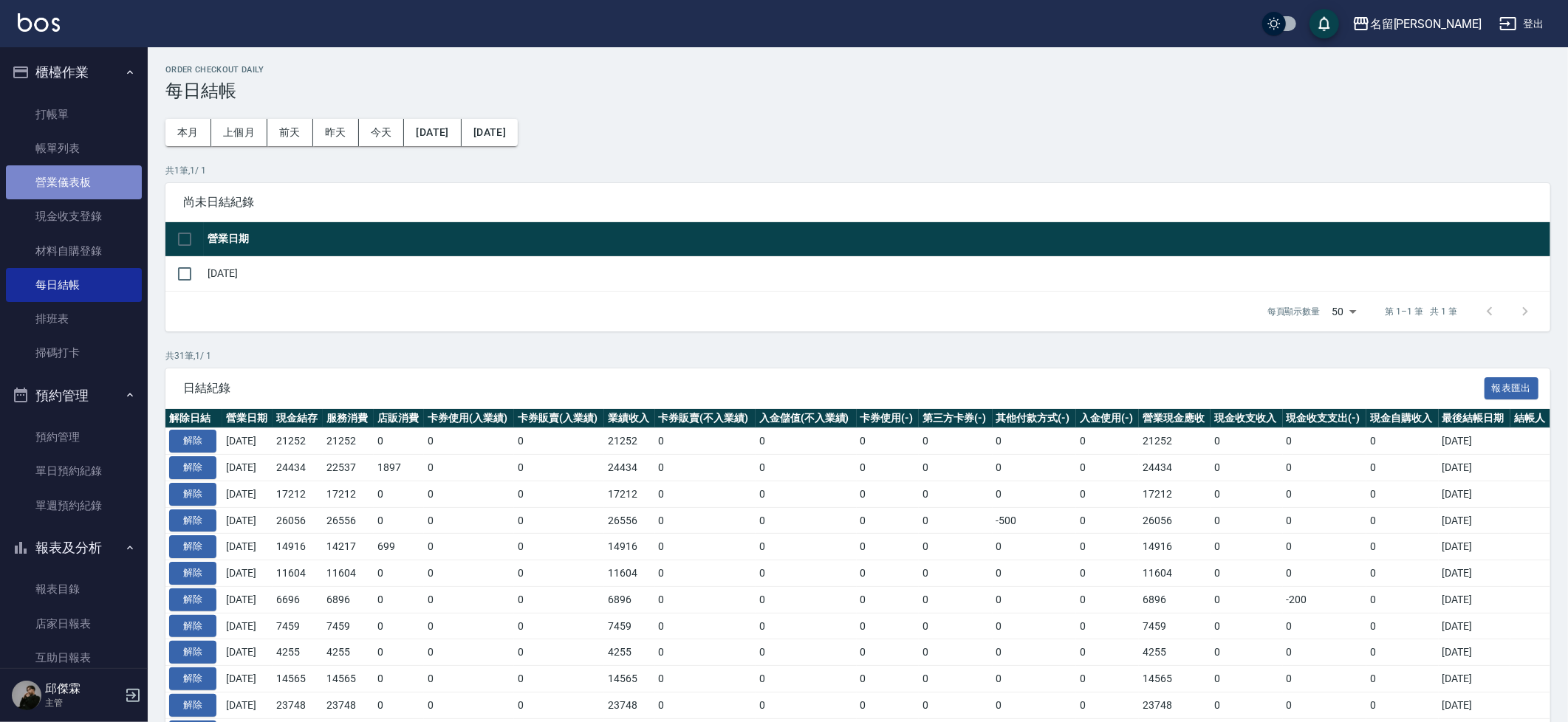
click at [85, 192] on link "營業儀表板" at bounding box center [74, 183] width 136 height 34
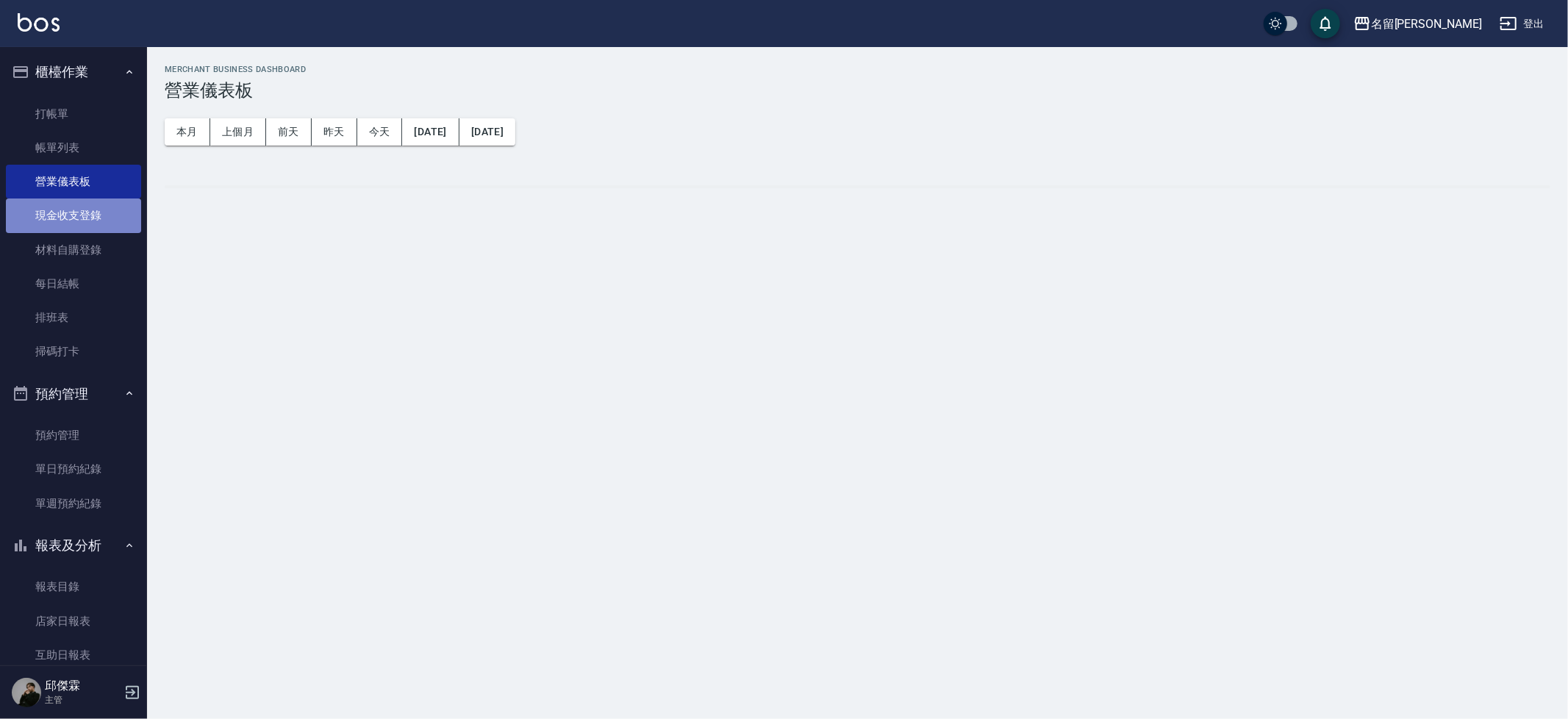
click at [86, 203] on link "現金收支登錄" at bounding box center [73, 215] width 135 height 33
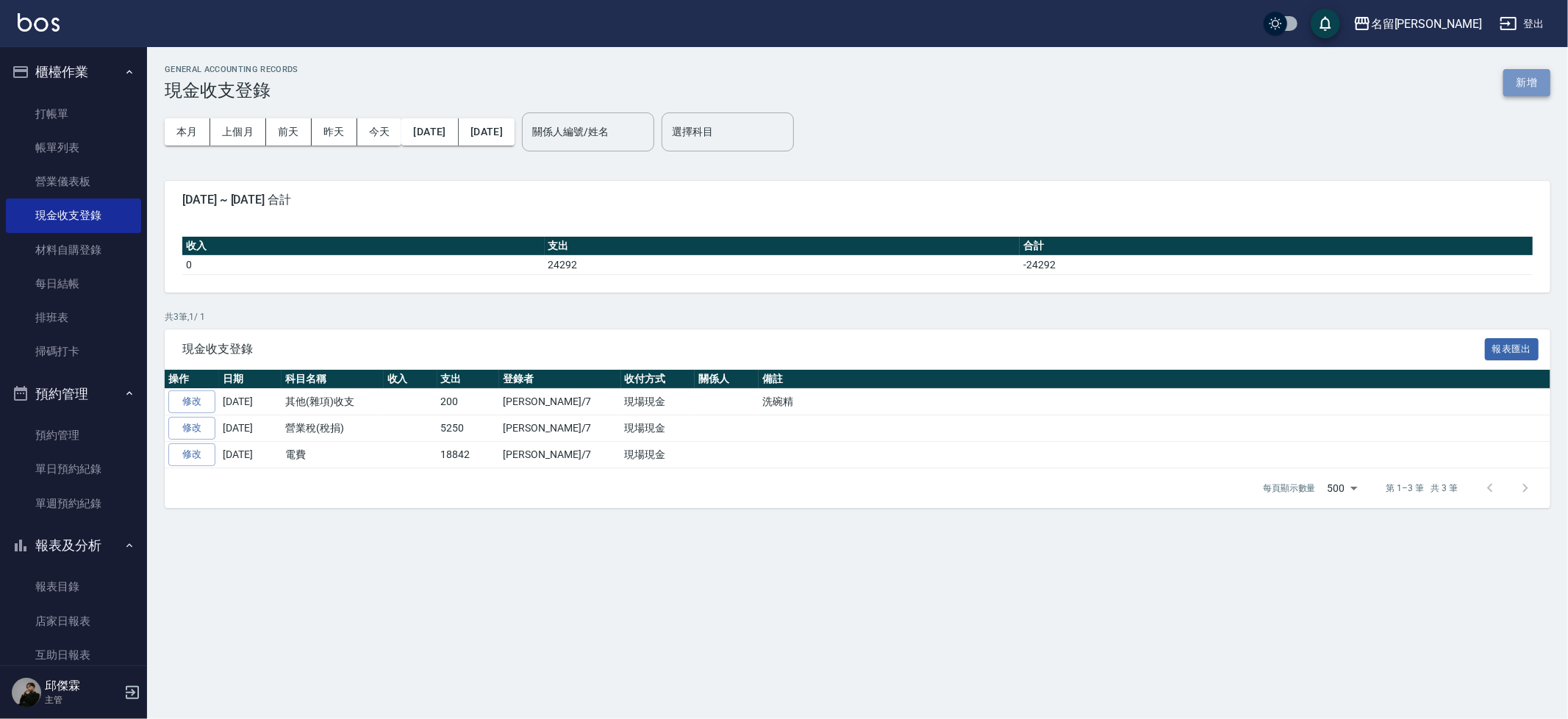
click at [1533, 87] on button "新增" at bounding box center [1526, 83] width 47 height 27
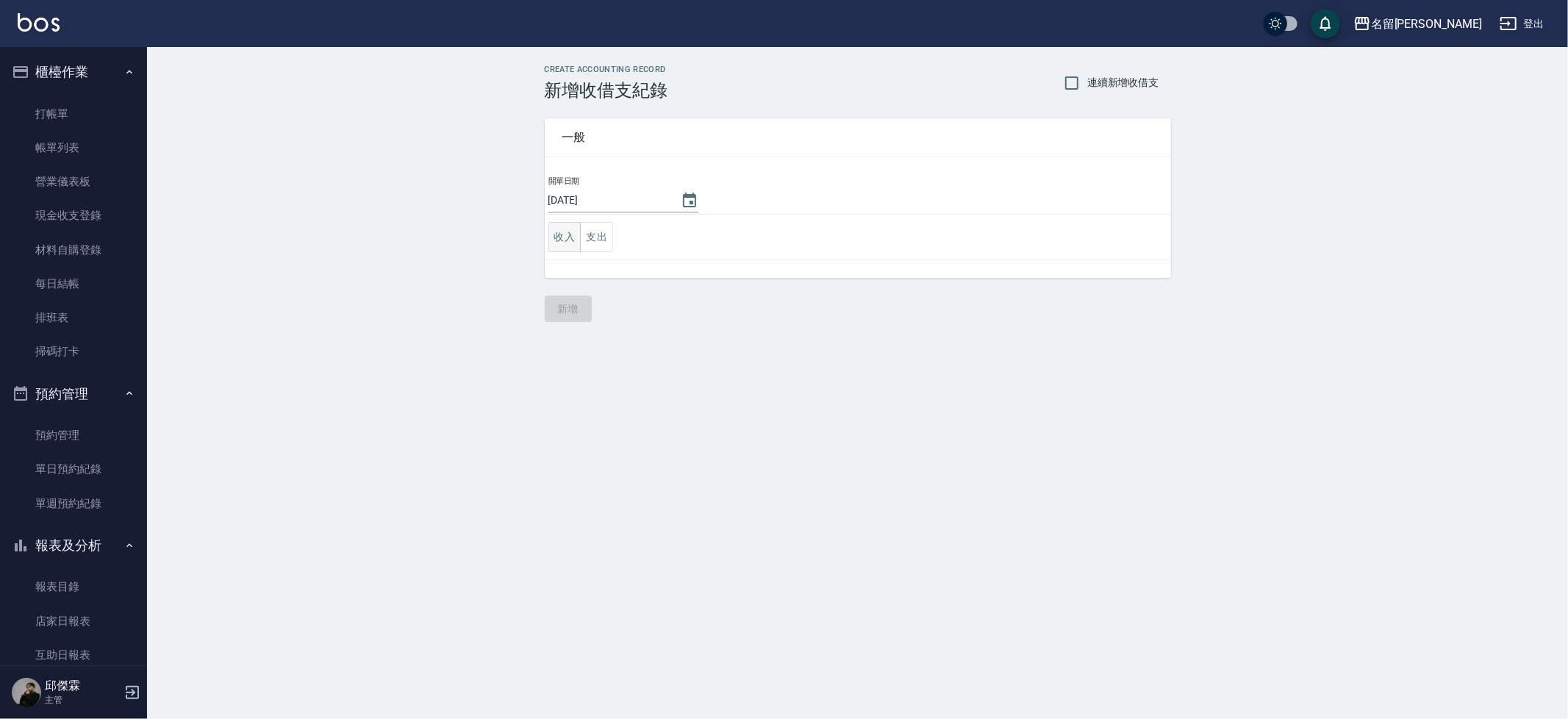
click at [577, 238] on button "收入" at bounding box center [565, 237] width 33 height 30
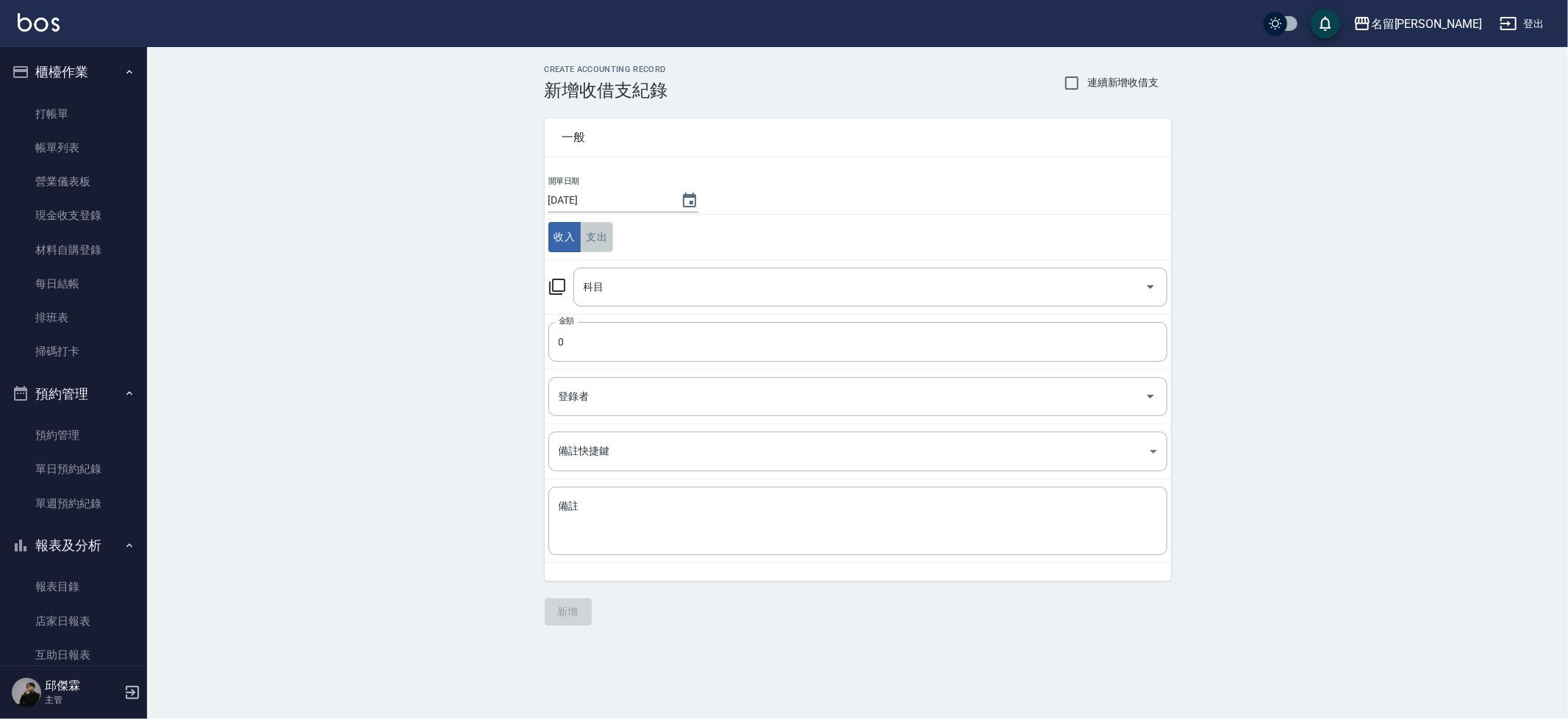
click at [591, 238] on button "支出" at bounding box center [596, 237] width 33 height 30
drag, startPoint x: 602, startPoint y: 267, endPoint x: 618, endPoint y: 275, distance: 17.9
click at [602, 267] on div "科目" at bounding box center [870, 287] width 593 height 39
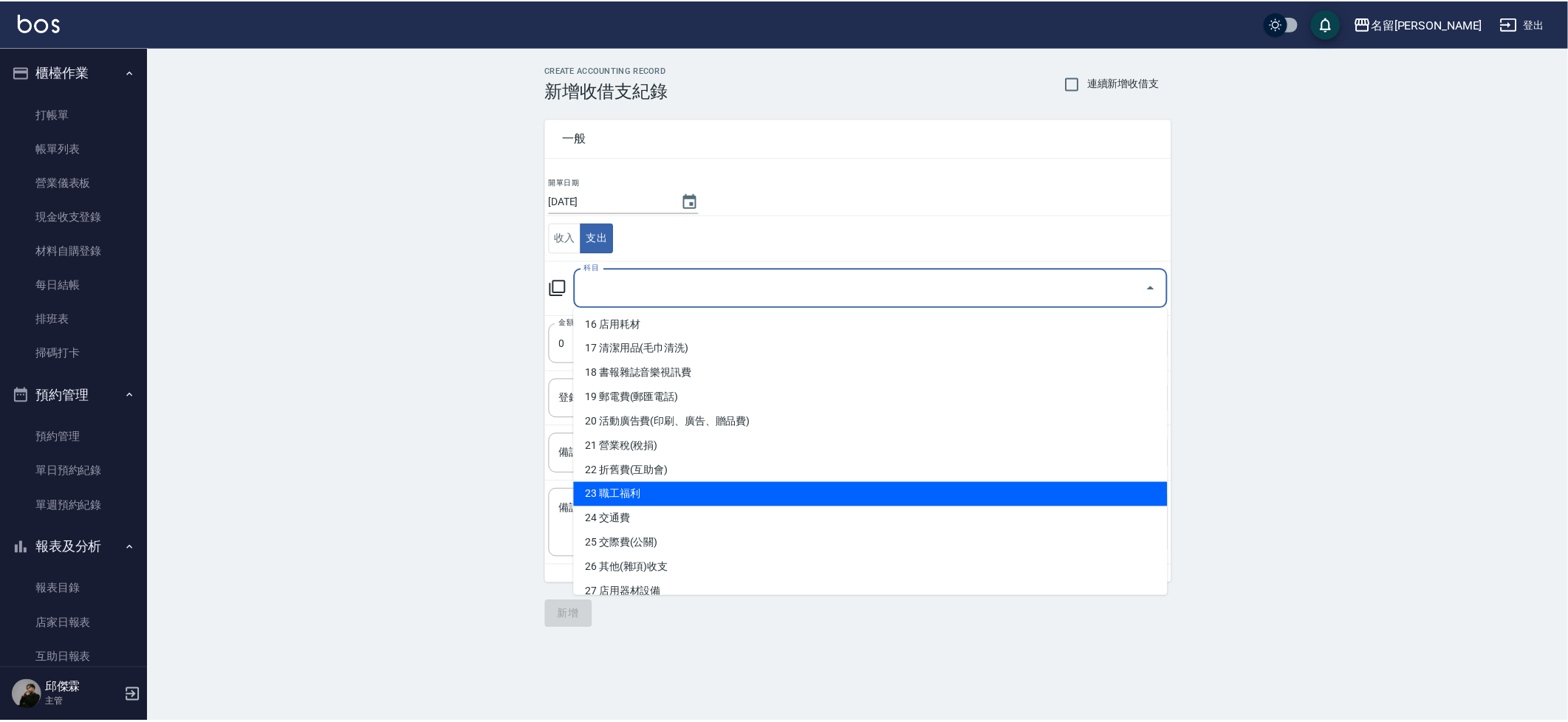
scroll to position [396, 0]
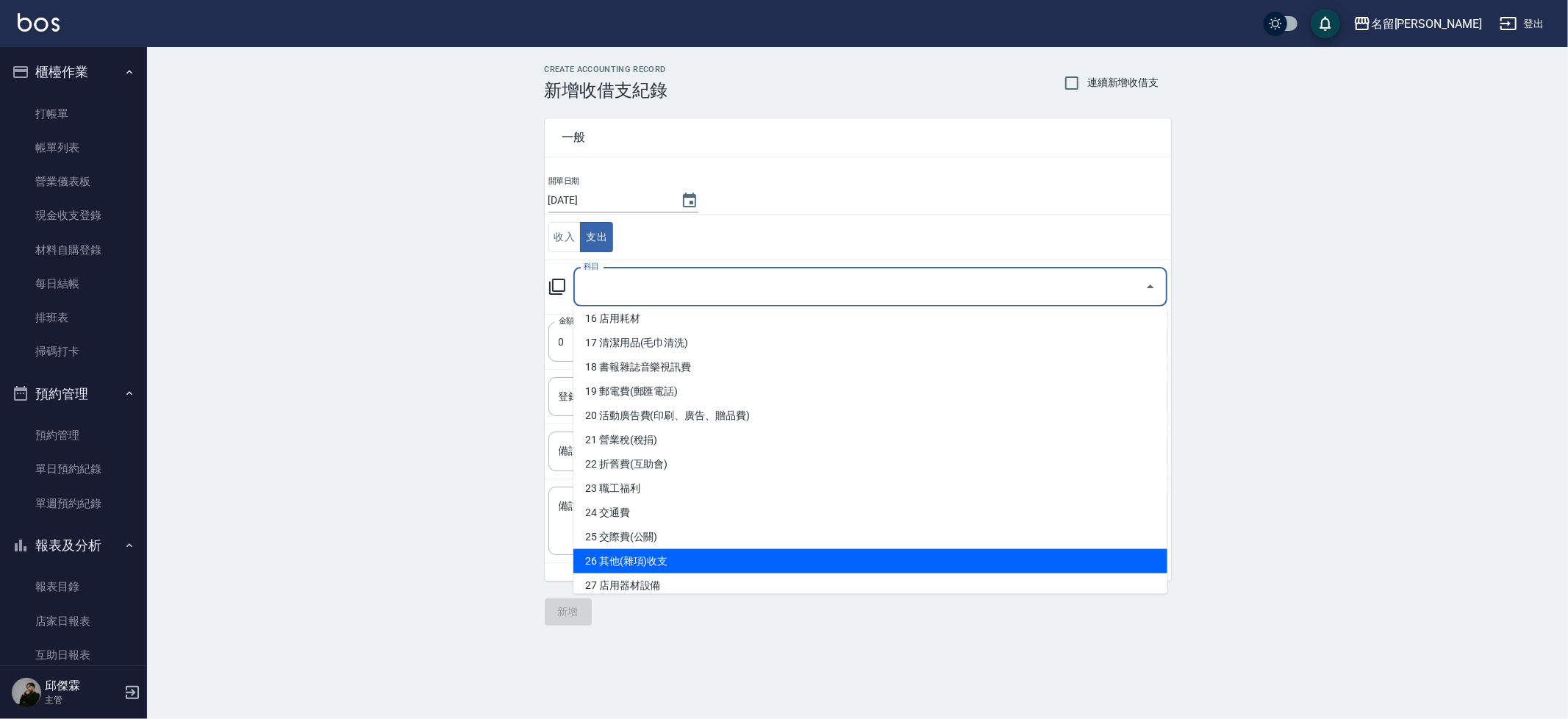
click at [677, 549] on li "26 其他(雜項)收支" at bounding box center [870, 561] width 593 height 24
type input "26 其他(雜項)收支"
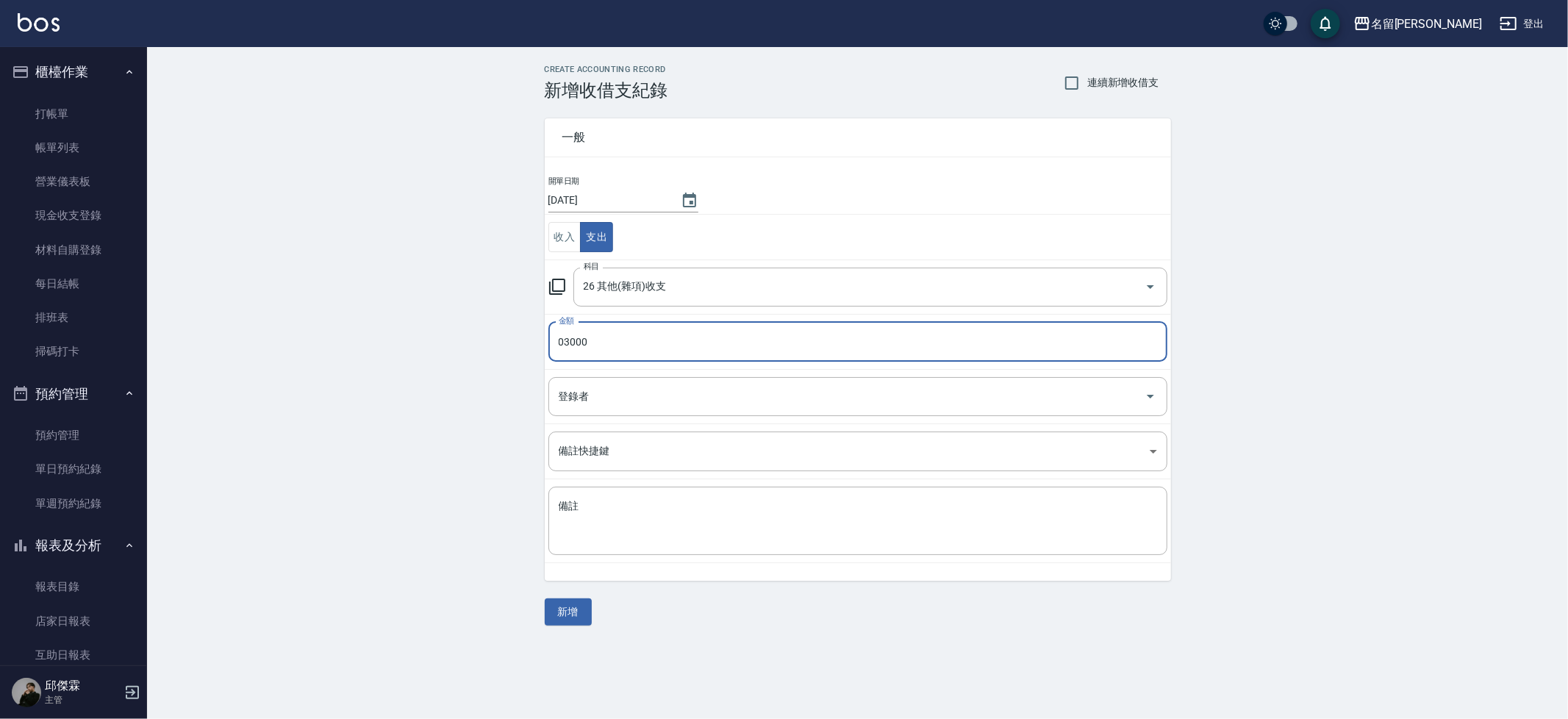
type input "03000"
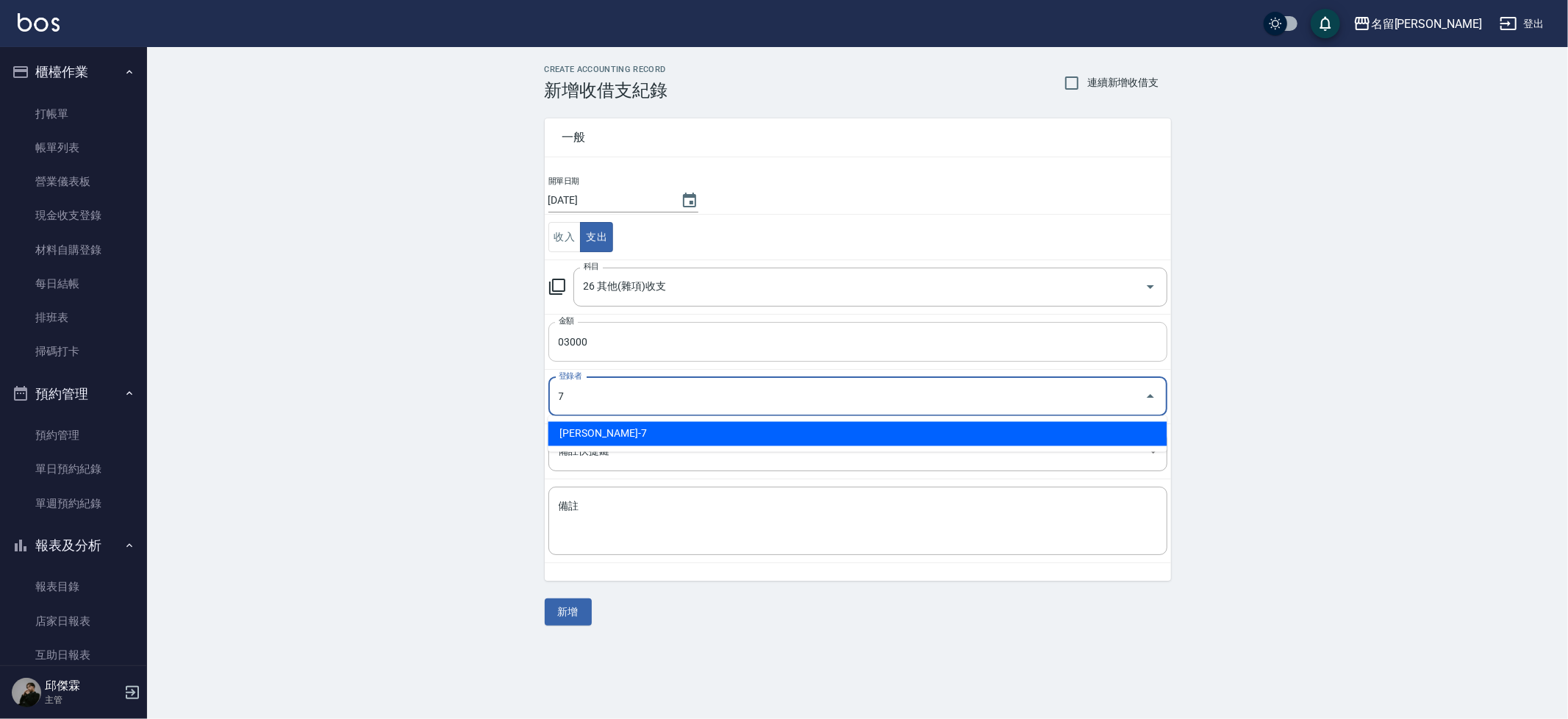
type input "邱傑霖-7"
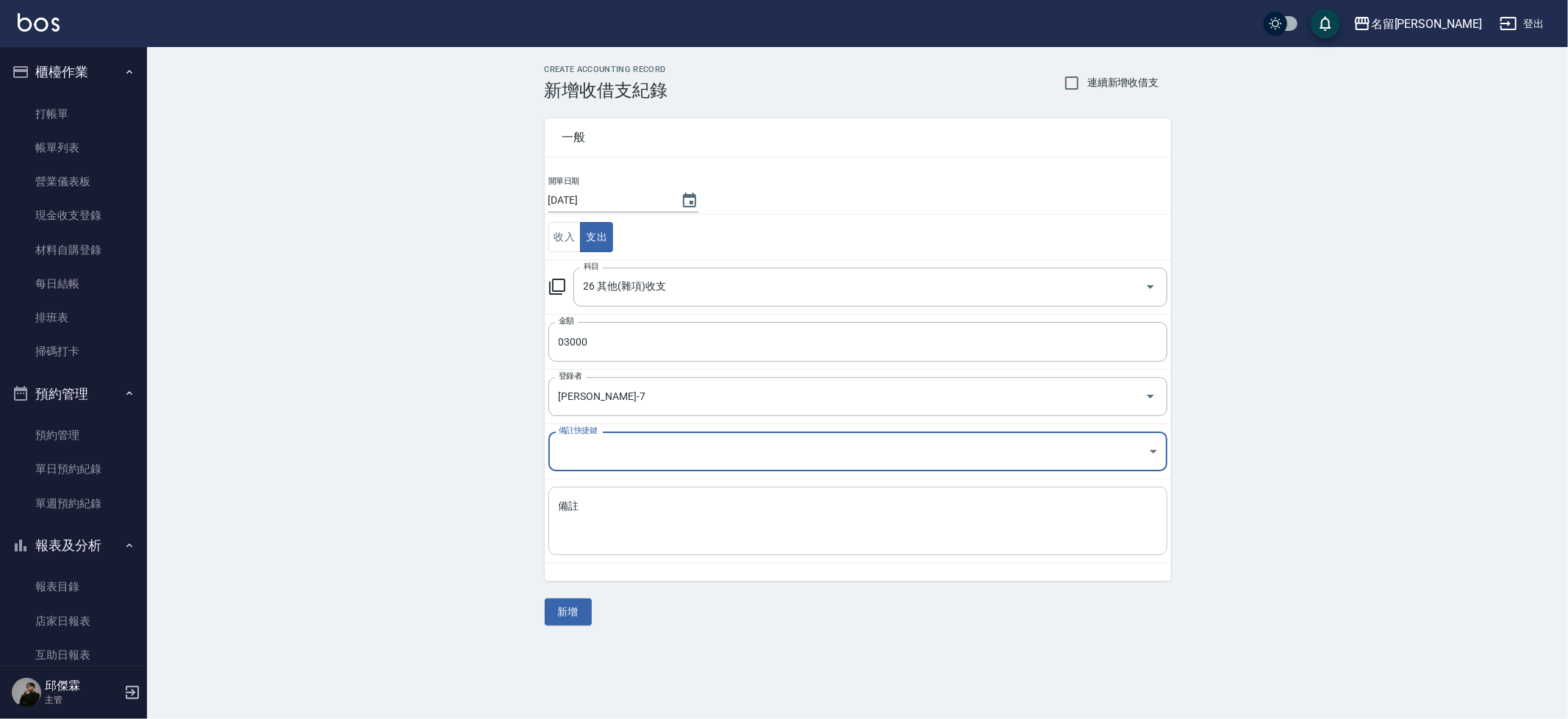
click at [643, 510] on textarea "備註" at bounding box center [857, 521] width 598 height 45
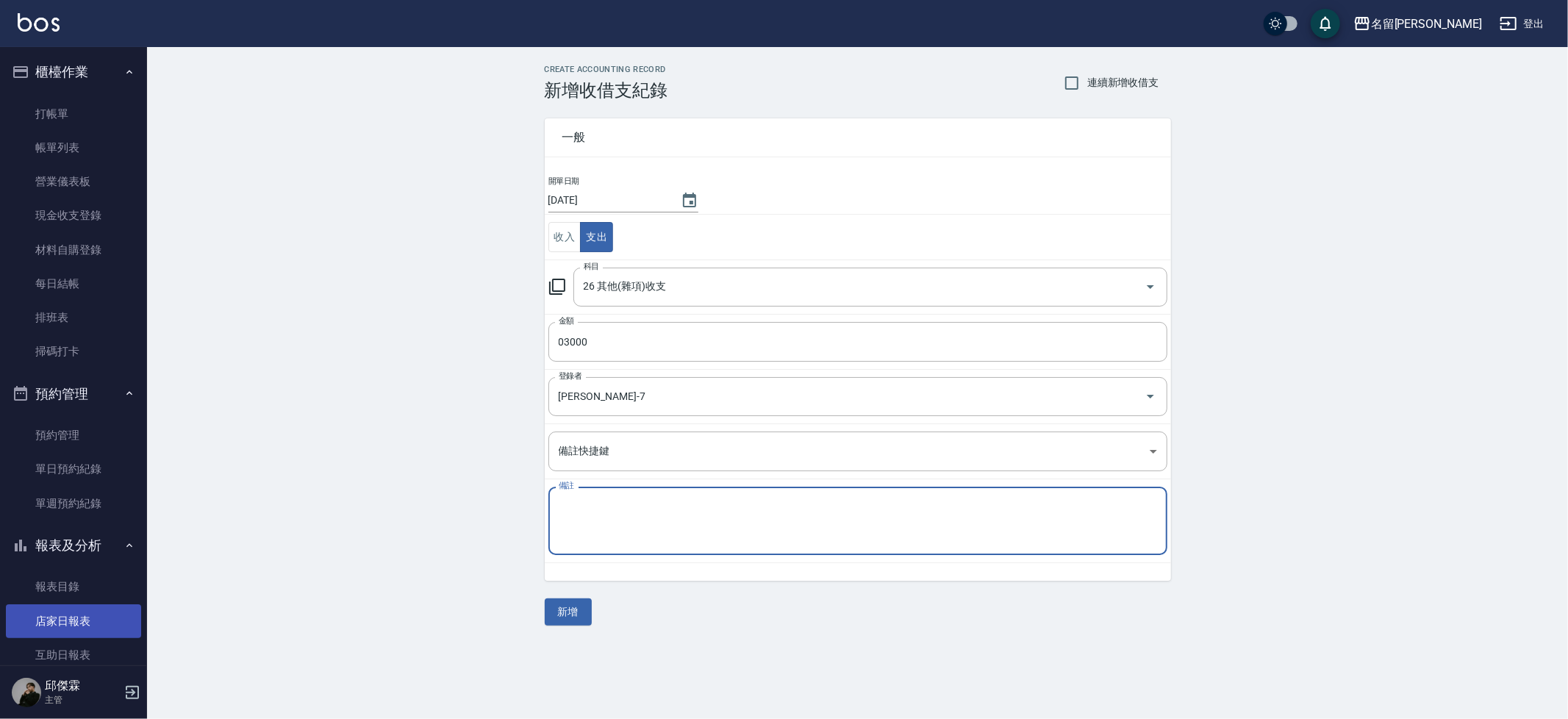
click at [62, 604] on link "店家日報表" at bounding box center [73, 621] width 135 height 33
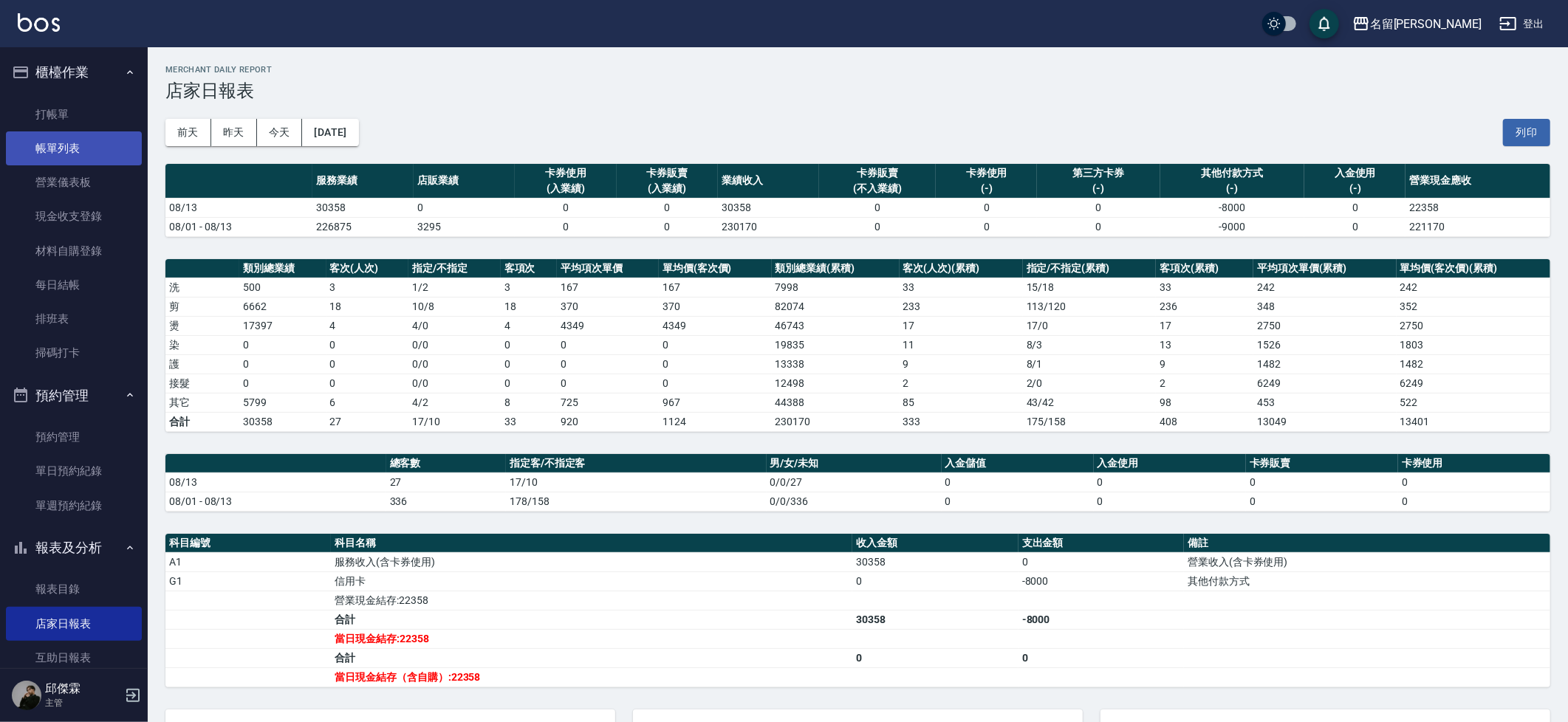
click at [54, 151] on link "帳單列表" at bounding box center [74, 148] width 136 height 34
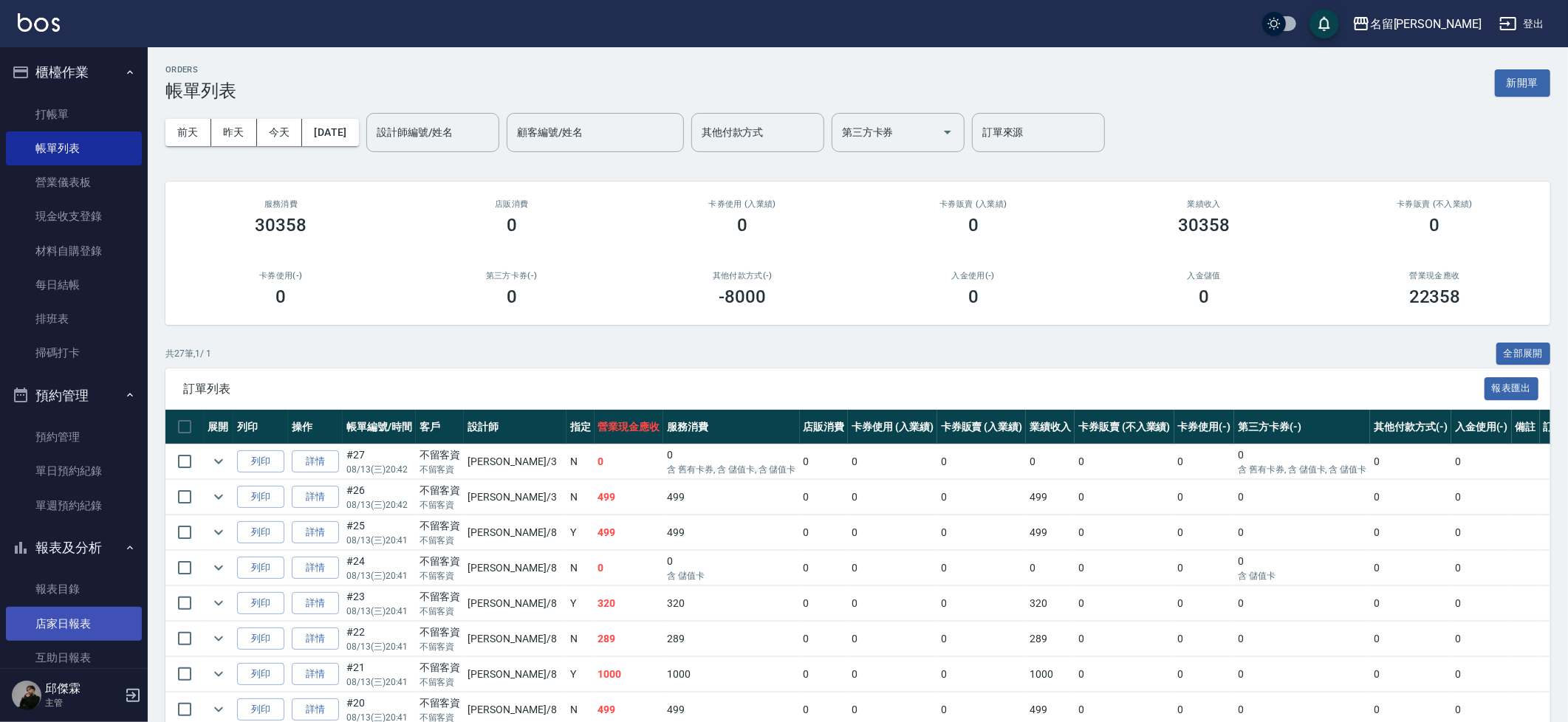
click at [63, 609] on link "店家日報表" at bounding box center [74, 623] width 136 height 34
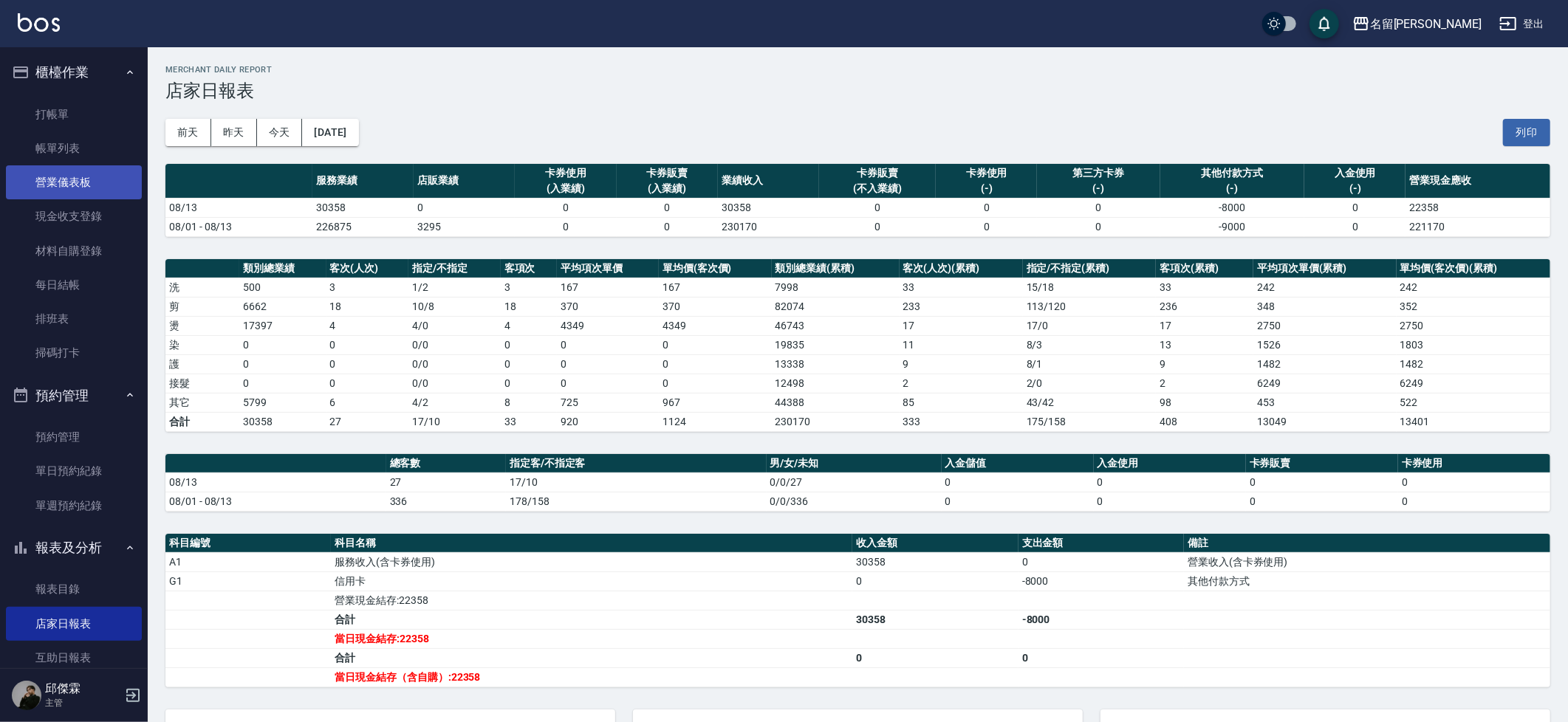
click at [83, 157] on link "帳單列表" at bounding box center [74, 148] width 136 height 34
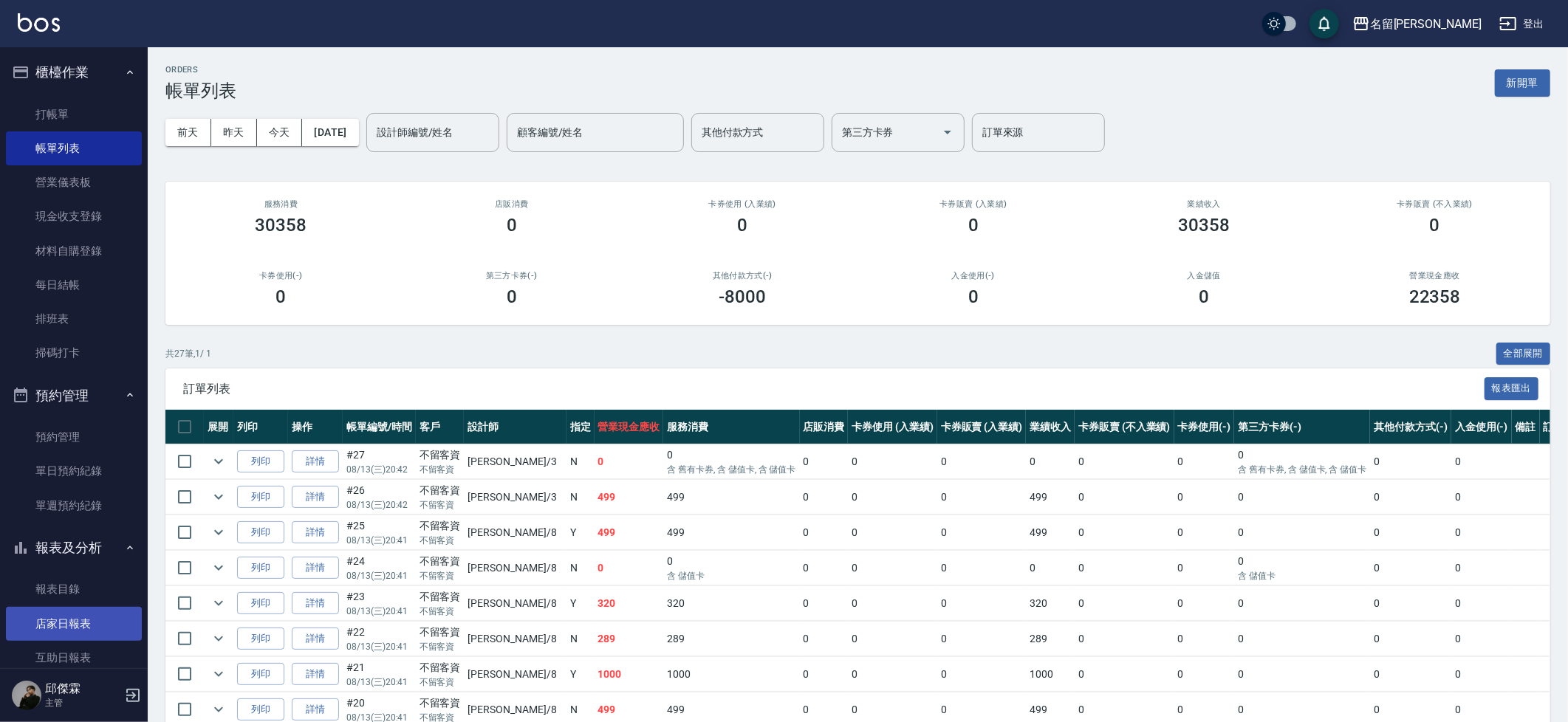
click at [78, 616] on link "店家日報表" at bounding box center [74, 623] width 136 height 34
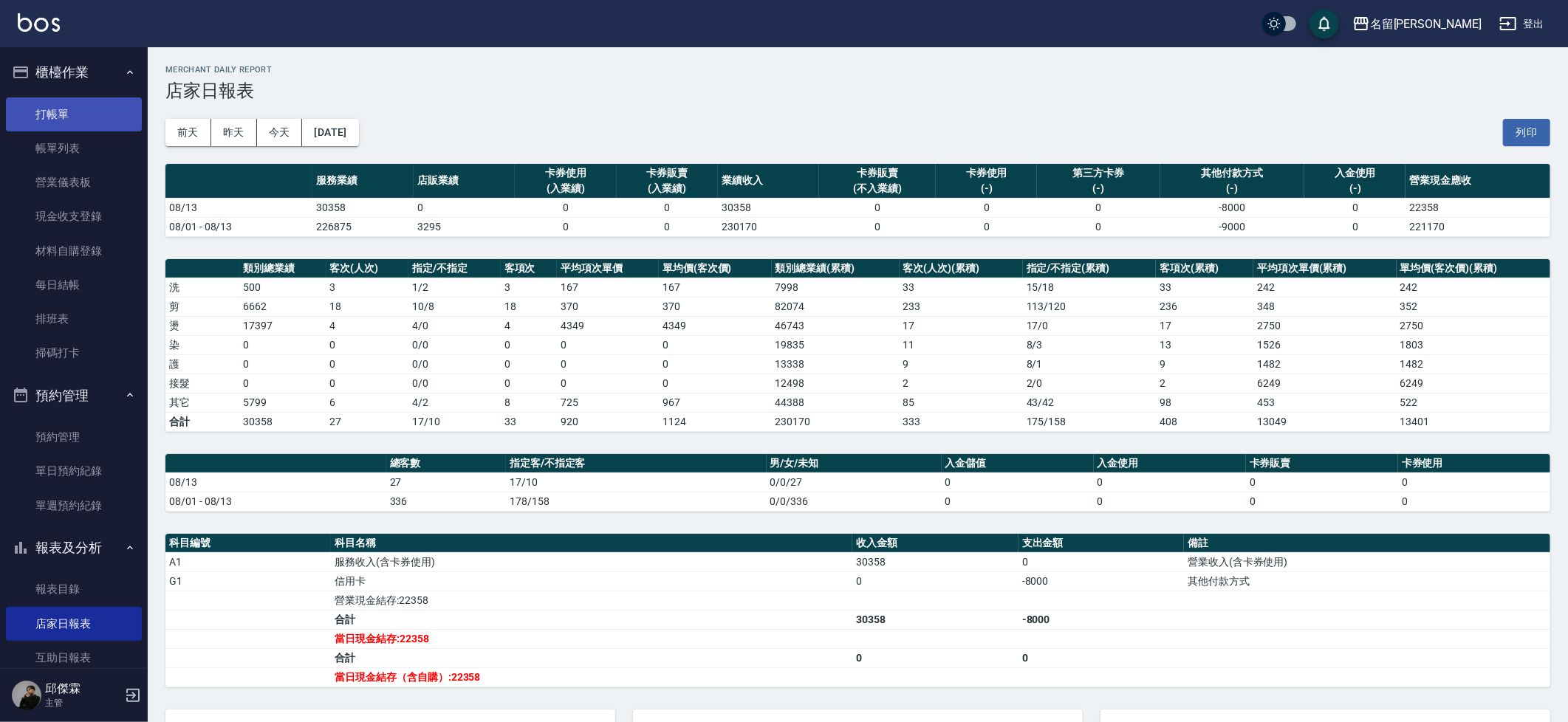
click at [87, 111] on link "打帳單" at bounding box center [74, 115] width 136 height 34
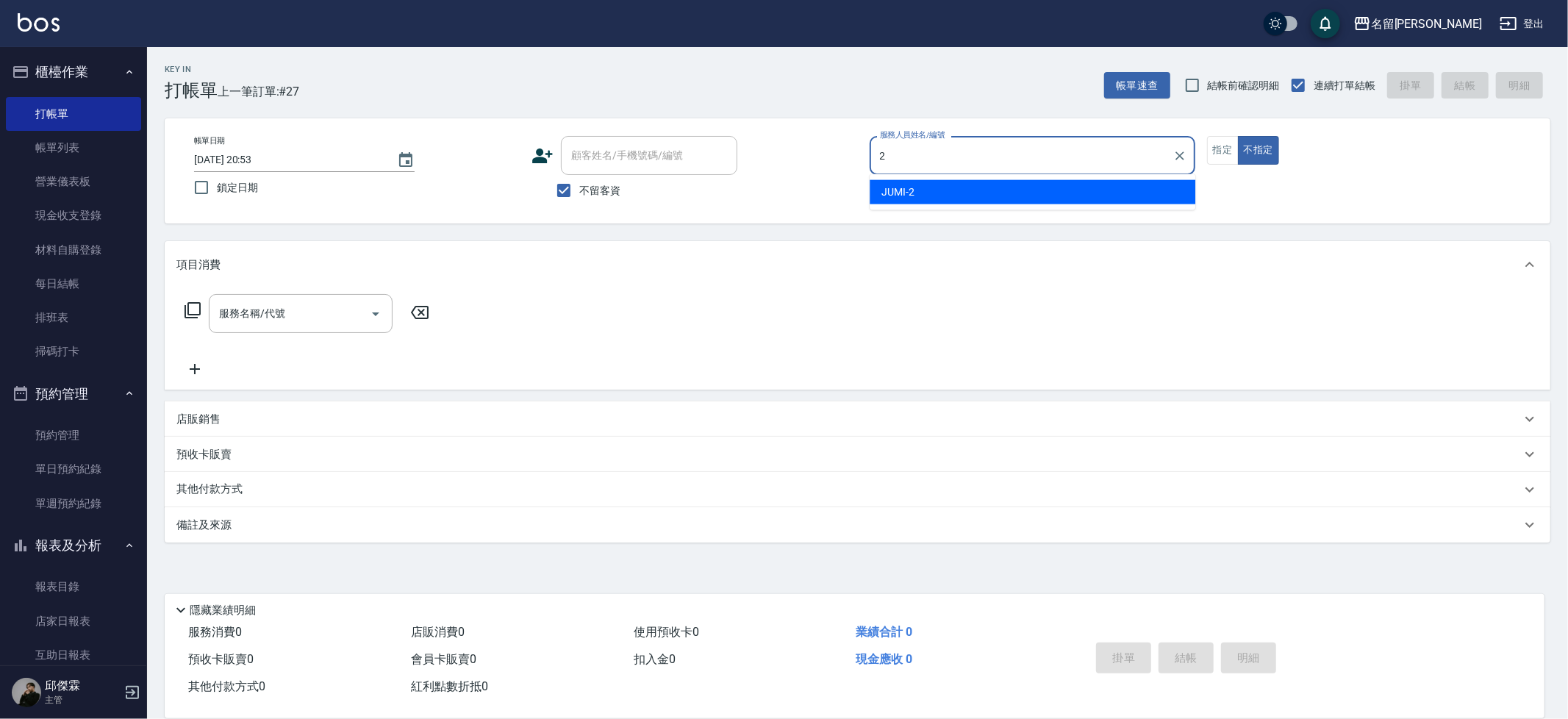
type input "JUMI-2"
type button "false"
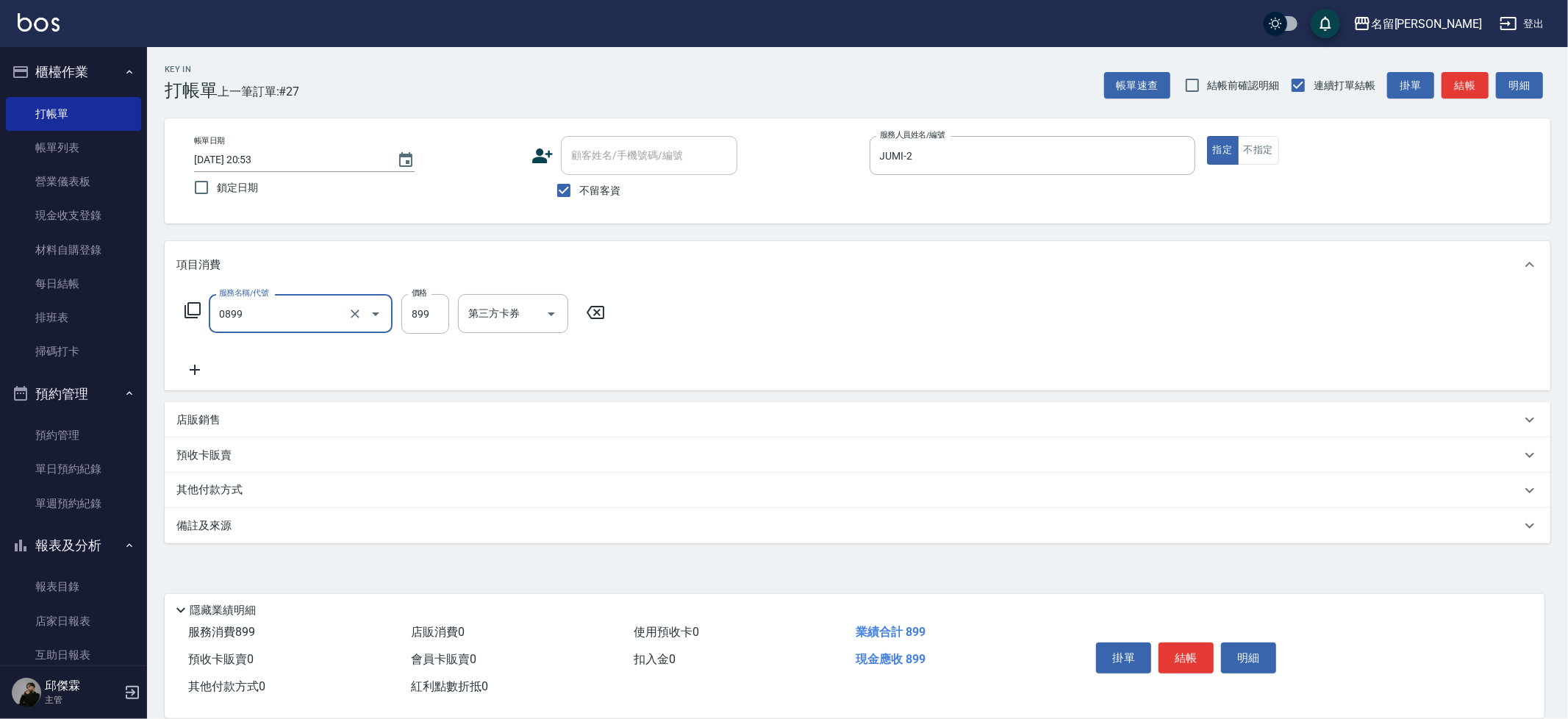
type input "REVIVRE(0899)"
type input "[PERSON_NAME]-30"
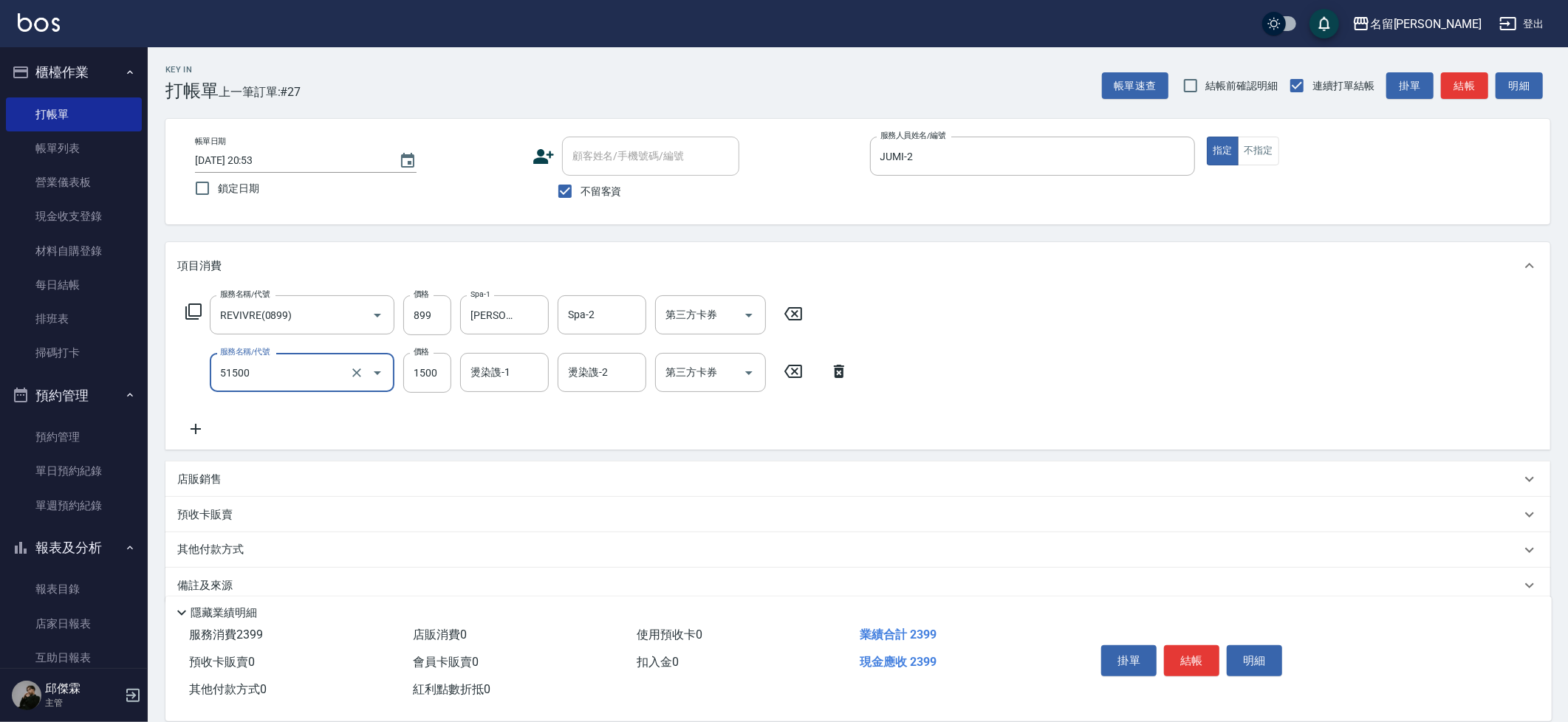
type input "鉑金護髮(51500)"
type input "[PERSON_NAME]-30"
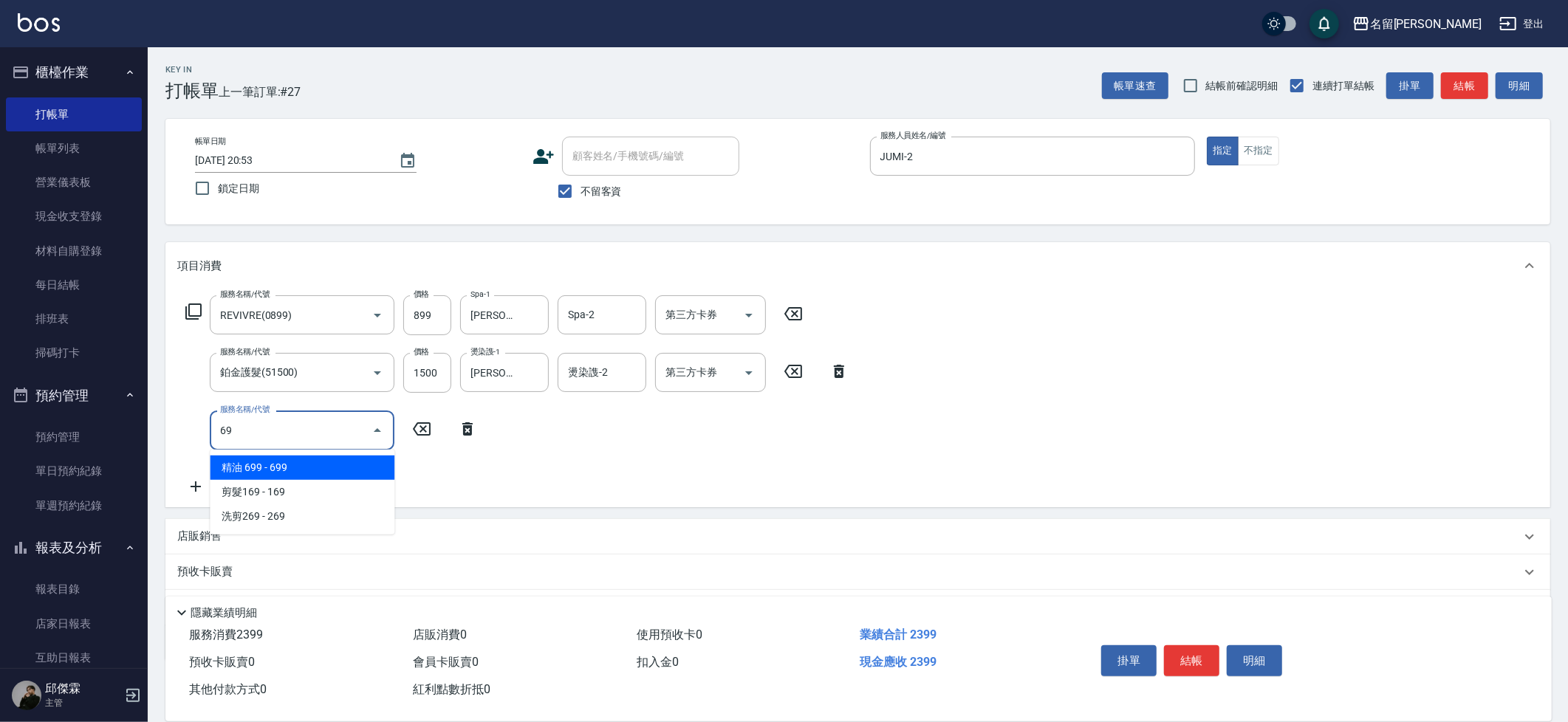
type input "6"
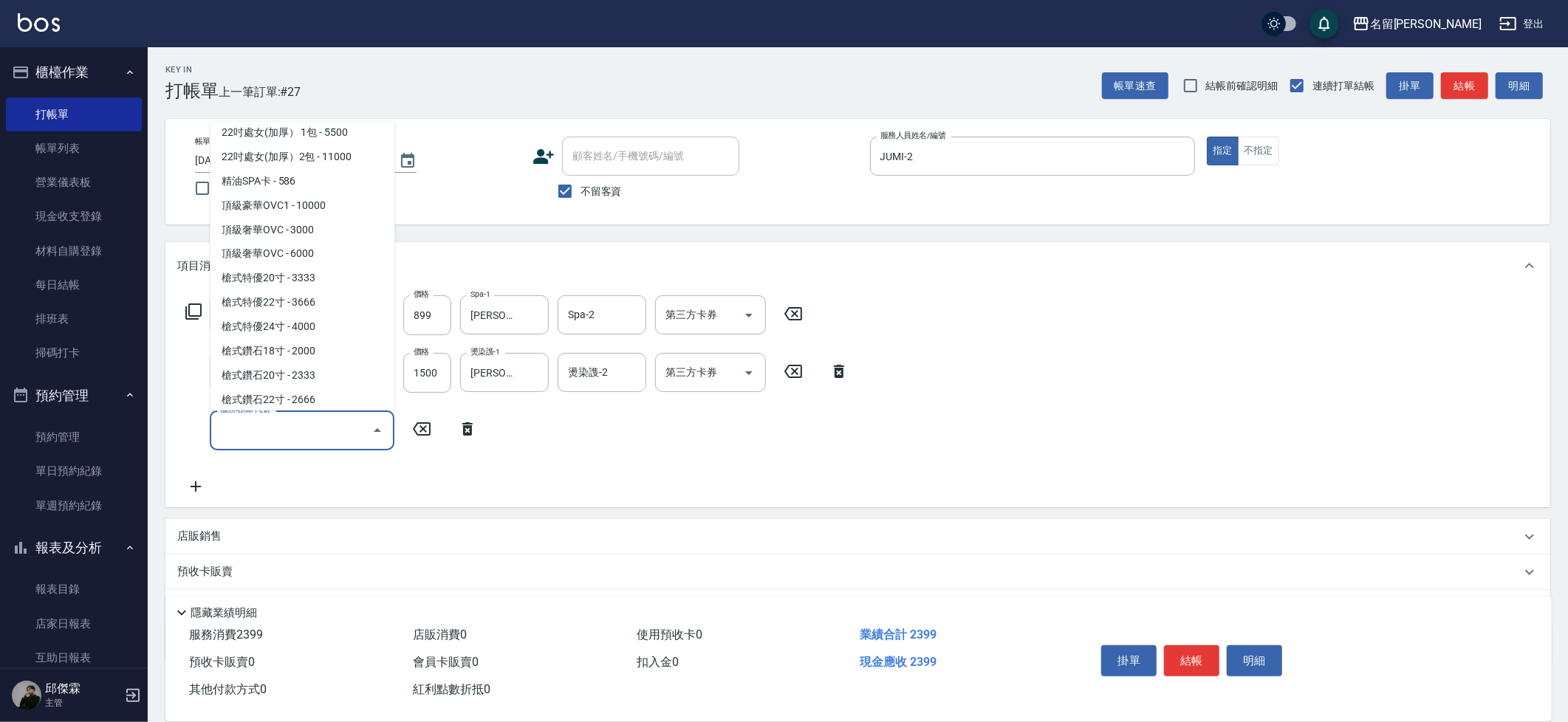
scroll to position [2249, 0]
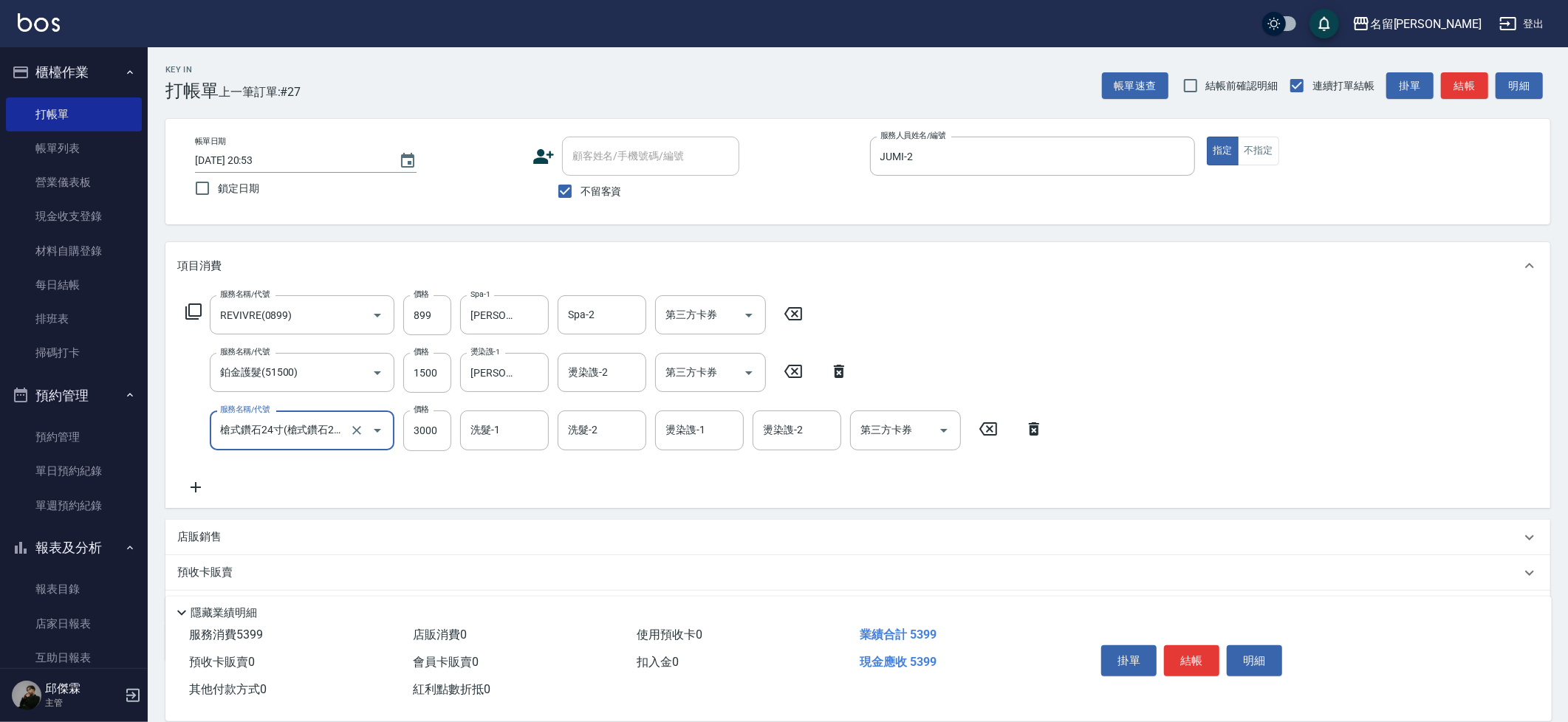
type input "槍式鑽石24寸"
type input "6999"
type input "[PERSON_NAME]-30"
click at [749, 319] on icon "Open" at bounding box center [748, 315] width 18 height 18
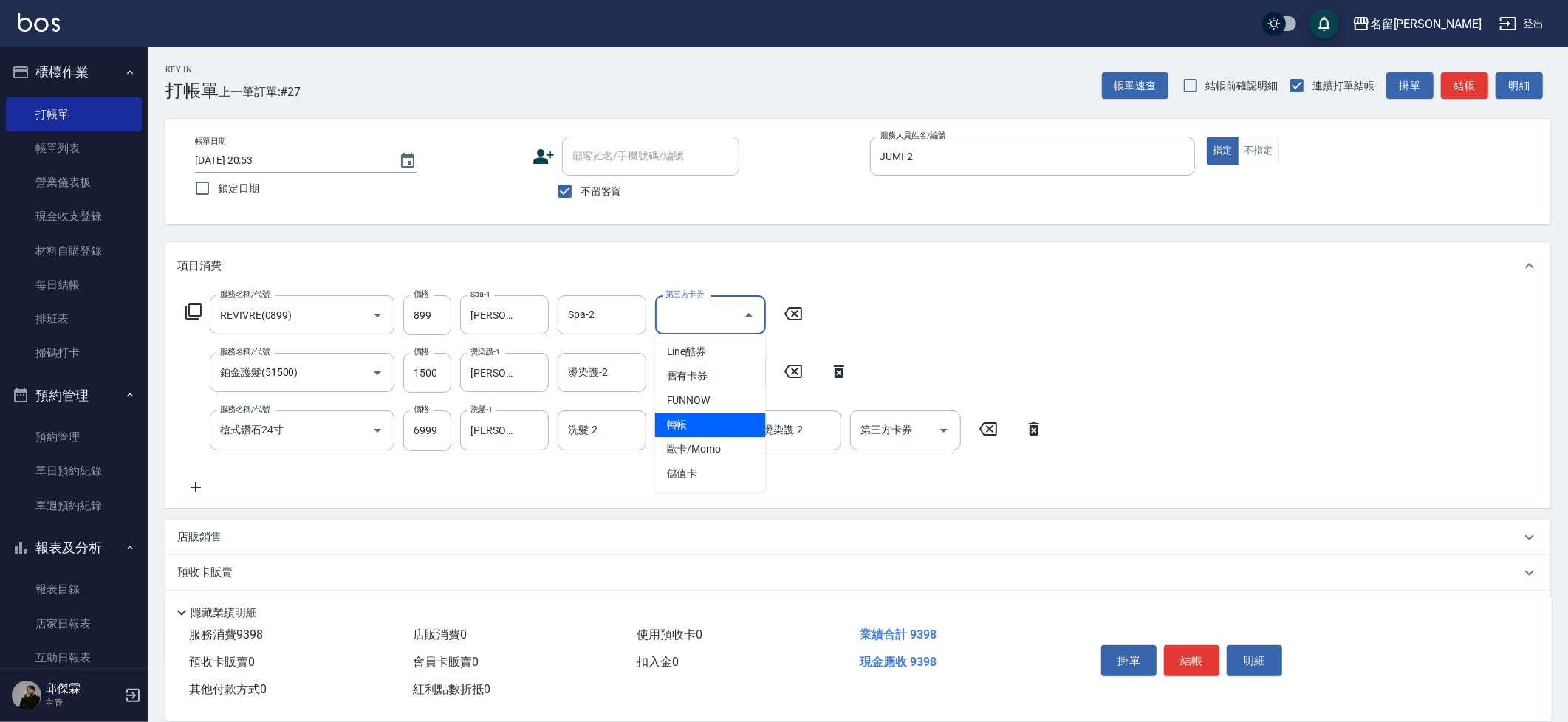
click at [704, 429] on span "轉帳" at bounding box center [710, 425] width 111 height 24
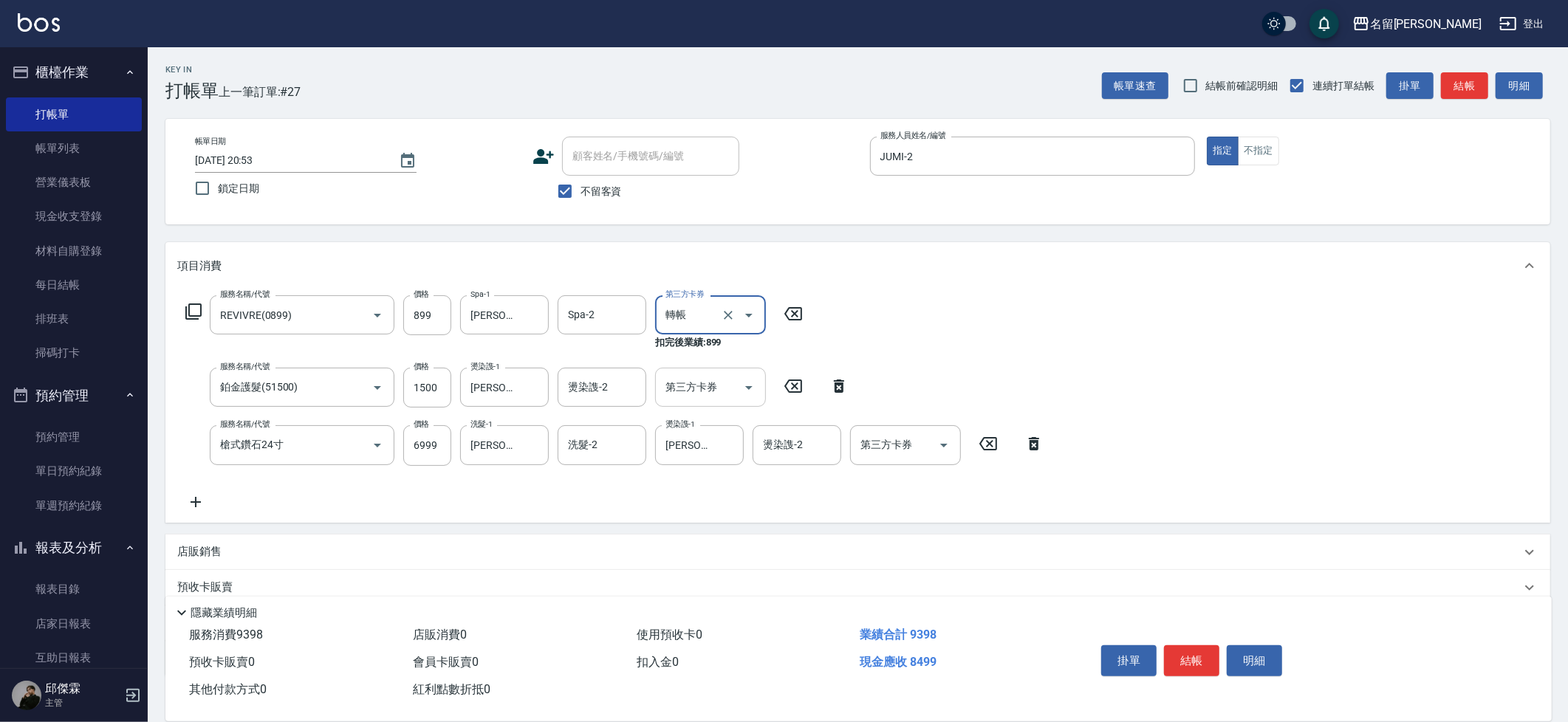
type input "轉帳"
click at [753, 368] on div at bounding box center [748, 388] width 22 height 39
drag, startPoint x: 747, startPoint y: 383, endPoint x: 747, endPoint y: 391, distance: 8.0
click at [747, 383] on icon "Open" at bounding box center [748, 388] width 18 height 18
click at [746, 497] on span "轉帳" at bounding box center [710, 497] width 111 height 24
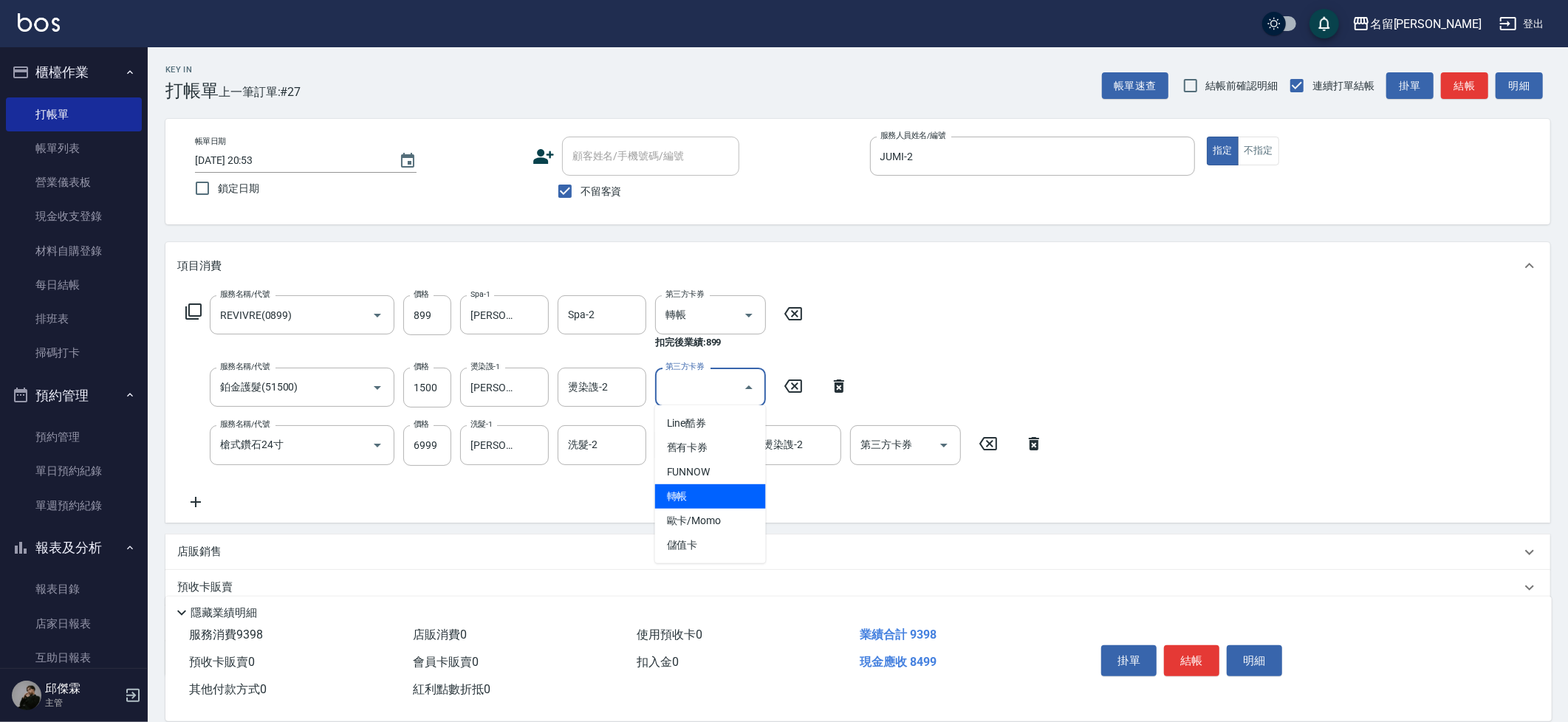
type input "轉帳"
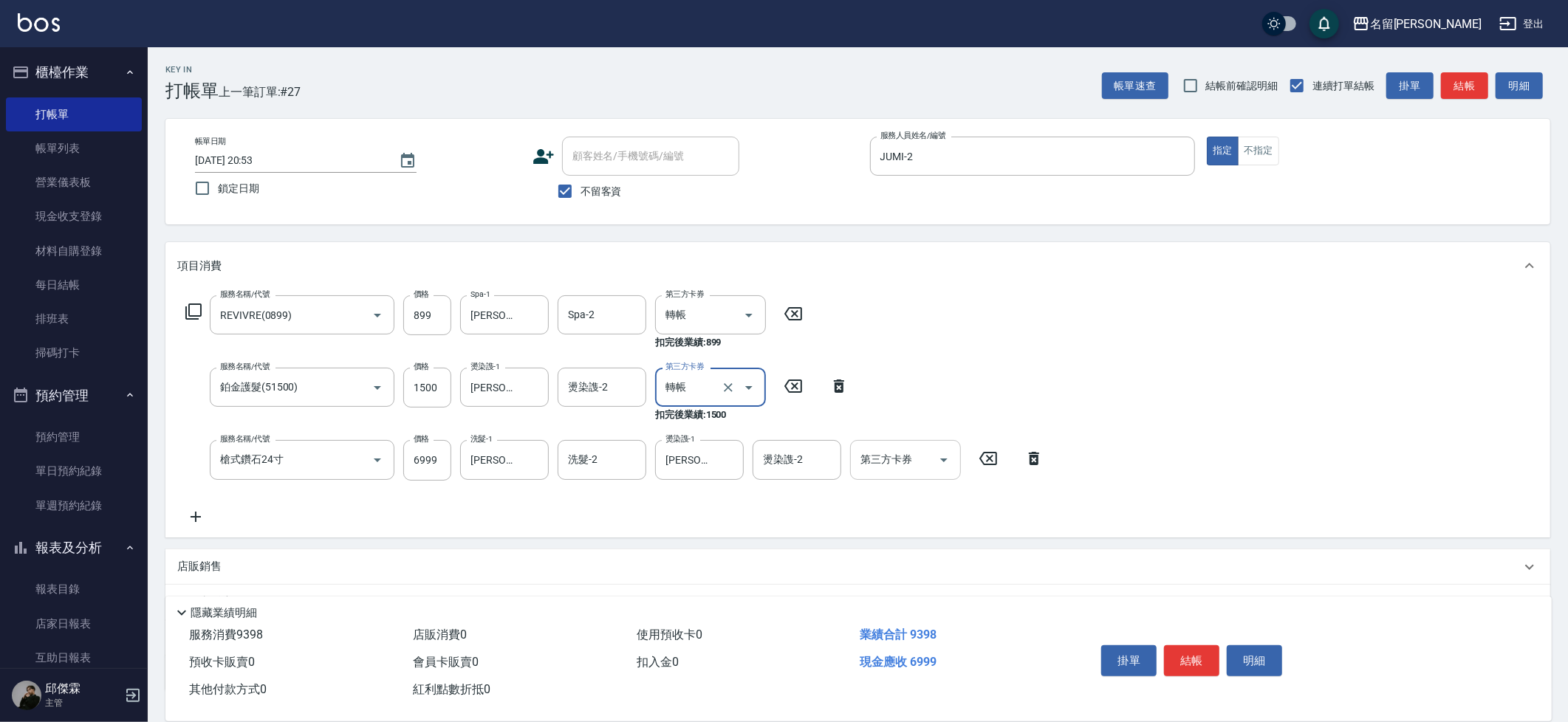
click at [873, 461] on input "第三方卡券" at bounding box center [893, 460] width 75 height 26
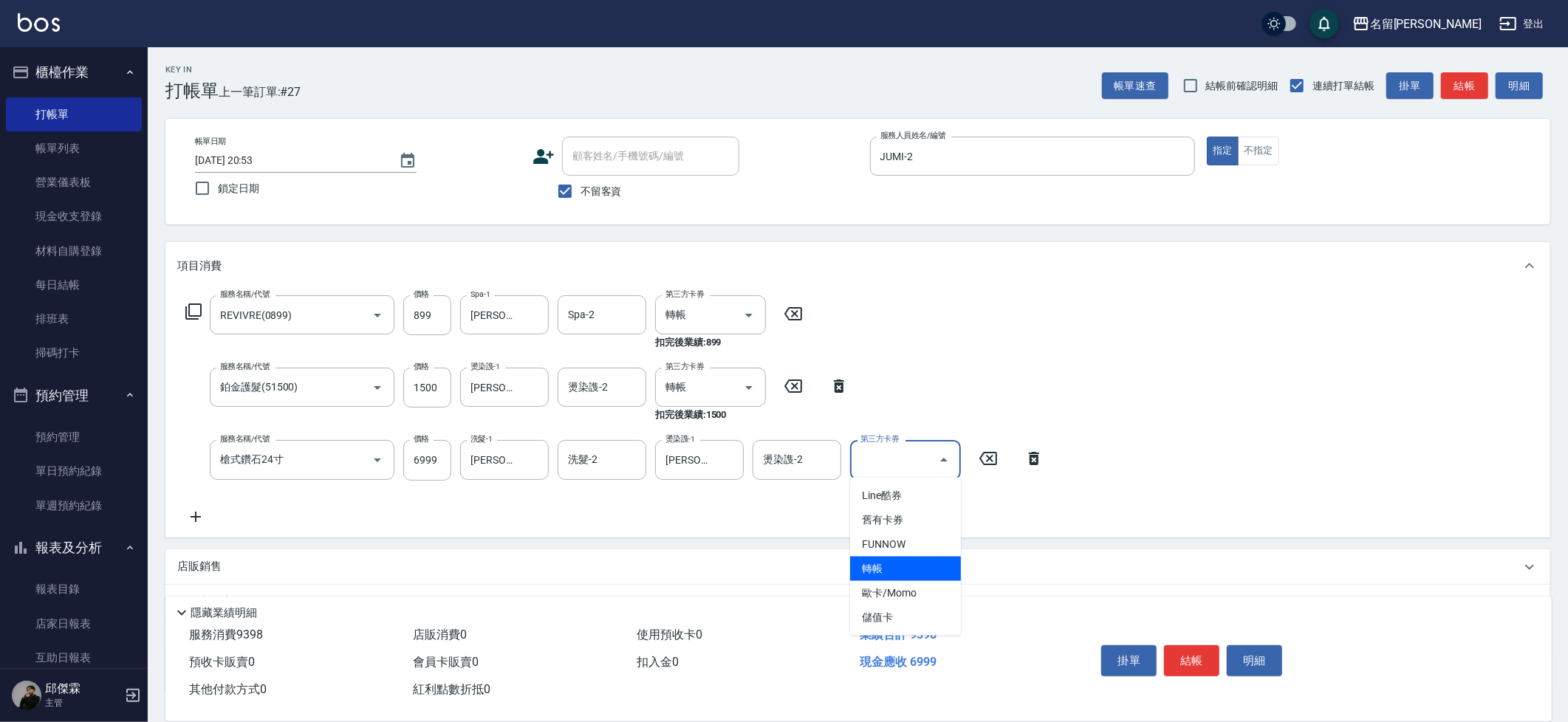
click at [882, 565] on span "轉帳" at bounding box center [905, 569] width 111 height 24
type input "轉帳"
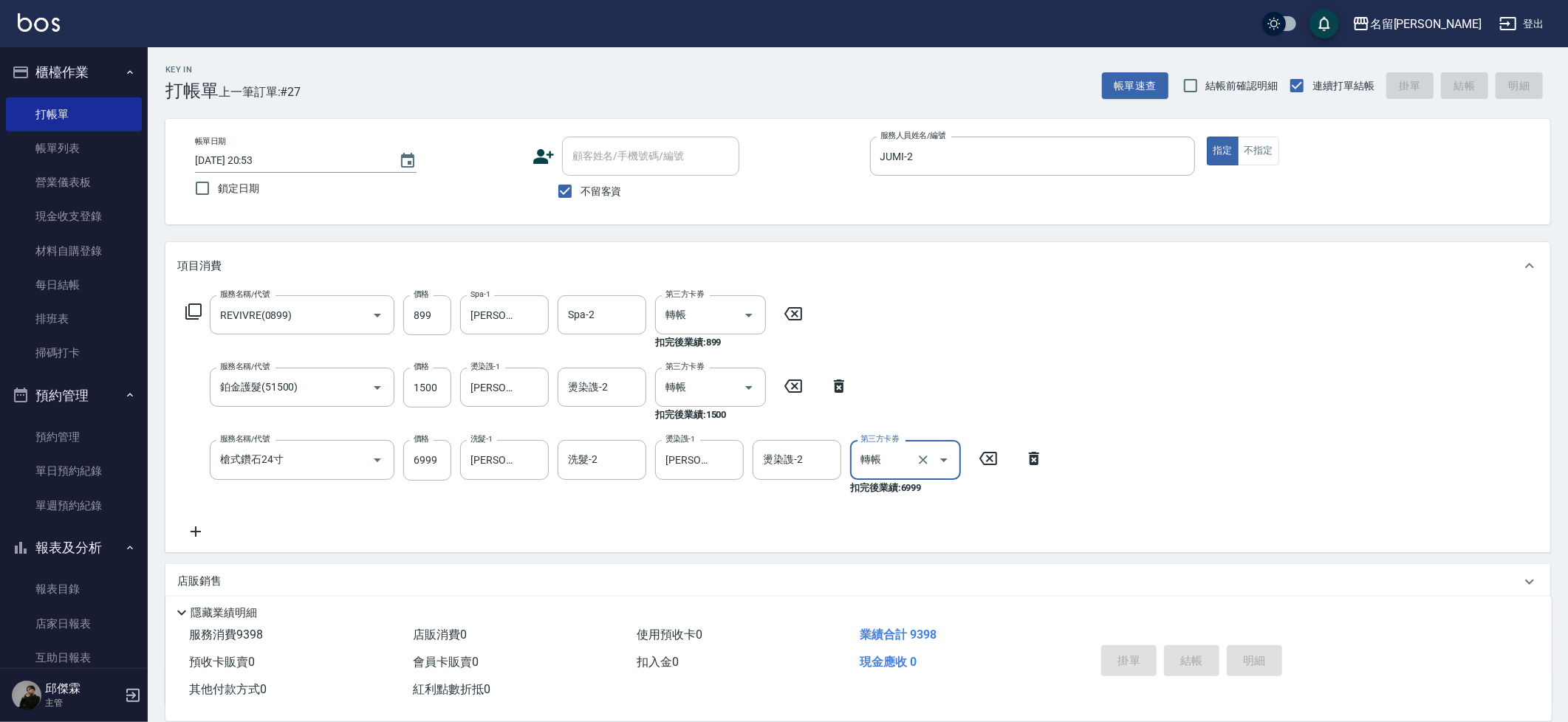
type input "2025/08/13 20:54"
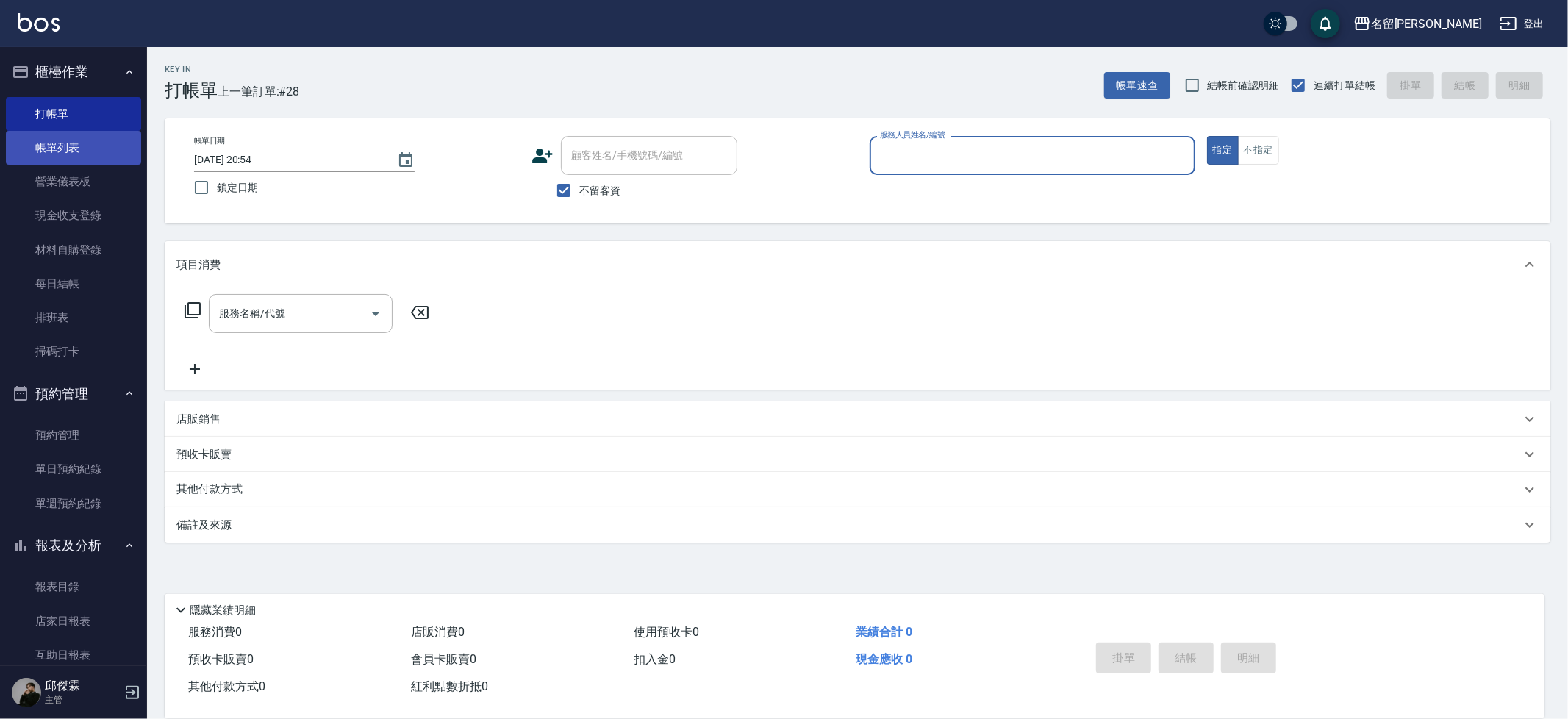
click at [72, 154] on link "帳單列表" at bounding box center [73, 148] width 135 height 33
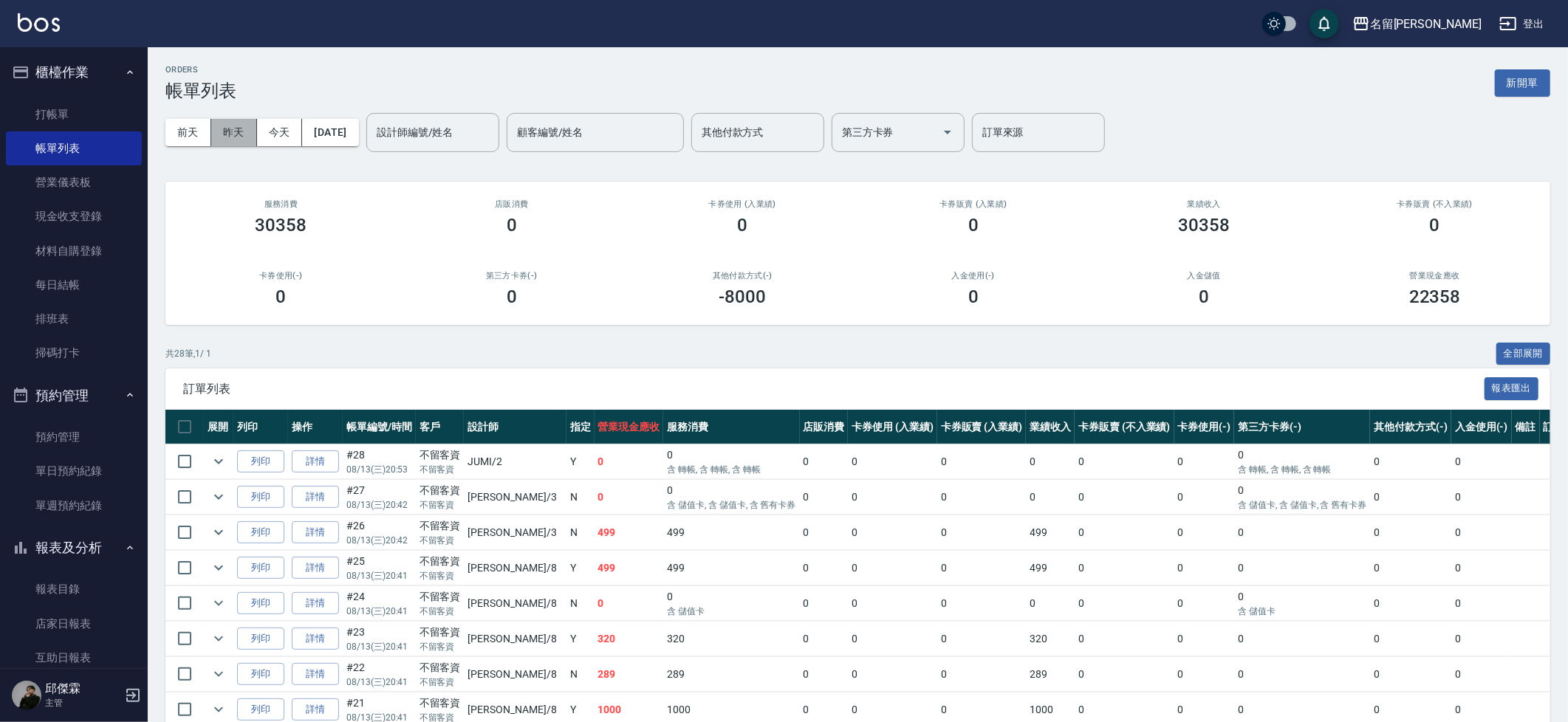
click at [217, 137] on button "昨天" at bounding box center [234, 132] width 46 height 27
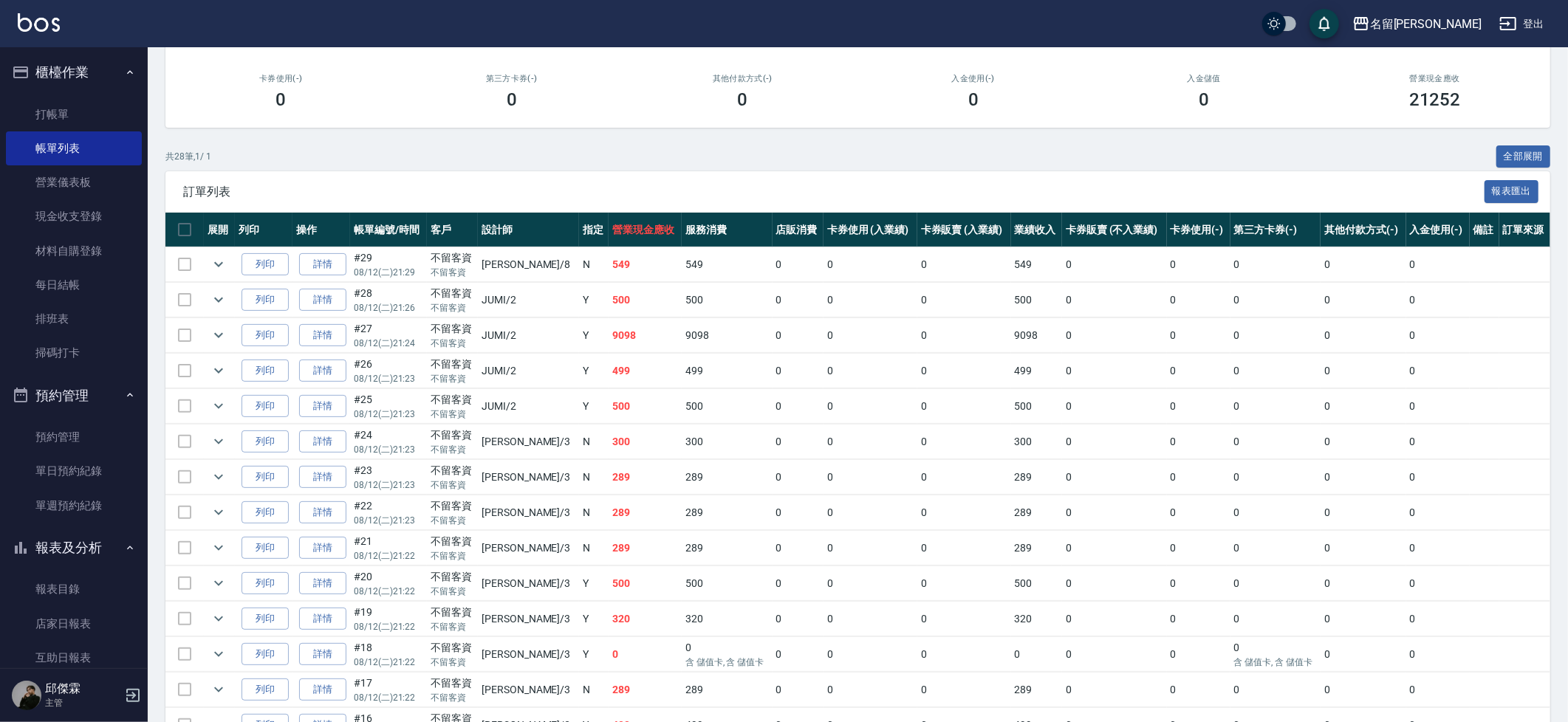
scroll to position [199, 0]
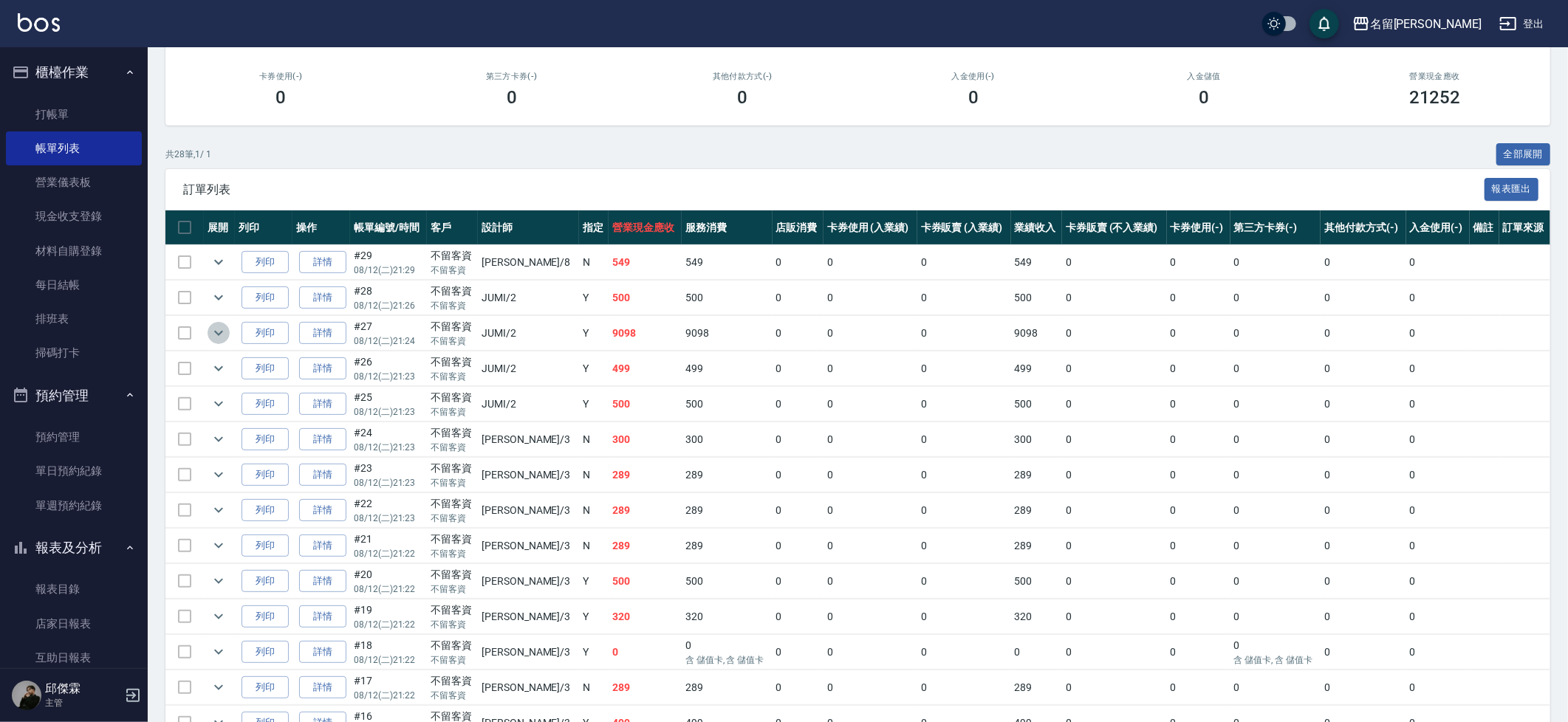
click at [221, 336] on icon "expand row" at bounding box center [218, 333] width 18 height 18
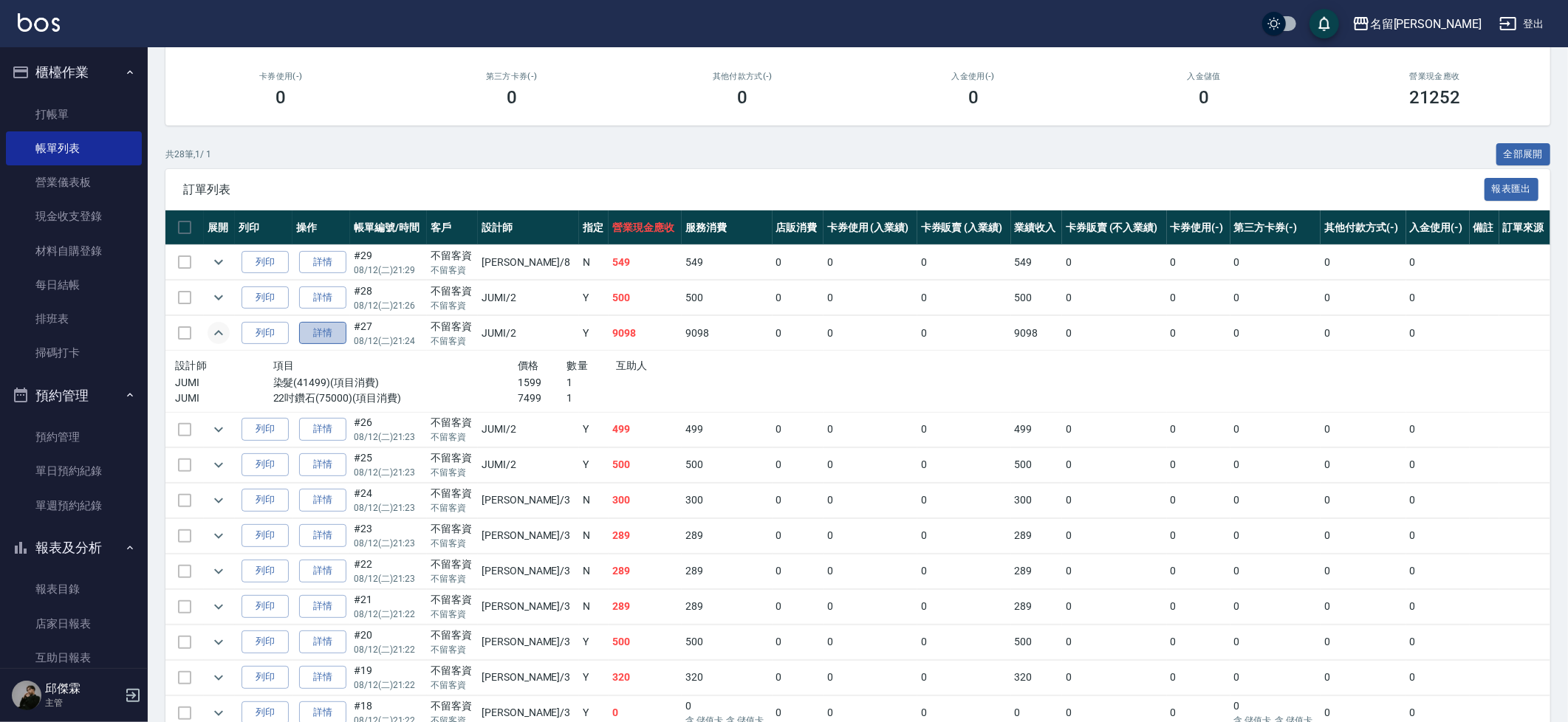
click at [341, 326] on link "詳情" at bounding box center [322, 334] width 48 height 23
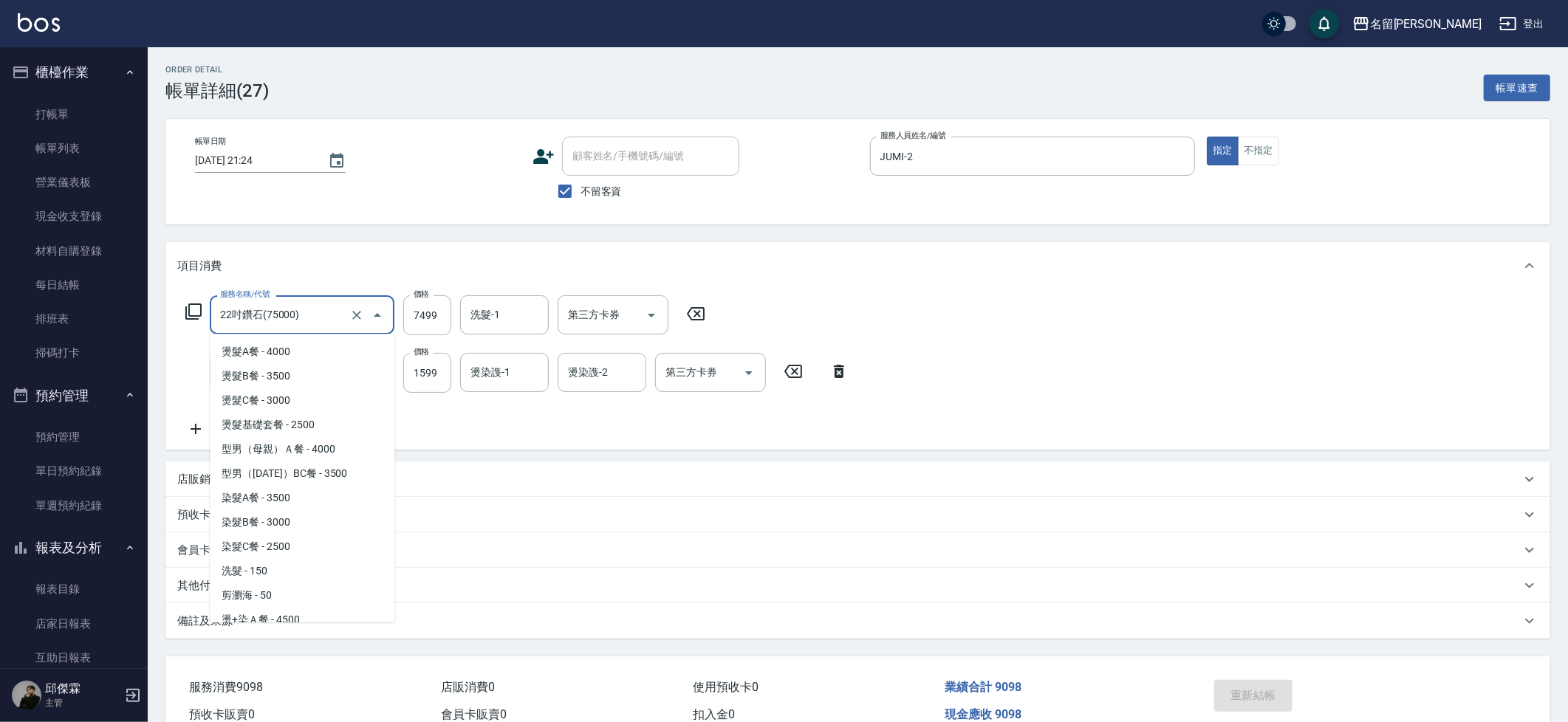
click at [322, 318] on input "22吋鑽石(75000)" at bounding box center [280, 315] width 130 height 26
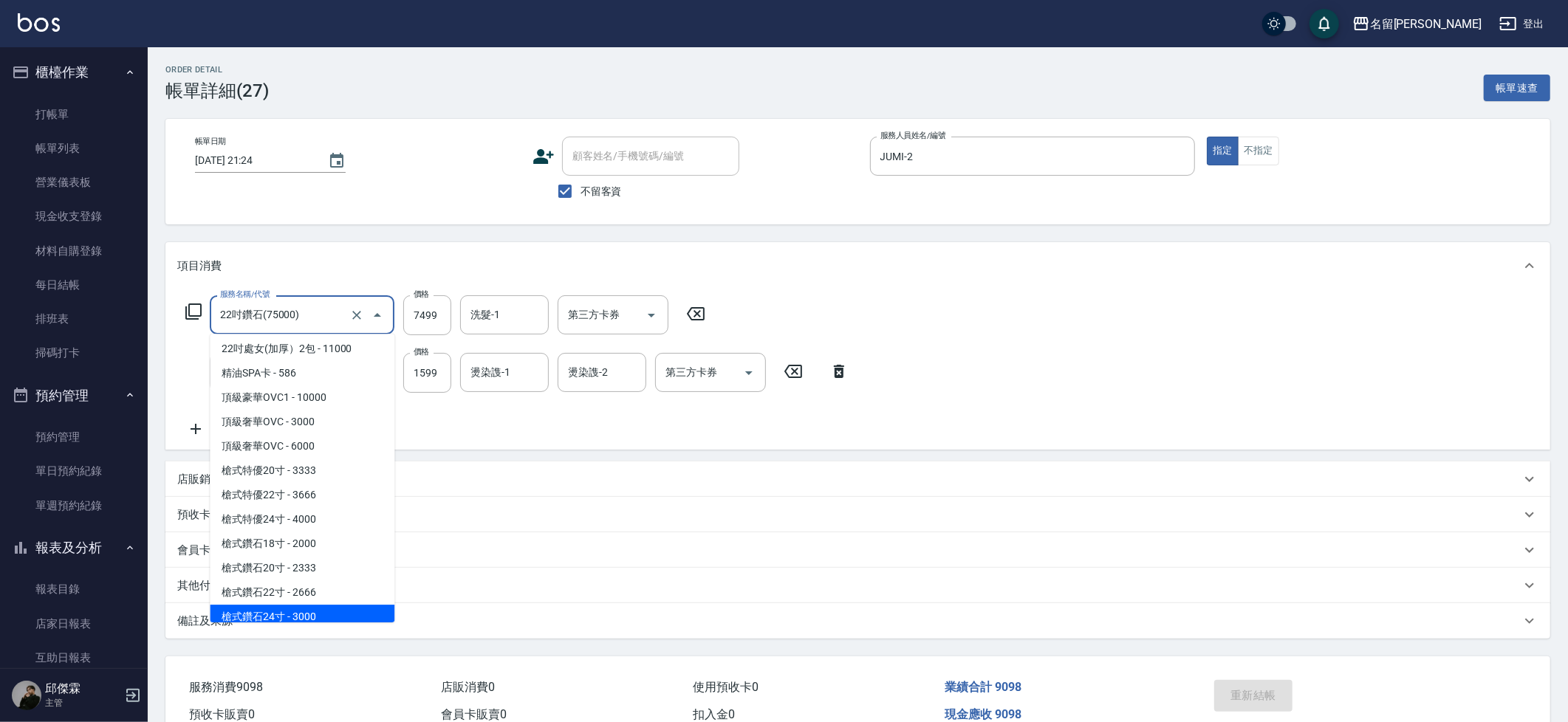
click at [318, 605] on span "槍式鑽石24寸 - 3000" at bounding box center [302, 617] width 184 height 24
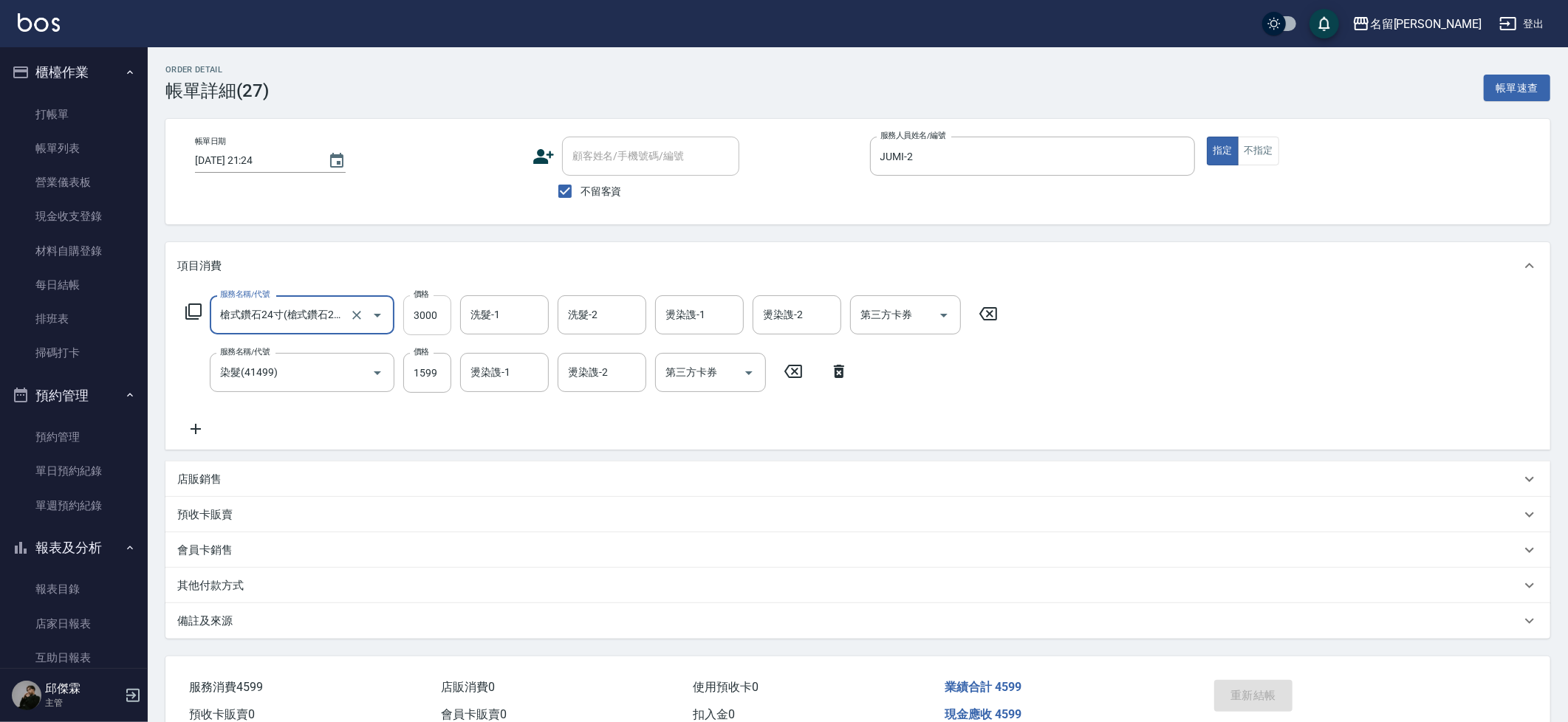
click at [436, 322] on input "3000" at bounding box center [428, 315] width 48 height 40
click at [1000, 394] on div "服務名稱/代號 槍式鑽石24寸(槍式鑽石24寸) 服務名稱/代號 價格 7499 價格 洗髮-1 洗髮-1 洗髮-2 洗髮-2 燙染謢-1 燙染謢-1 燙染謢…" at bounding box center [592, 366] width 829 height 143
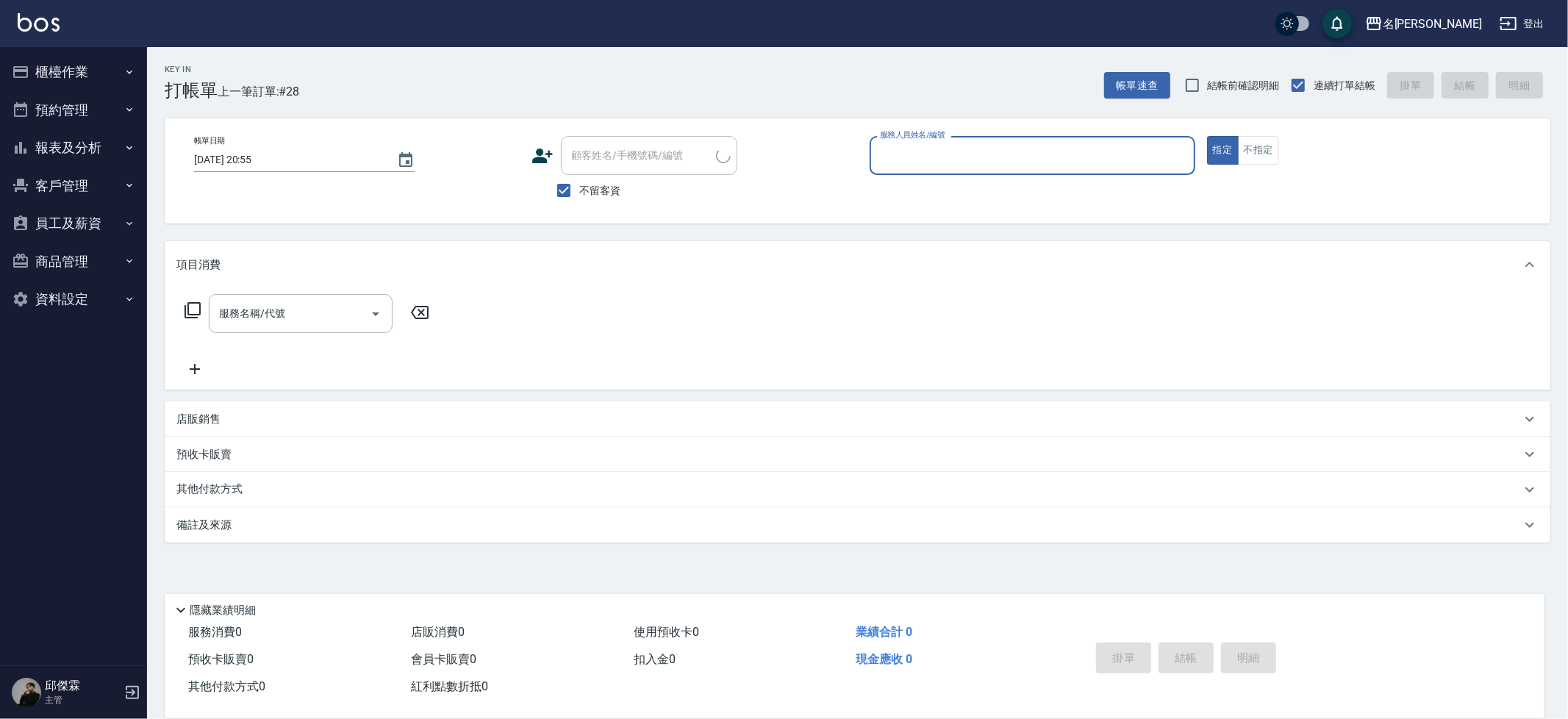
click at [80, 175] on button "客戶管理" at bounding box center [73, 186] width 135 height 38
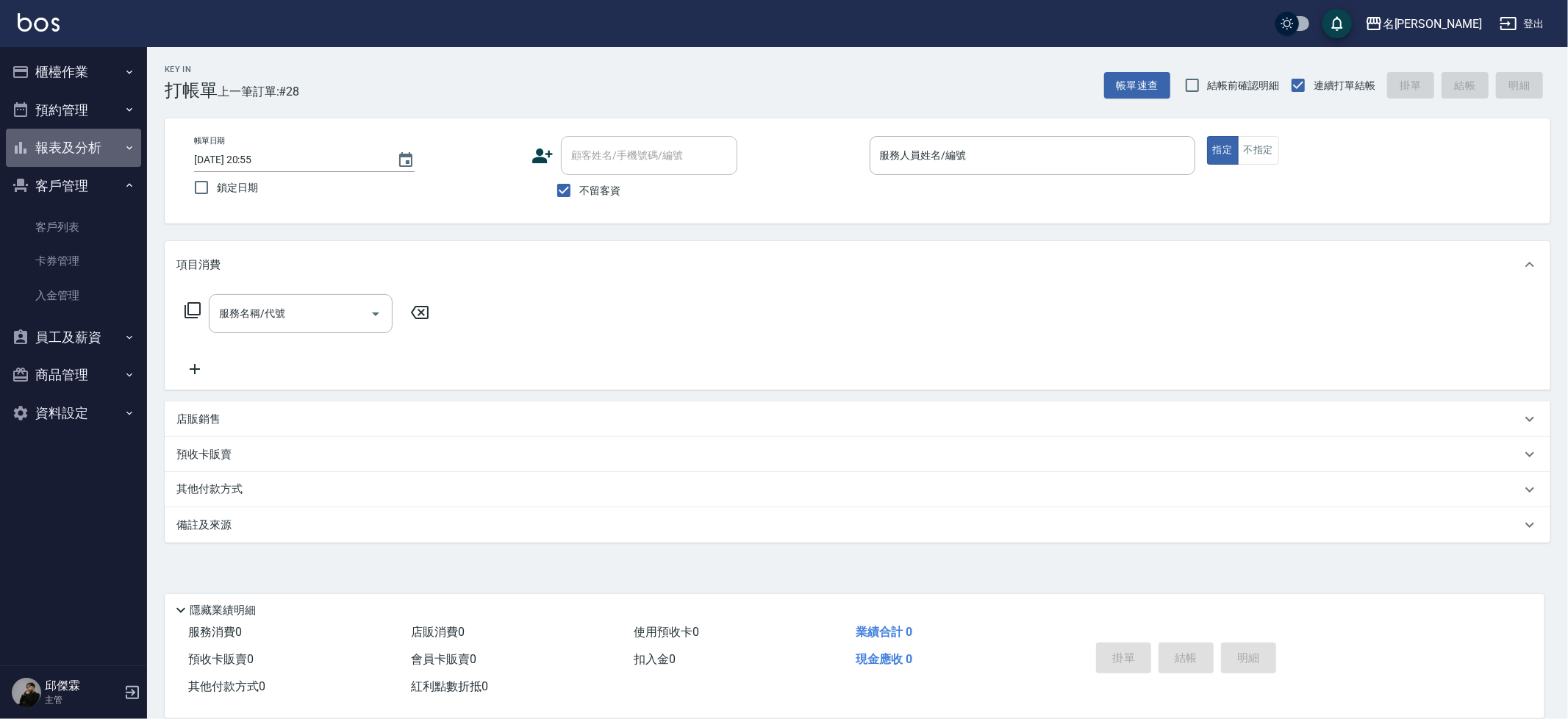
click at [98, 143] on button "報表及分析" at bounding box center [73, 148] width 135 height 38
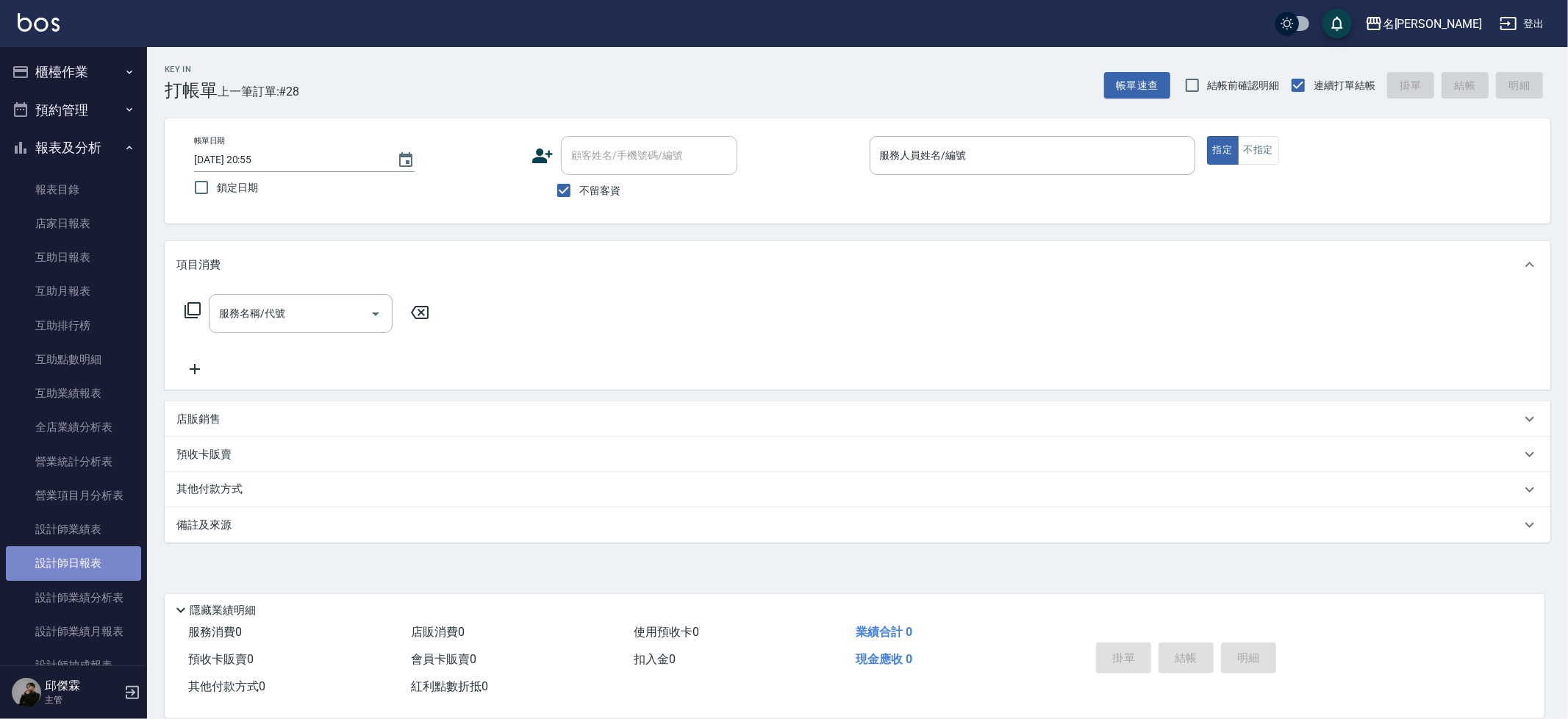
click at [105, 563] on link "設計師日報表" at bounding box center [73, 563] width 135 height 33
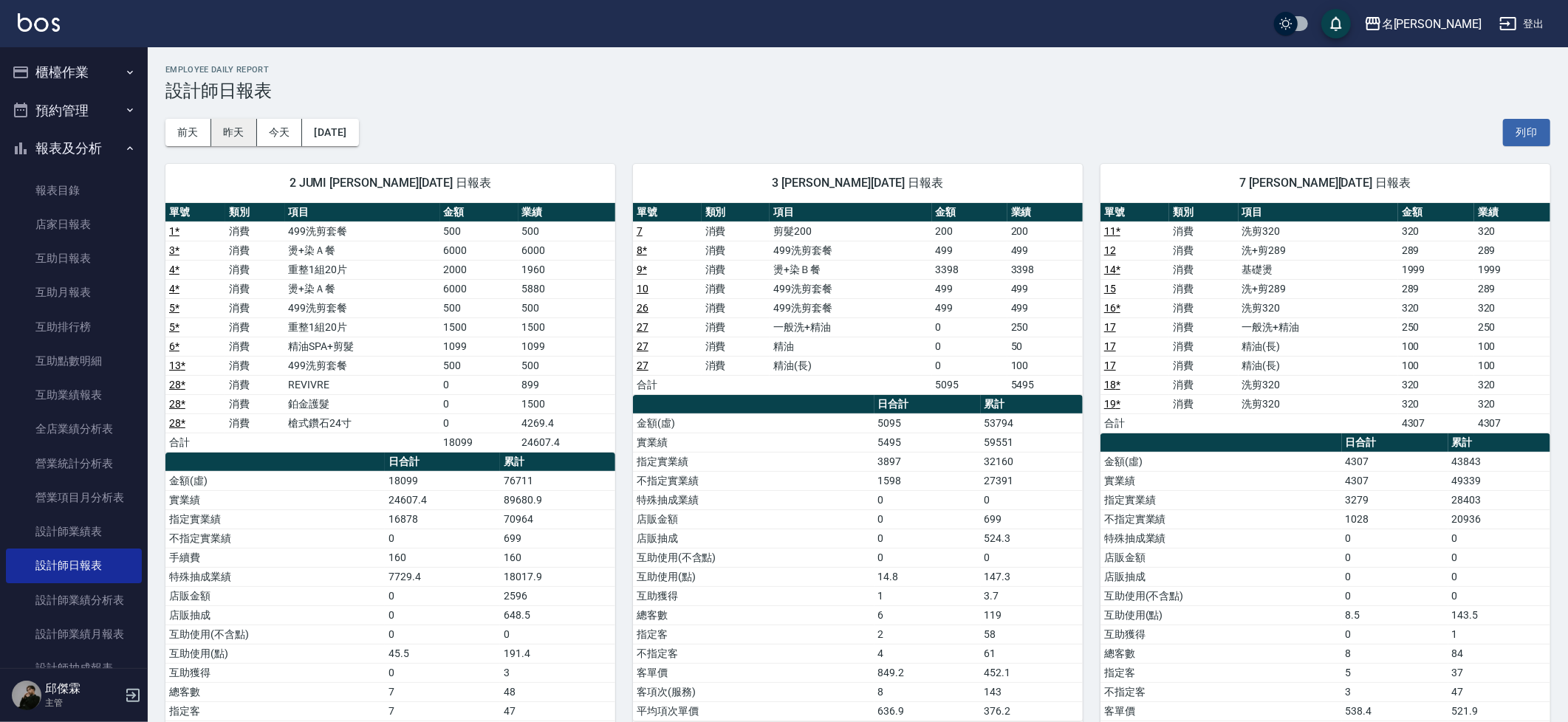
click at [229, 143] on button "昨天" at bounding box center [234, 132] width 46 height 27
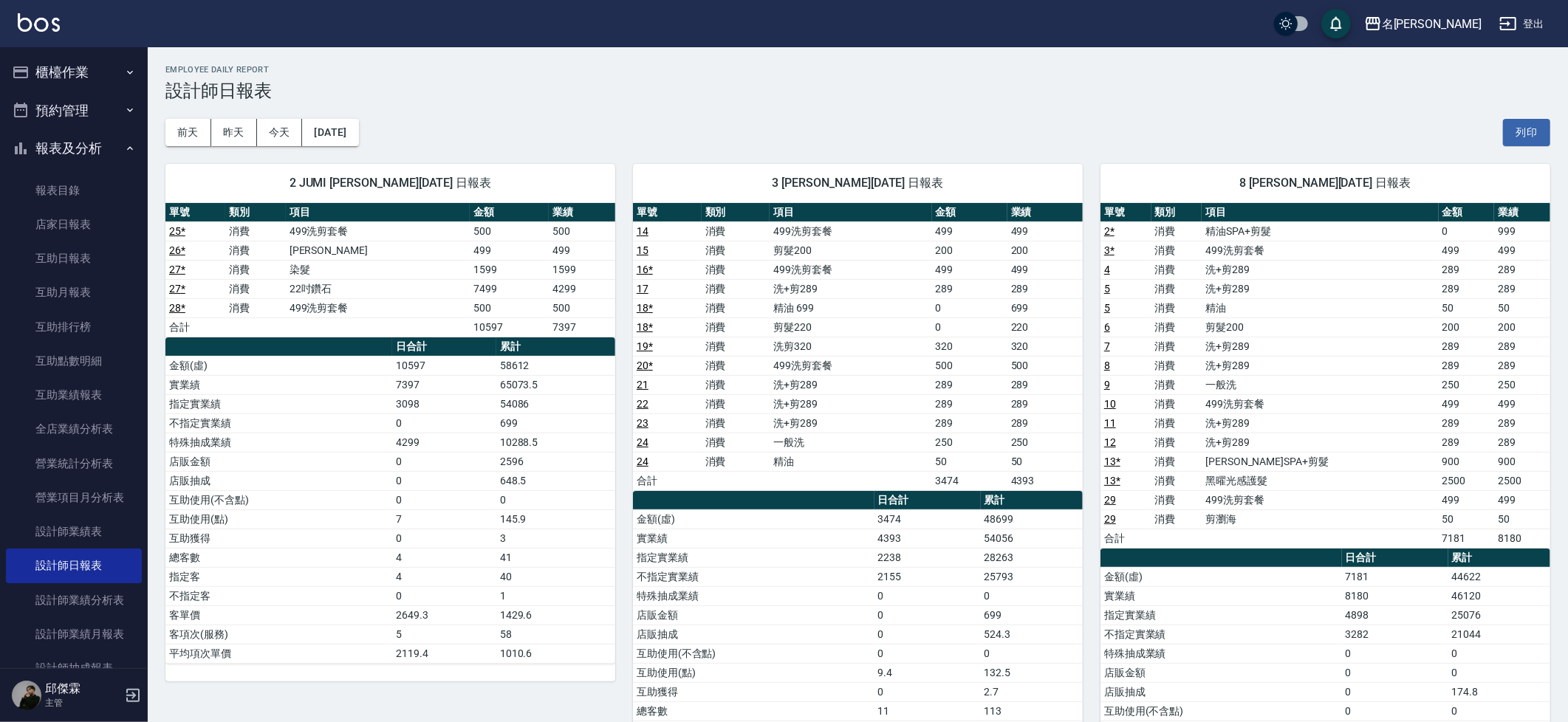
click at [181, 283] on link "27 *" at bounding box center [176, 289] width 16 height 12
click at [84, 217] on link "店家日報表" at bounding box center [74, 225] width 136 height 34
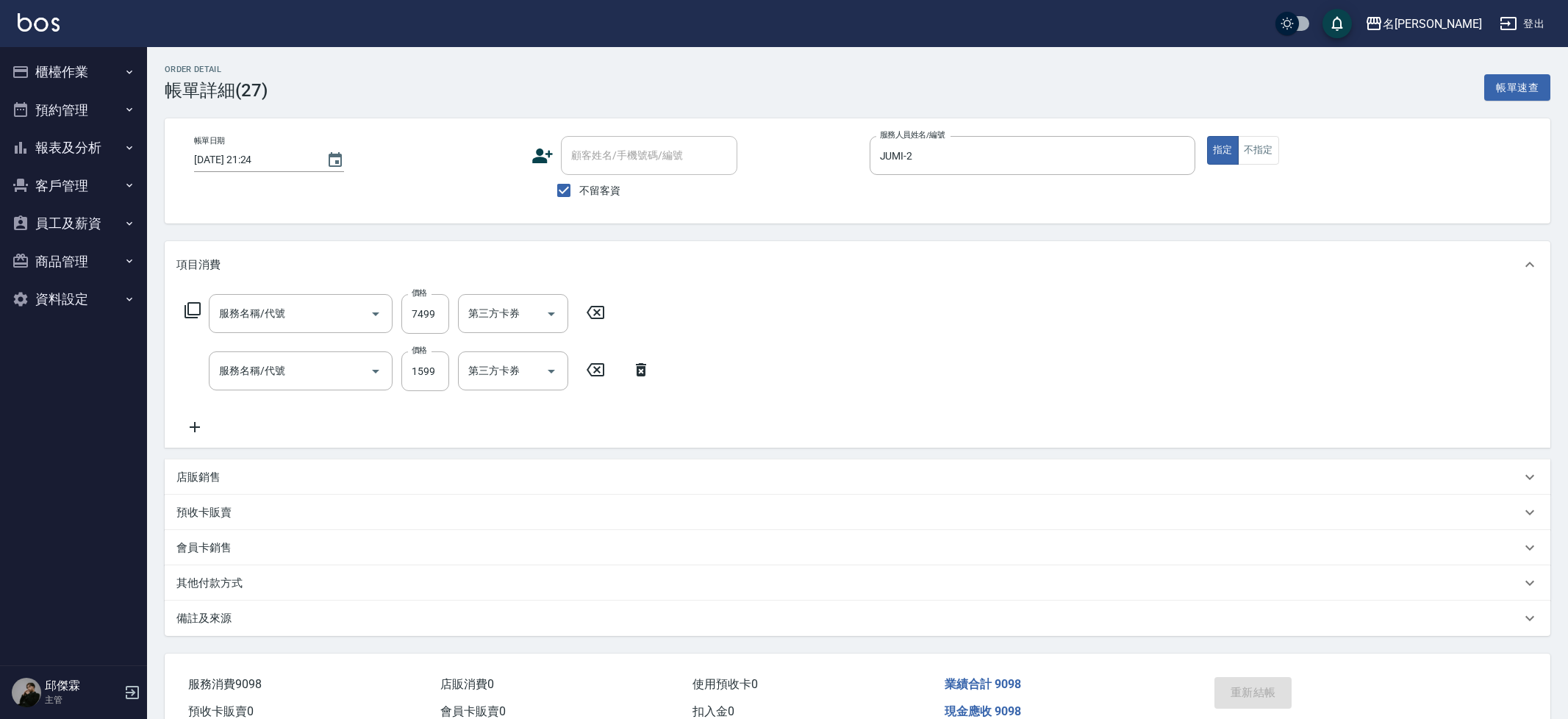
type input "22吋鑽石(75000)"
type input "染髮(41499)"
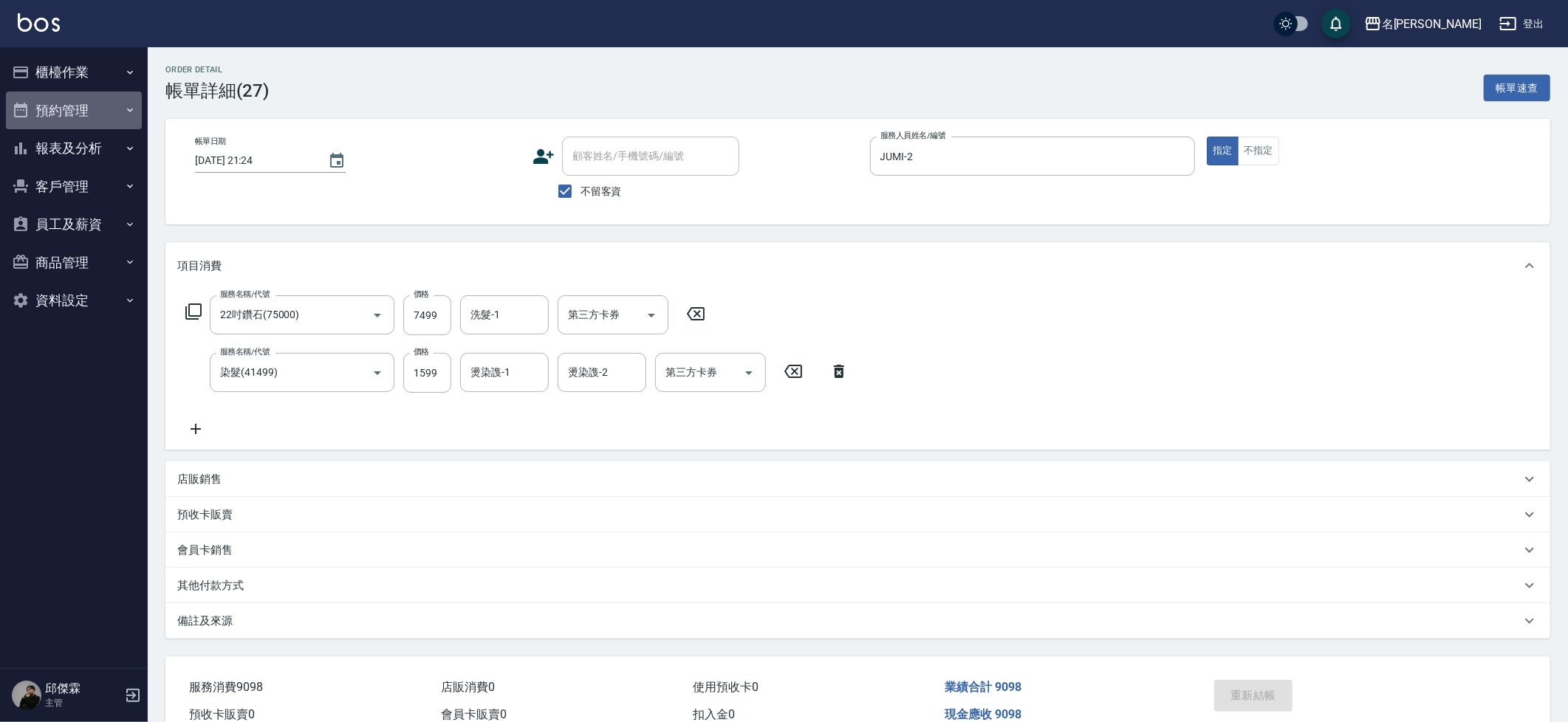
click at [63, 120] on button "預約管理" at bounding box center [74, 110] width 136 height 38
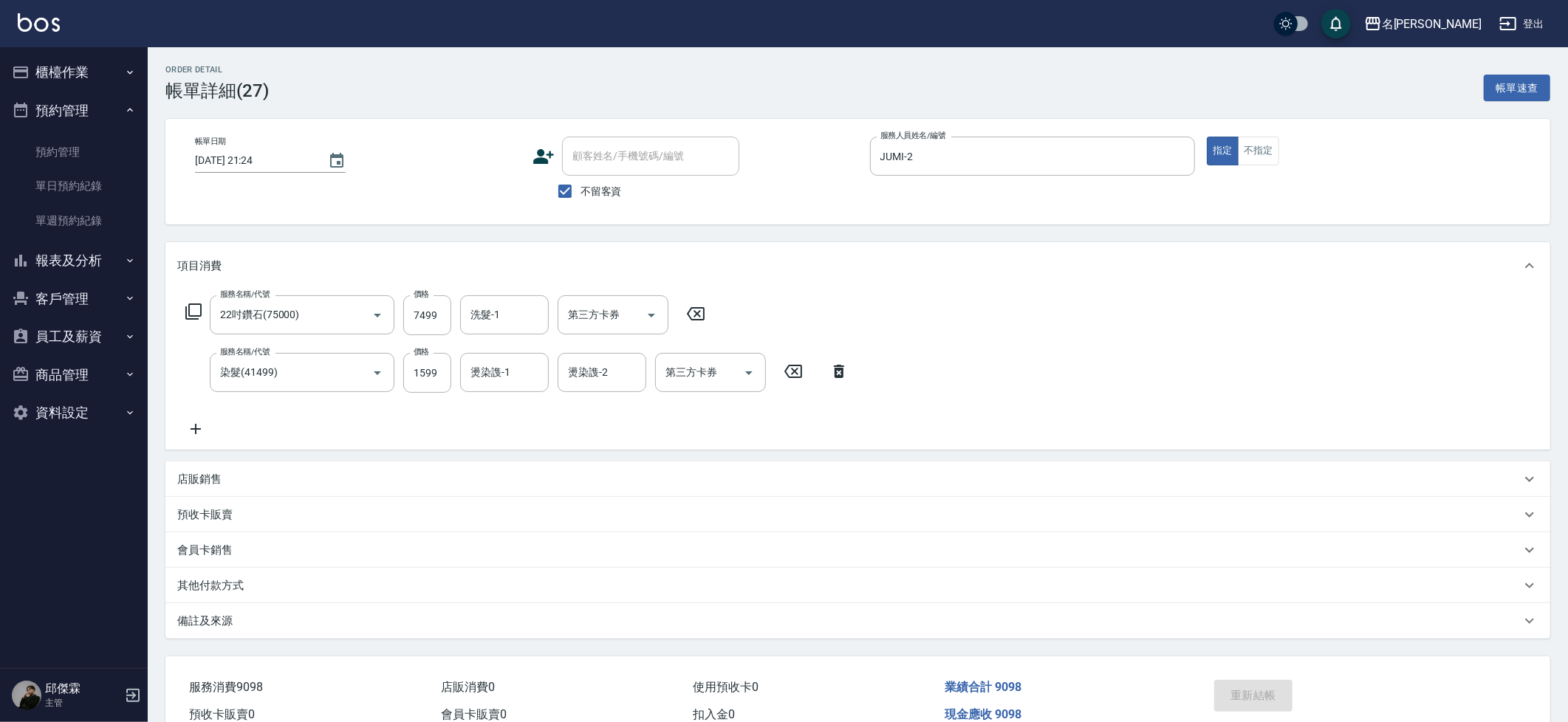
click at [84, 76] on button "櫃檯作業" at bounding box center [74, 72] width 136 height 38
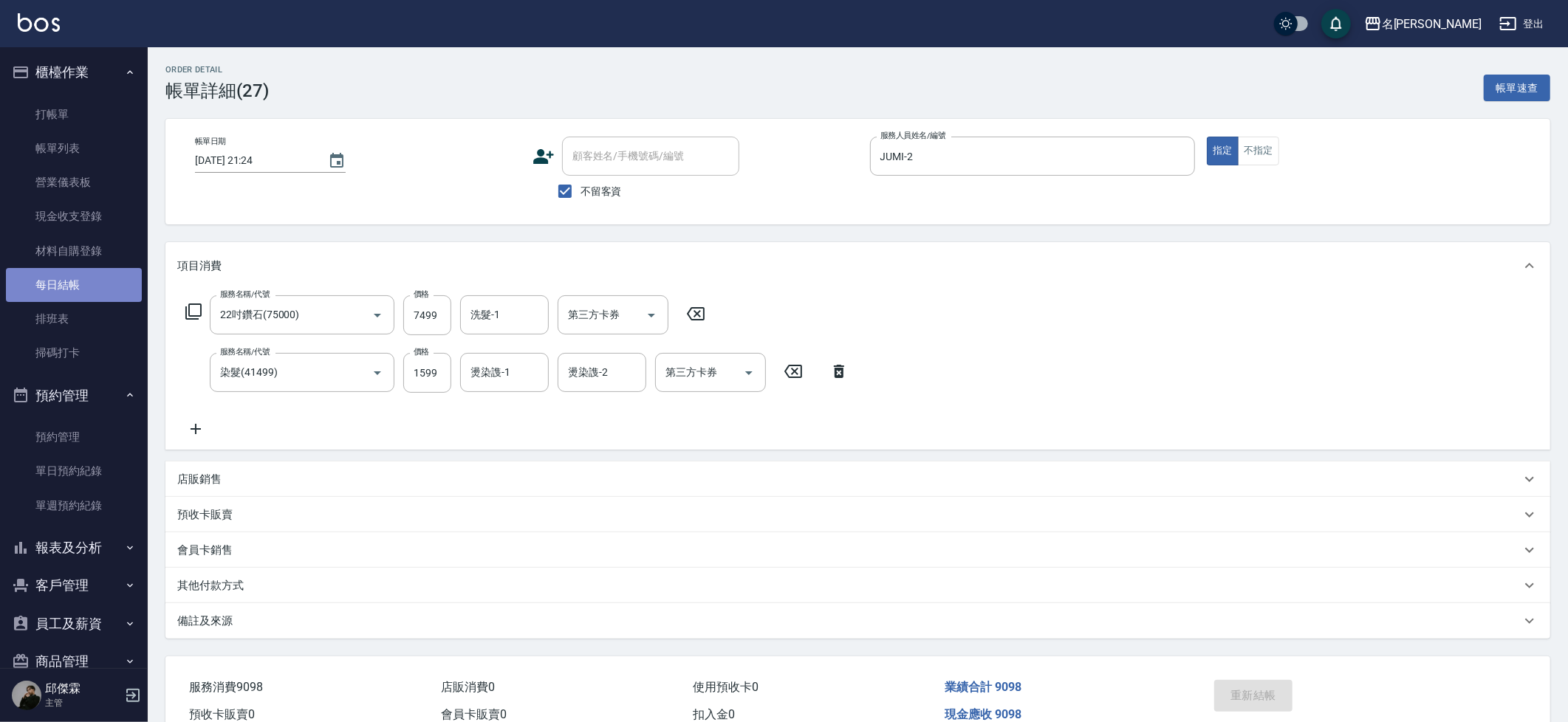
click at [75, 272] on link "每日結帳" at bounding box center [74, 285] width 136 height 34
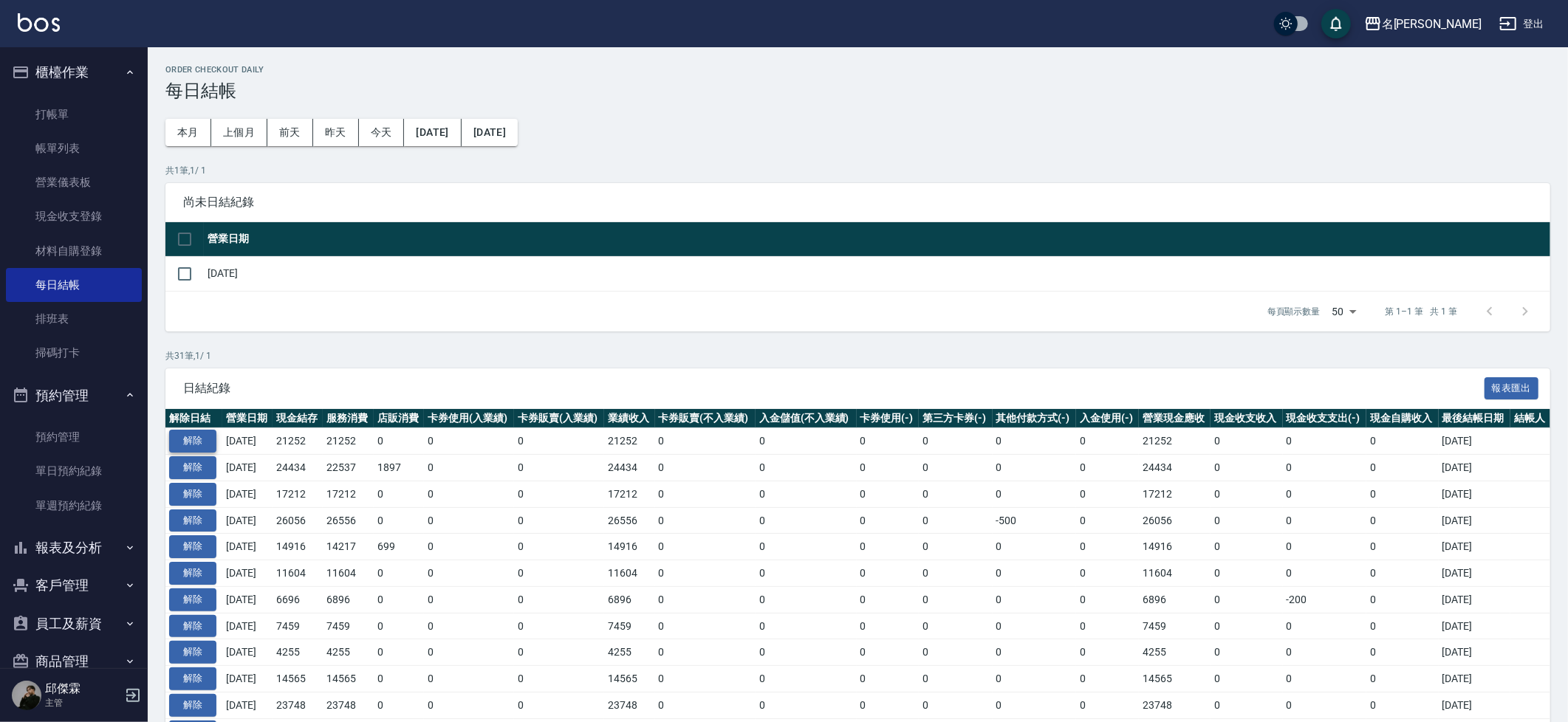
click at [214, 437] on button "解除" at bounding box center [192, 441] width 48 height 23
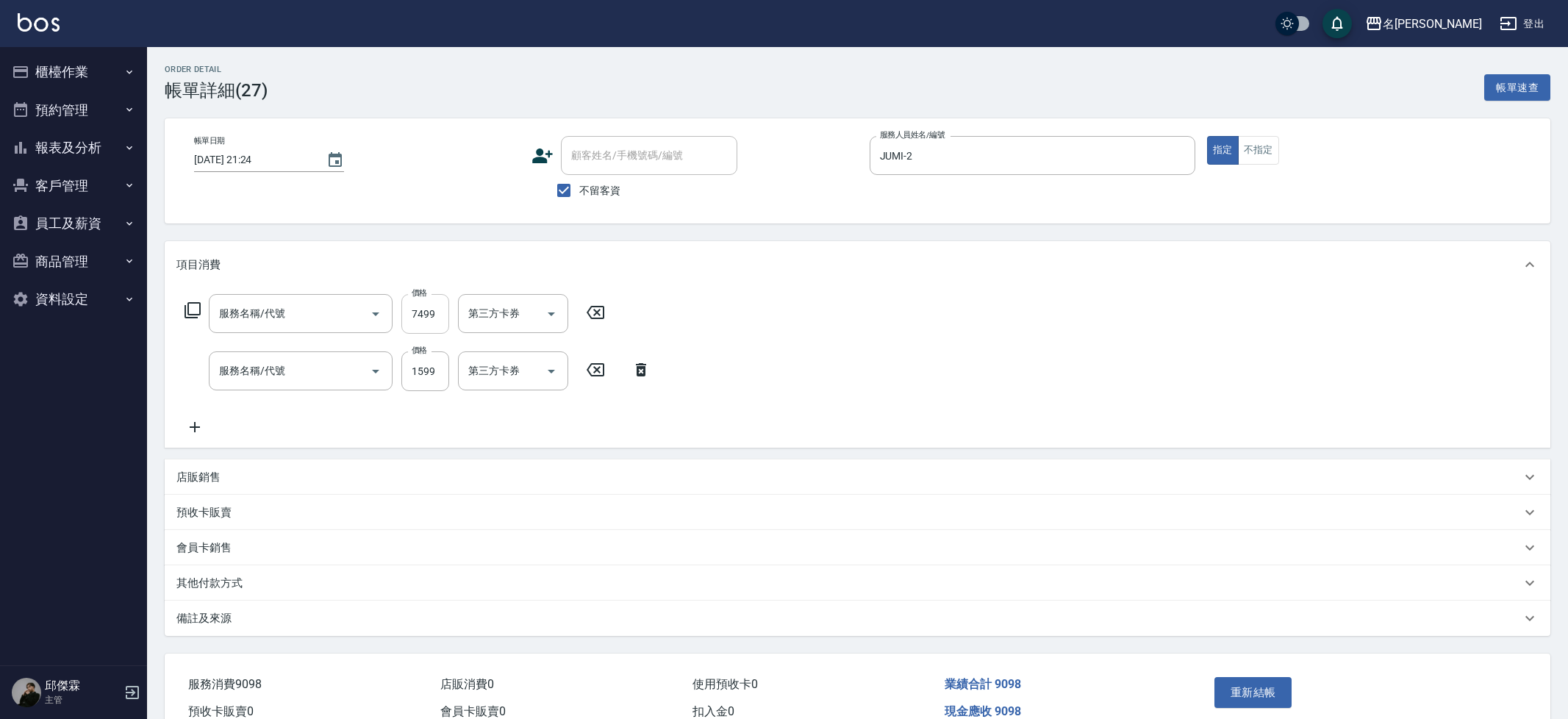
type input "22吋鑽石(75000)"
type input "染髮(41499)"
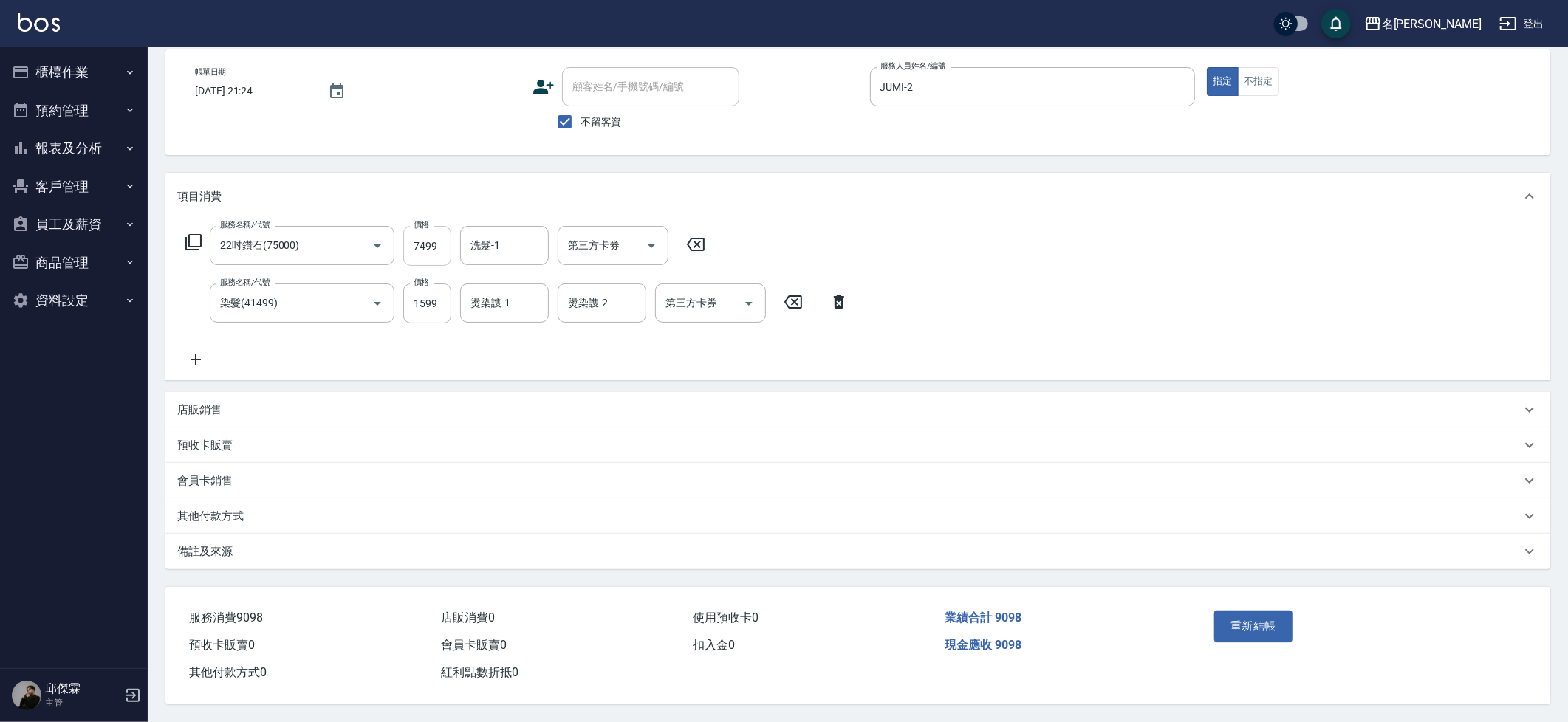
scroll to position [74, 0]
click at [375, 244] on icon "Open" at bounding box center [377, 246] width 7 height 4
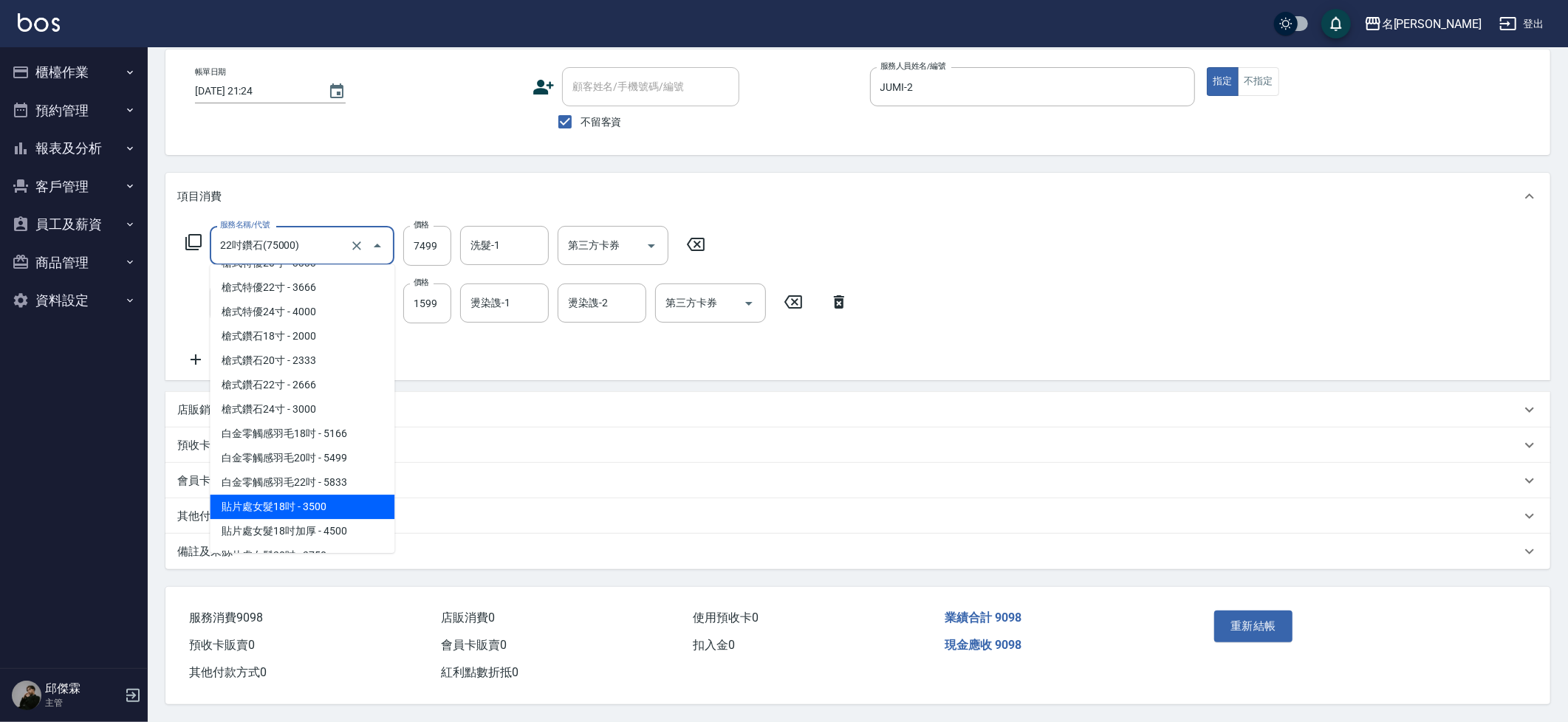
scroll to position [2373, 0]
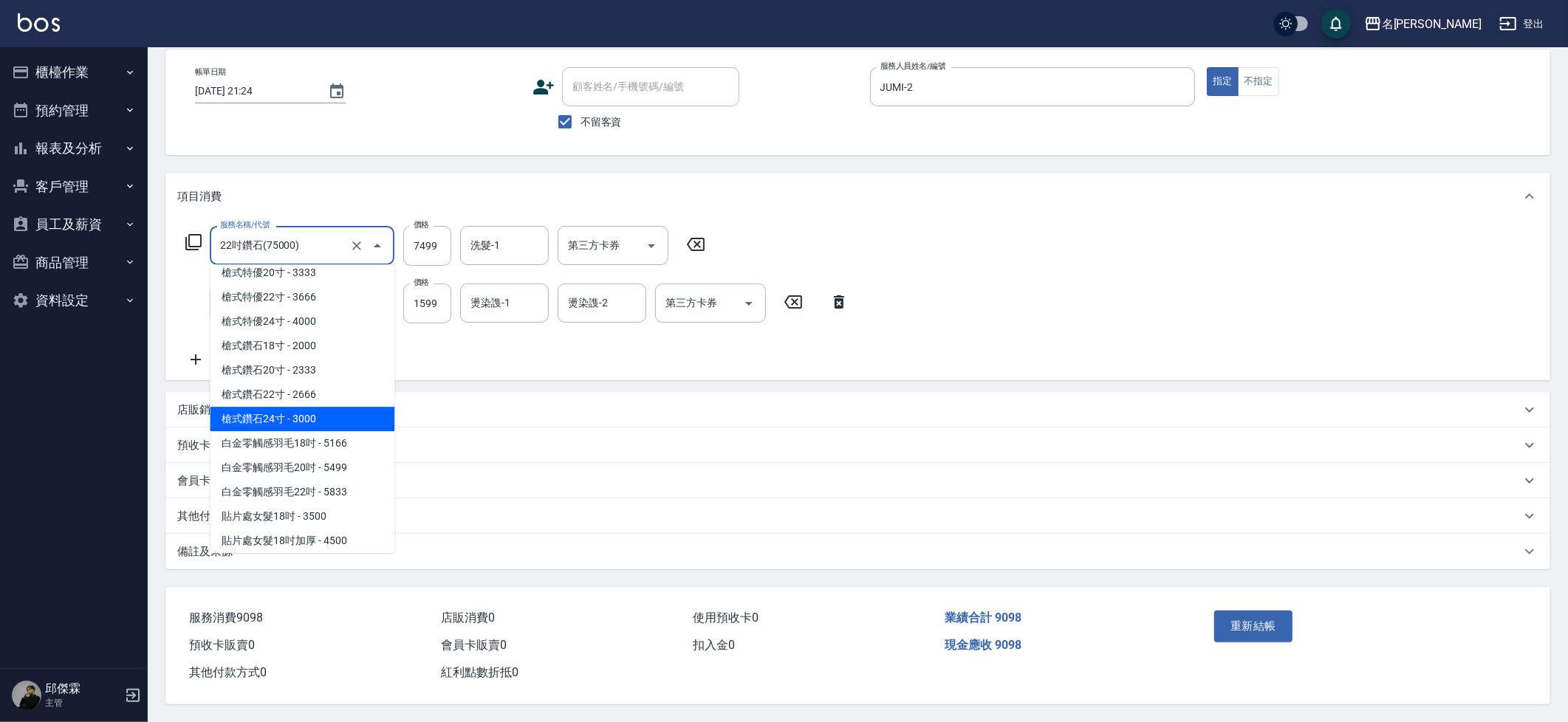
click at [291, 407] on span "槍式鑽石24寸 - 3000" at bounding box center [302, 419] width 184 height 24
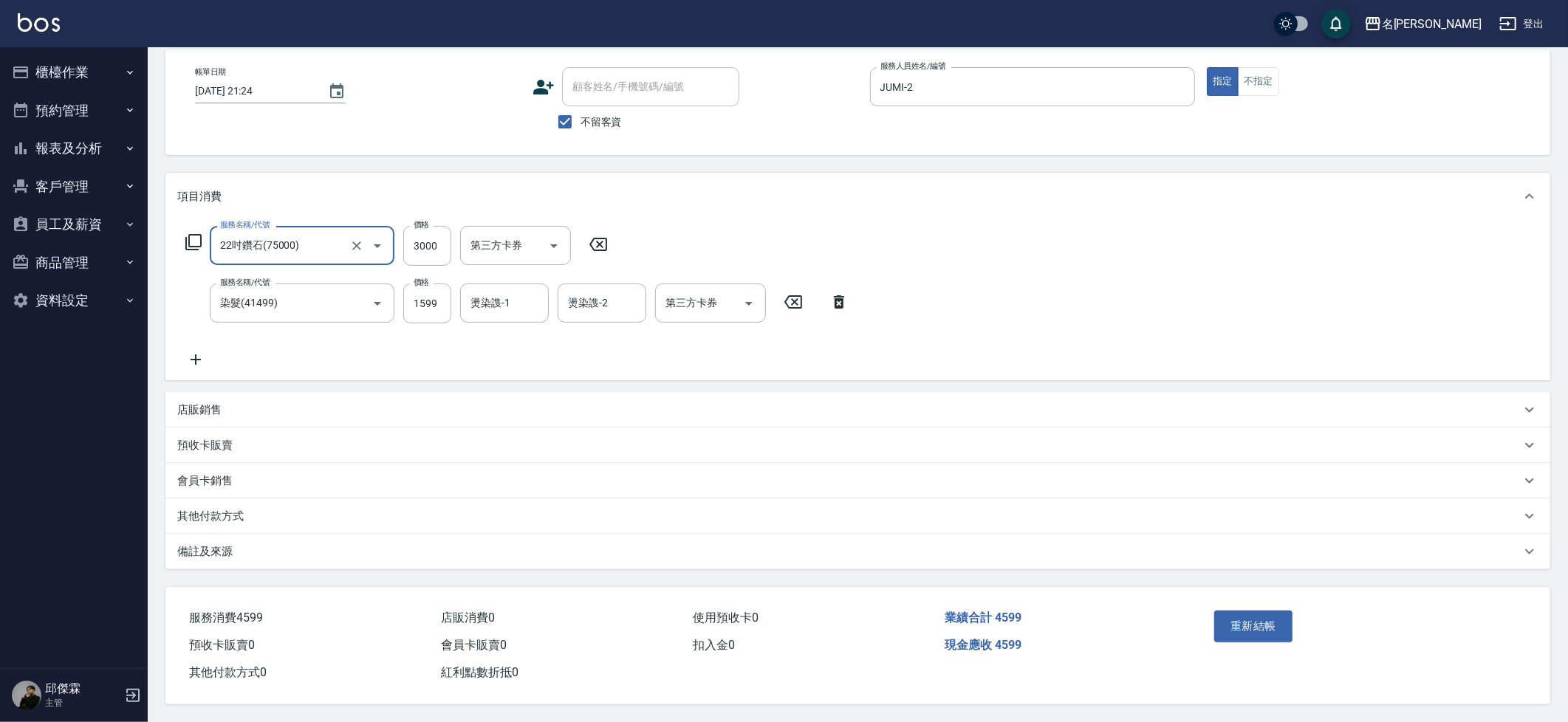
type input "槍式鑽石24寸(槍式鑽石24寸)"
click at [429, 244] on input "3000" at bounding box center [428, 246] width 48 height 40
type input "7499"
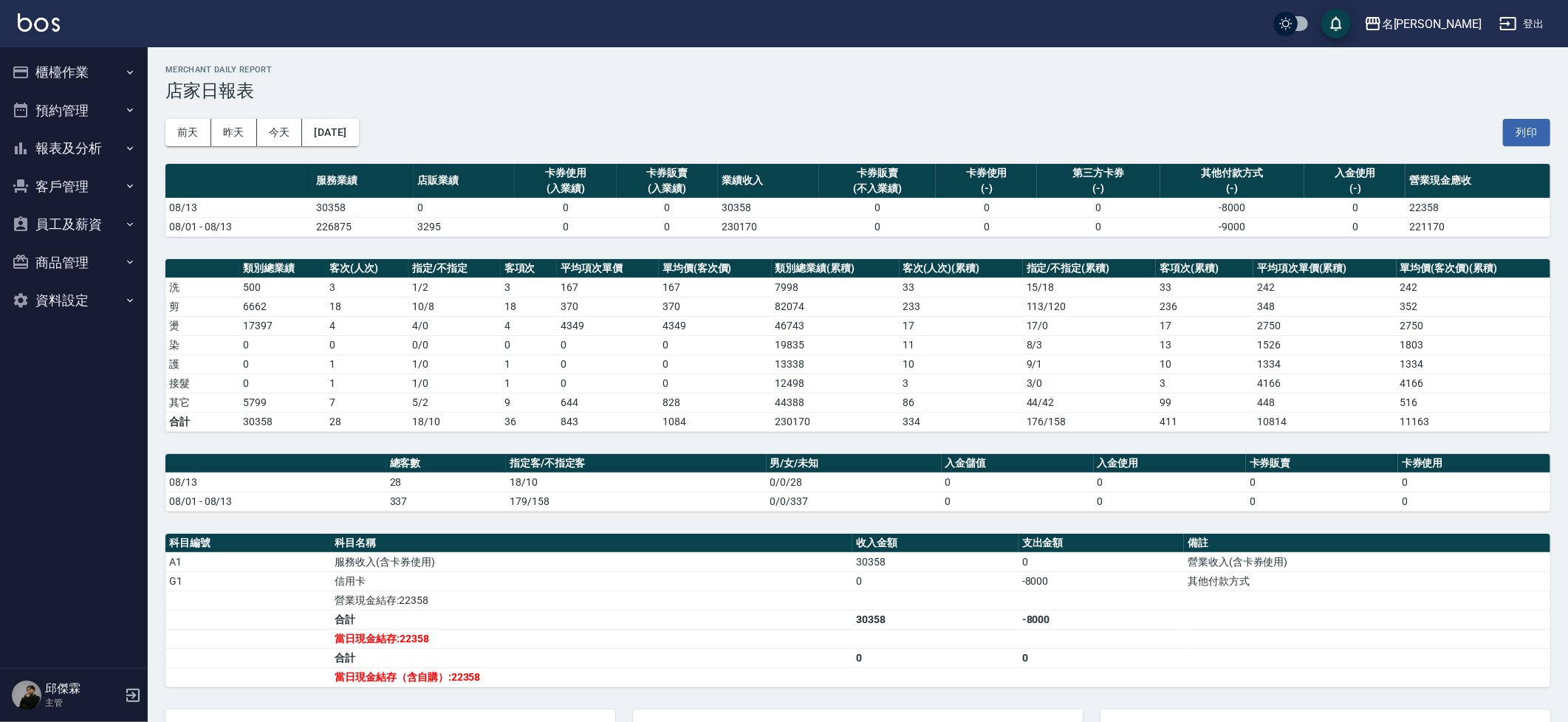
drag, startPoint x: 75, startPoint y: 66, endPoint x: 101, endPoint y: 90, distance: 35.4
click at [75, 66] on button "櫃檯作業" at bounding box center [74, 72] width 136 height 38
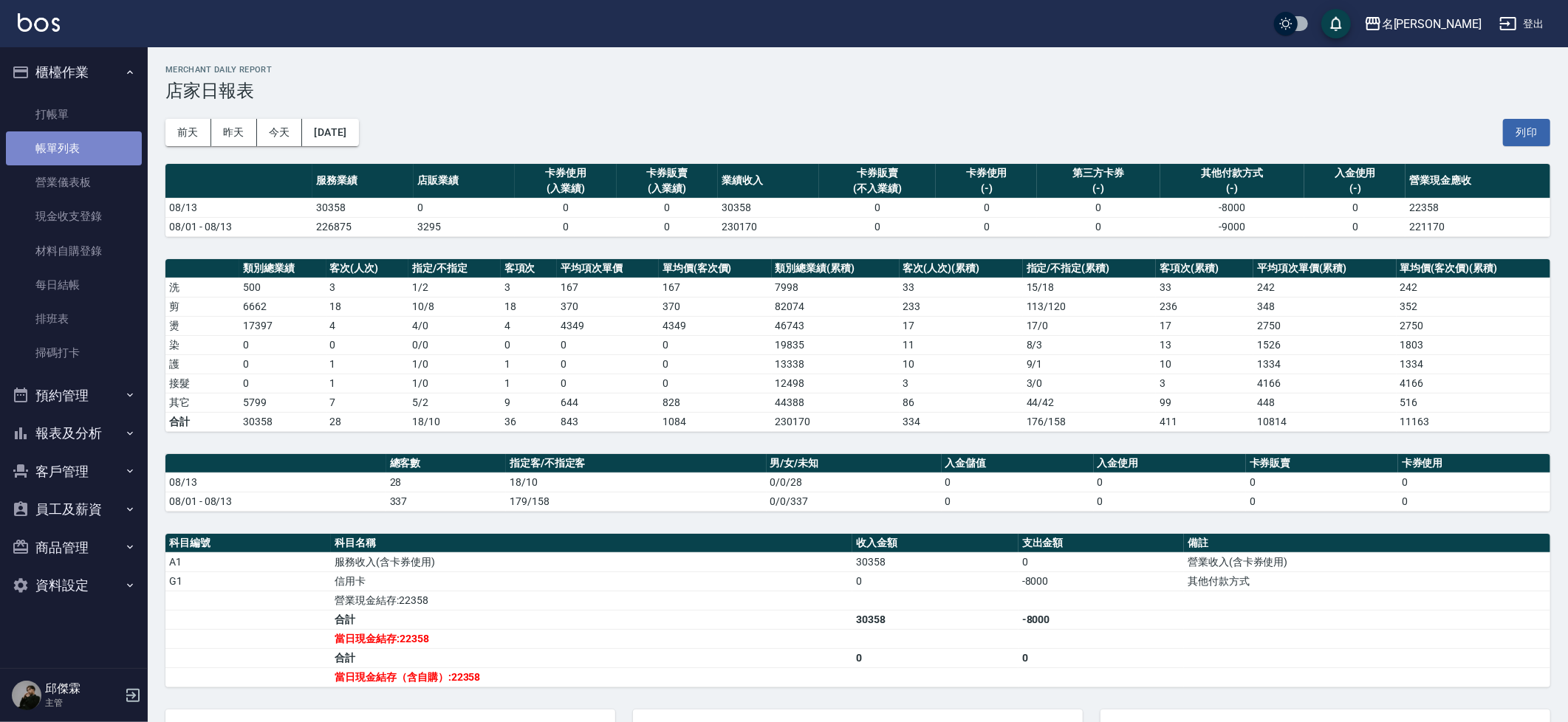
click at [102, 141] on link "帳單列表" at bounding box center [74, 148] width 136 height 34
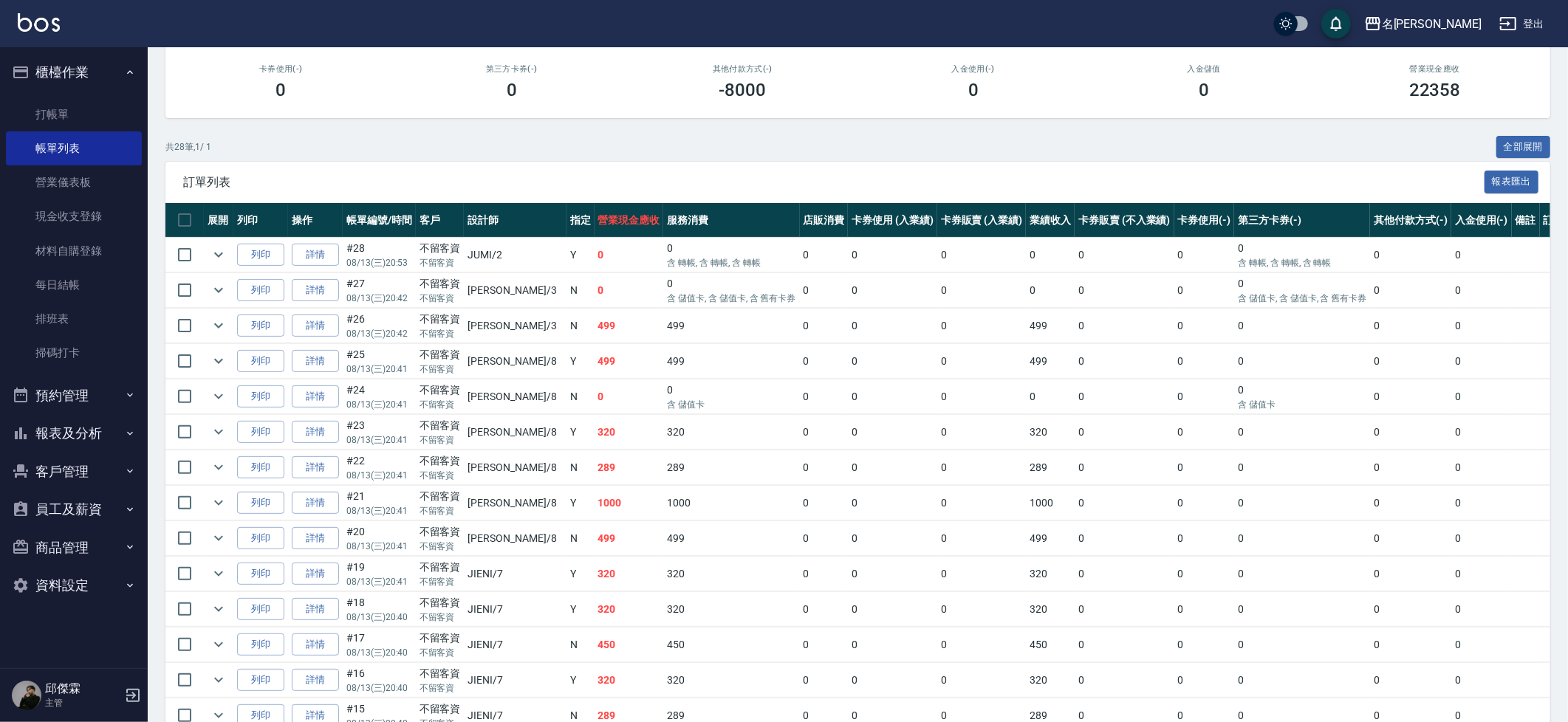
scroll to position [218, 0]
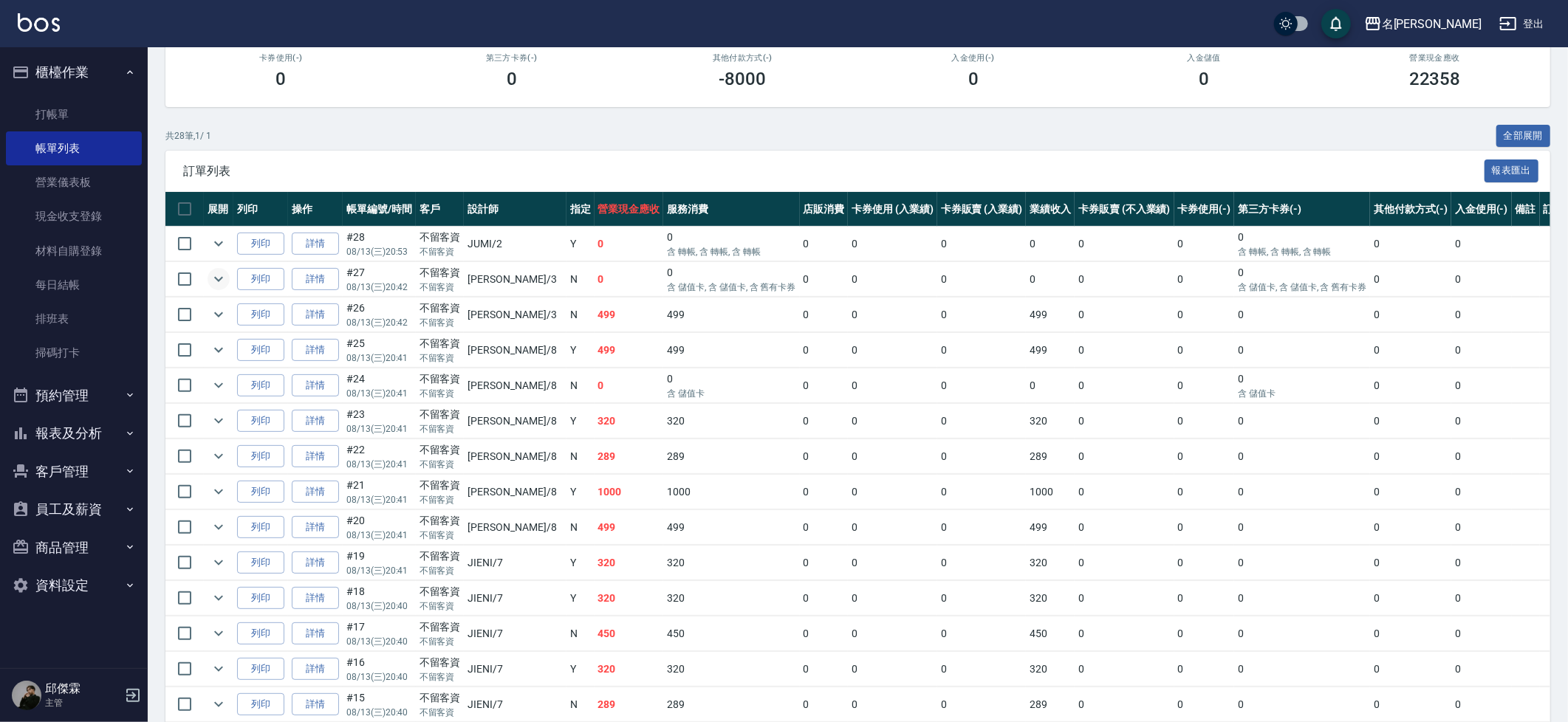
click at [223, 279] on icon "expand row" at bounding box center [218, 279] width 18 height 18
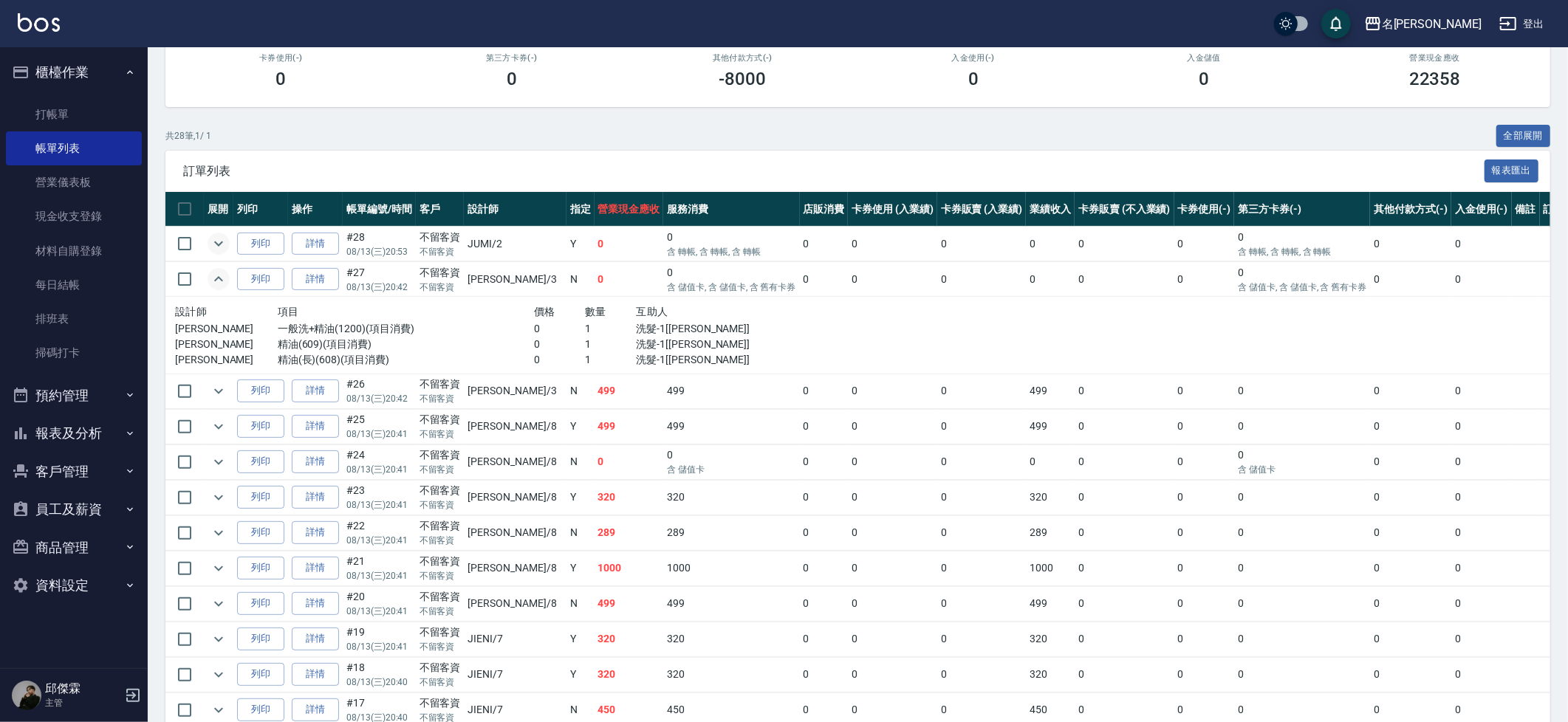
click at [222, 245] on icon "expand row" at bounding box center [218, 243] width 18 height 18
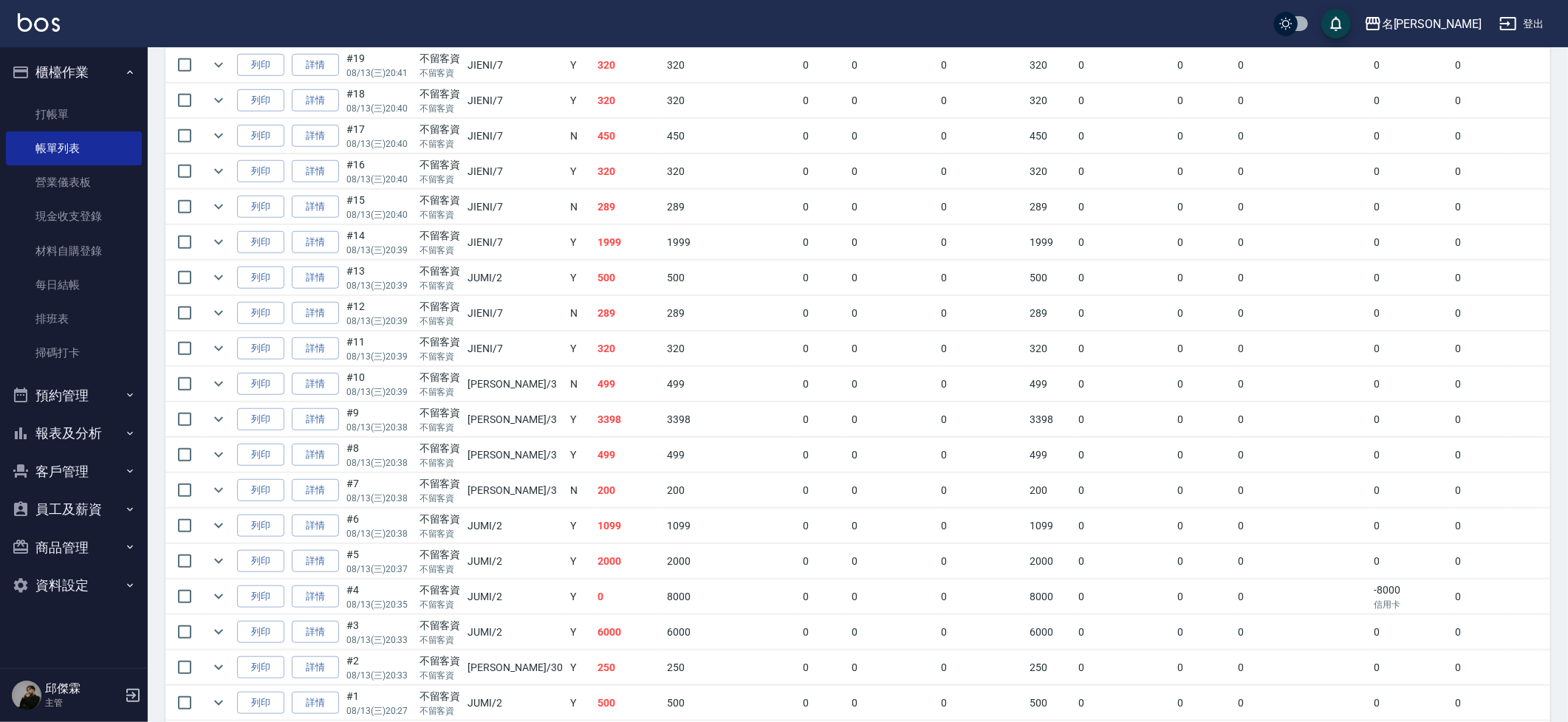
scroll to position [936, 0]
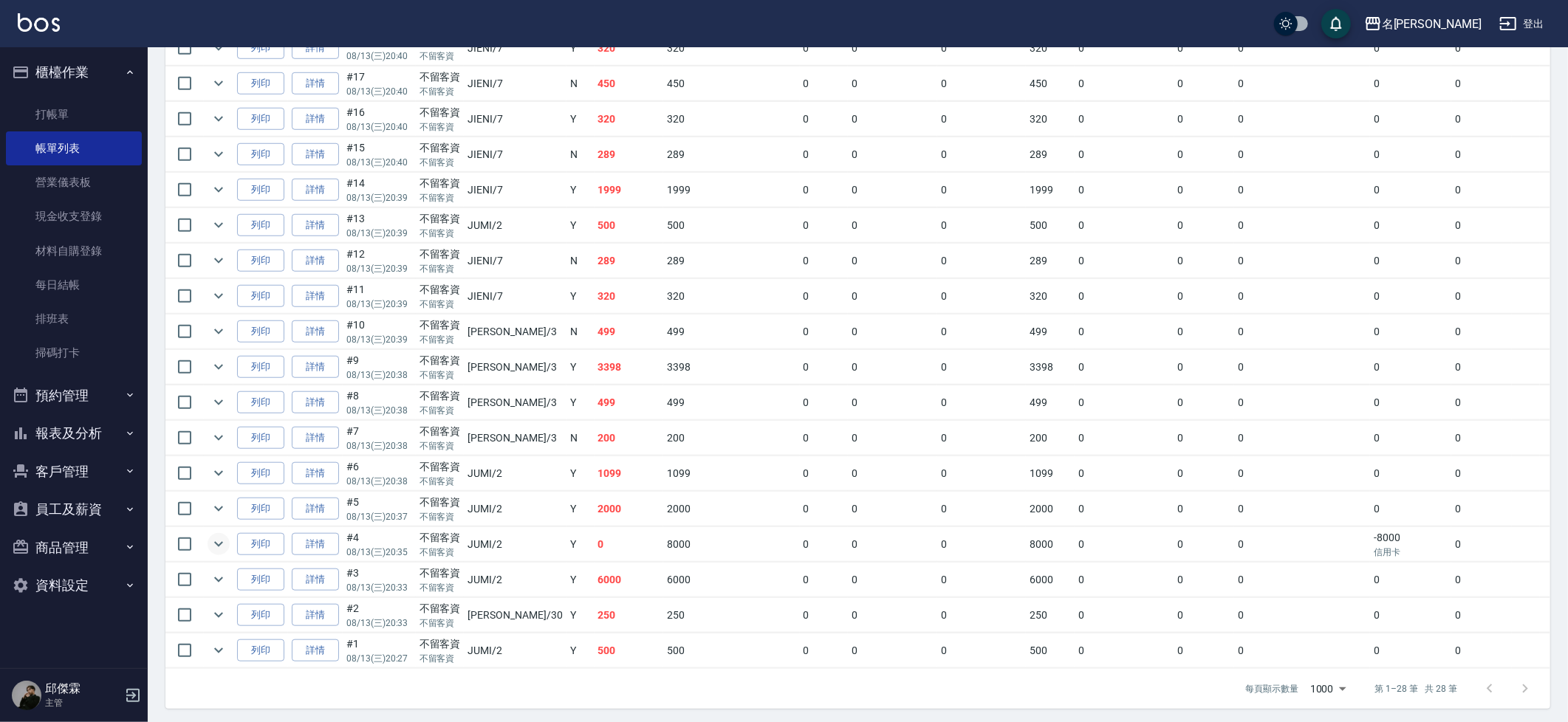
click at [224, 540] on icon "expand row" at bounding box center [218, 544] width 18 height 18
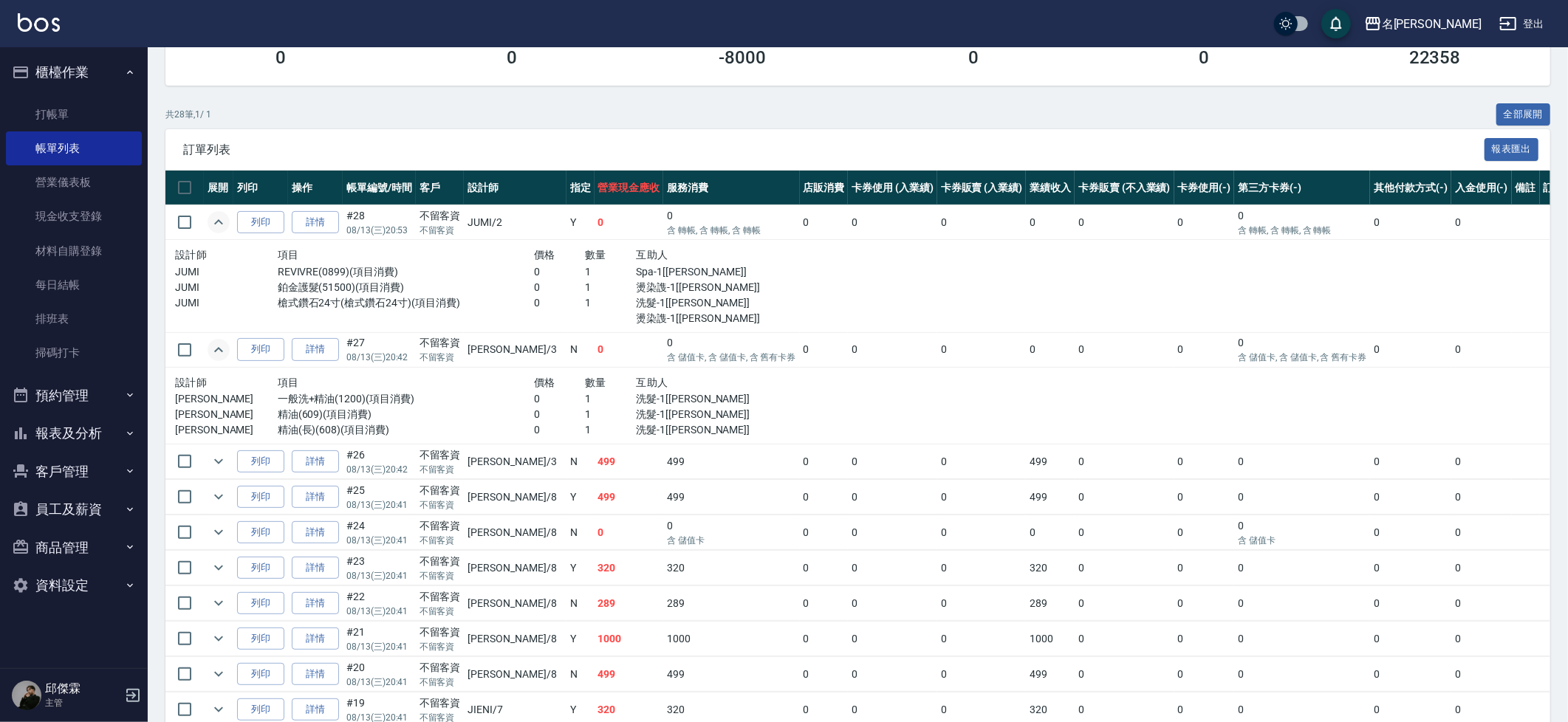
scroll to position [234, 0]
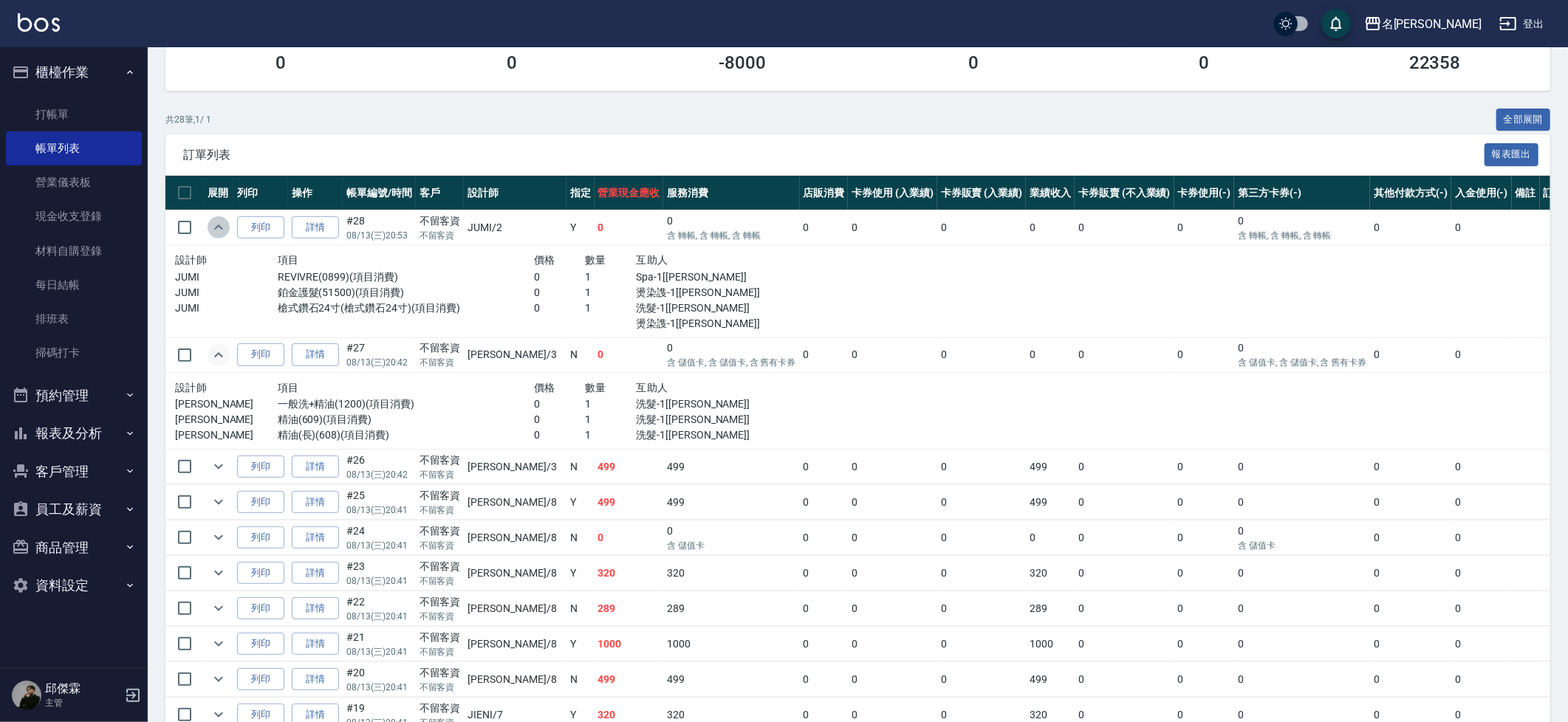
click at [223, 223] on icon "expand row" at bounding box center [218, 227] width 18 height 18
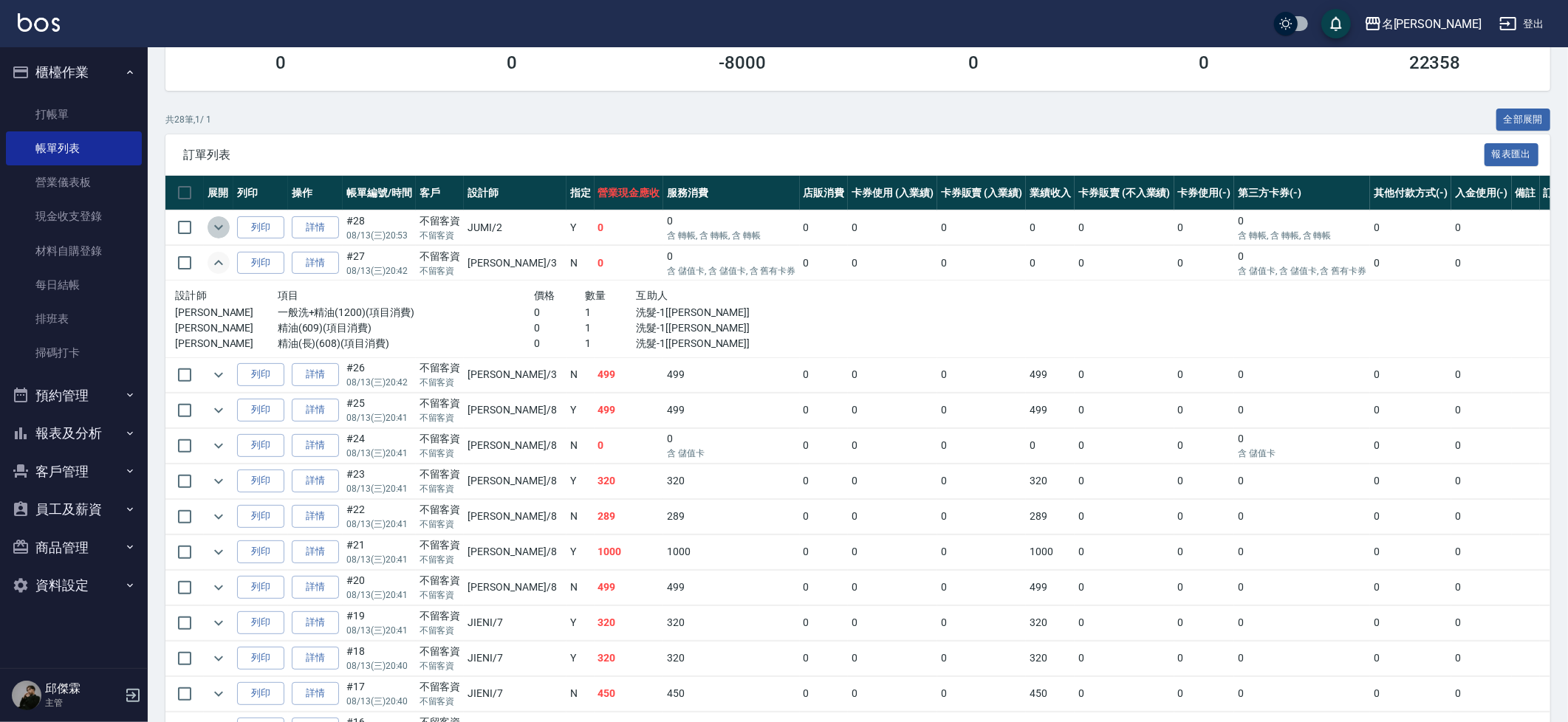
click at [219, 225] on icon "expand row" at bounding box center [219, 228] width 9 height 6
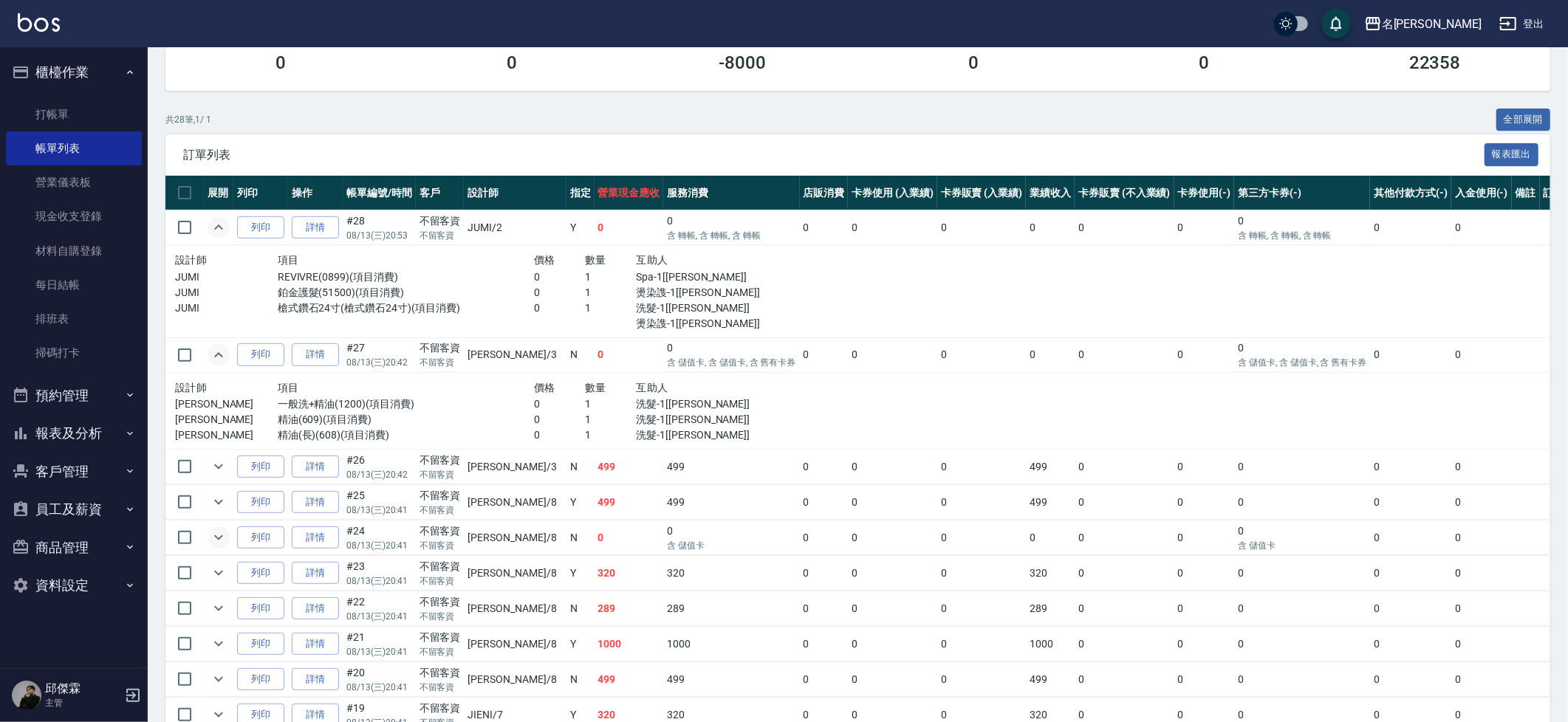
click at [226, 528] on icon "expand row" at bounding box center [218, 537] width 18 height 18
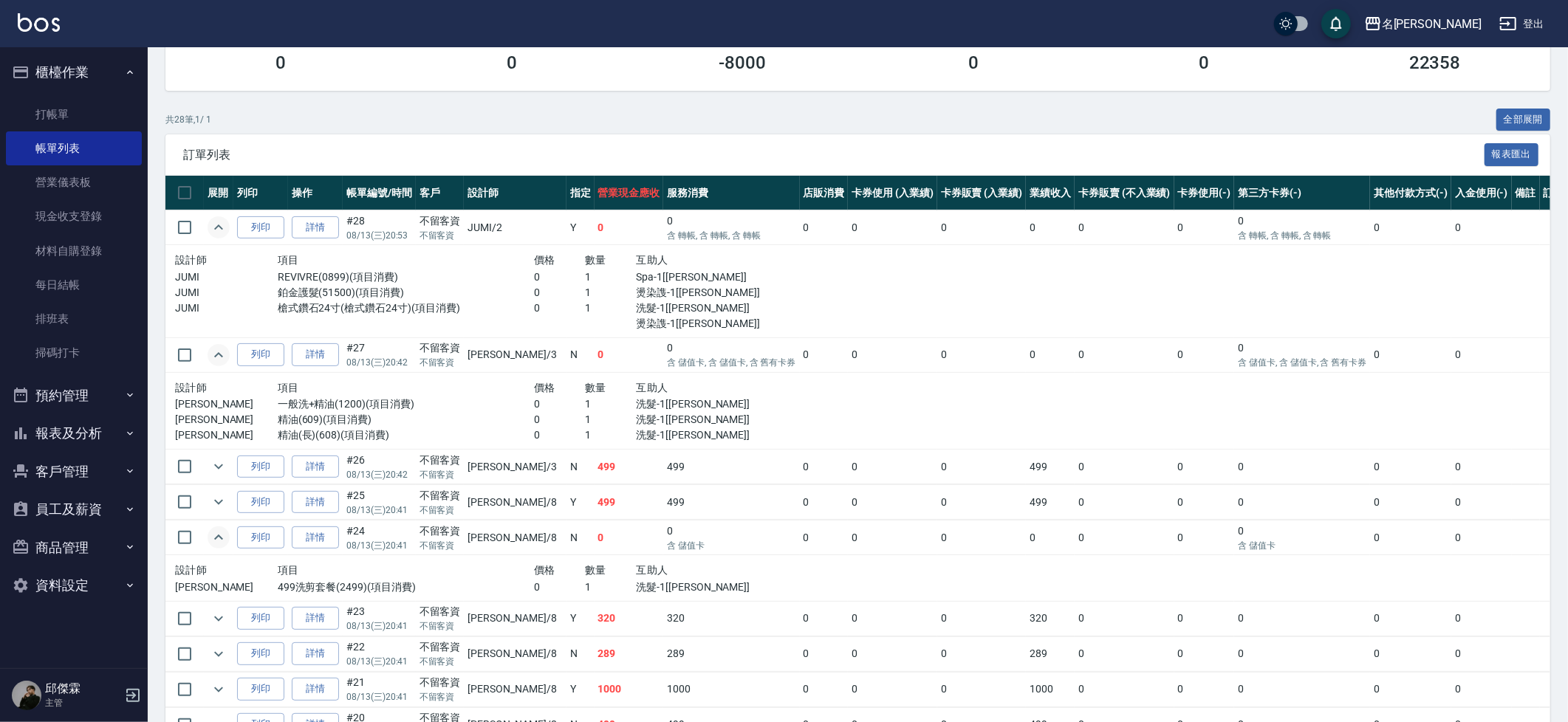
click at [212, 225] on icon "expand row" at bounding box center [218, 227] width 18 height 18
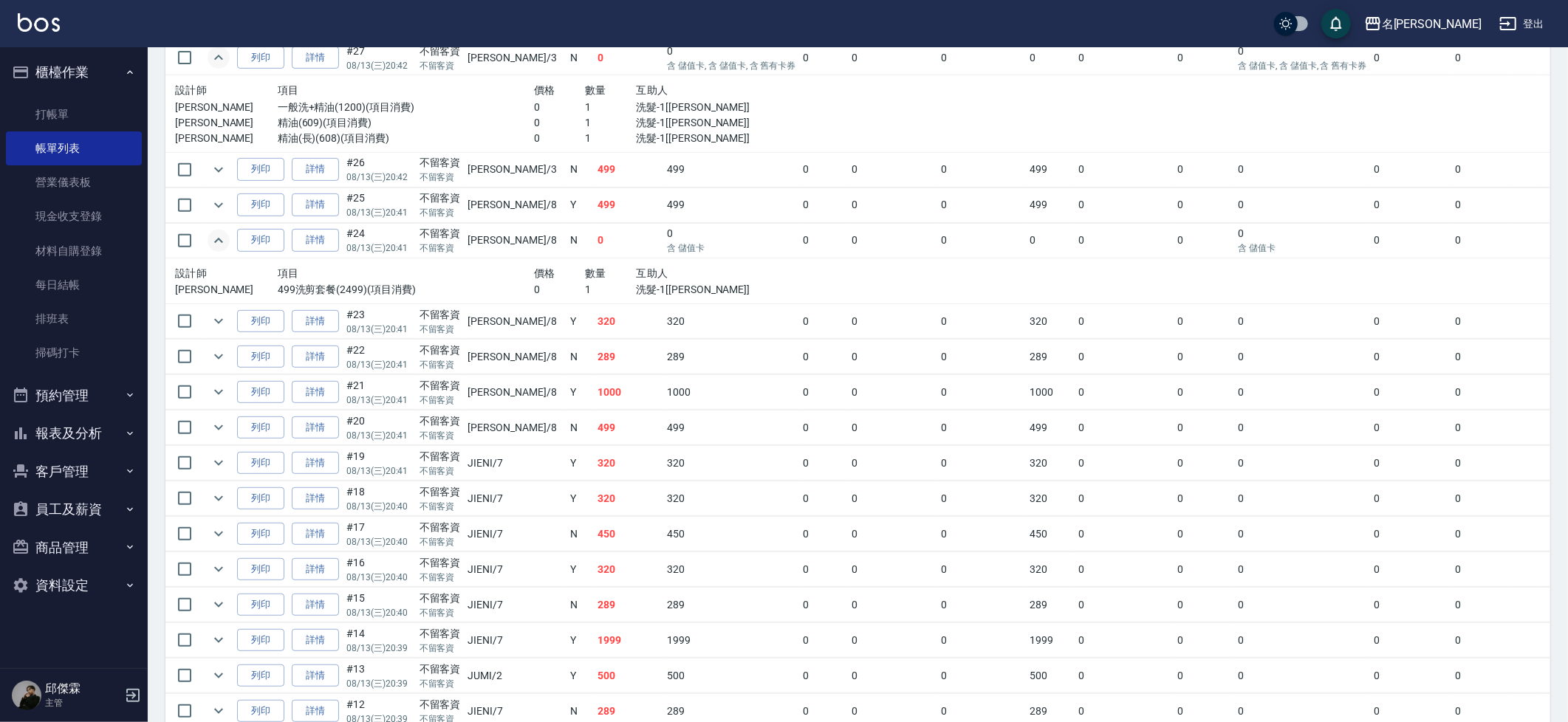
scroll to position [421, 0]
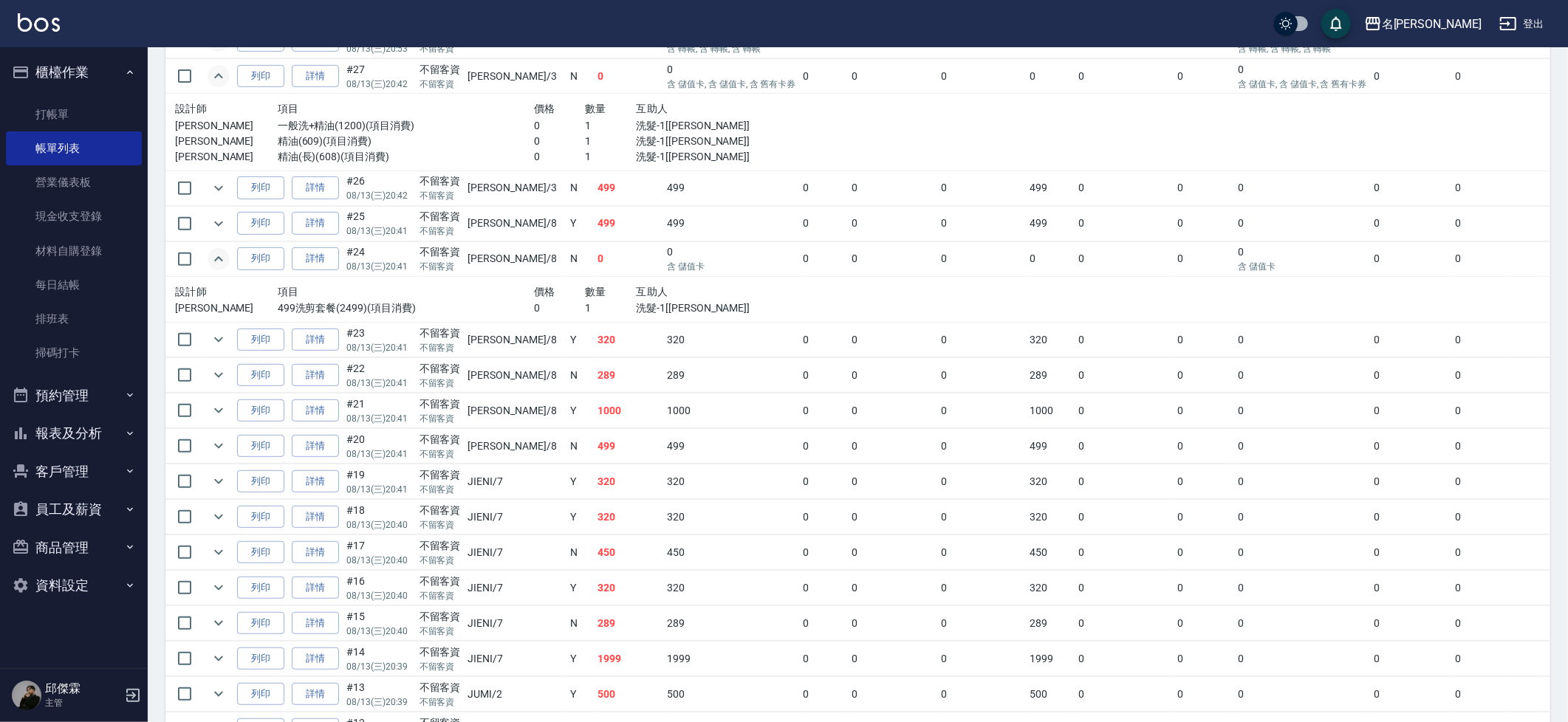
click at [233, 219] on td "列印" at bounding box center [260, 223] width 55 height 34
click at [225, 218] on icon "expand row" at bounding box center [218, 224] width 18 height 18
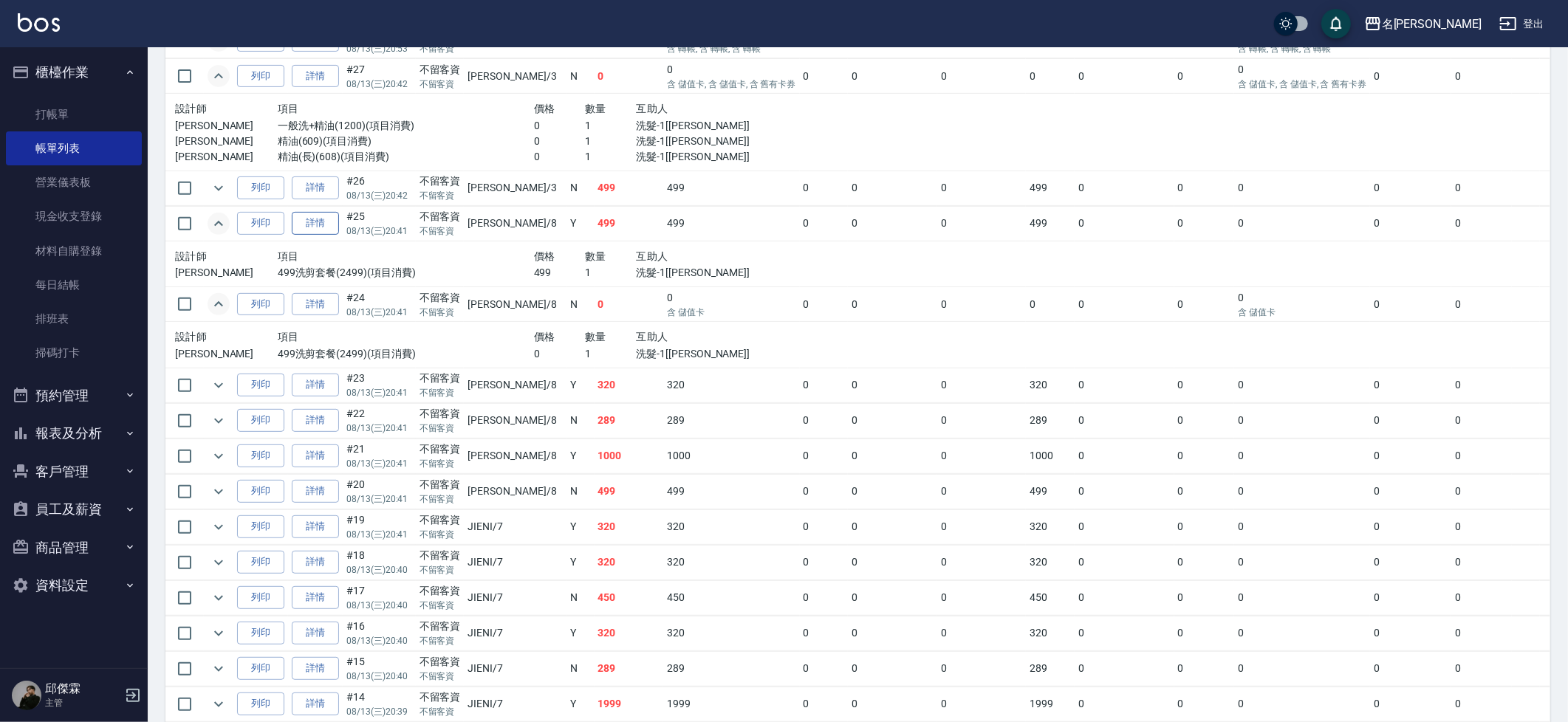
click at [314, 220] on link "詳情" at bounding box center [315, 223] width 48 height 23
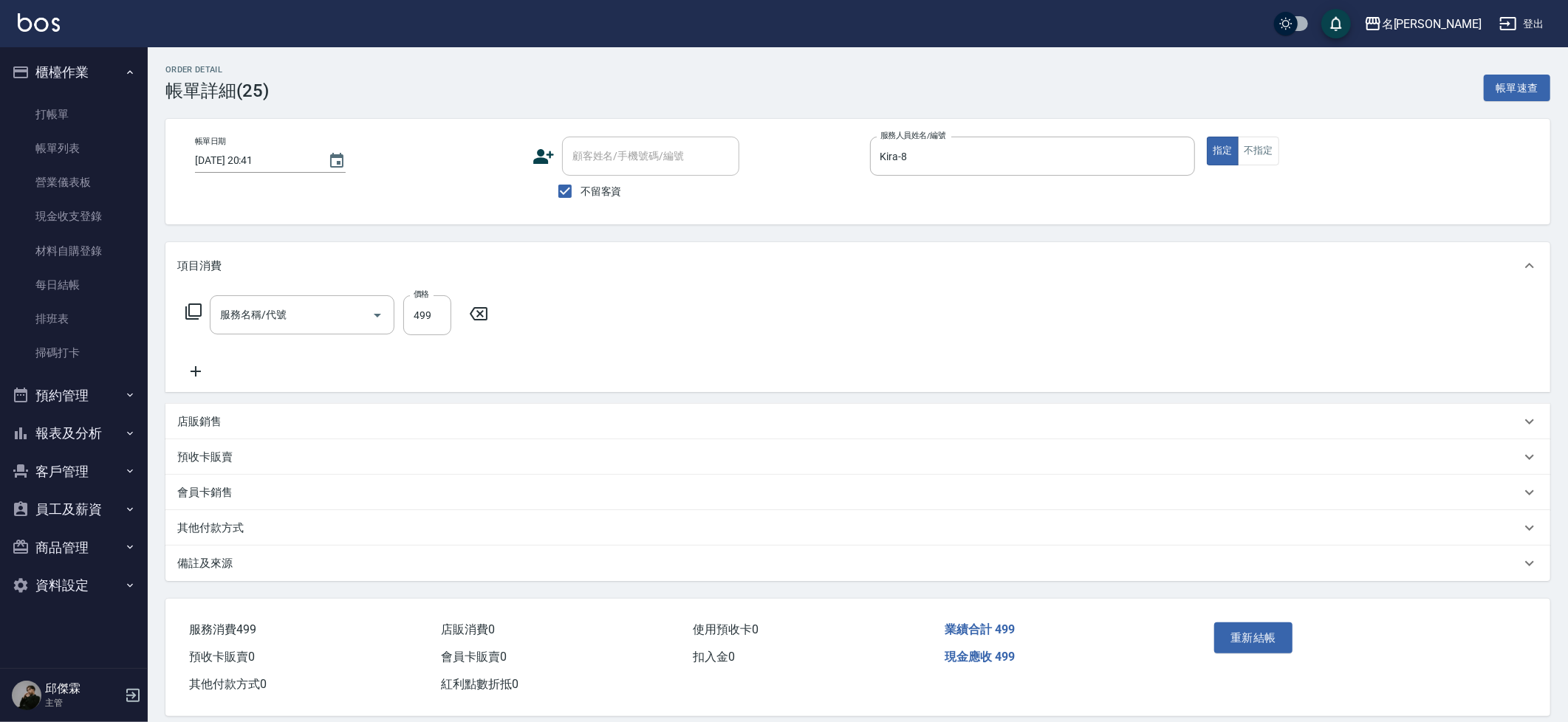
type input "[DATE] 20:41"
checkbox input "true"
type input "Kira-8"
type input "499洗剪套餐(2499)"
click at [700, 326] on div "第三方卡券" at bounding box center [710, 315] width 111 height 39
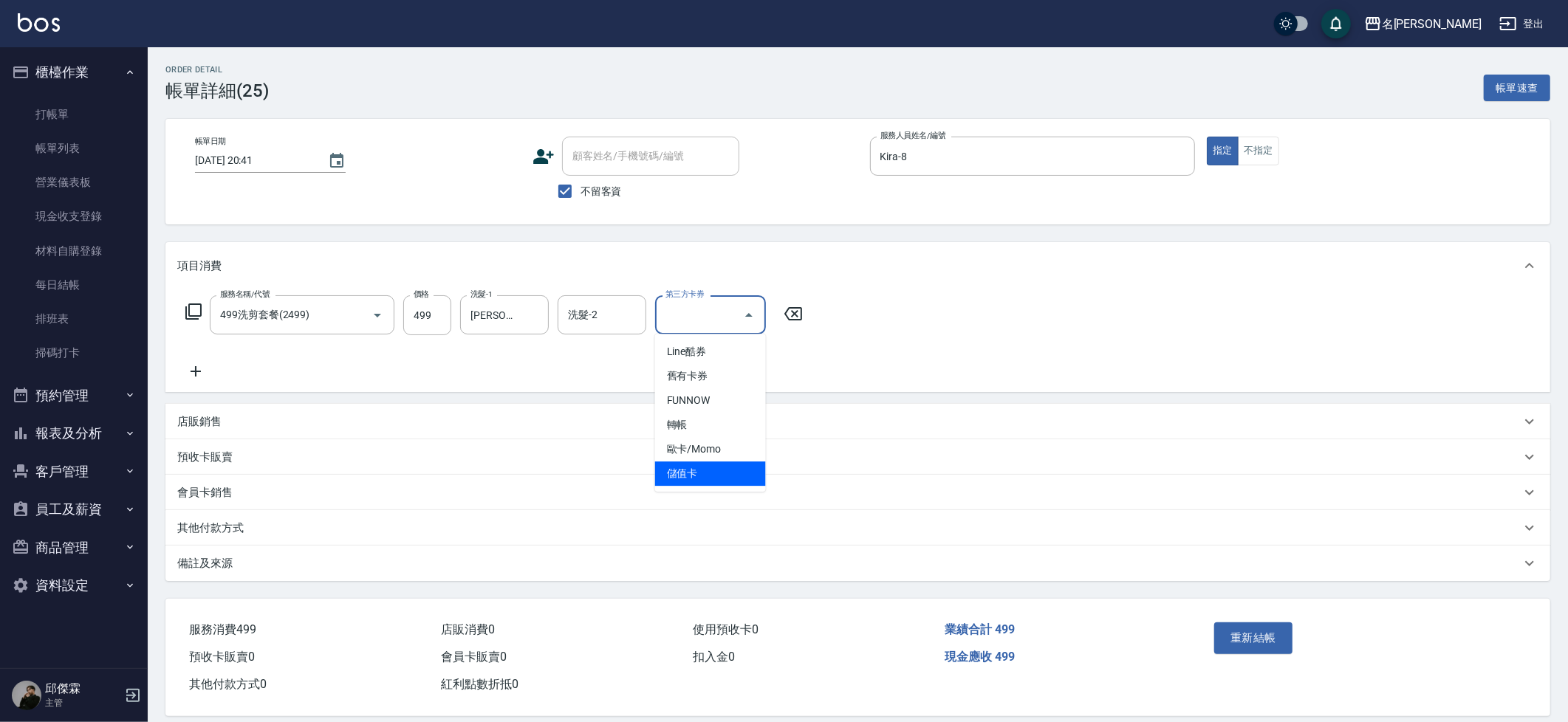
click at [682, 464] on span "儲值卡" at bounding box center [710, 473] width 111 height 24
type input "儲值卡"
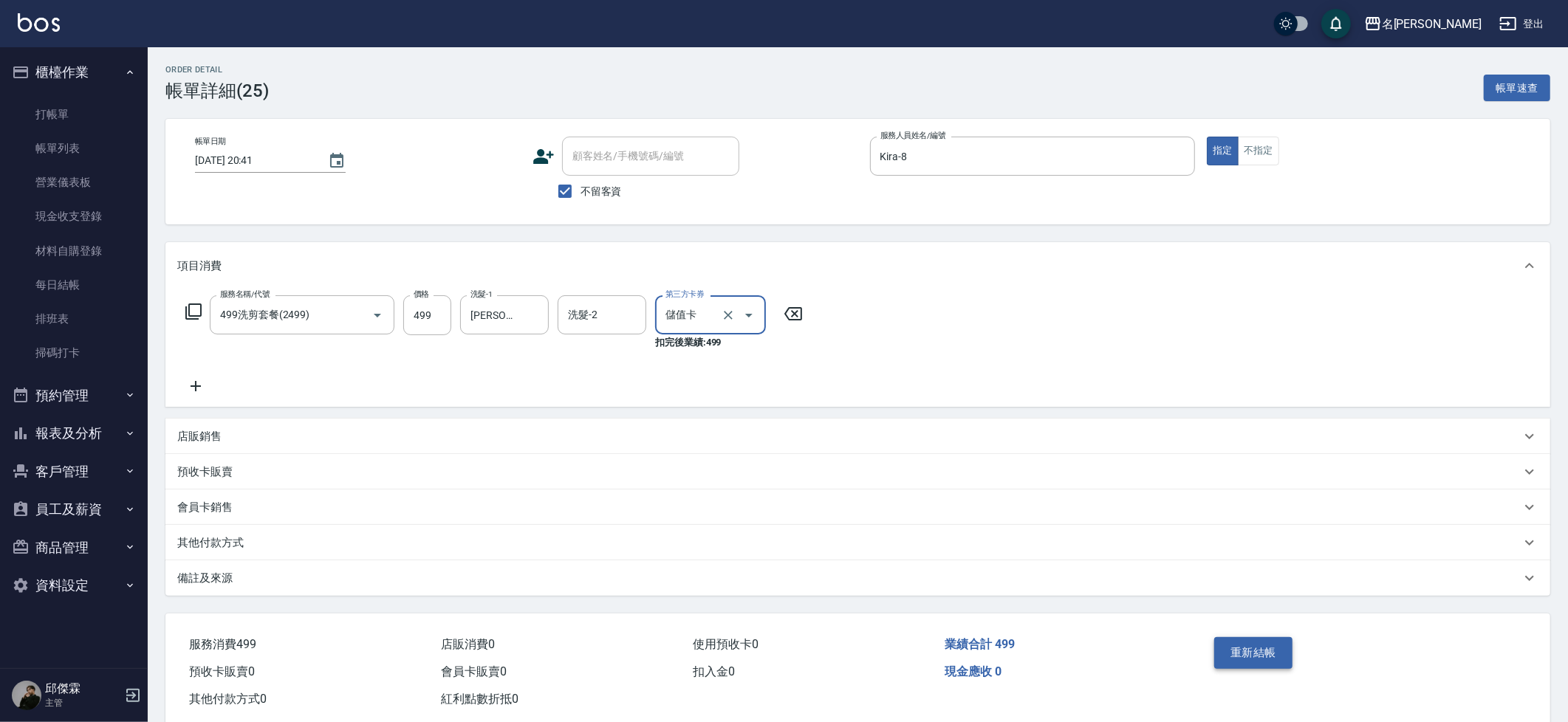
click at [1251, 661] on button "重新結帳" at bounding box center [1253, 652] width 78 height 31
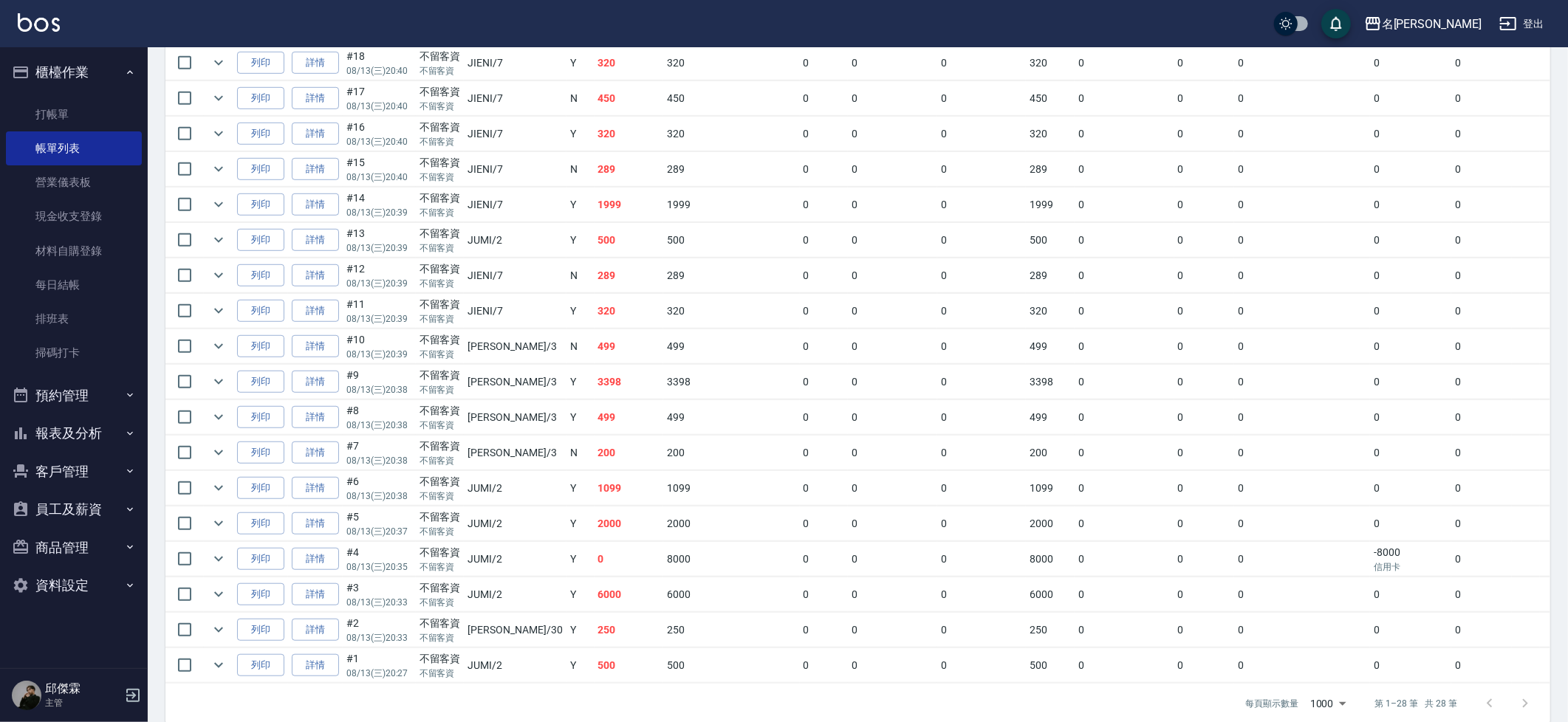
scroll to position [773, 0]
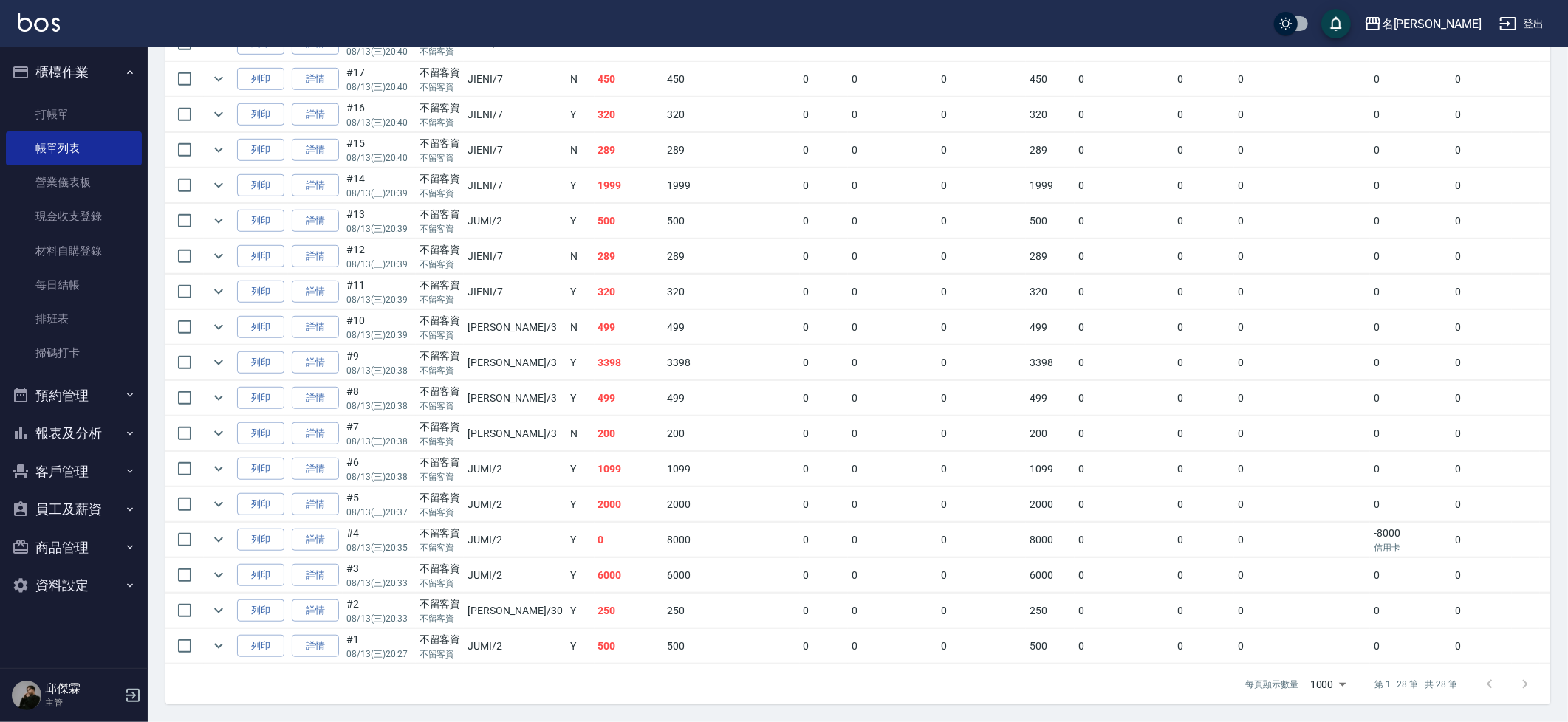
click at [79, 421] on button "報表及分析" at bounding box center [74, 433] width 136 height 38
click at [69, 498] on link "店家日報表" at bounding box center [74, 510] width 136 height 34
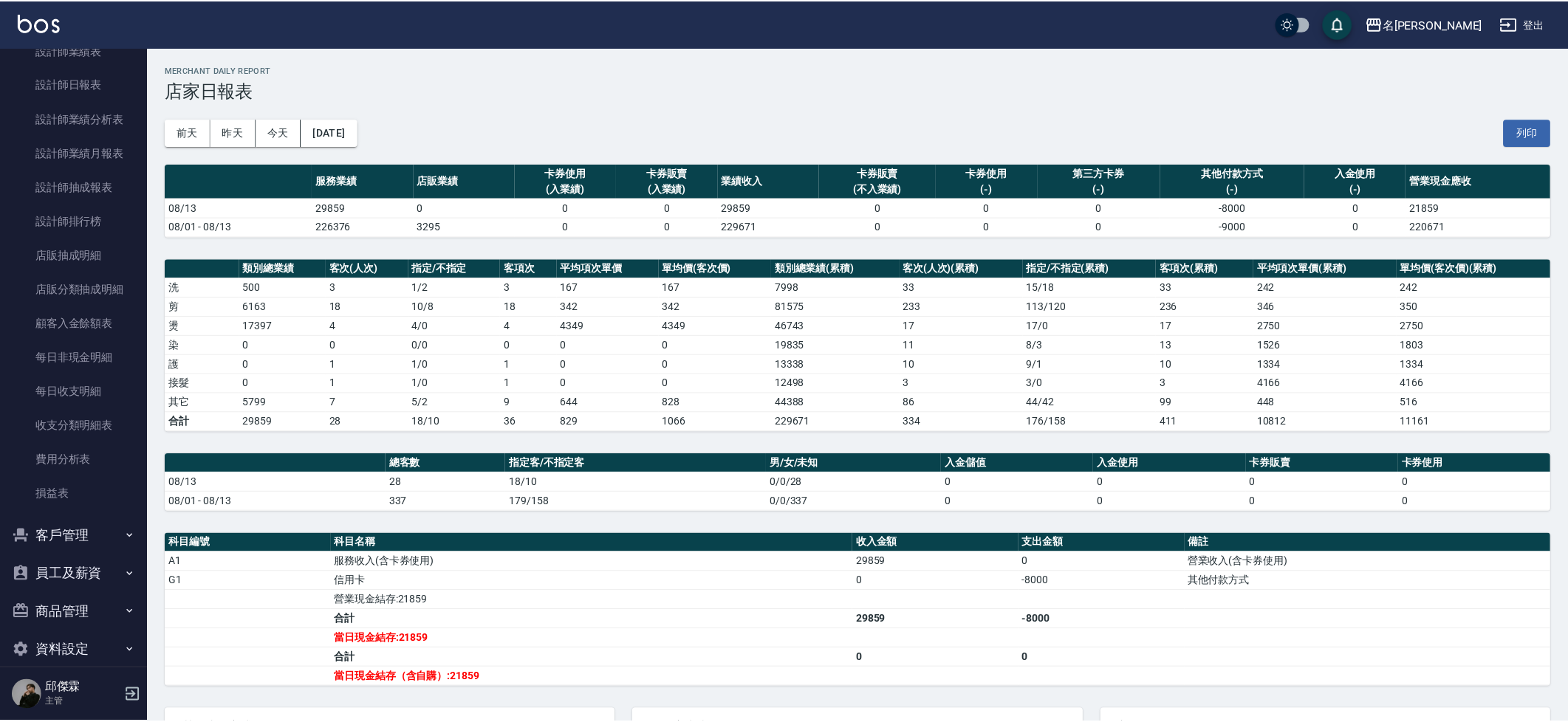
scroll to position [174, 0]
